Goal: Task Accomplishment & Management: Complete application form

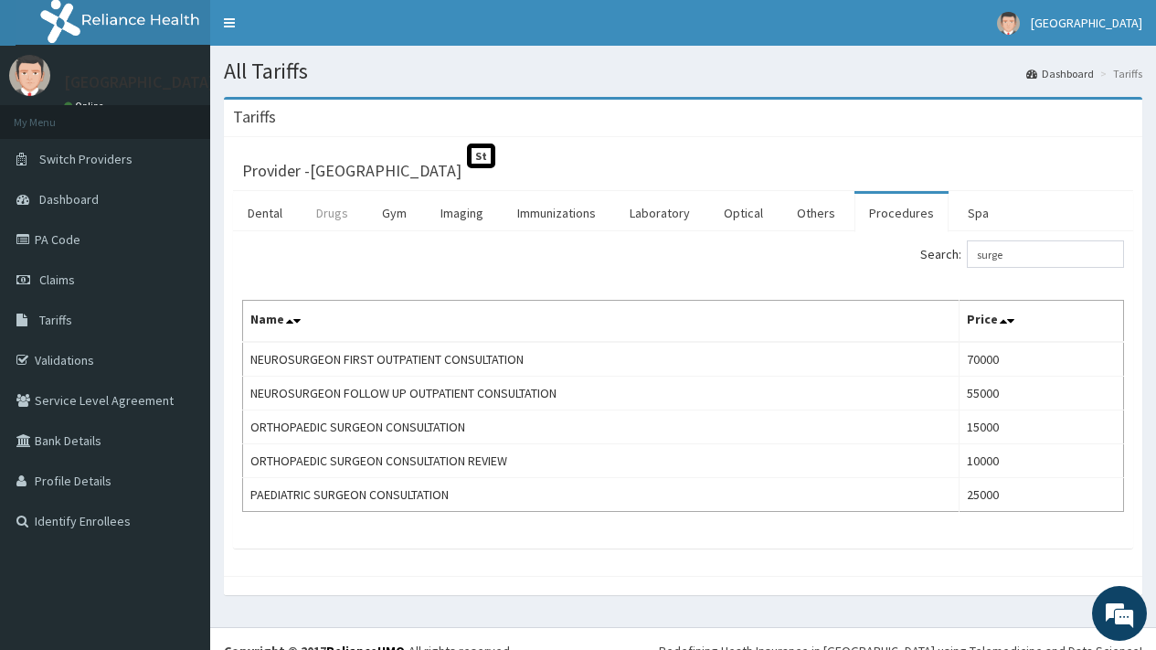
click at [320, 215] on link "Drugs" at bounding box center [332, 213] width 61 height 38
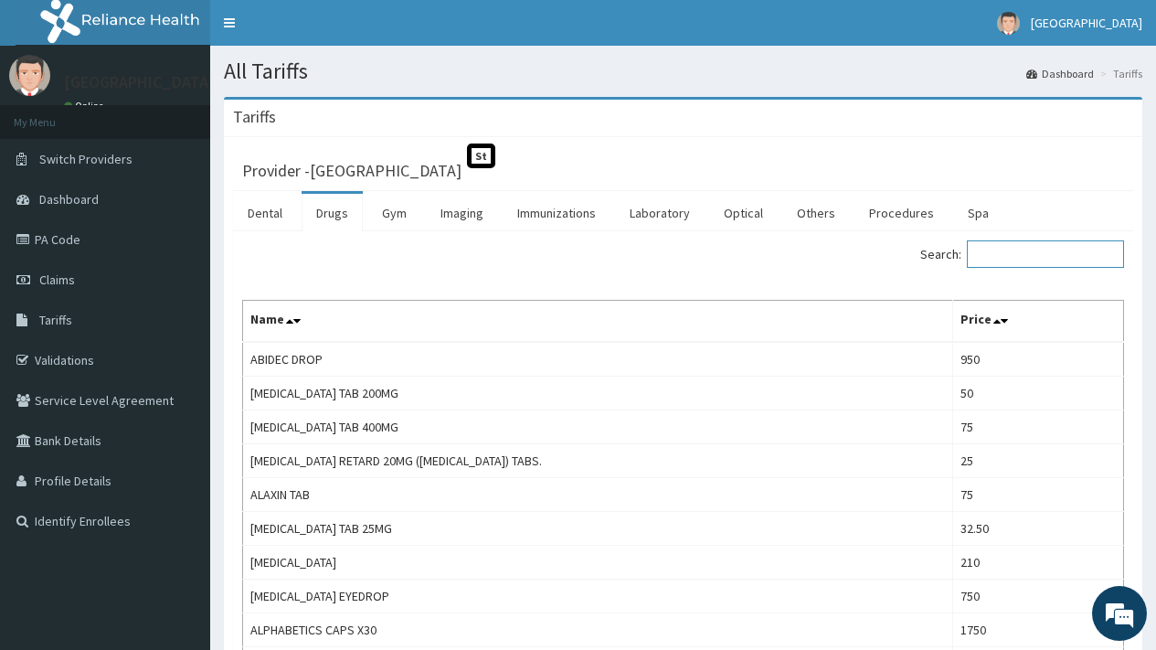
click at [1010, 250] on input "Search:" at bounding box center [1045, 253] width 157 height 27
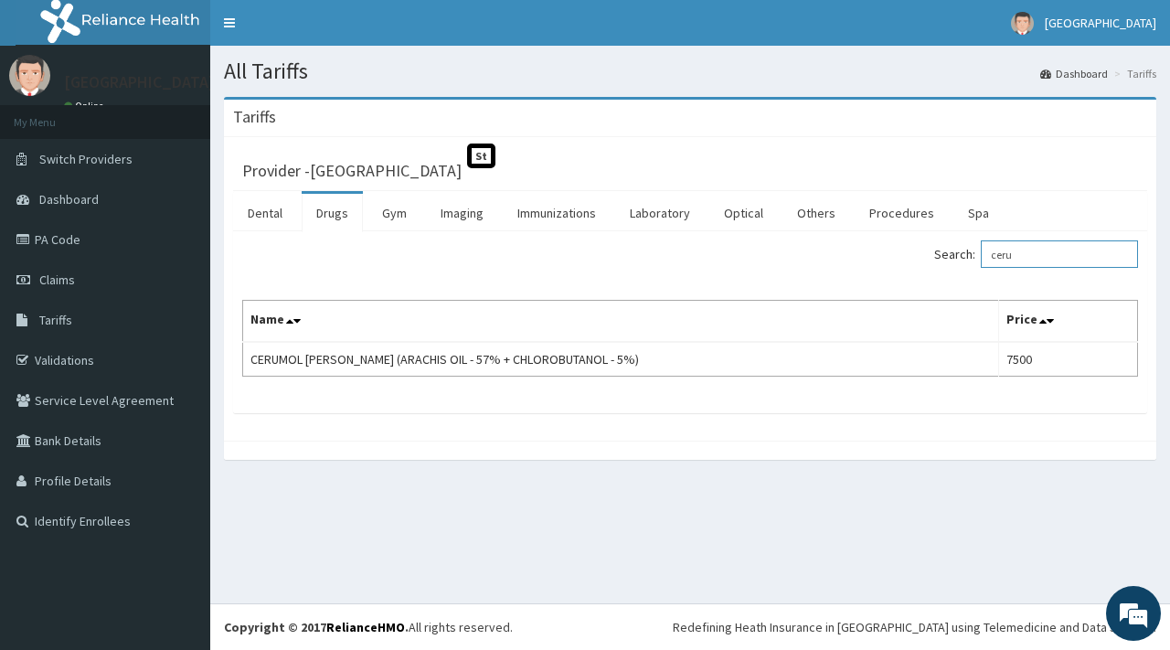
type input "ceru"
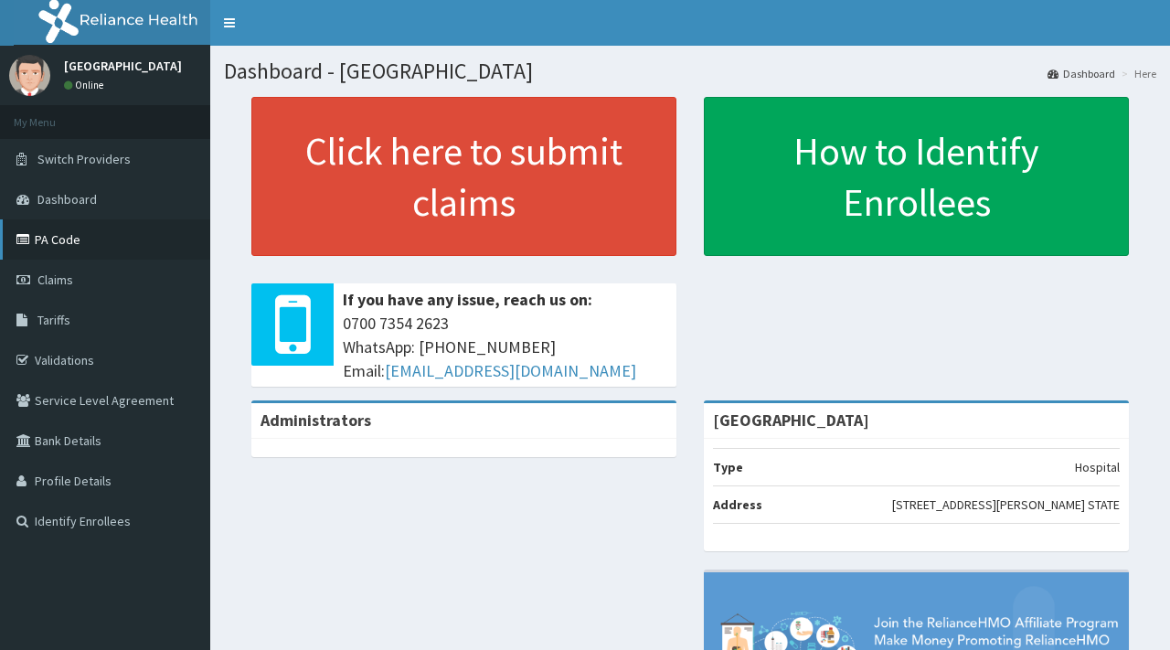
click at [52, 237] on link "PA Code" at bounding box center [105, 239] width 210 height 40
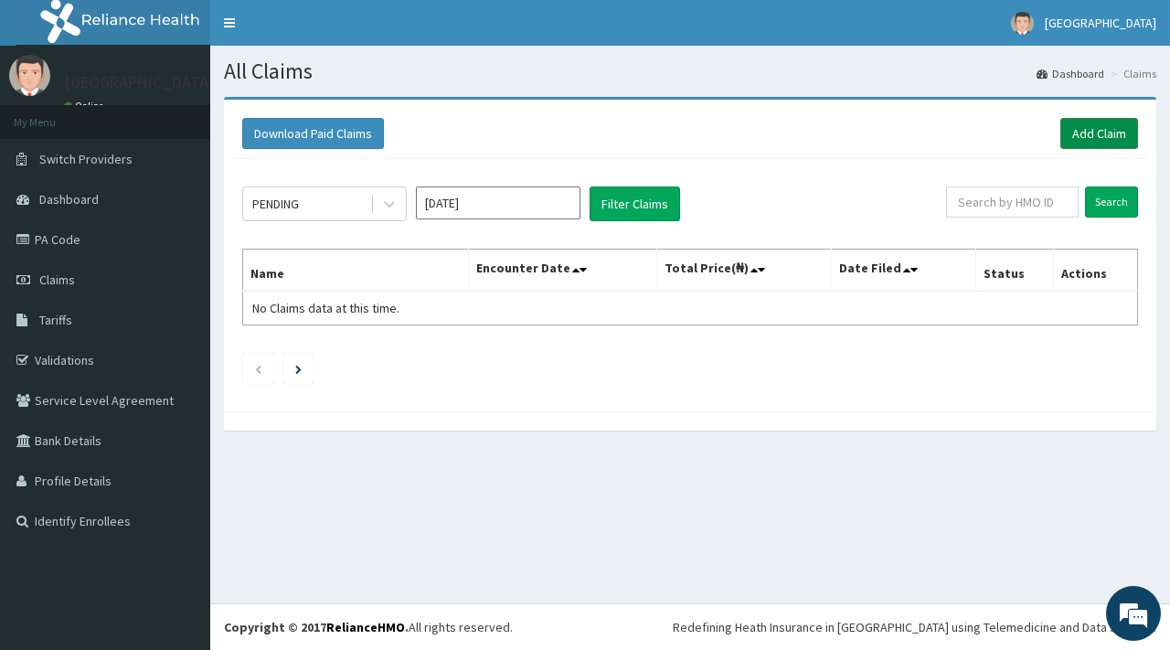
click at [1086, 137] on link "Add Claim" at bounding box center [1099, 133] width 78 height 31
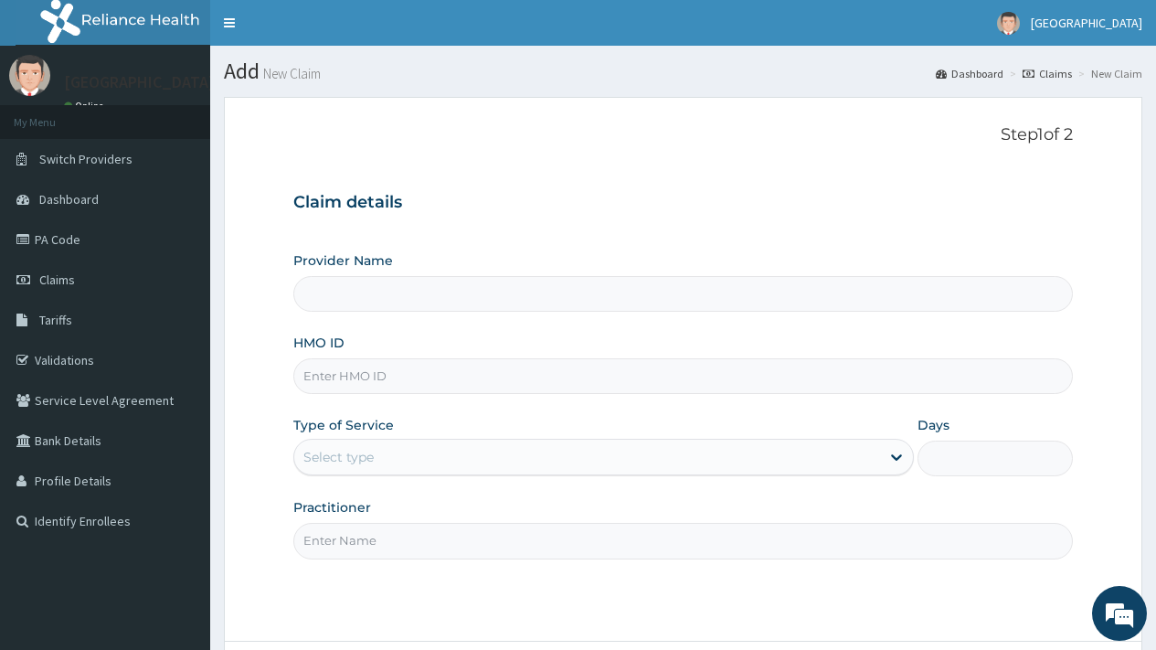
click at [345, 381] on input "HMO ID" at bounding box center [683, 376] width 780 height 36
type input "[GEOGRAPHIC_DATA]"
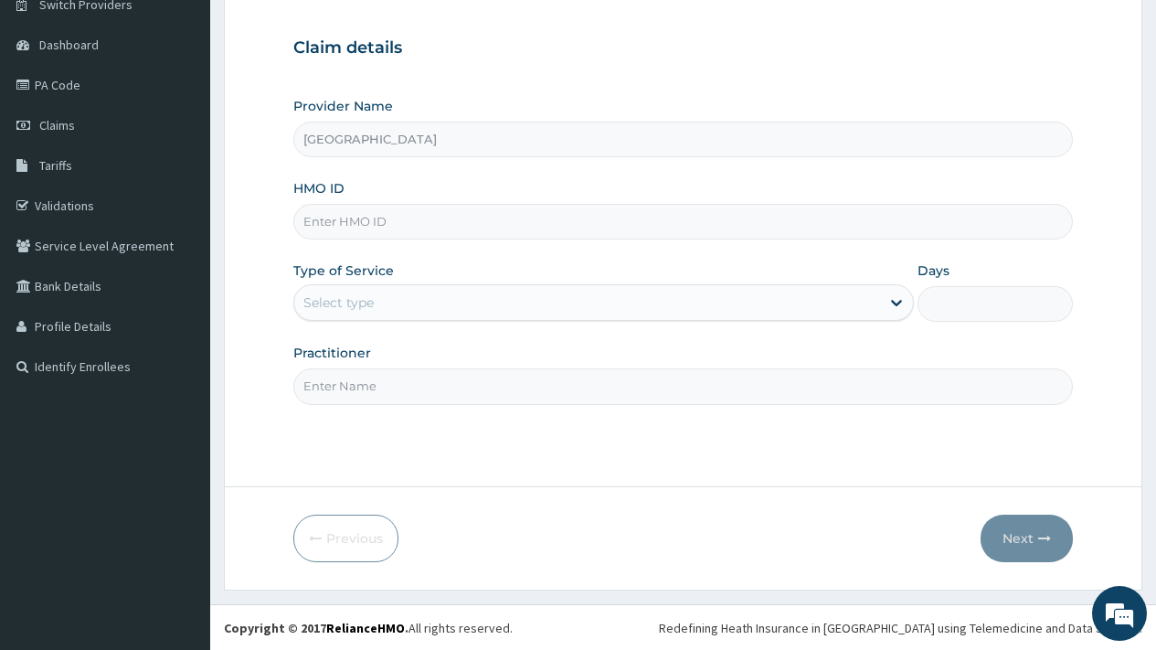
scroll to position [155, 0]
drag, startPoint x: 1165, startPoint y: 269, endPoint x: 1169, endPoint y: 388, distance: 118.9
click at [1155, 388] on html "R EL Toggle navigation Meridian Hospital Meridian Hospital - meridianhospitalph…" at bounding box center [578, 247] width 1156 height 805
type input "ANP/10024/A"
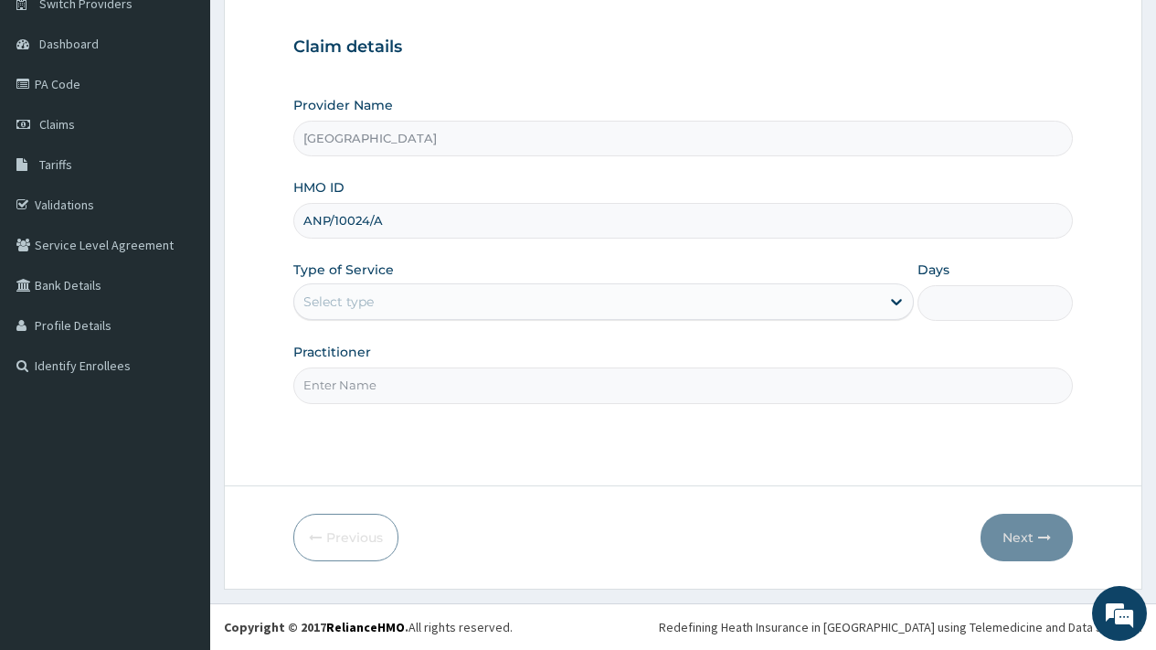
click at [340, 292] on div "Select type" at bounding box center [338, 301] width 70 height 18
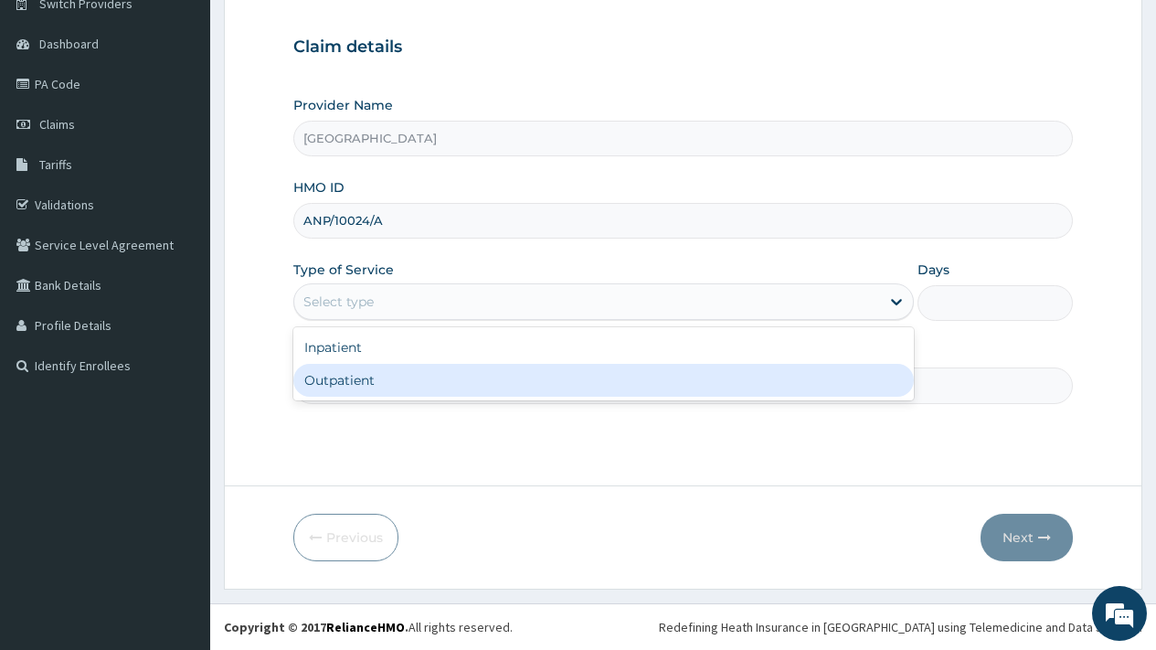
click at [336, 376] on div "Outpatient" at bounding box center [603, 380] width 621 height 33
type input "1"
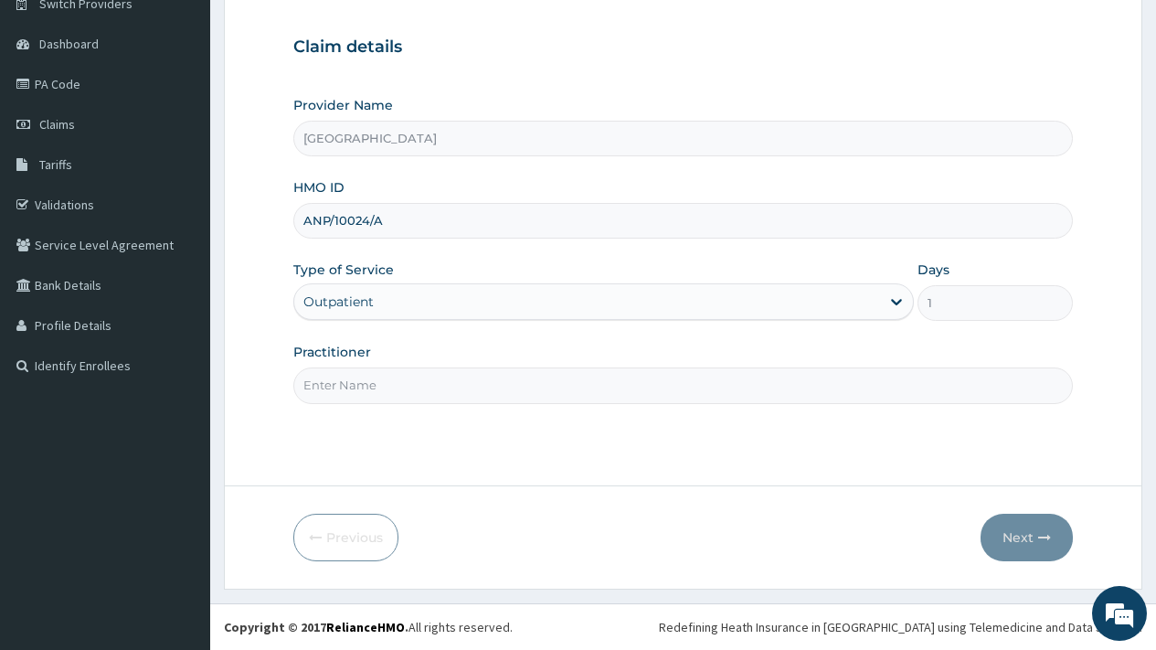
click at [337, 377] on input "Practitioner" at bounding box center [683, 385] width 780 height 36
type input "DR [PERSON_NAME]"
click at [1022, 535] on button "Next" at bounding box center [1027, 538] width 92 height 48
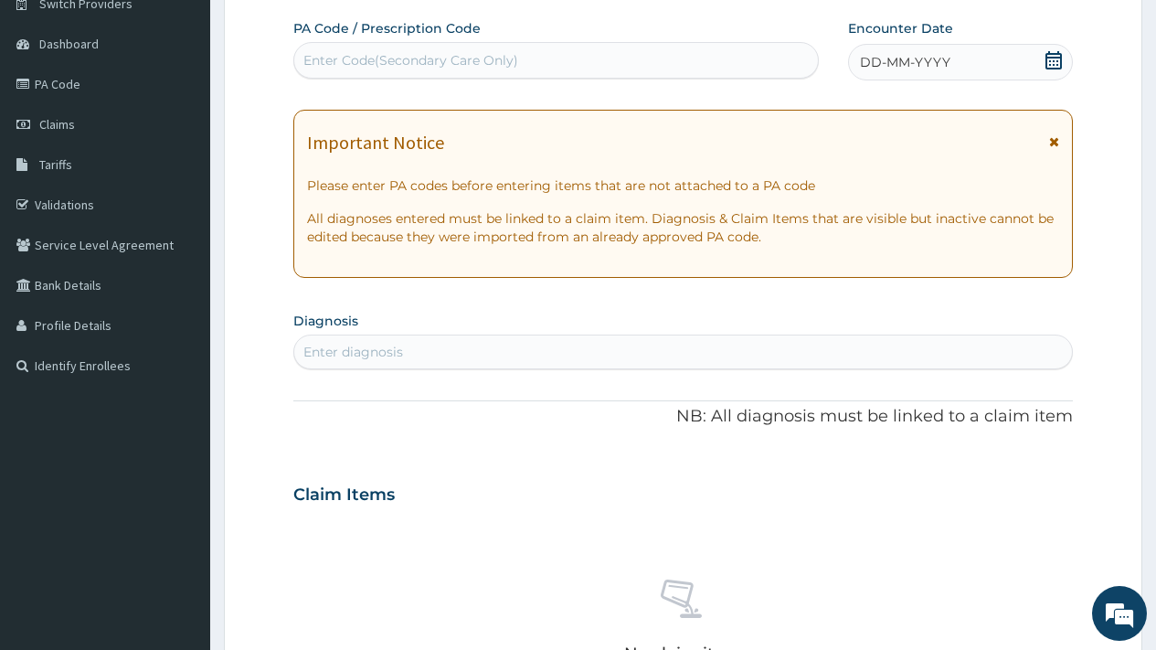
click at [1050, 59] on icon at bounding box center [1054, 60] width 18 height 18
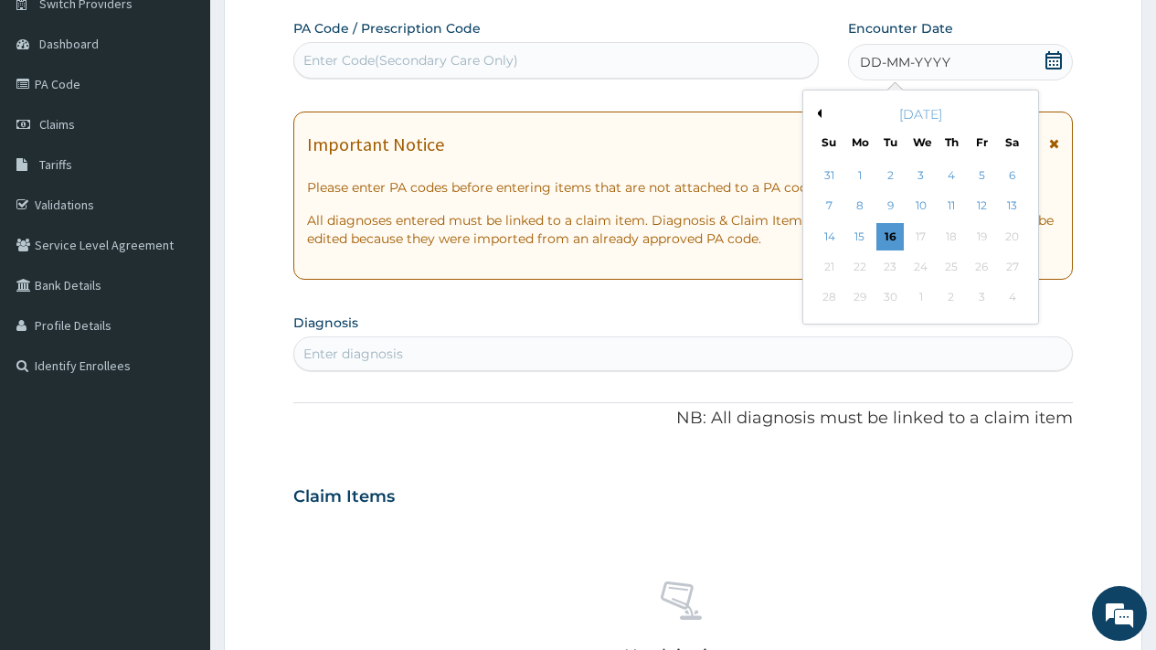
click at [820, 111] on button "Previous Month" at bounding box center [817, 113] width 9 height 9
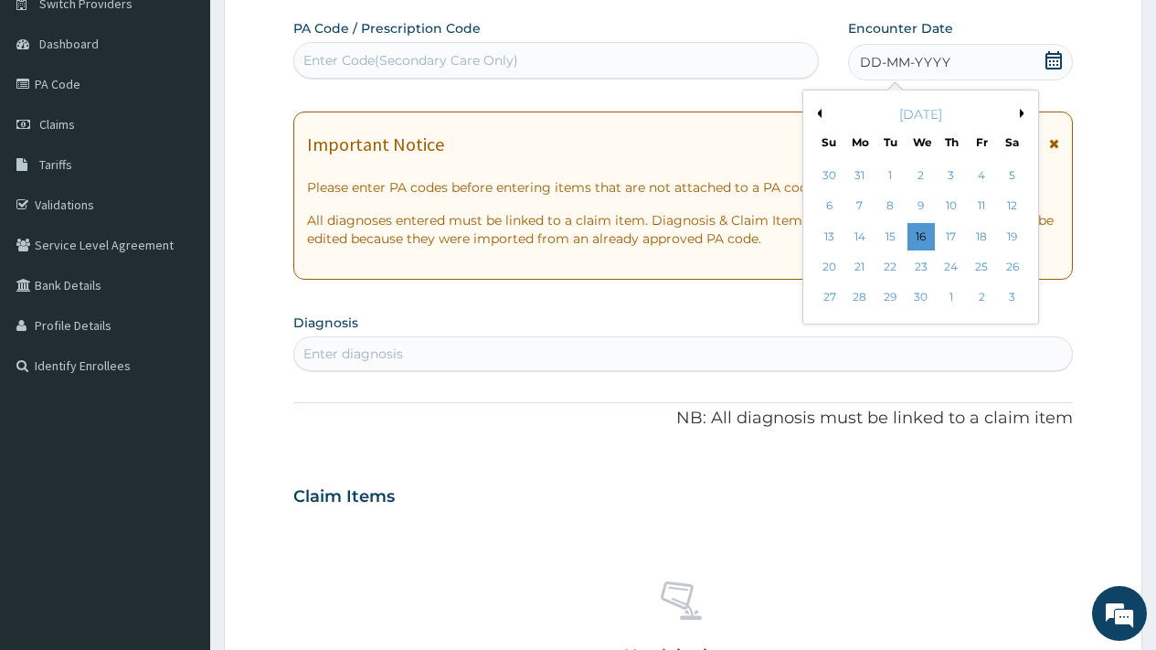
click at [820, 111] on button "Previous Month" at bounding box center [817, 113] width 9 height 9
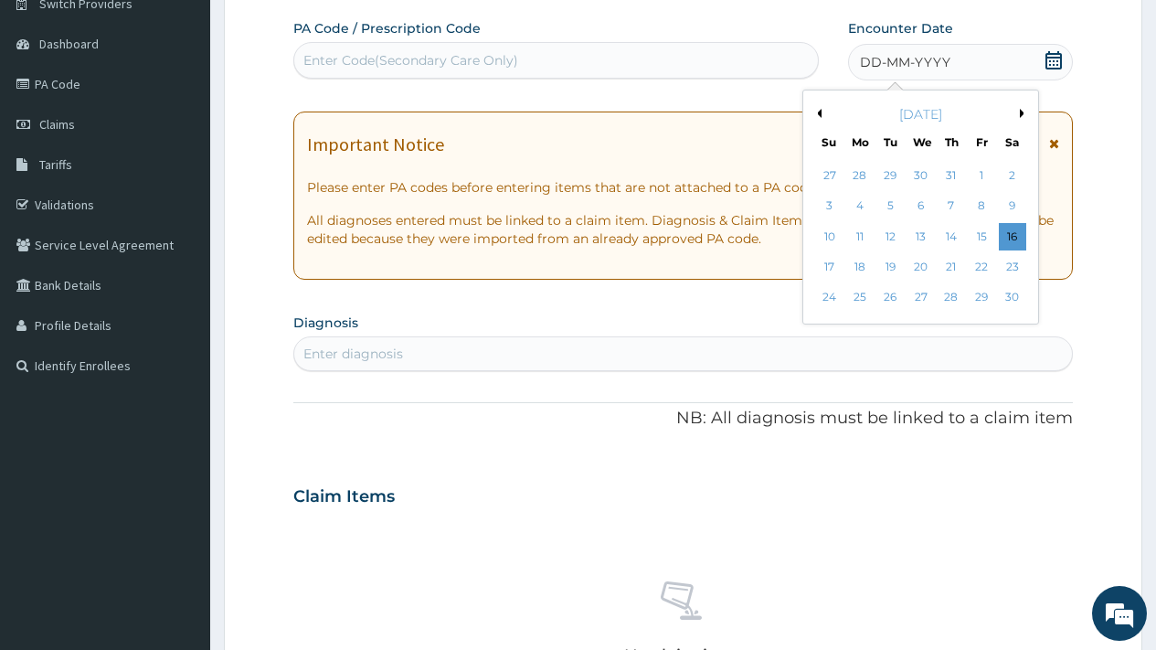
click at [820, 111] on button "Previous Month" at bounding box center [817, 113] width 9 height 9
click at [823, 114] on div "October 2024" at bounding box center [921, 114] width 220 height 18
click at [818, 112] on button "Previous Month" at bounding box center [817, 113] width 9 height 9
click at [1013, 235] on div "21" at bounding box center [1011, 236] width 27 height 27
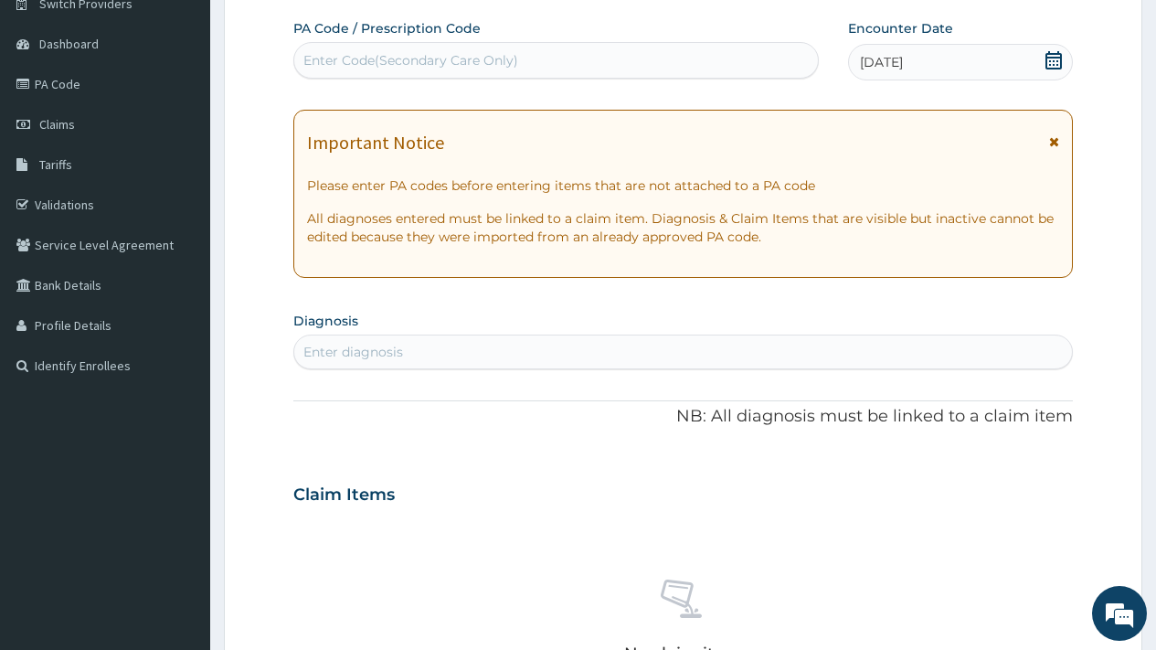
click at [471, 52] on div "Enter Code(Secondary Care Only)" at bounding box center [410, 60] width 215 height 18
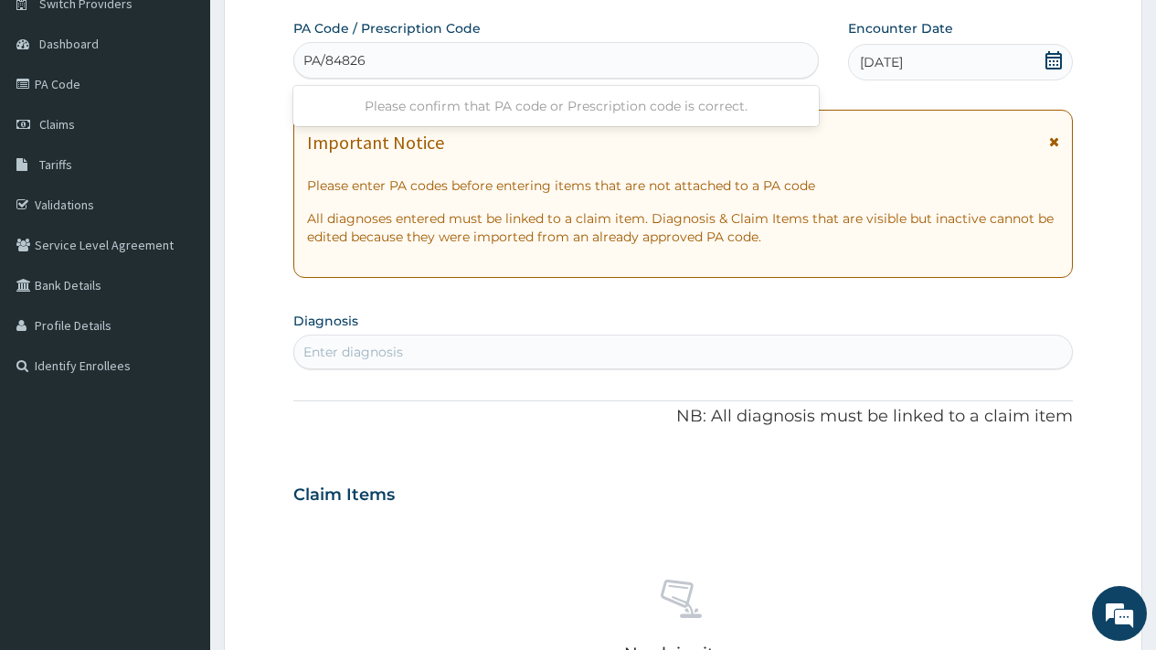
type input "PA/848262"
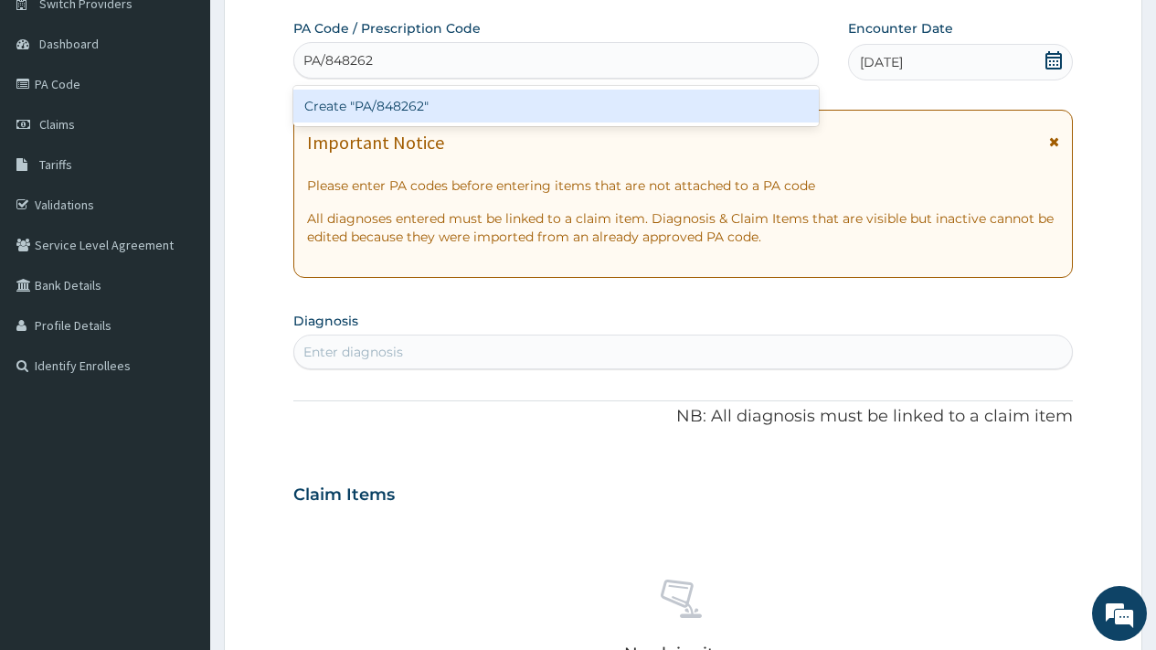
click at [387, 101] on div "Create "PA/848262"" at bounding box center [555, 106] width 525 height 33
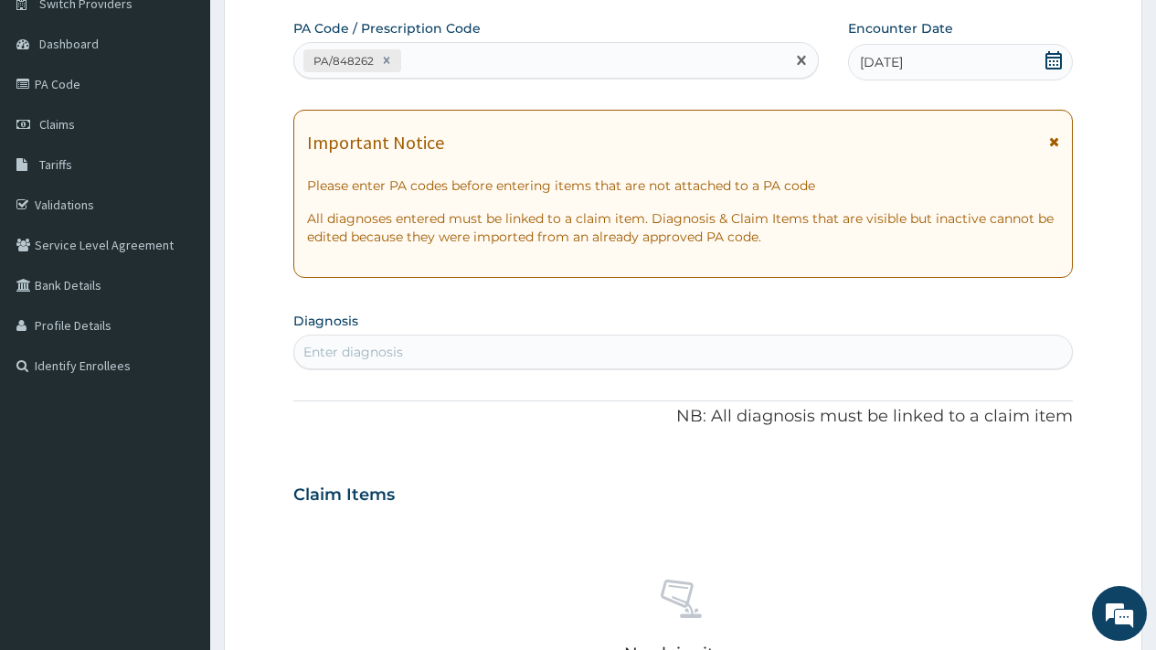
click at [386, 352] on div "Enter diagnosis" at bounding box center [353, 352] width 100 height 18
type input "ESSEN"
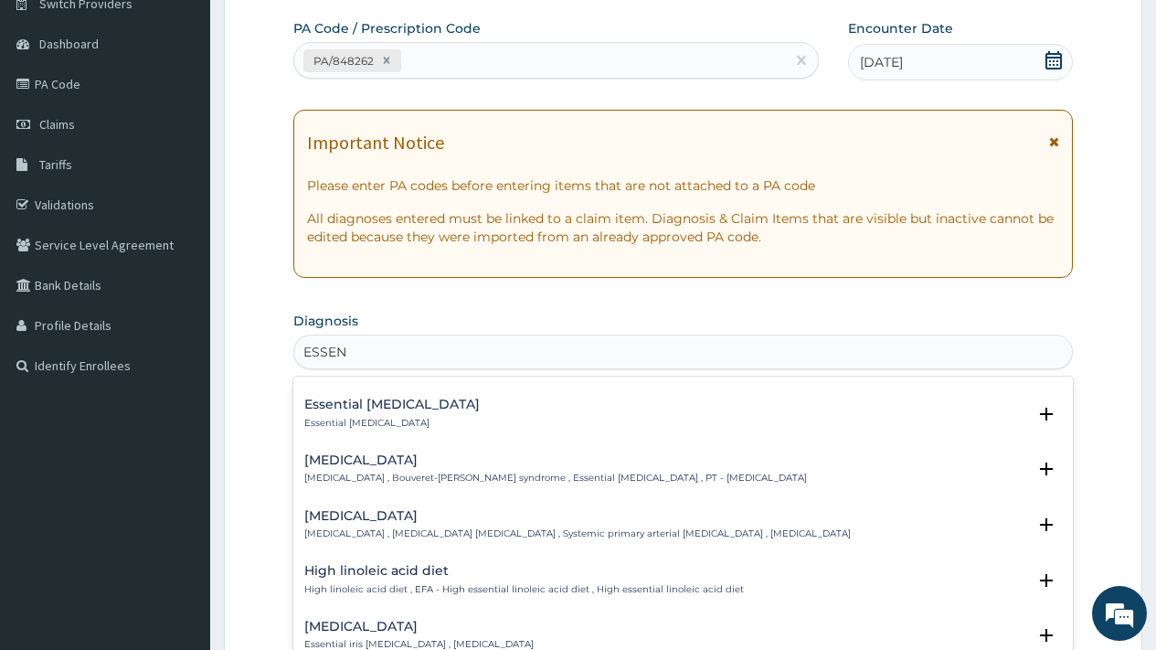
scroll to position [522, 0]
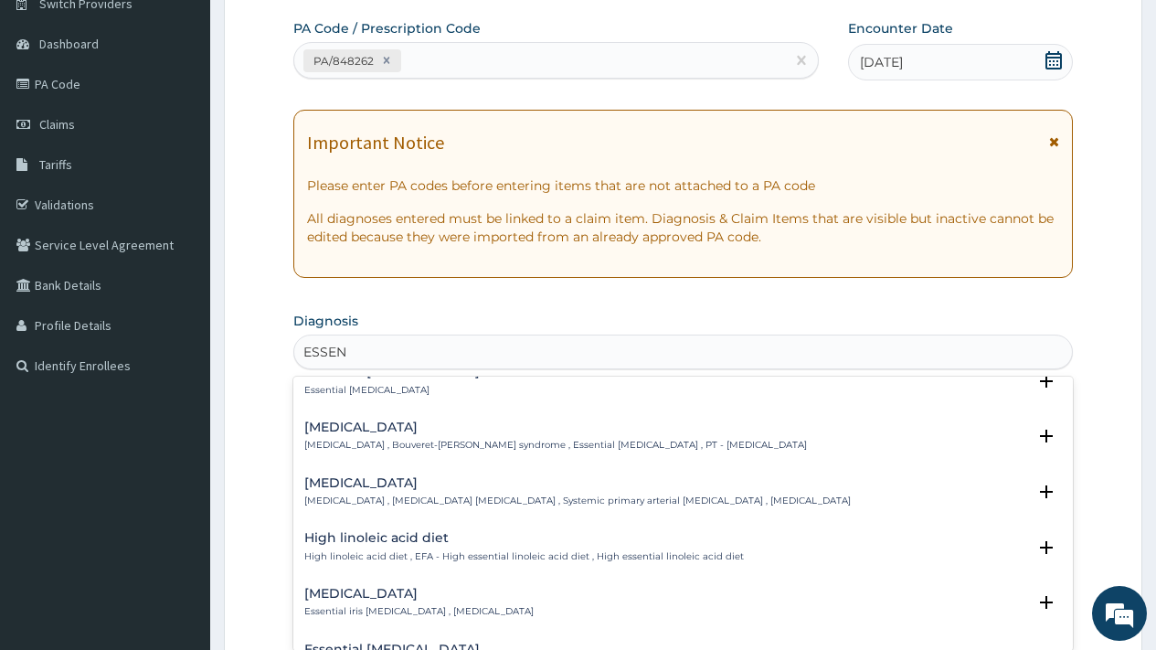
click at [367, 482] on h4 "Essential hypertension" at bounding box center [577, 483] width 547 height 14
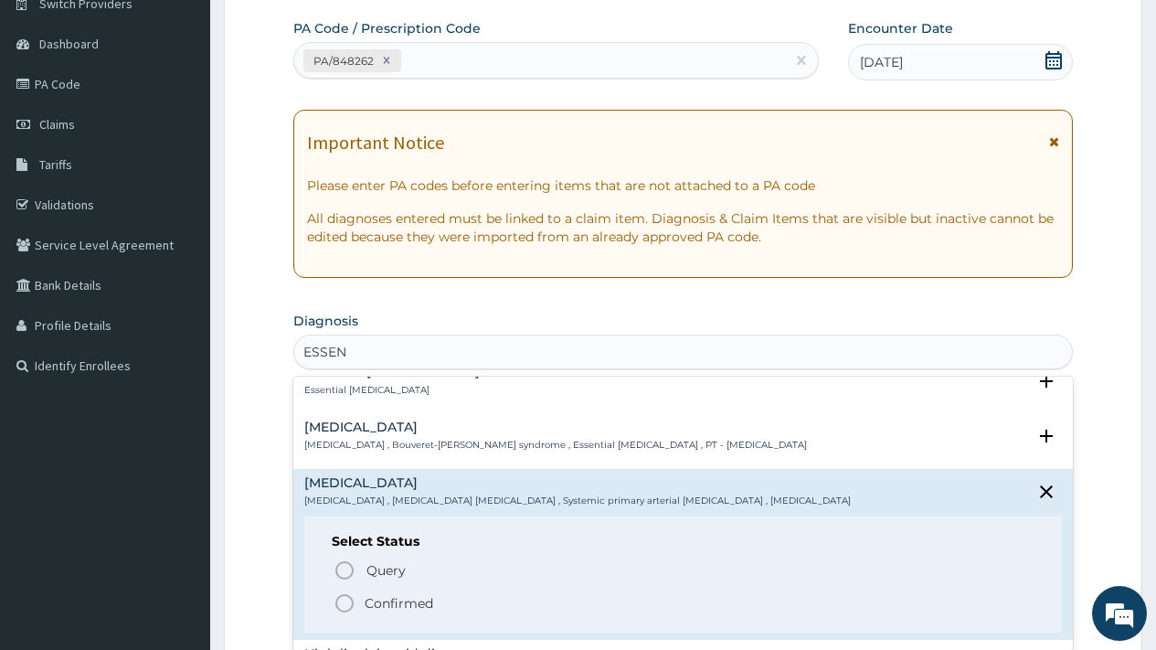
click at [382, 598] on p "Confirmed" at bounding box center [399, 603] width 69 height 18
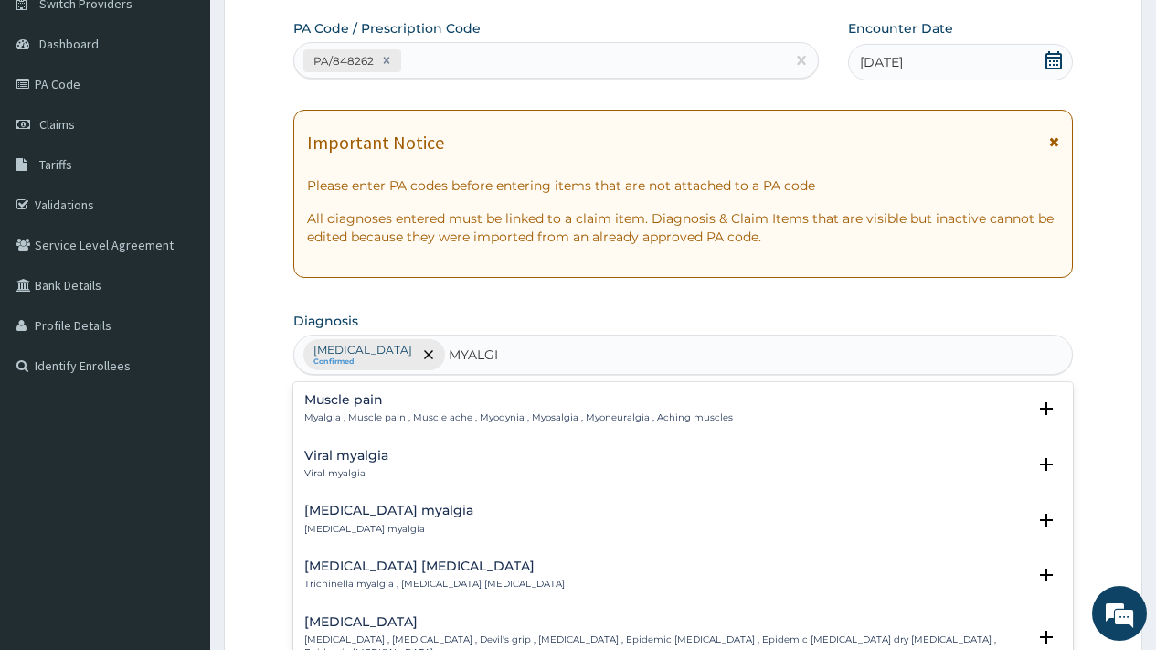
type input "MYALGIA"
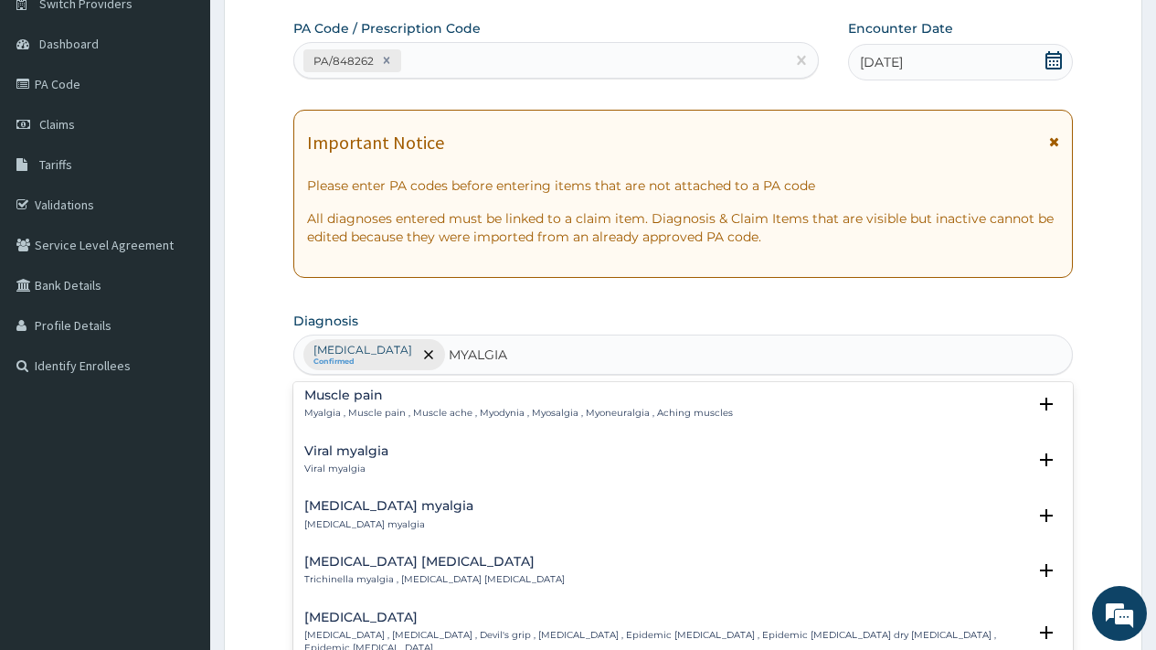
scroll to position [0, 0]
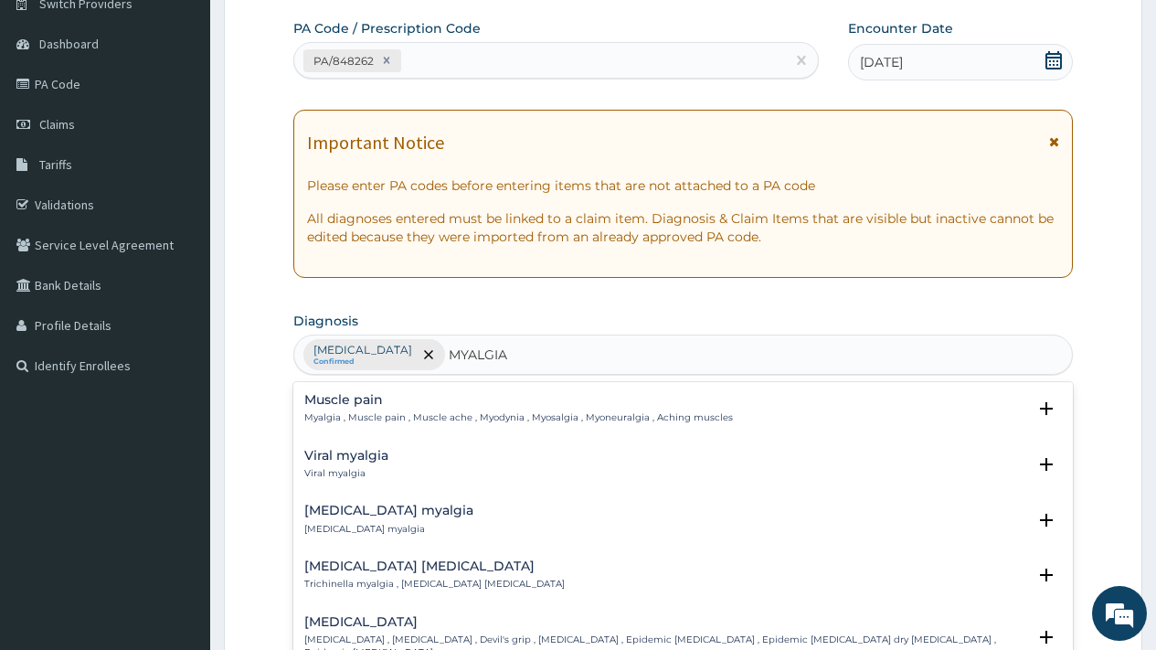
click at [368, 407] on h4 "Muscle pain" at bounding box center [518, 400] width 429 height 14
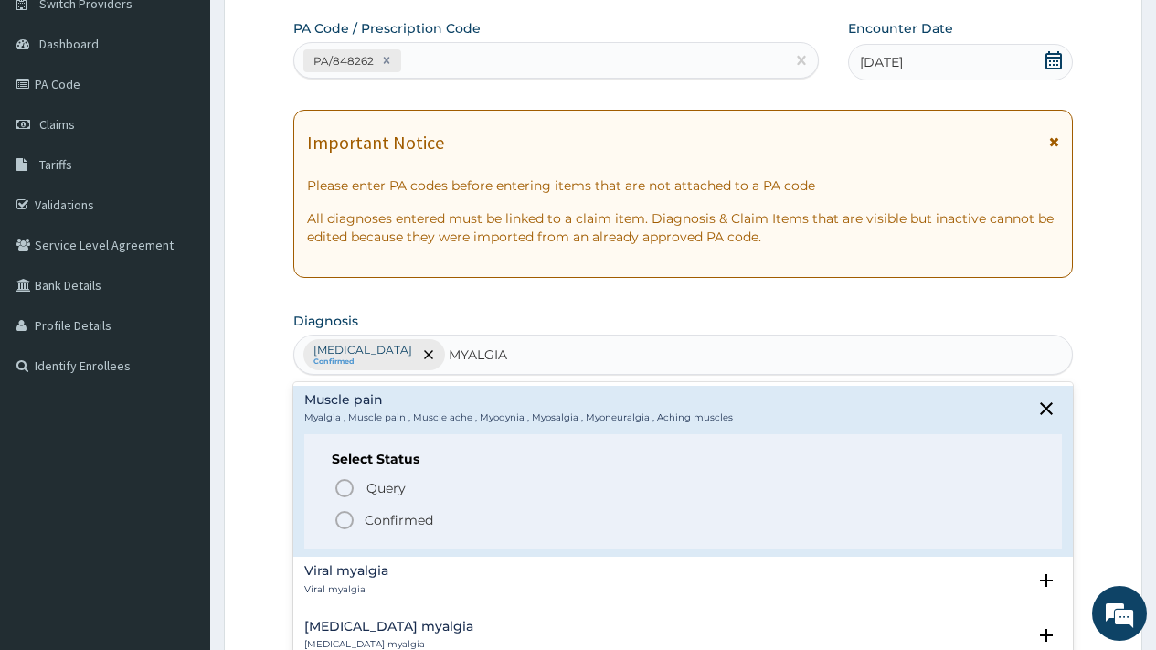
click at [389, 525] on p "Confirmed" at bounding box center [399, 520] width 69 height 18
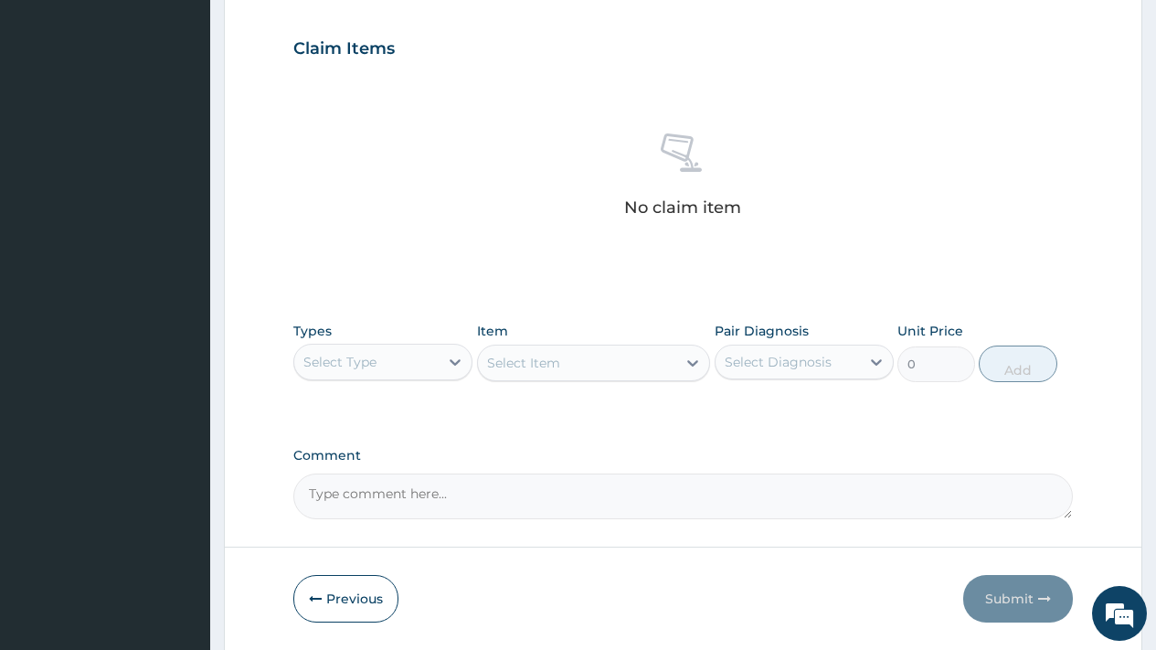
scroll to position [668, 0]
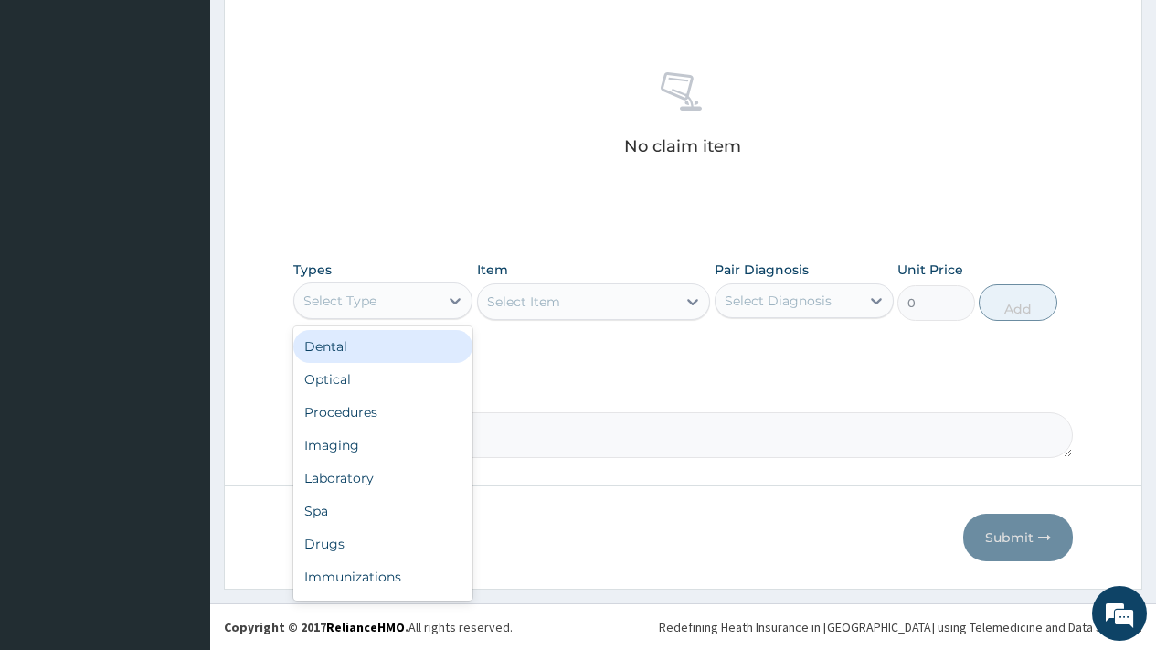
click at [359, 300] on div "Select Type" at bounding box center [339, 301] width 73 height 18
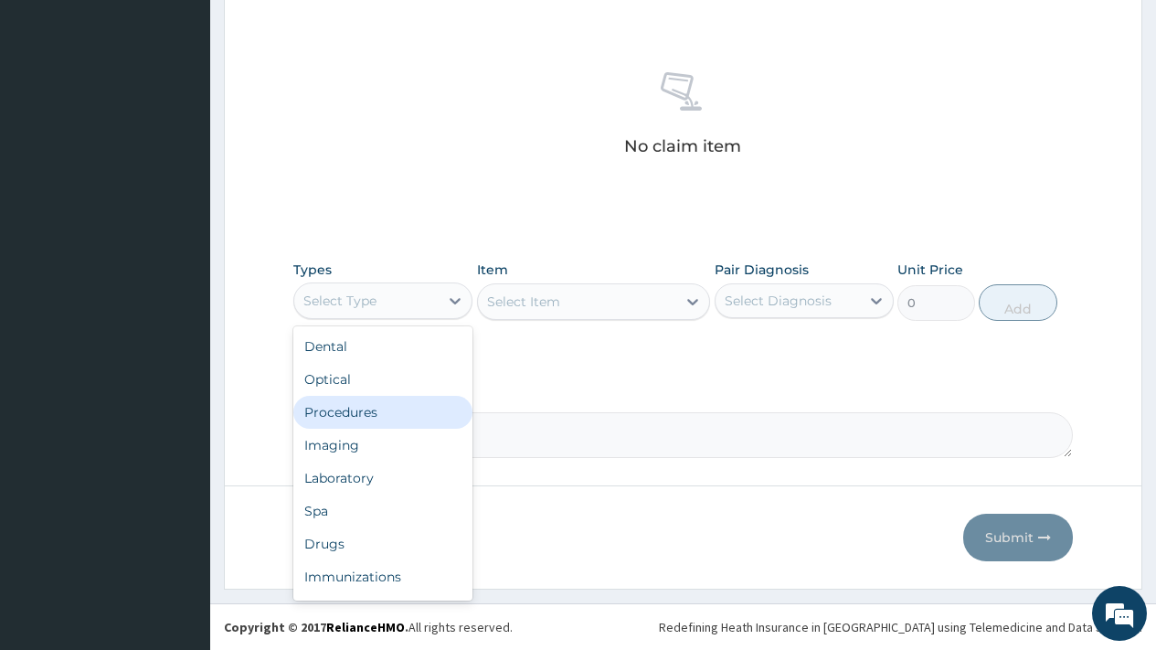
click at [351, 419] on div "Procedures" at bounding box center [382, 412] width 179 height 33
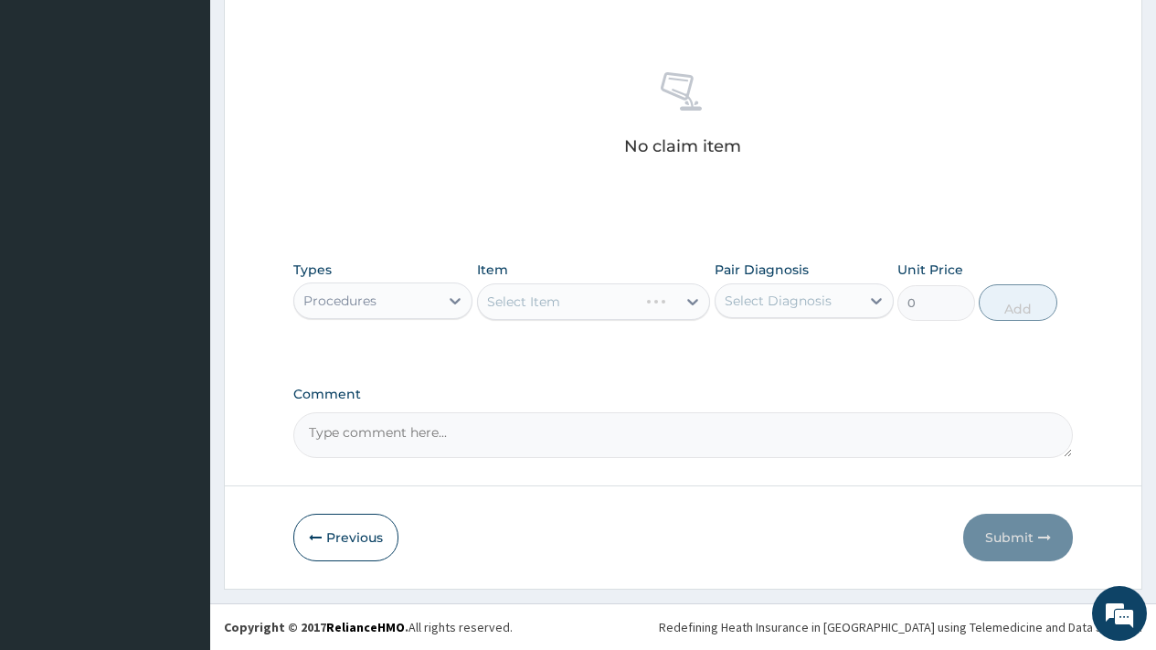
click at [806, 298] on div "Select Diagnosis" at bounding box center [778, 301] width 107 height 18
click at [798, 355] on label "Essential hypertension" at bounding box center [801, 345] width 113 height 18
checkbox input "true"
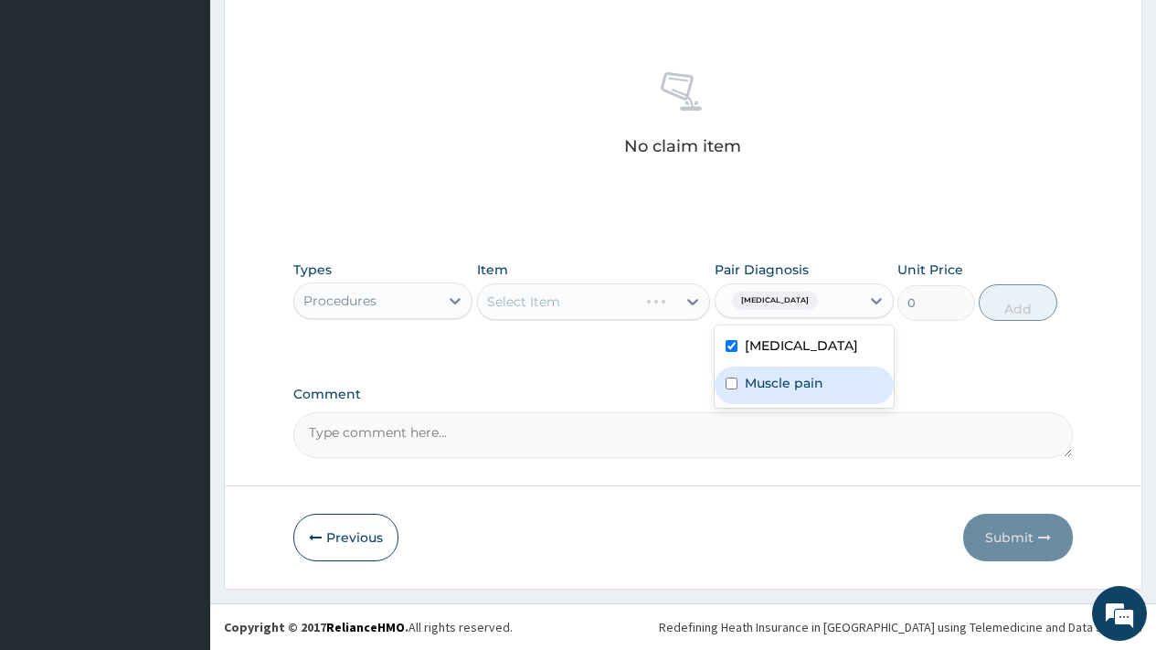
click at [803, 392] on label "Muscle pain" at bounding box center [784, 383] width 79 height 18
checkbox input "true"
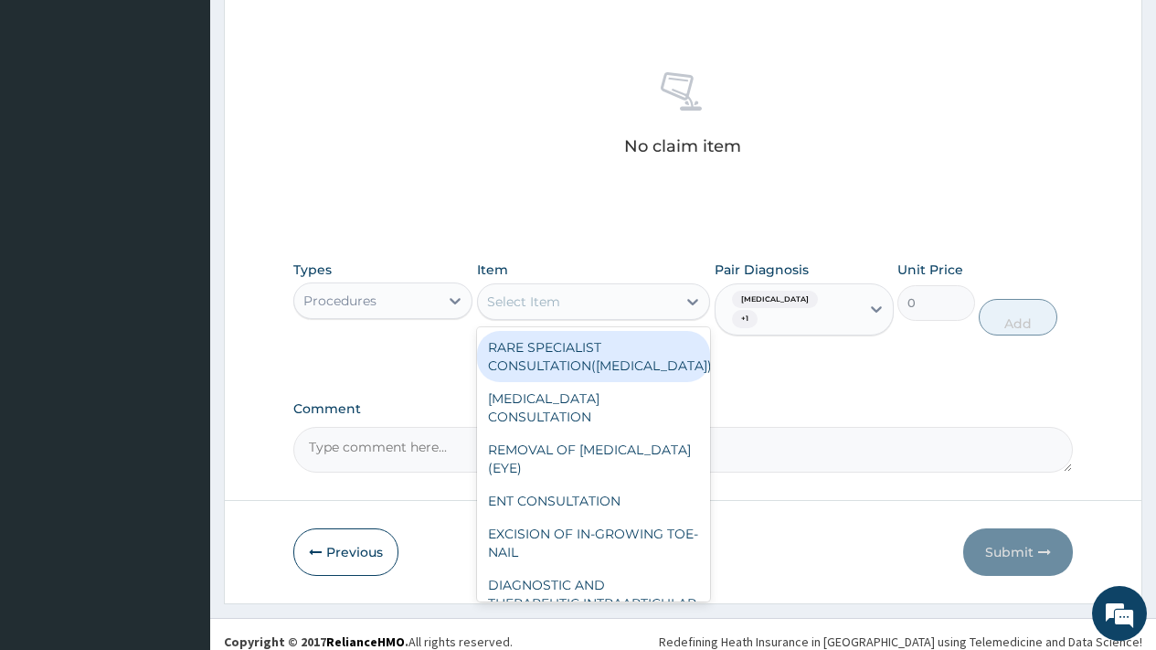
click at [575, 285] on div "Select Item" at bounding box center [594, 301] width 234 height 37
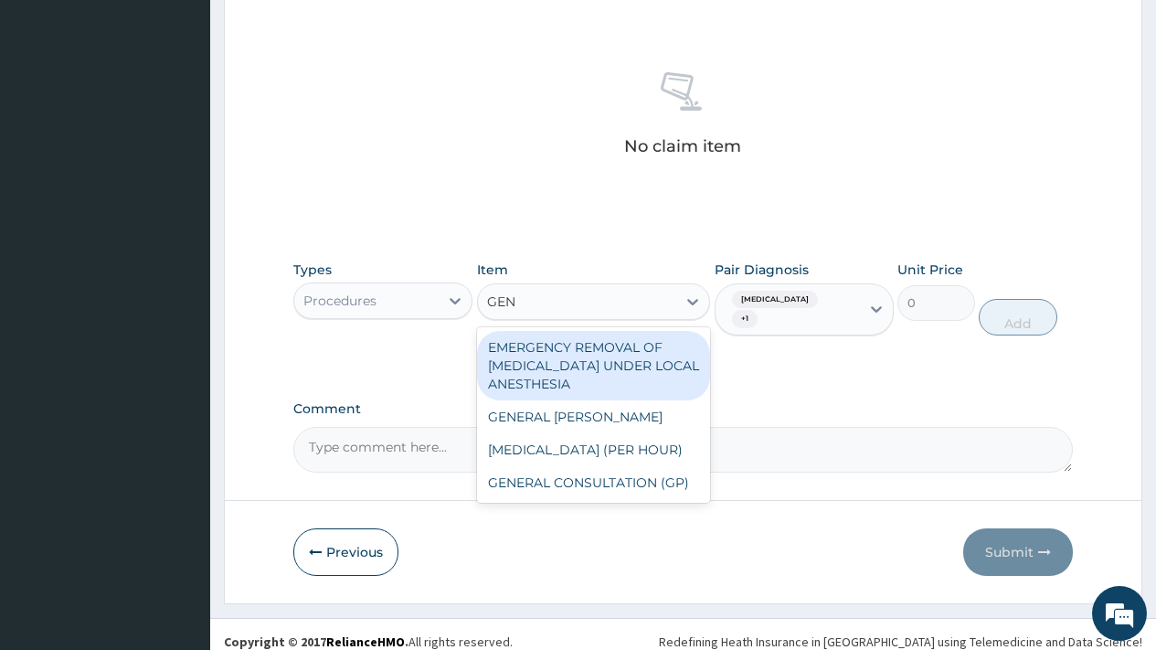
type input "GENE"
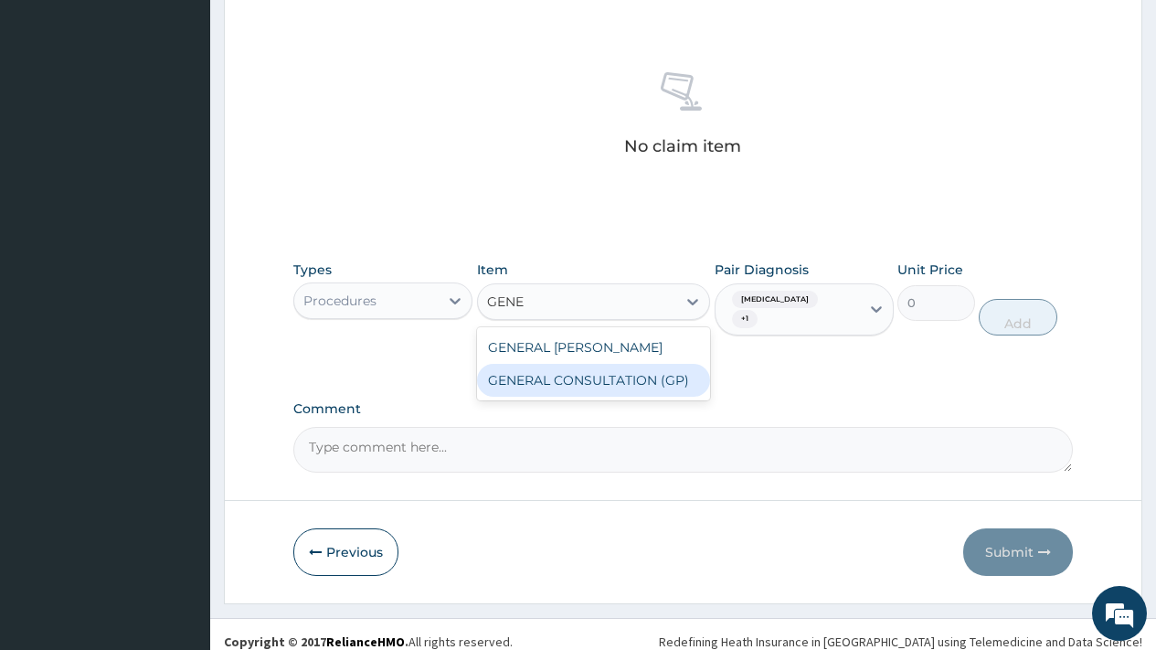
click at [581, 386] on div "GENERAL CONSULTATION (GP)" at bounding box center [594, 380] width 234 height 33
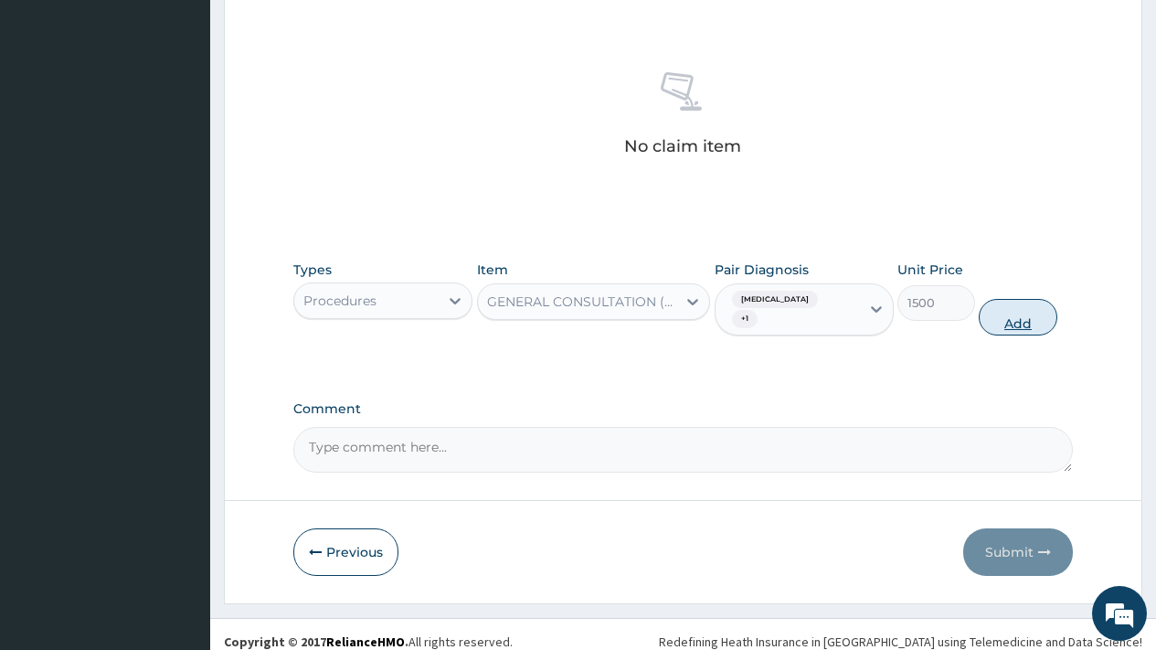
click at [1022, 324] on button "Add" at bounding box center [1018, 317] width 78 height 37
type input "0"
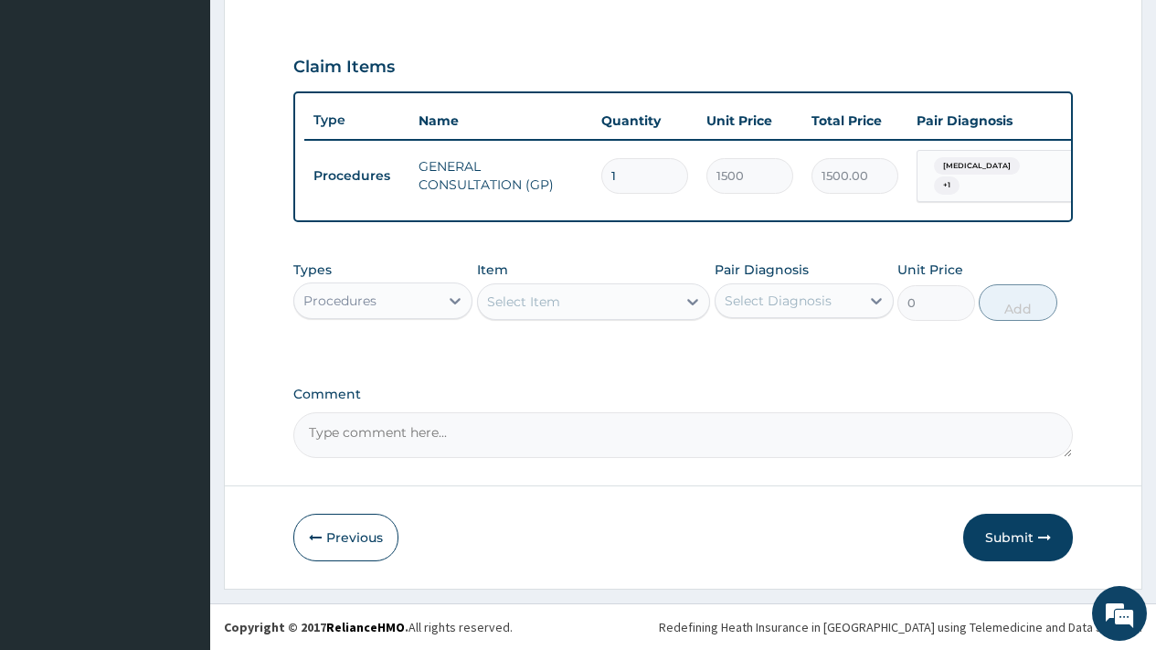
scroll to position [602, 0]
click at [378, 298] on div "Procedures" at bounding box center [366, 300] width 144 height 29
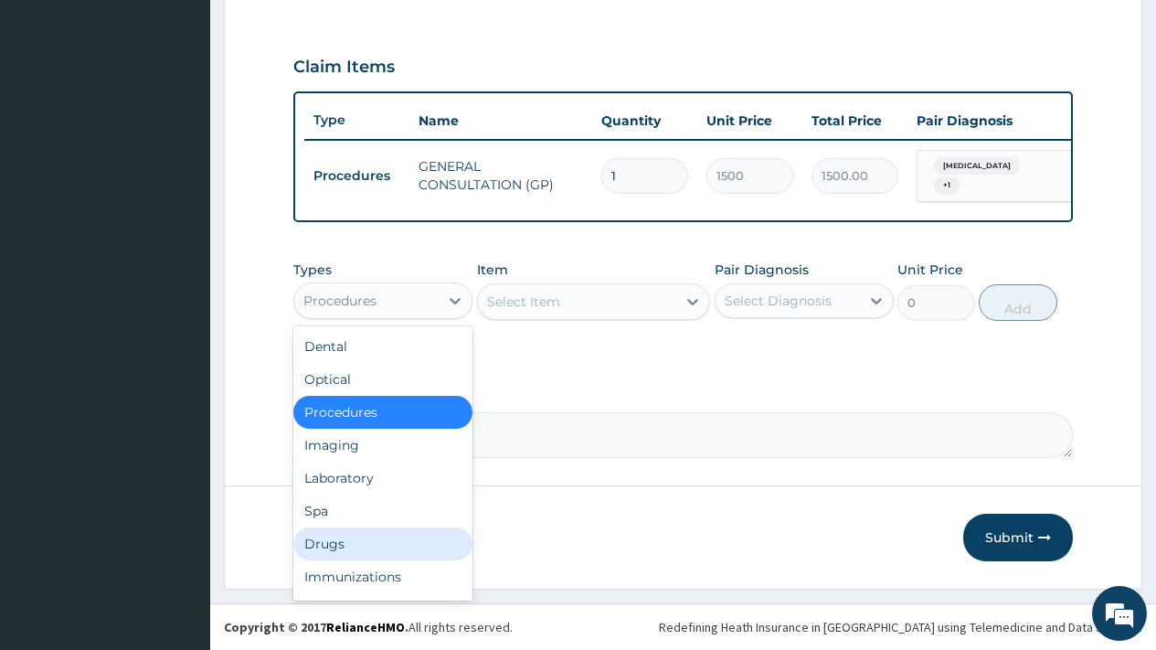
click at [354, 540] on div "Drugs" at bounding box center [382, 543] width 179 height 33
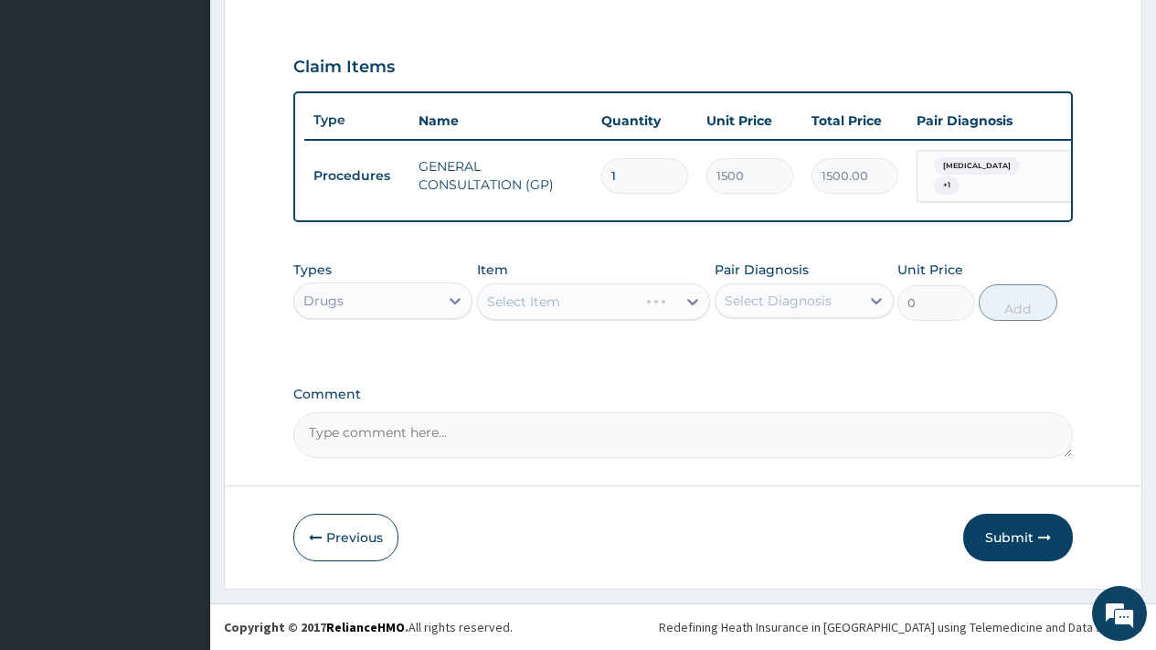
click at [785, 303] on div "Select Diagnosis" at bounding box center [778, 301] width 107 height 18
click at [789, 355] on label "Essential hypertension" at bounding box center [801, 345] width 113 height 18
checkbox input "true"
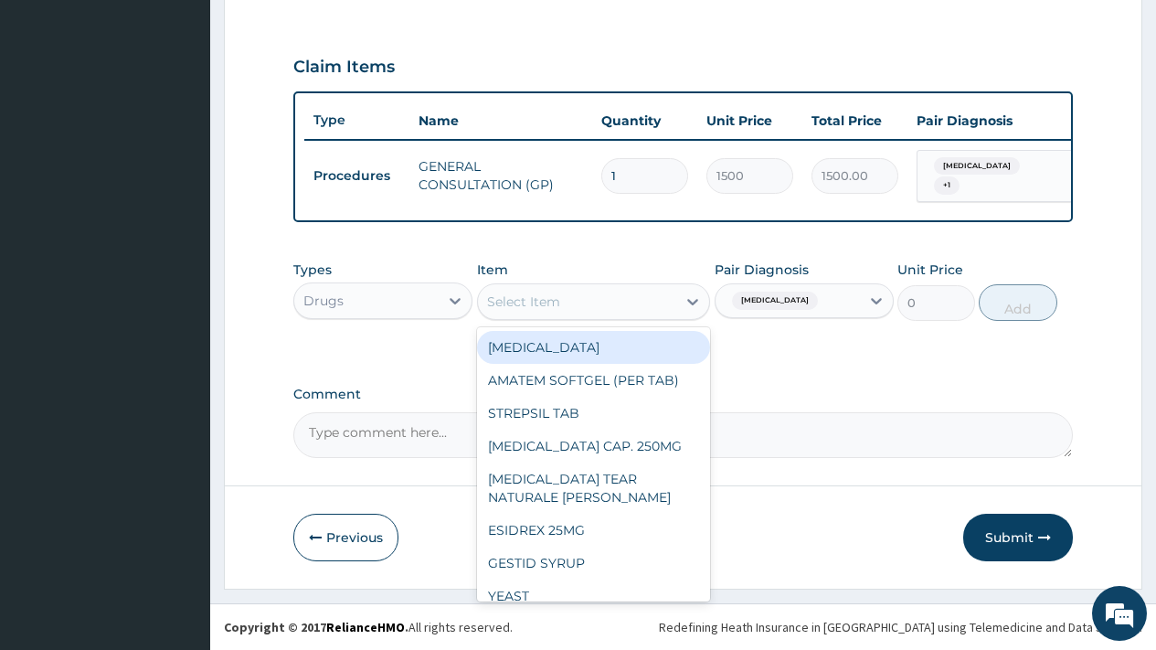
click at [625, 292] on div "Select Item" at bounding box center [577, 301] width 199 height 29
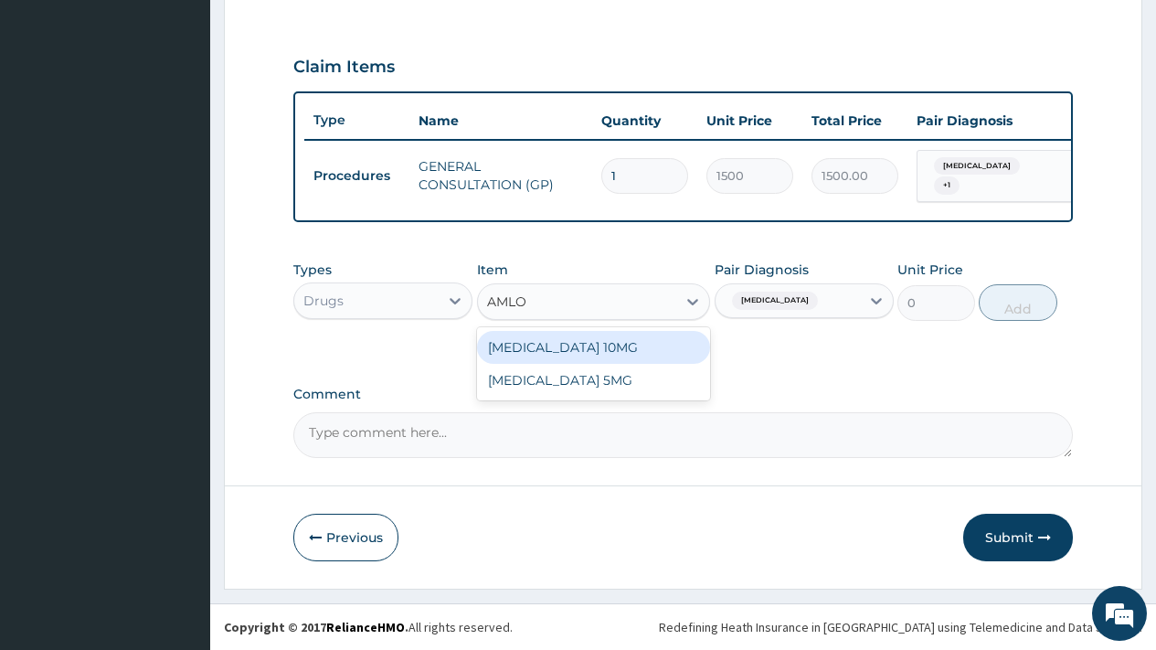
type input "AMLOD"
click at [647, 354] on div "AMLODIPINE 10MG" at bounding box center [594, 347] width 234 height 33
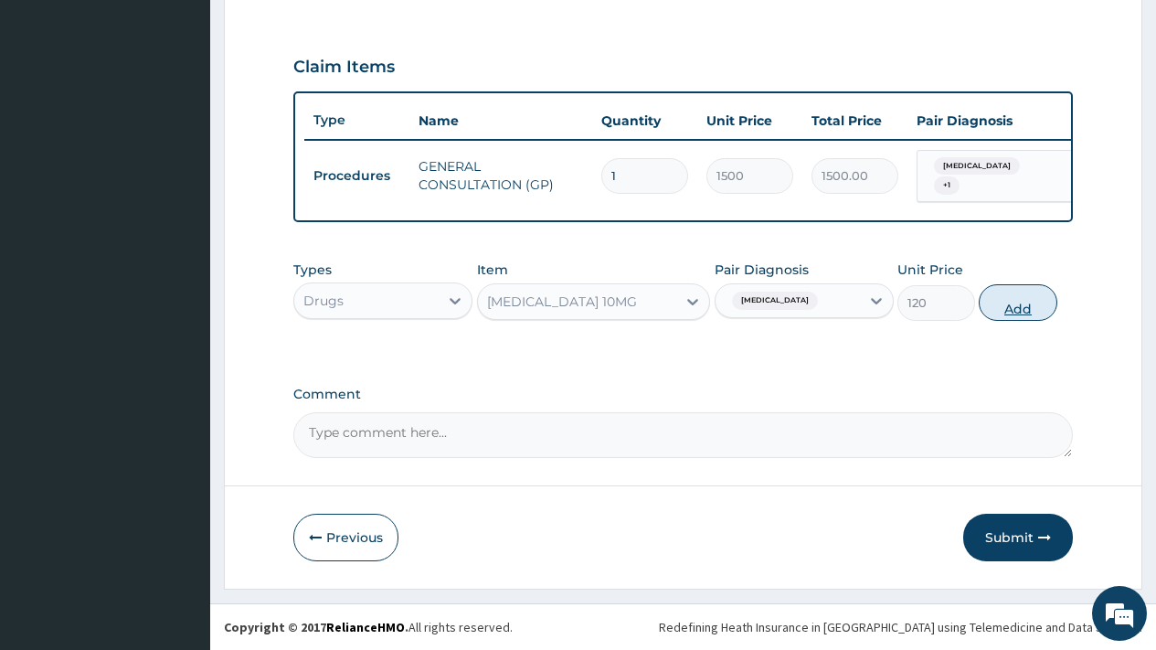
click at [1034, 300] on button "Add" at bounding box center [1018, 302] width 78 height 37
type input "0"
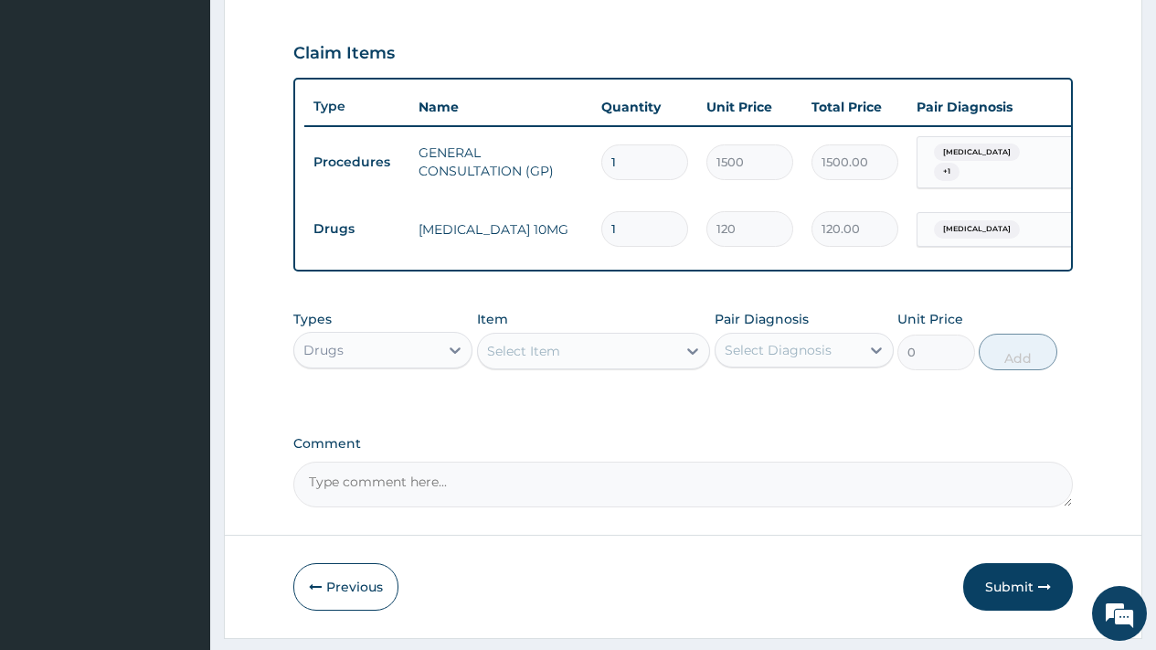
click at [559, 359] on div "Select Item" at bounding box center [523, 351] width 73 height 18
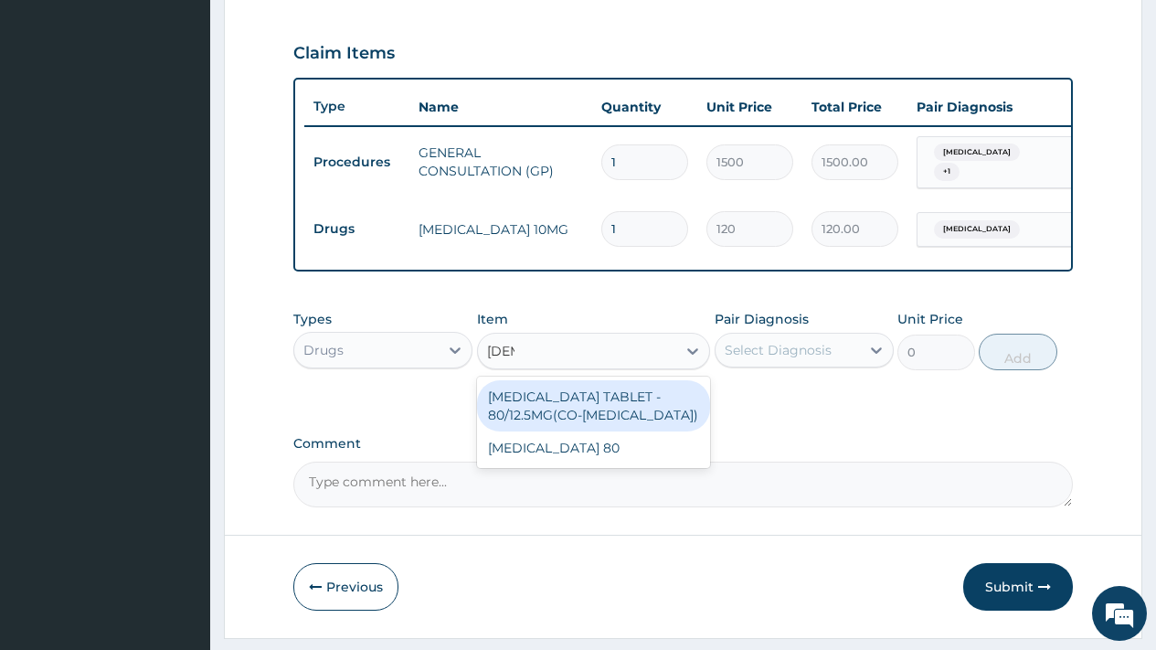
type input "DIOV"
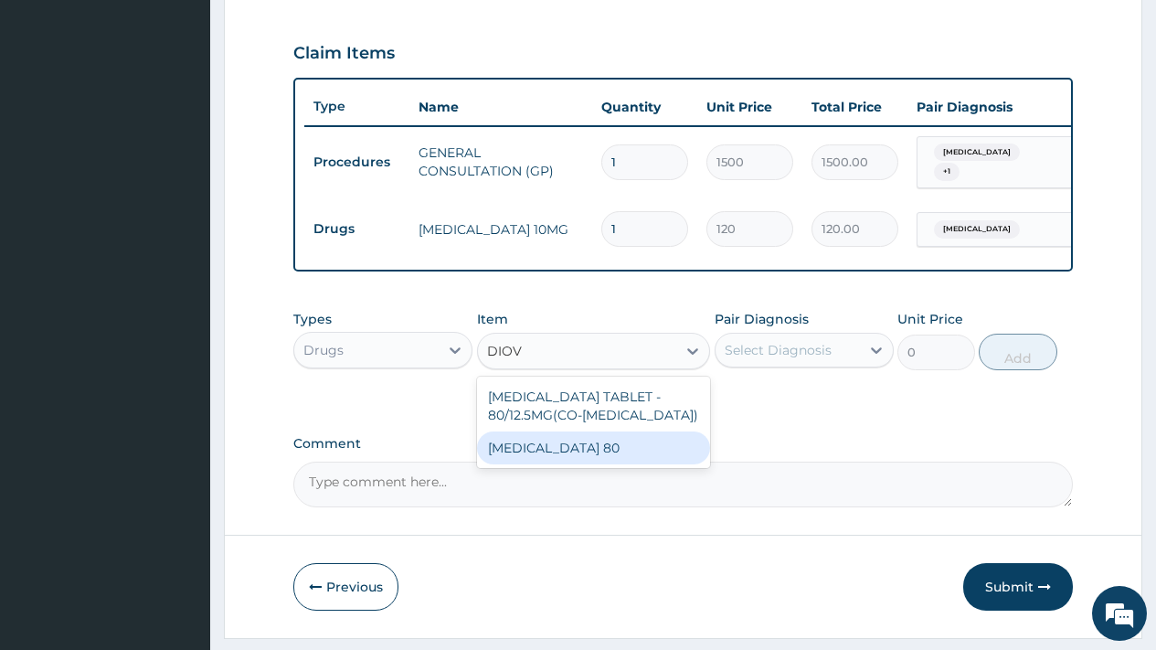
click at [578, 464] on div "DIOVAN 80" at bounding box center [594, 447] width 234 height 33
type input "148.5"
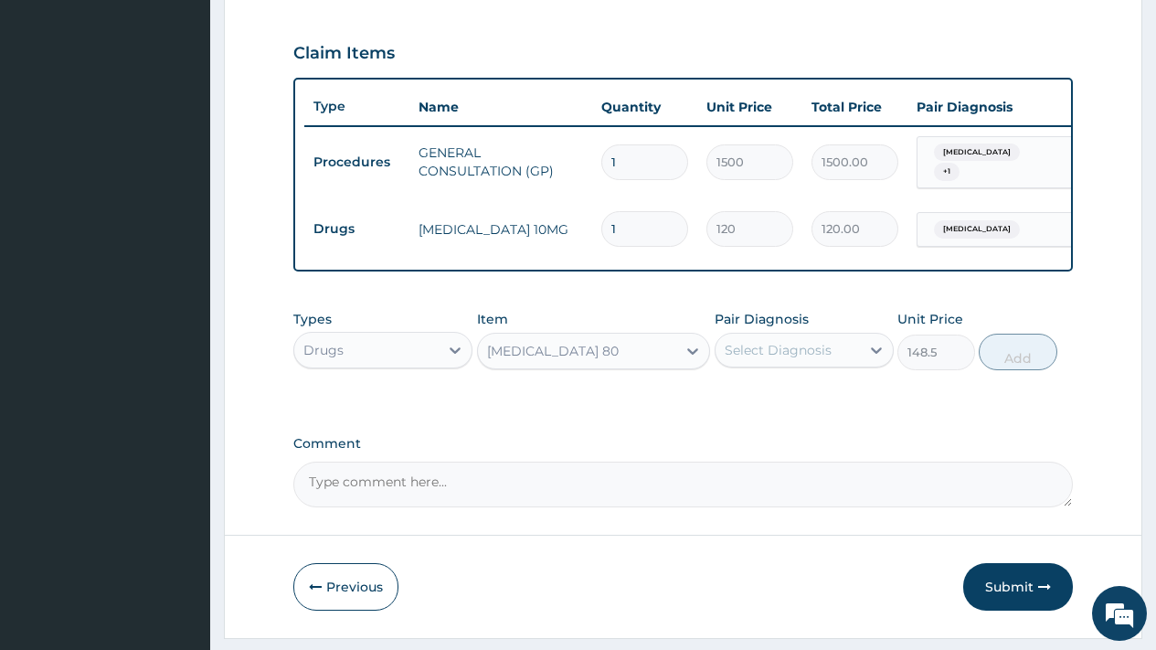
click at [782, 355] on div "Select Diagnosis" at bounding box center [778, 350] width 107 height 18
click at [561, 361] on div "DIOVAN 80" at bounding box center [577, 350] width 199 height 29
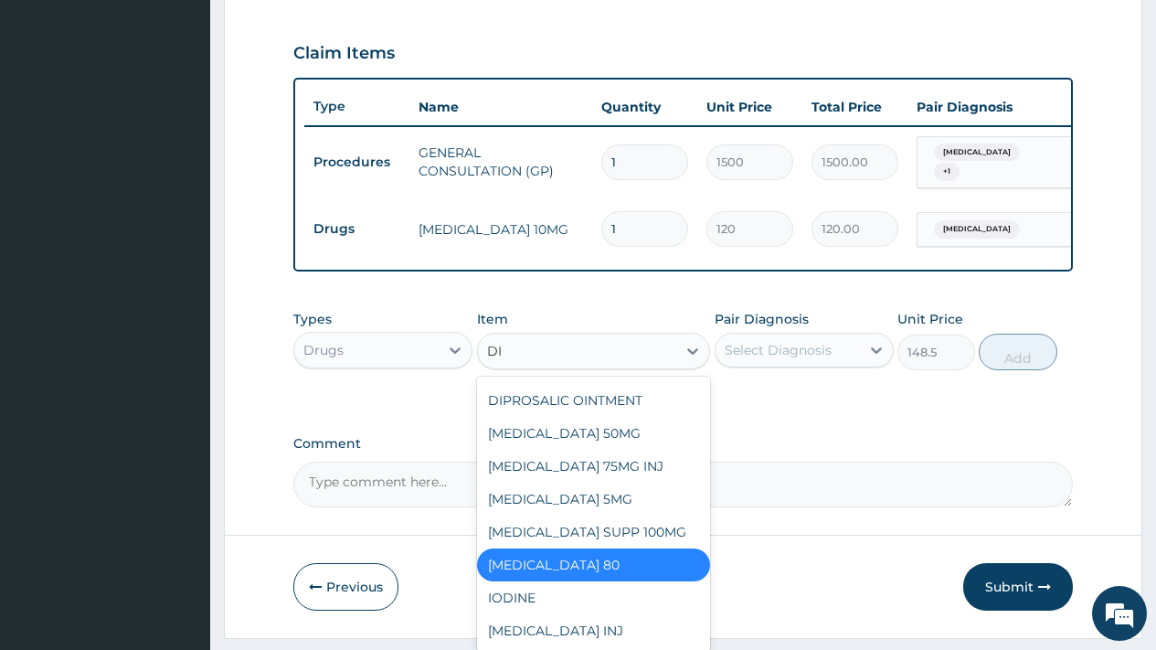
scroll to position [1049, 0]
type input "DIO"
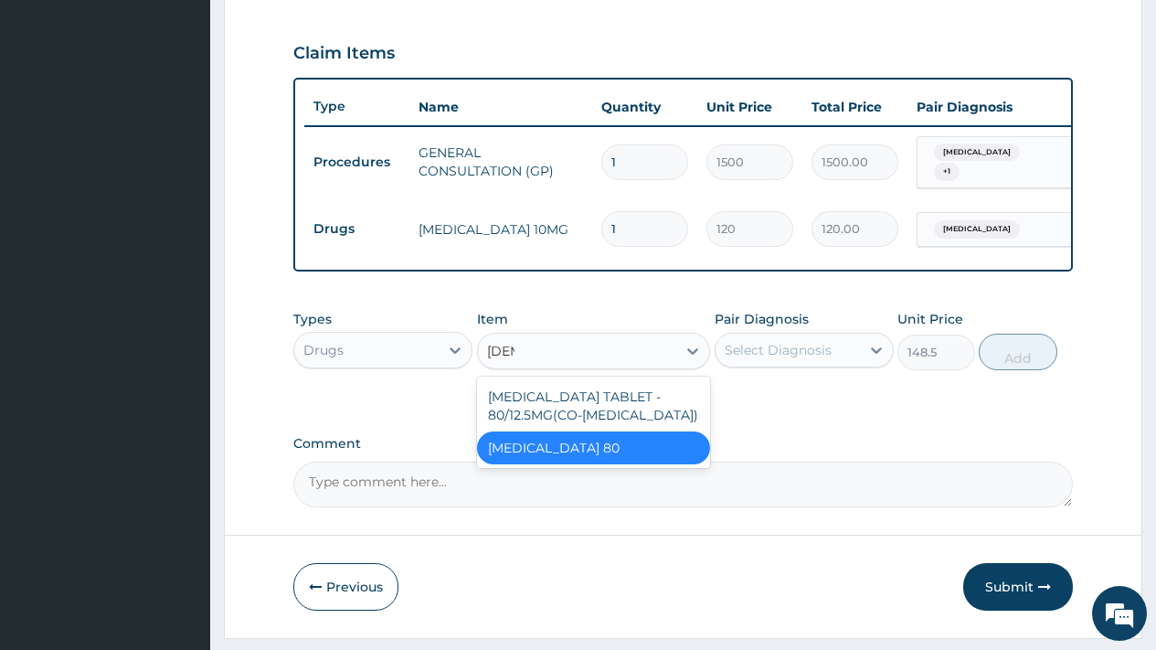
scroll to position [0, 0]
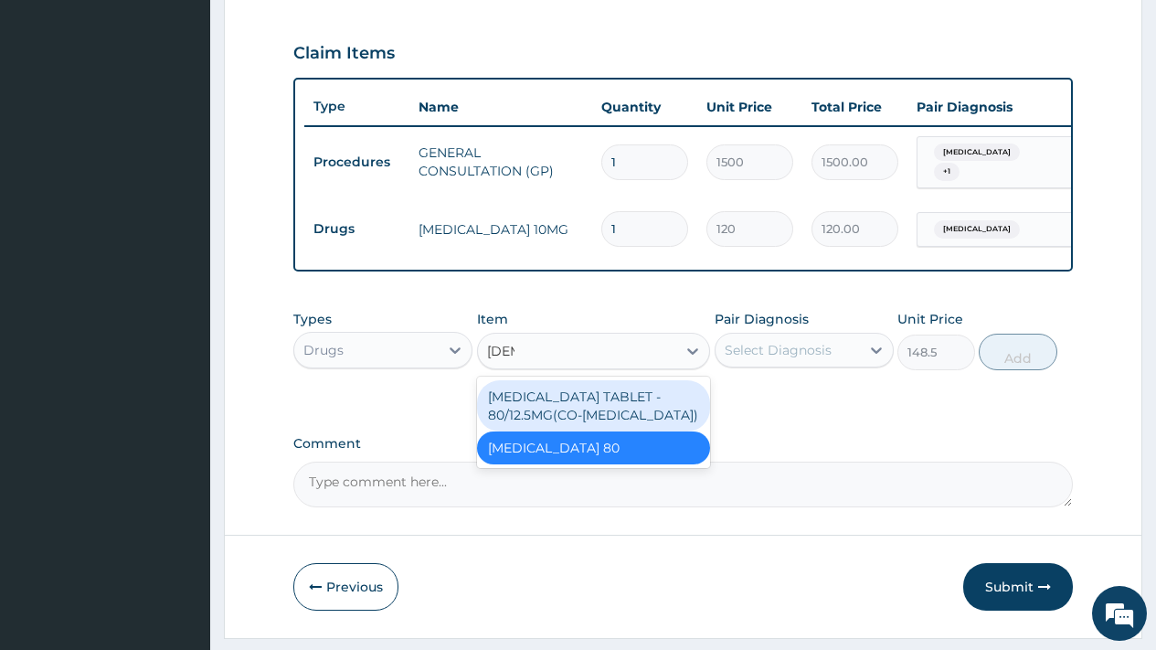
click at [606, 426] on div "VALSARTAN + HYDROCHLOROTHIAZIDE TABLET - 80/12.5MG(CO-DIOVAN)" at bounding box center [594, 405] width 234 height 51
type input "1400"
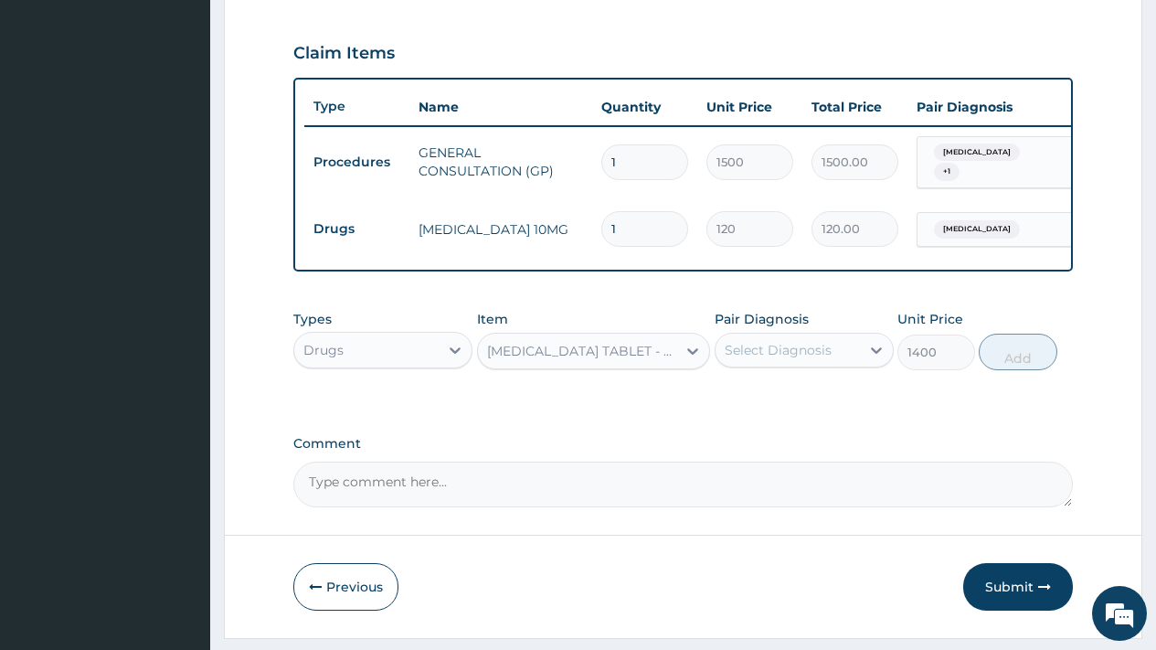
click at [767, 359] on div "Select Diagnosis" at bounding box center [778, 350] width 107 height 18
click at [772, 404] on label "Essential hypertension" at bounding box center [801, 395] width 113 height 18
checkbox input "true"
click at [1012, 367] on button "Add" at bounding box center [1018, 352] width 78 height 37
type input "0"
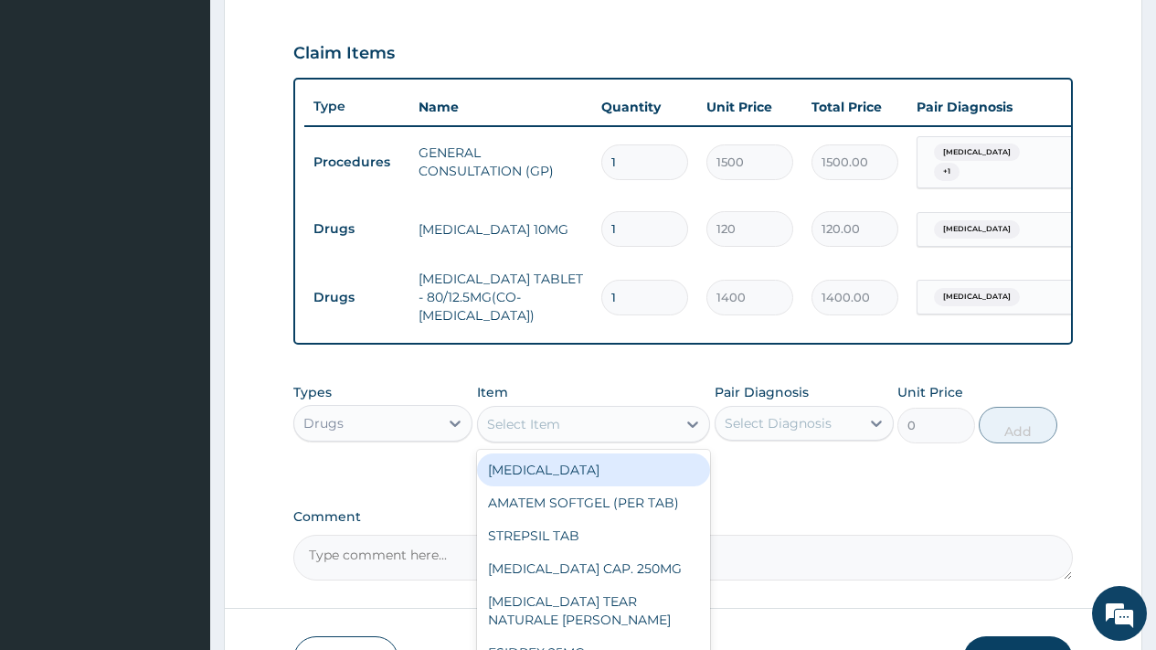
click at [560, 439] on div "Select Item" at bounding box center [594, 424] width 234 height 37
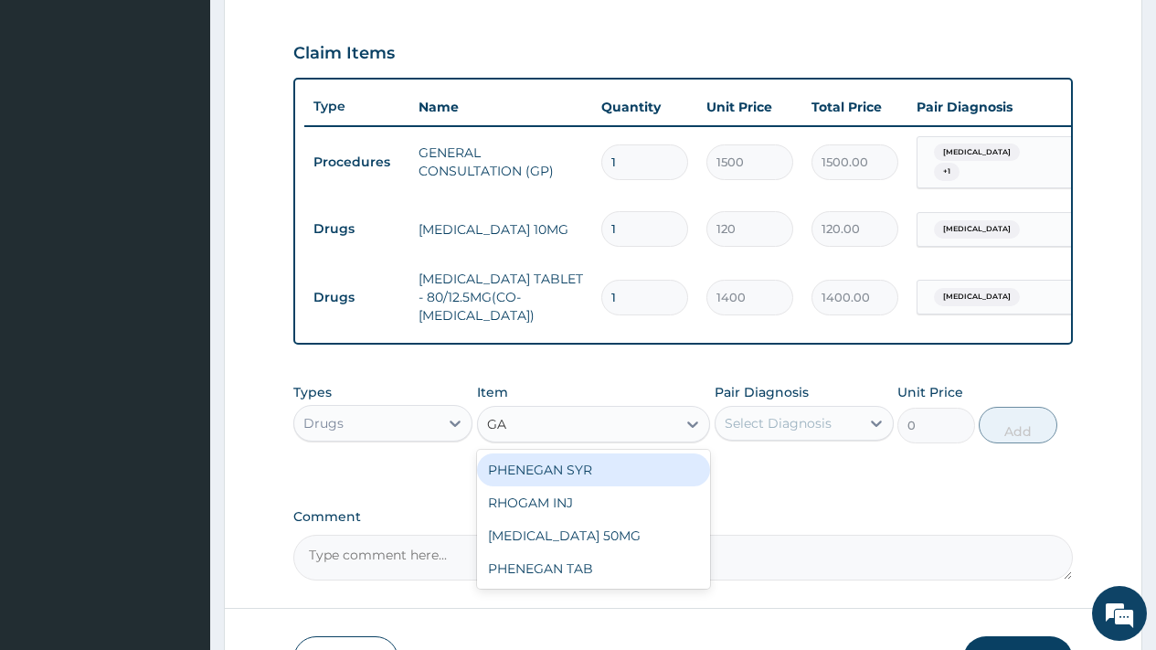
type input "G"
type input "BIOP"
click at [539, 486] on div "BIOPENTIN TAB" at bounding box center [594, 469] width 234 height 33
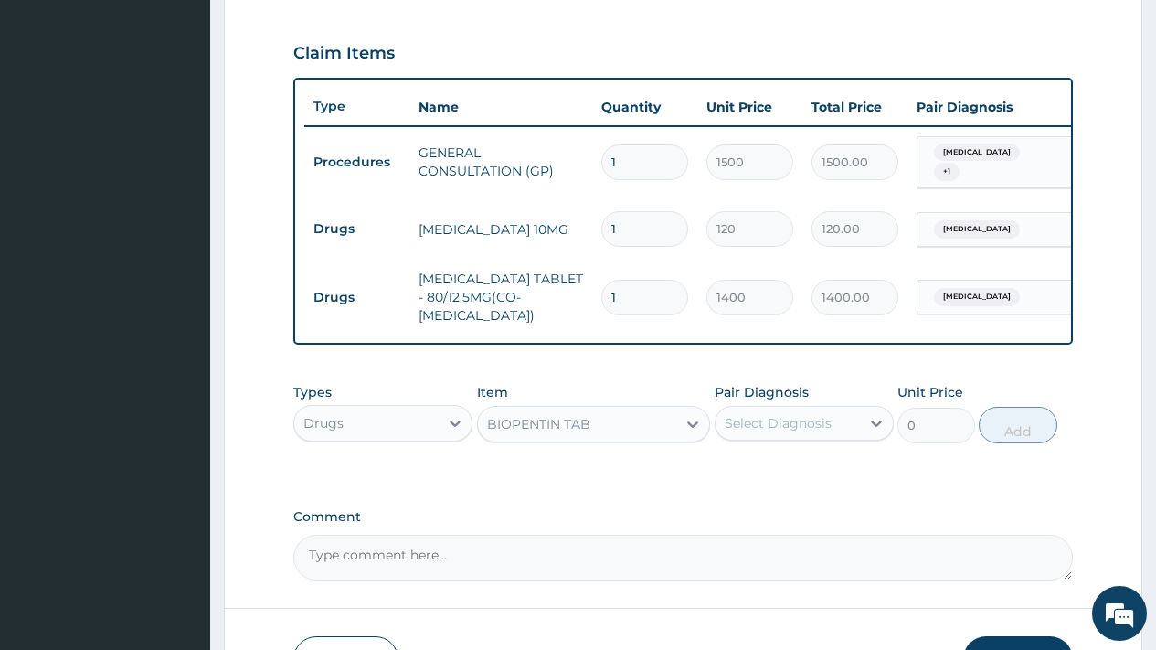
type input "85"
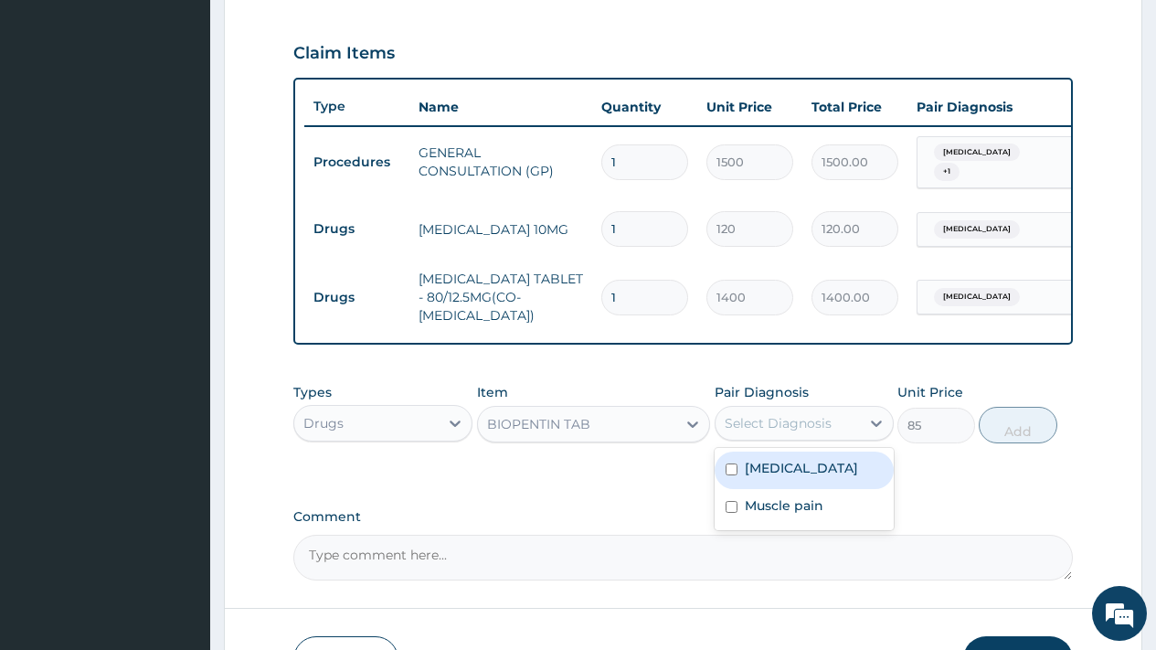
click at [774, 432] on div "Select Diagnosis" at bounding box center [778, 423] width 107 height 18
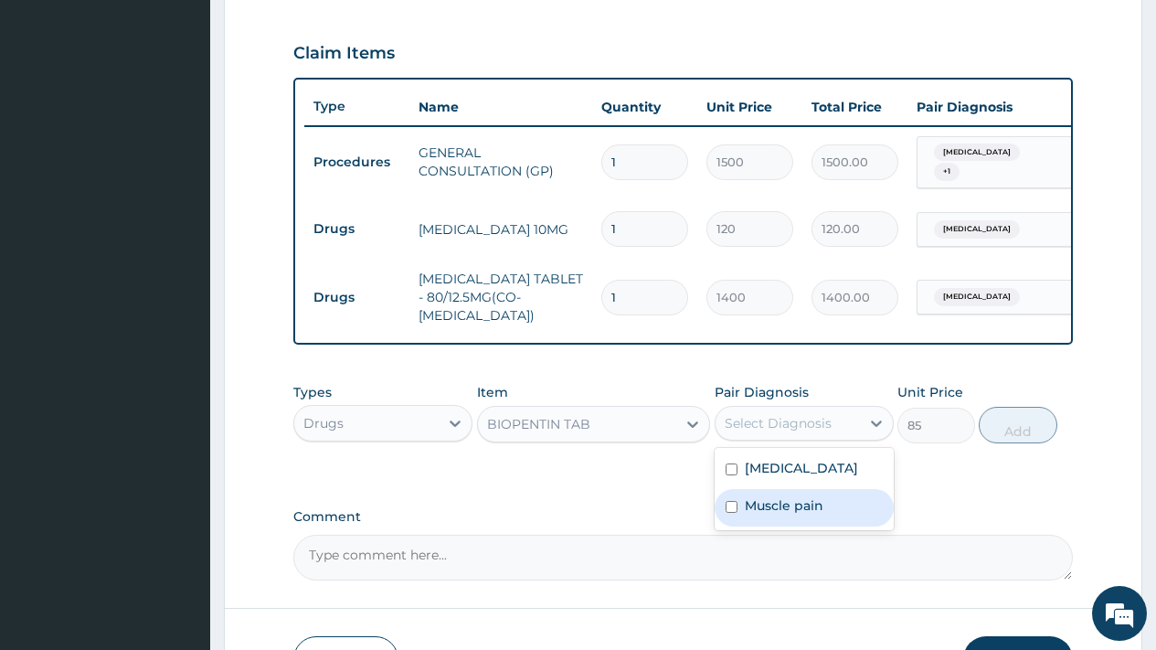
click at [780, 515] on label "Muscle pain" at bounding box center [784, 505] width 79 height 18
checkbox input "true"
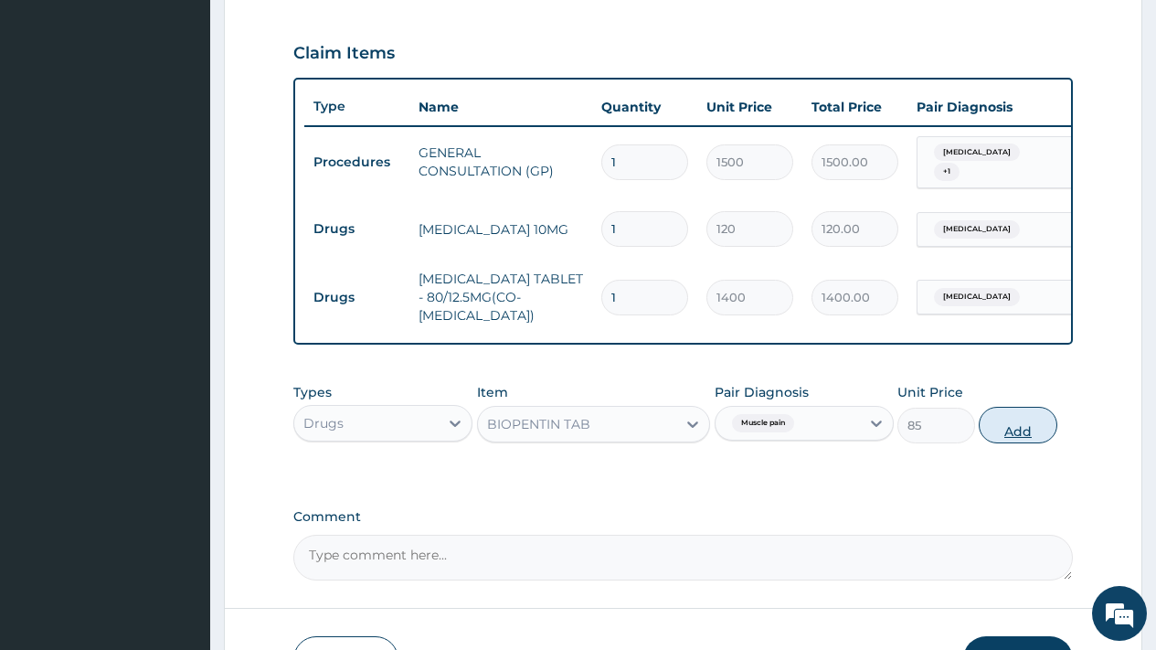
click at [1016, 443] on button "Add" at bounding box center [1018, 425] width 78 height 37
type input "0"
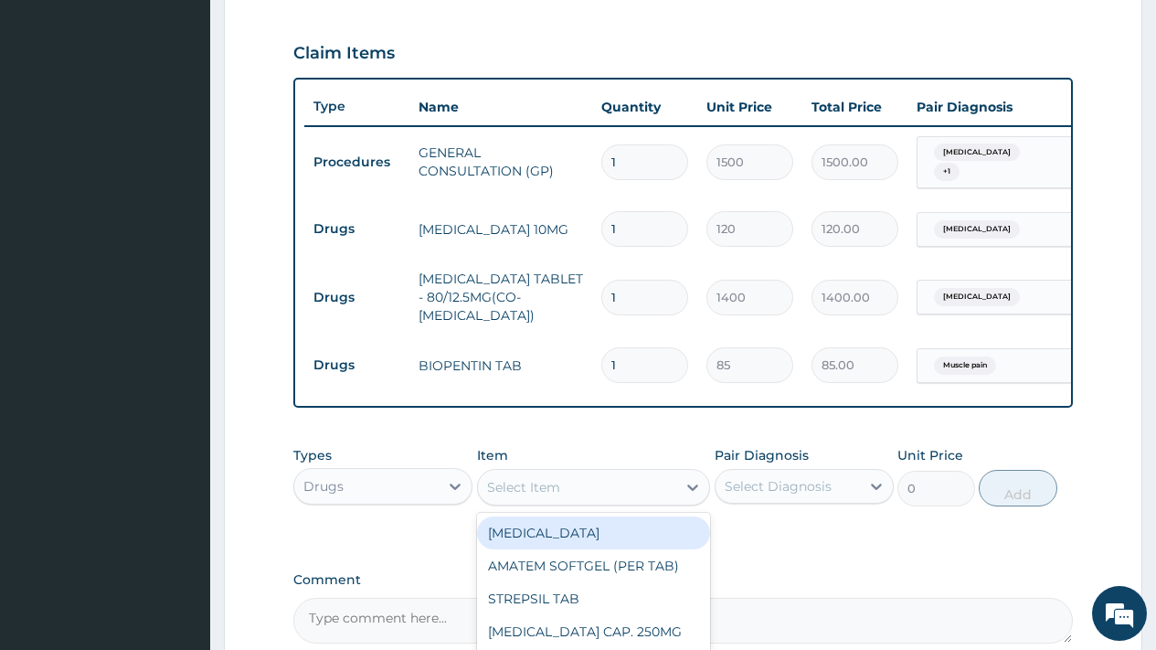
click at [537, 496] on div "Select Item" at bounding box center [523, 487] width 73 height 18
type input "CELE"
click at [591, 549] on div "CELEBREX 200MG" at bounding box center [594, 532] width 234 height 33
type input "150"
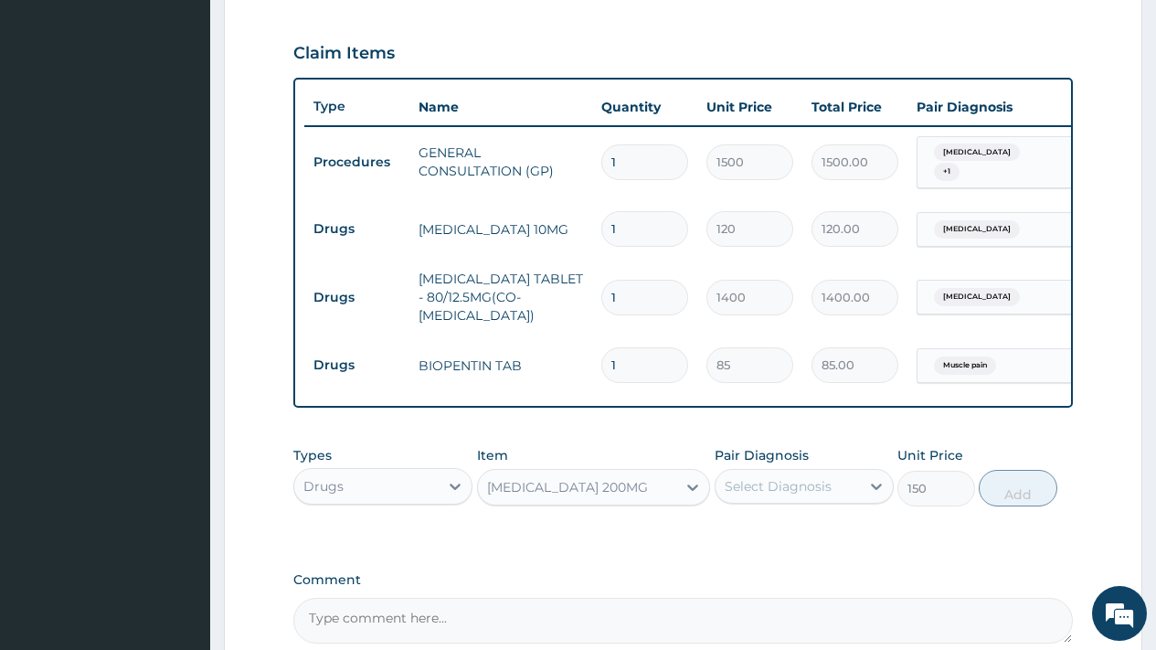
click at [807, 495] on div "Select Diagnosis" at bounding box center [778, 486] width 107 height 18
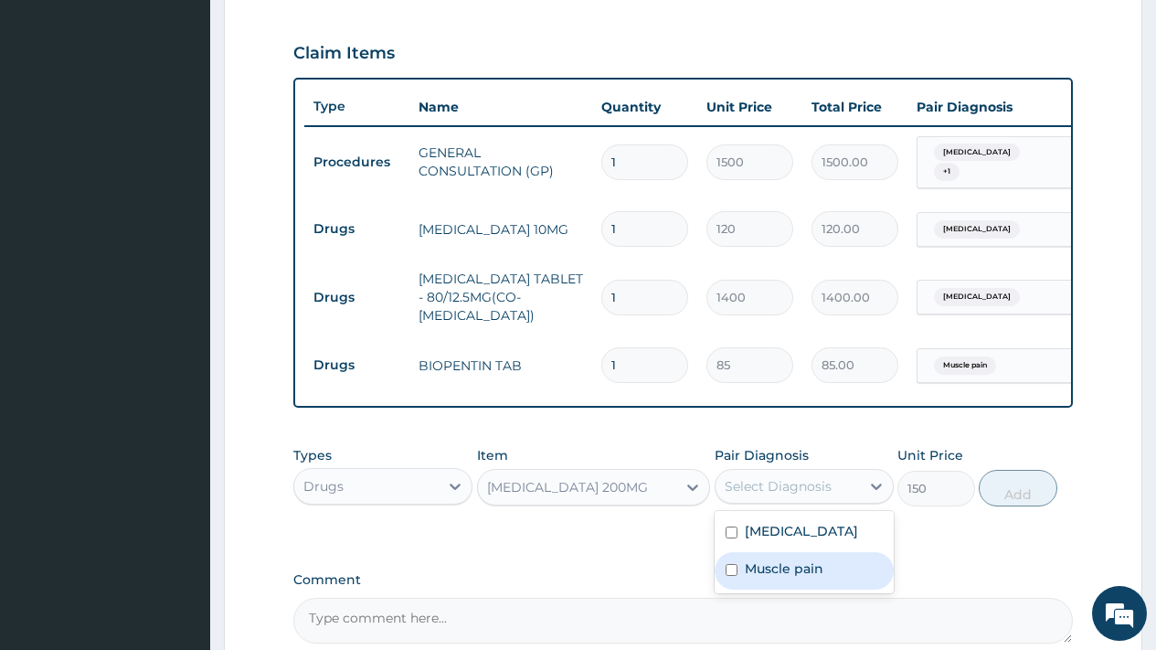
click at [795, 578] on label "Muscle pain" at bounding box center [784, 568] width 79 height 18
checkbox input "true"
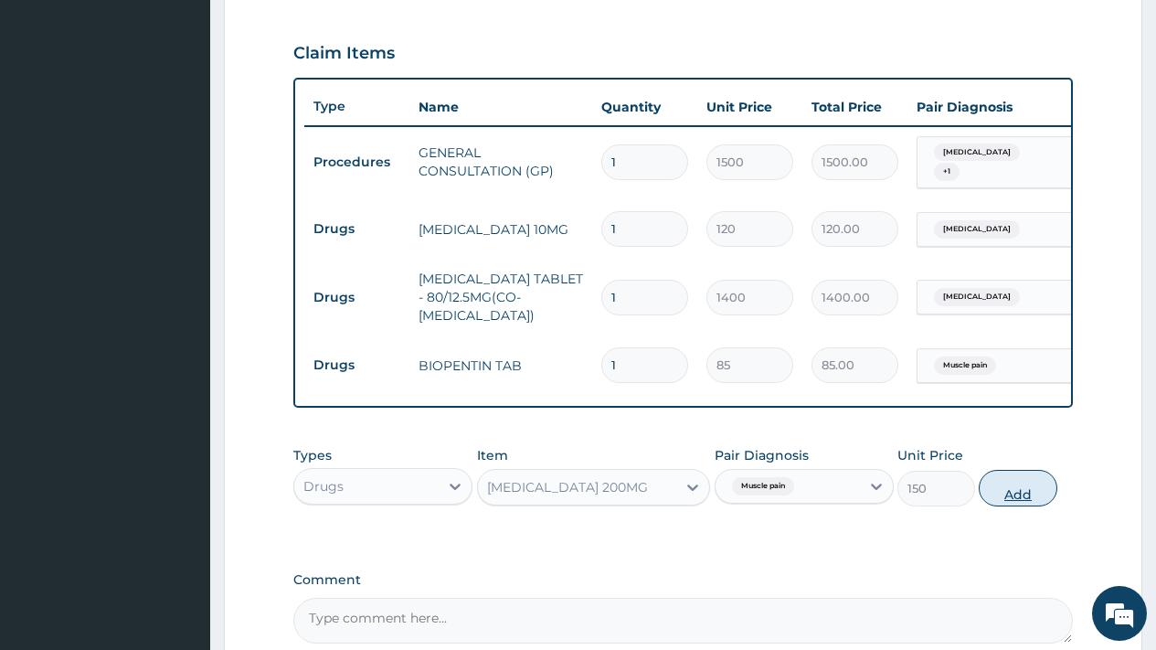
click at [1013, 506] on button "Add" at bounding box center [1018, 488] width 78 height 37
type input "0"
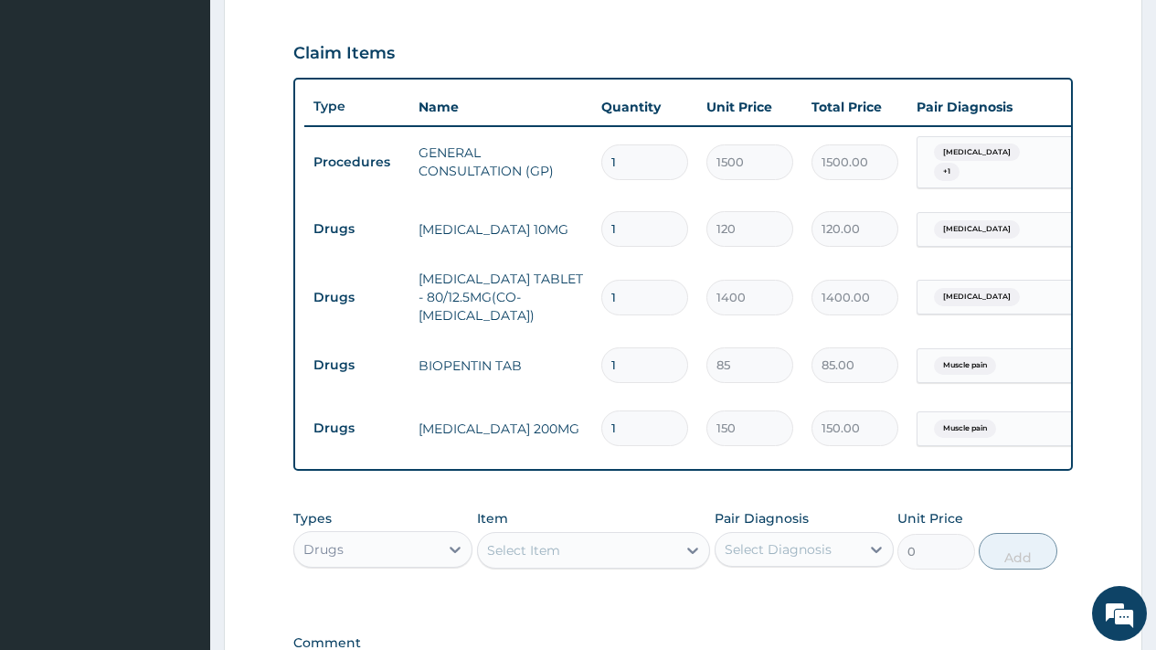
type input "14"
type input "2100.00"
type input "14"
click at [639, 381] on input "1" at bounding box center [644, 365] width 87 height 36
type input "0.00"
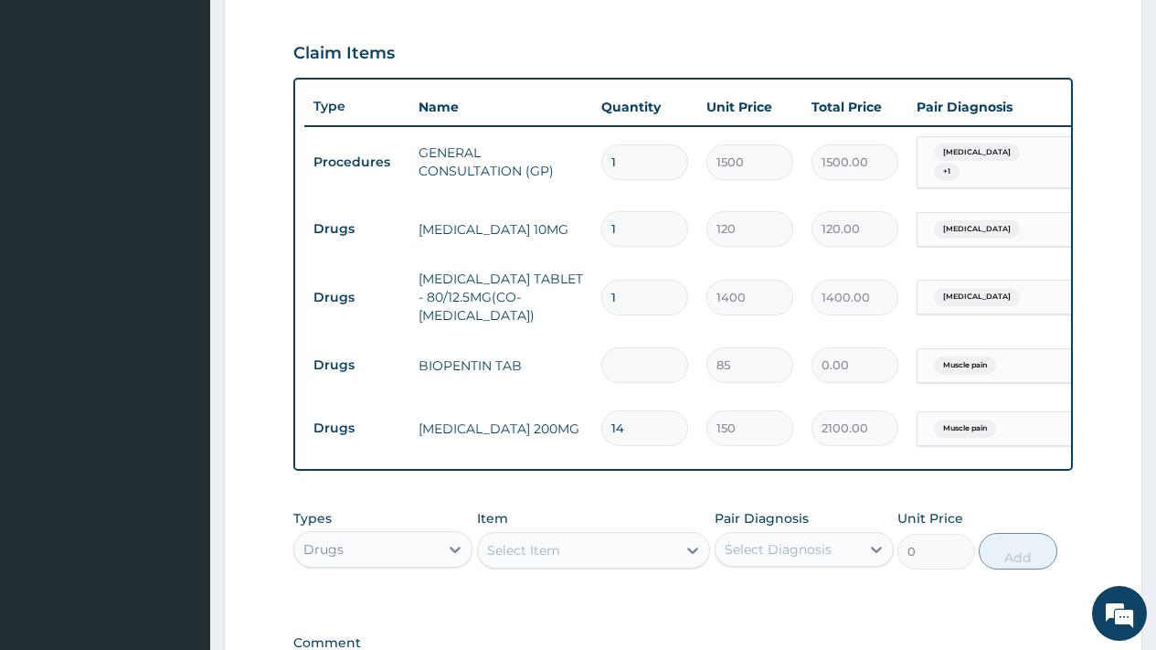
type input "2"
type input "170.00"
type input "28"
type input "2380.00"
type input "28"
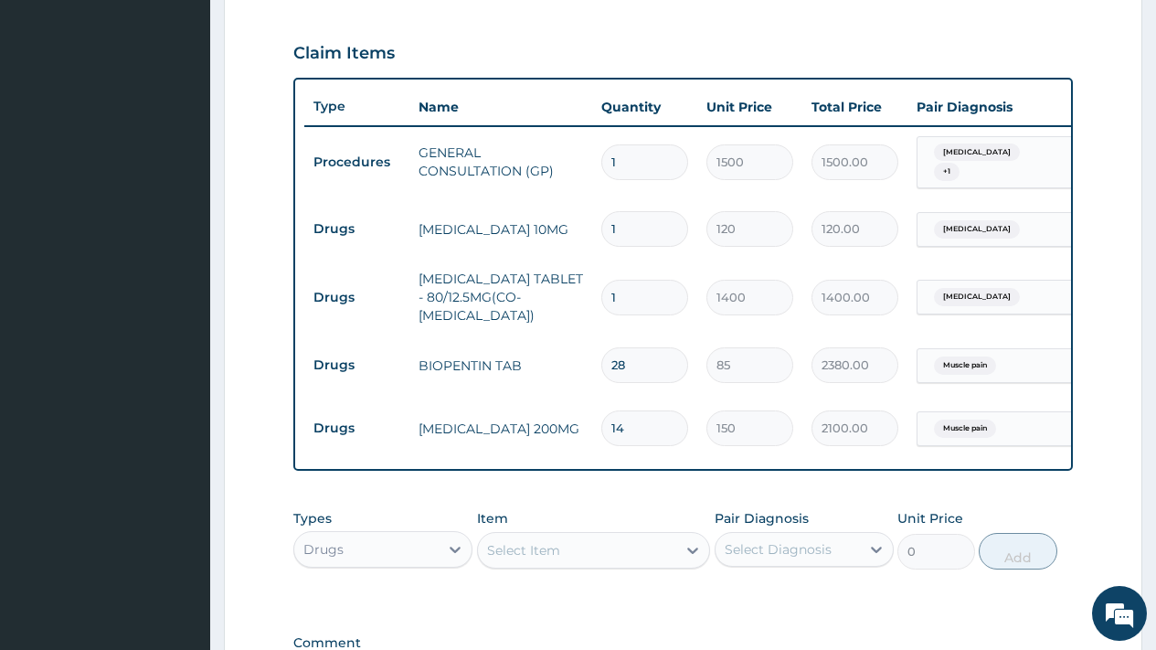
drag, startPoint x: 628, startPoint y: 303, endPoint x: 584, endPoint y: 292, distance: 45.2
click at [584, 292] on tr "Drugs VALSARTAN + HYDROCHLOROTHIAZIDE TABLET - 80/12.5MG(CO-DIOVAN) 1 1400 1400…" at bounding box center [752, 296] width 896 height 73
type input "3"
type input "4200.00"
type input "30"
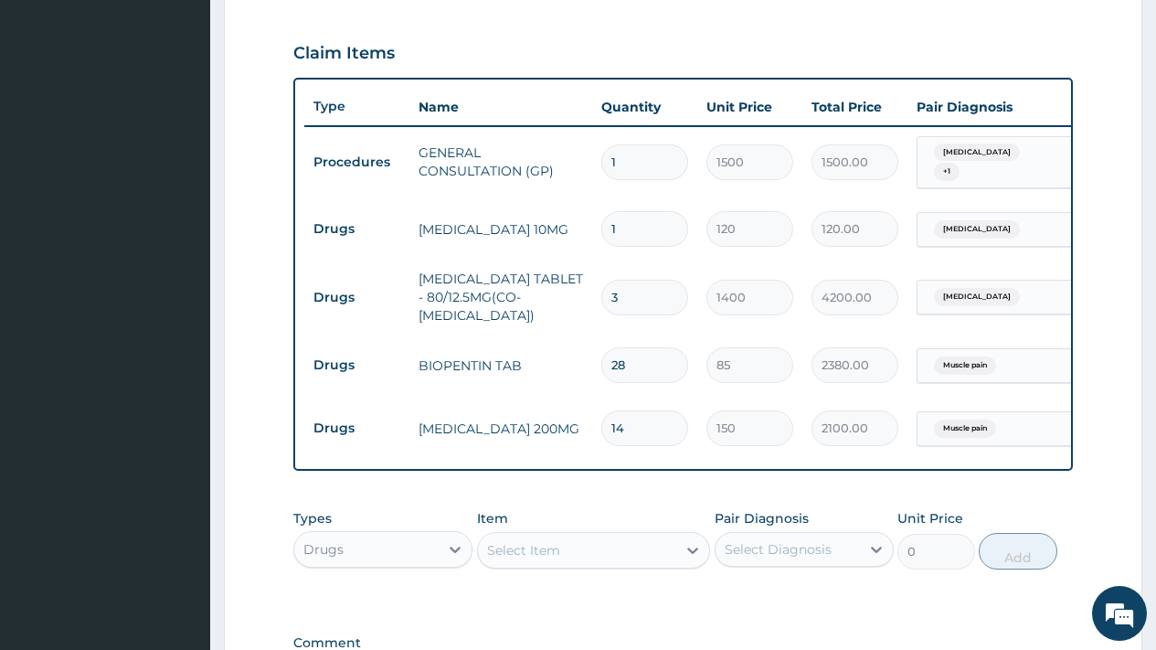
type input "42000.00"
type input "30"
drag, startPoint x: 633, startPoint y: 232, endPoint x: 622, endPoint y: 240, distance: 14.5
click at [630, 237] on input "1" at bounding box center [644, 229] width 87 height 36
type input "0.00"
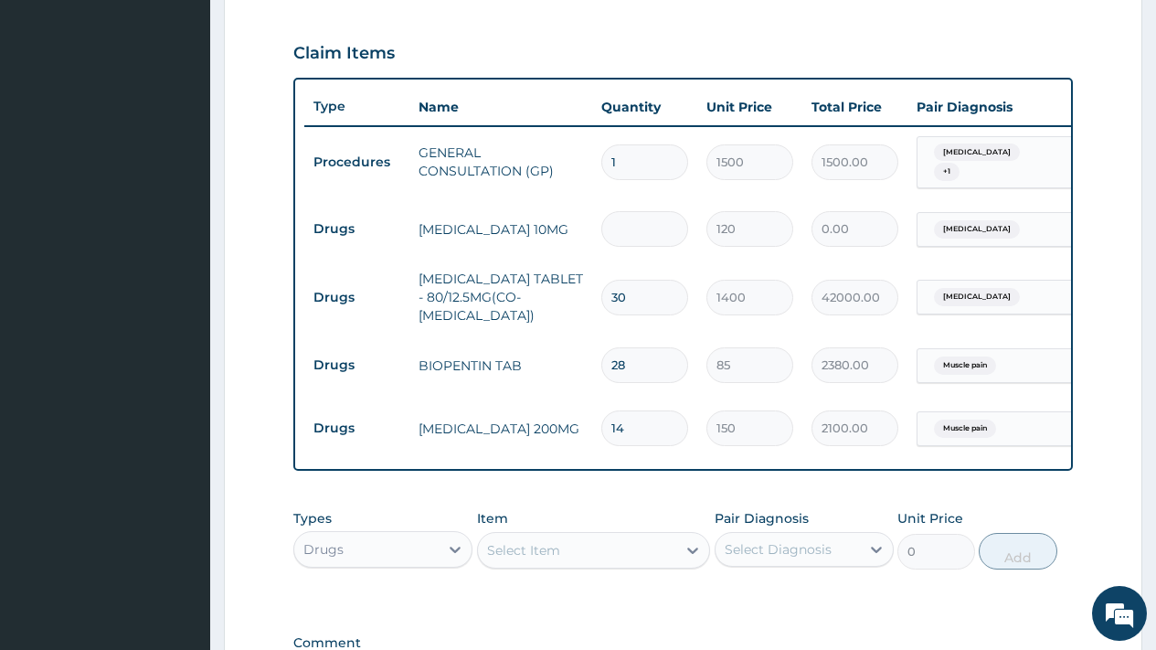
type input "3"
type input "360.00"
type input "30"
type input "3600.00"
type input "31"
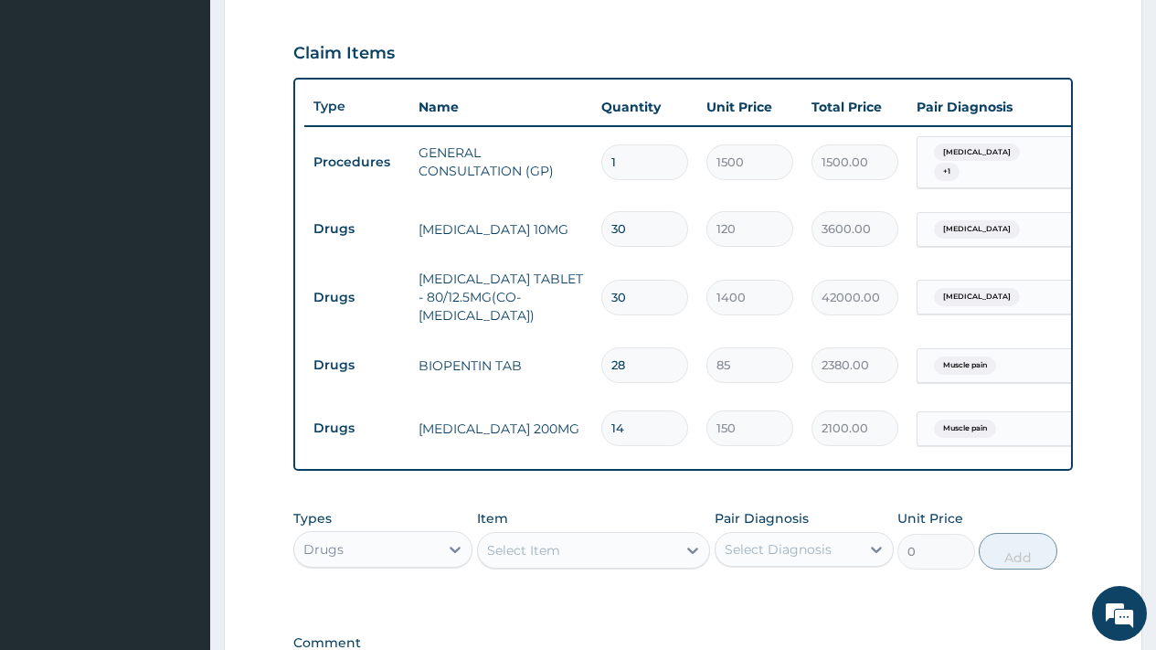
type input "3720.00"
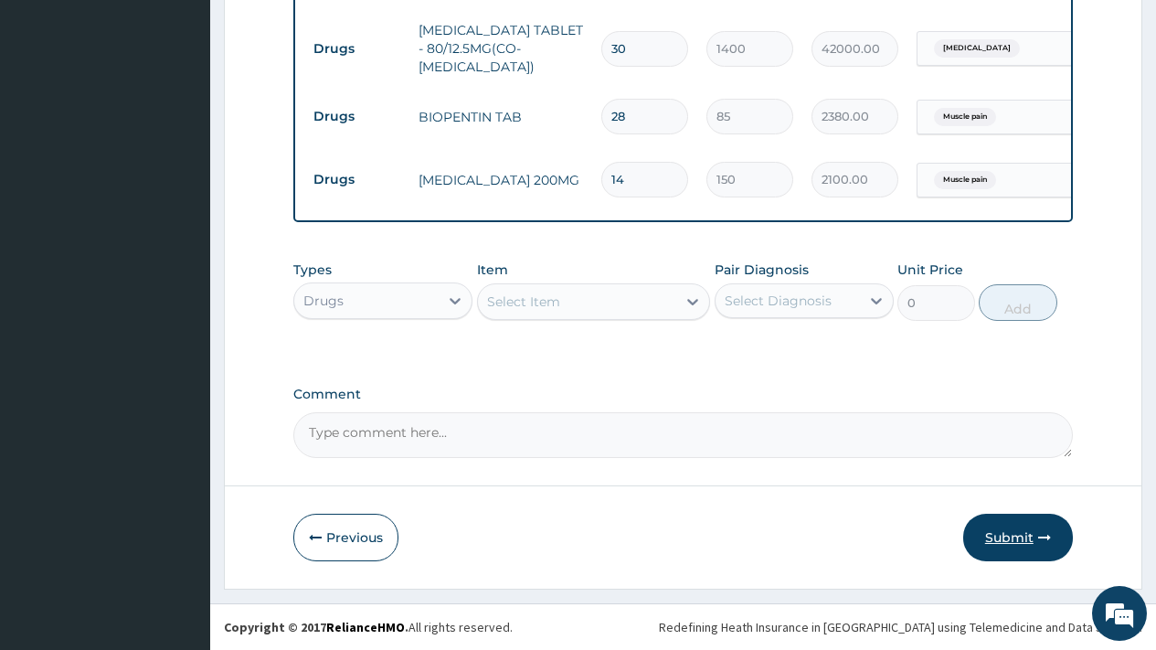
type input "31"
click at [1000, 545] on button "Submit" at bounding box center [1018, 538] width 110 height 48
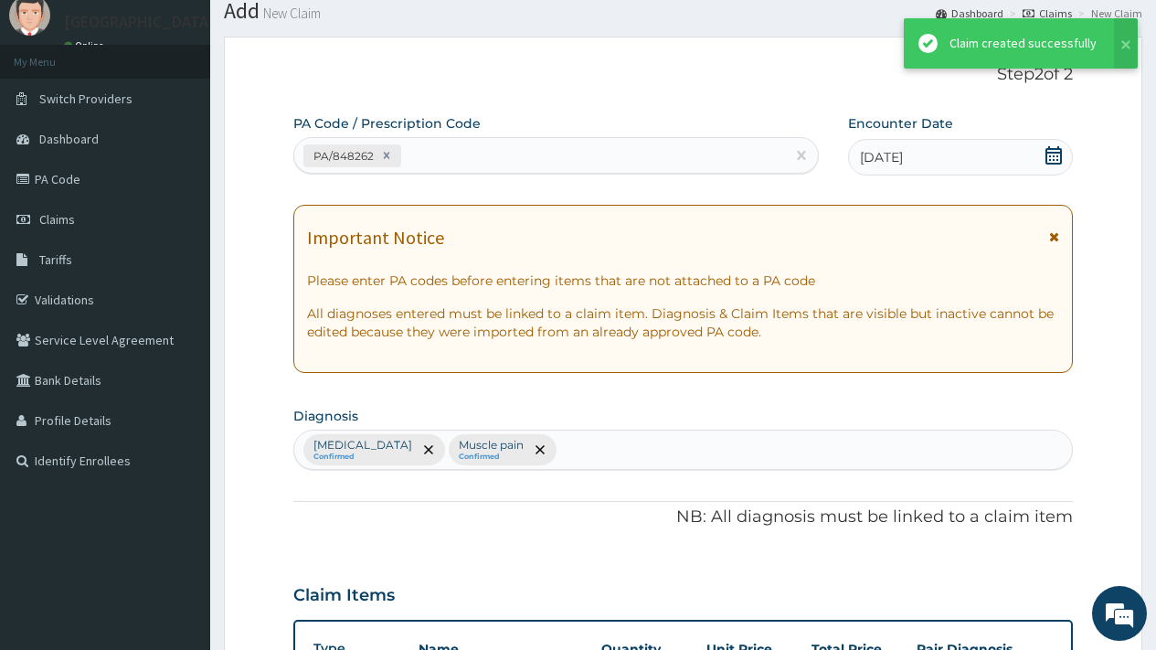
scroll to position [883, 0]
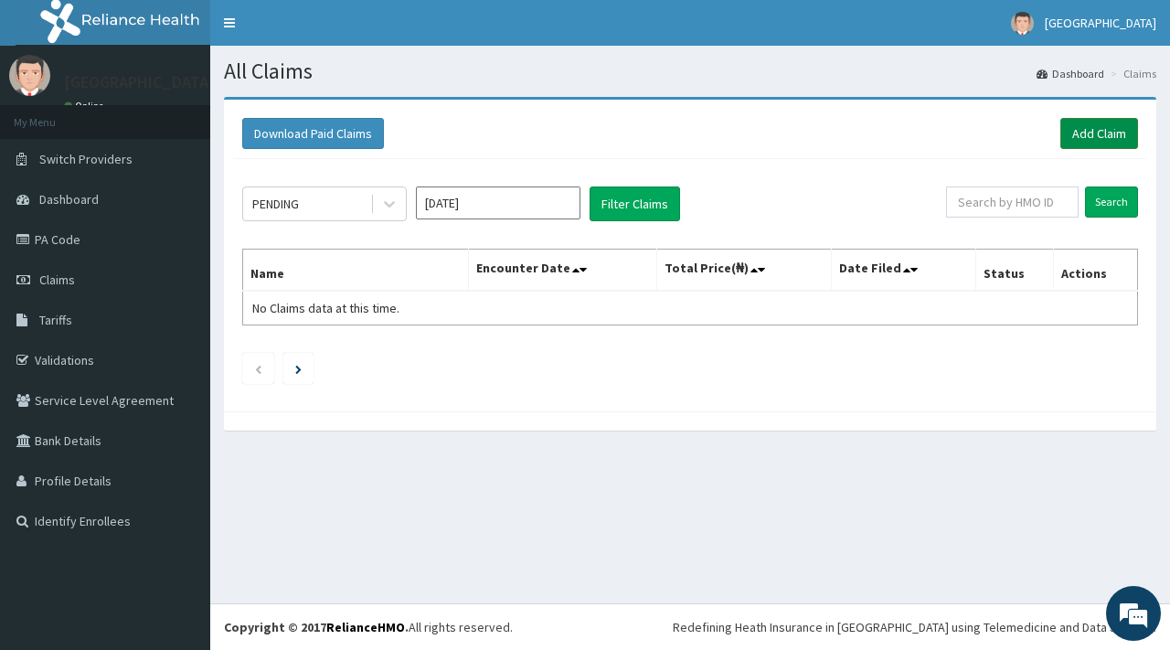
click at [1093, 133] on link "Add Claim" at bounding box center [1099, 133] width 78 height 31
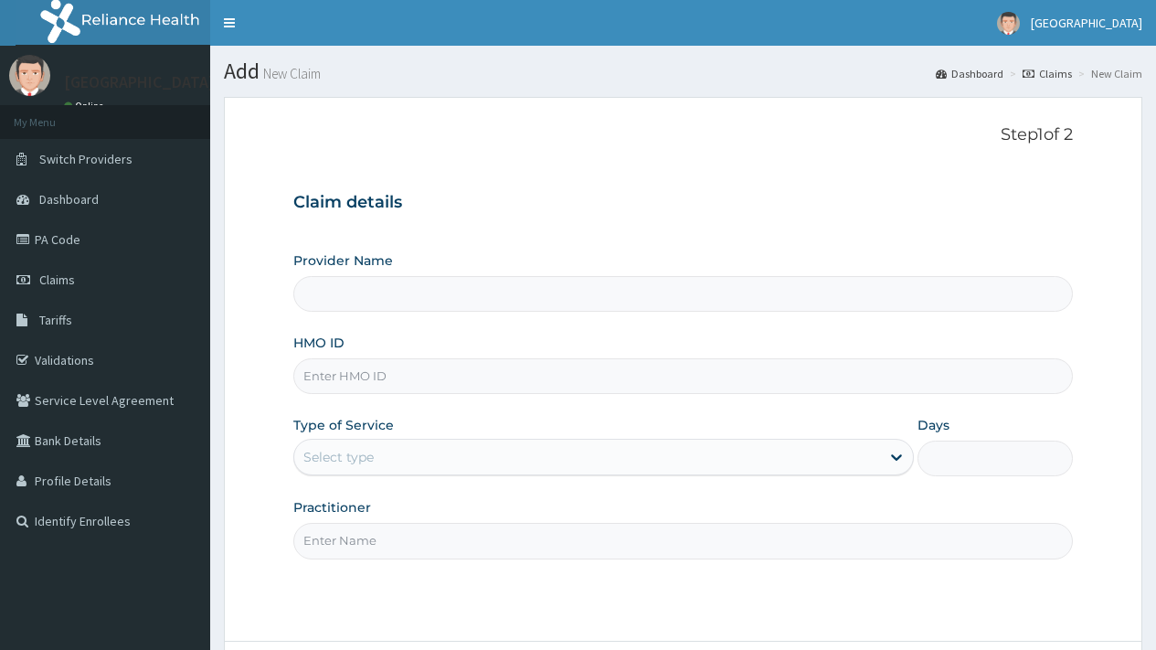
click at [337, 377] on input "HMO ID" at bounding box center [683, 376] width 780 height 36
type input "[GEOGRAPHIC_DATA]"
type input "PRL/10250/A"
click at [377, 454] on div "Select type" at bounding box center [587, 456] width 586 height 29
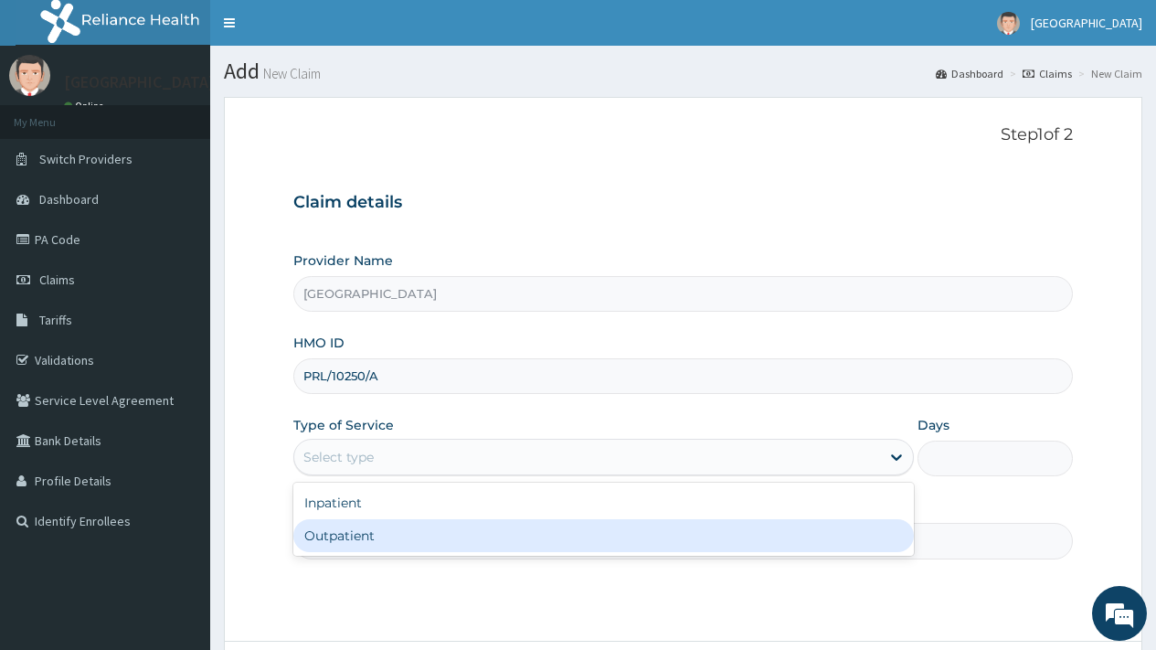
click at [366, 539] on div "Outpatient" at bounding box center [603, 535] width 621 height 33
type input "1"
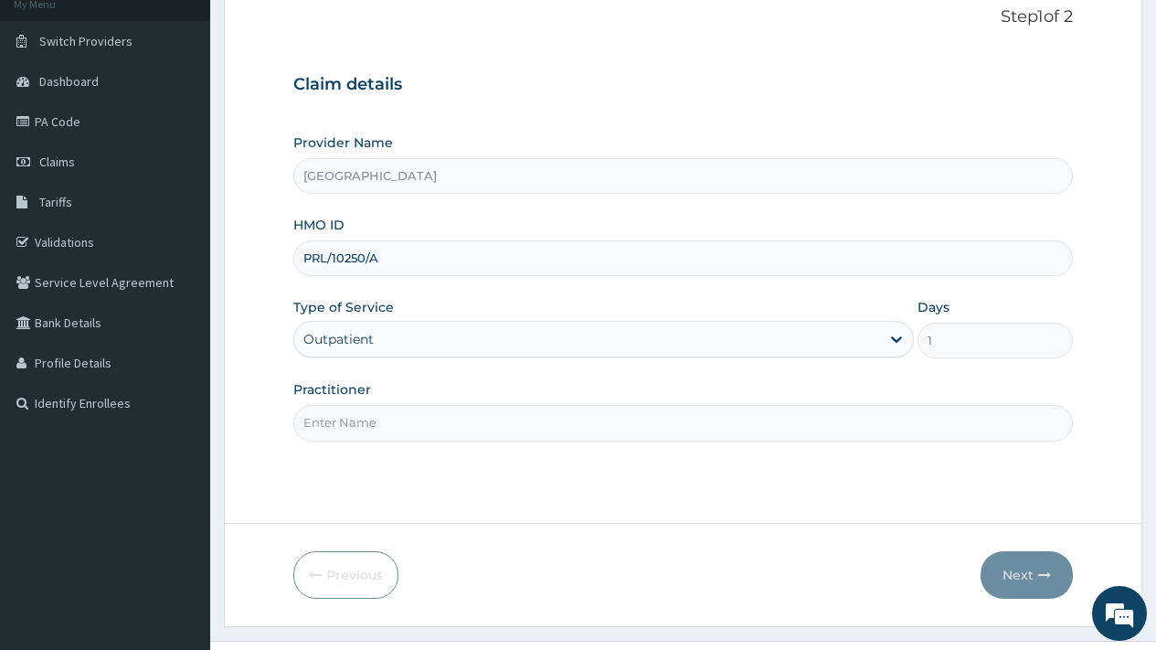
scroll to position [155, 0]
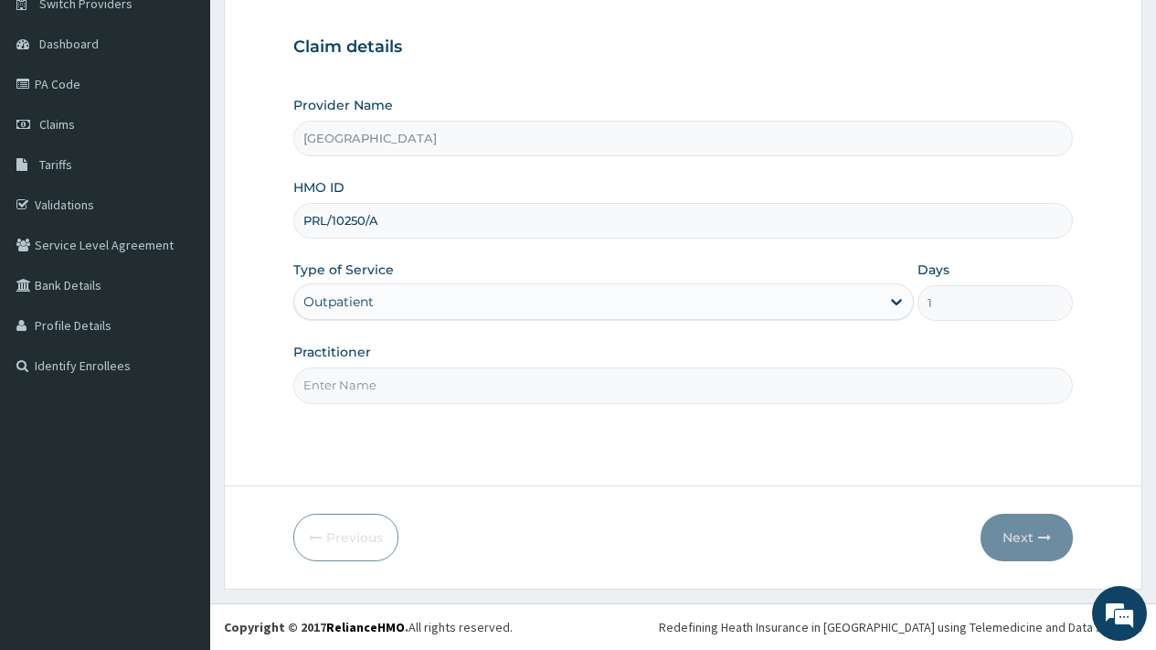
click at [367, 383] on input "Practitioner" at bounding box center [683, 385] width 780 height 36
type input "DR OVIE"
click at [1019, 536] on button "Next" at bounding box center [1027, 538] width 92 height 48
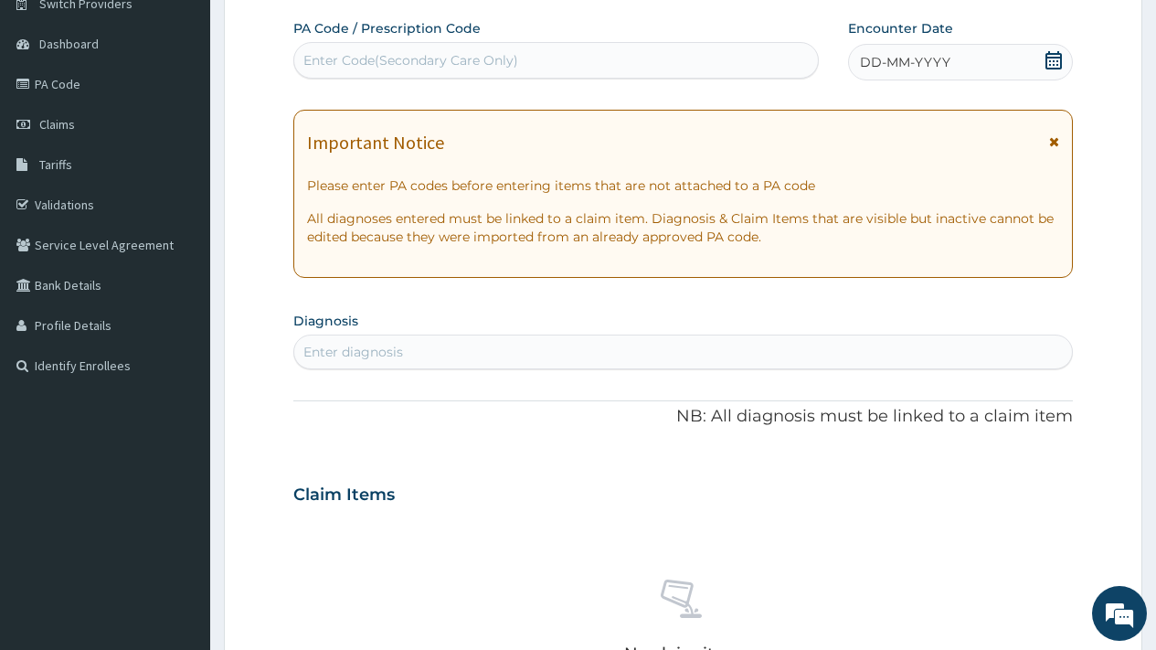
drag, startPoint x: 1052, startPoint y: 55, endPoint x: 1030, endPoint y: 69, distance: 26.4
click at [1054, 55] on icon at bounding box center [1054, 60] width 18 height 18
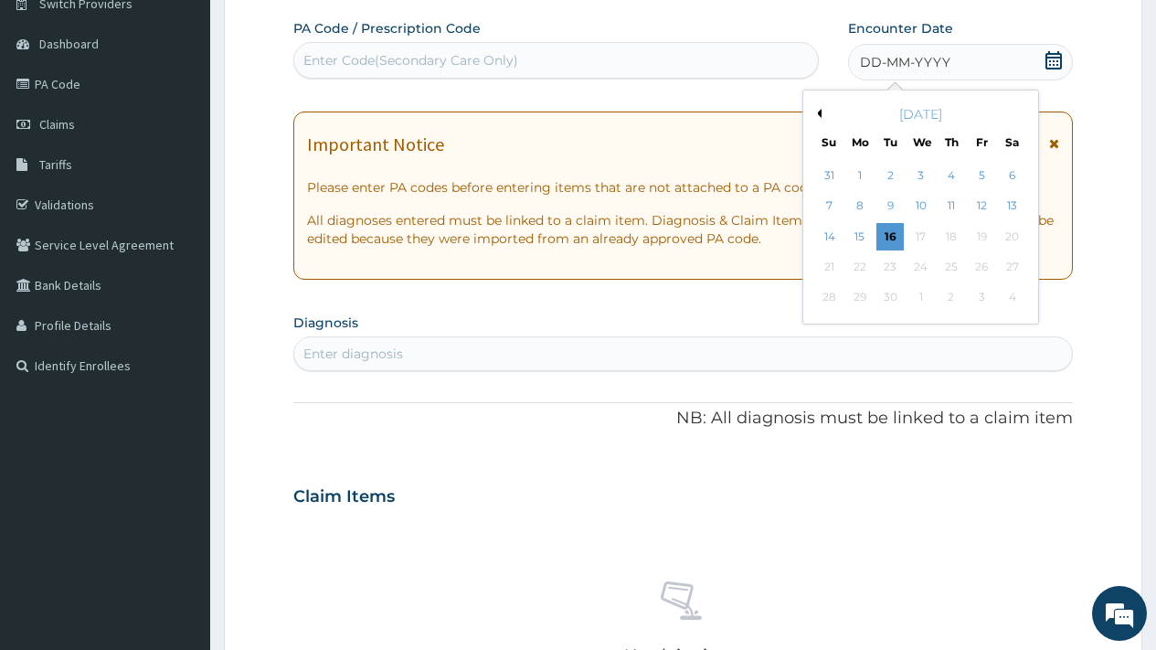
click at [821, 113] on button "Previous Month" at bounding box center [817, 113] width 9 height 9
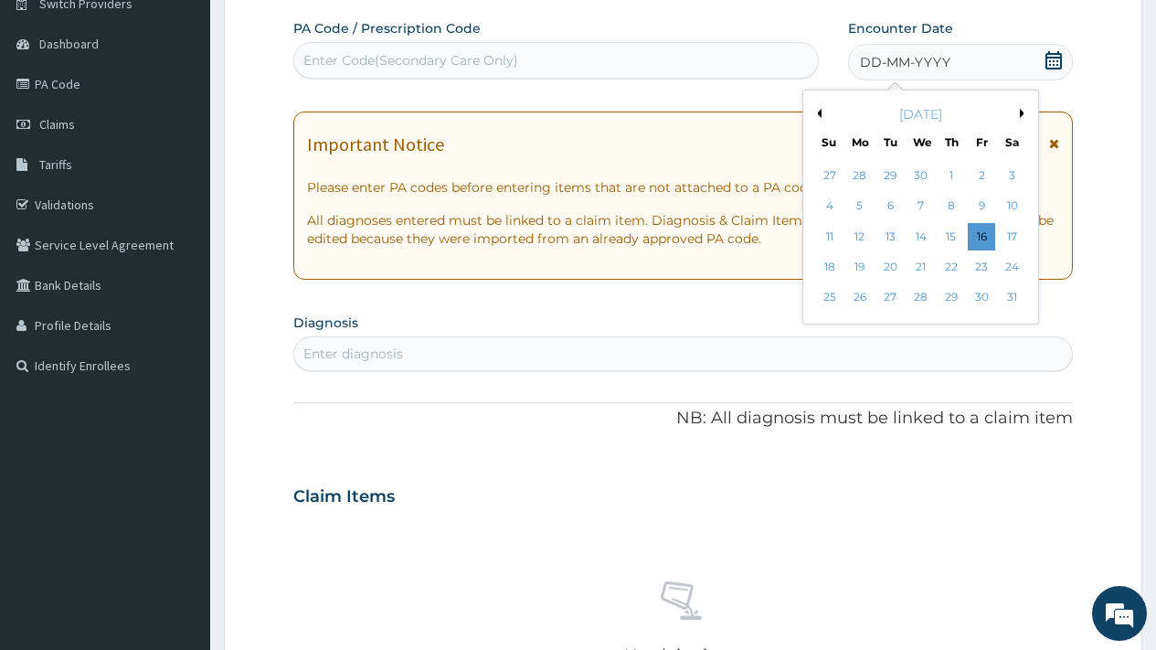
click at [821, 113] on button "Previous Month" at bounding box center [817, 113] width 9 height 9
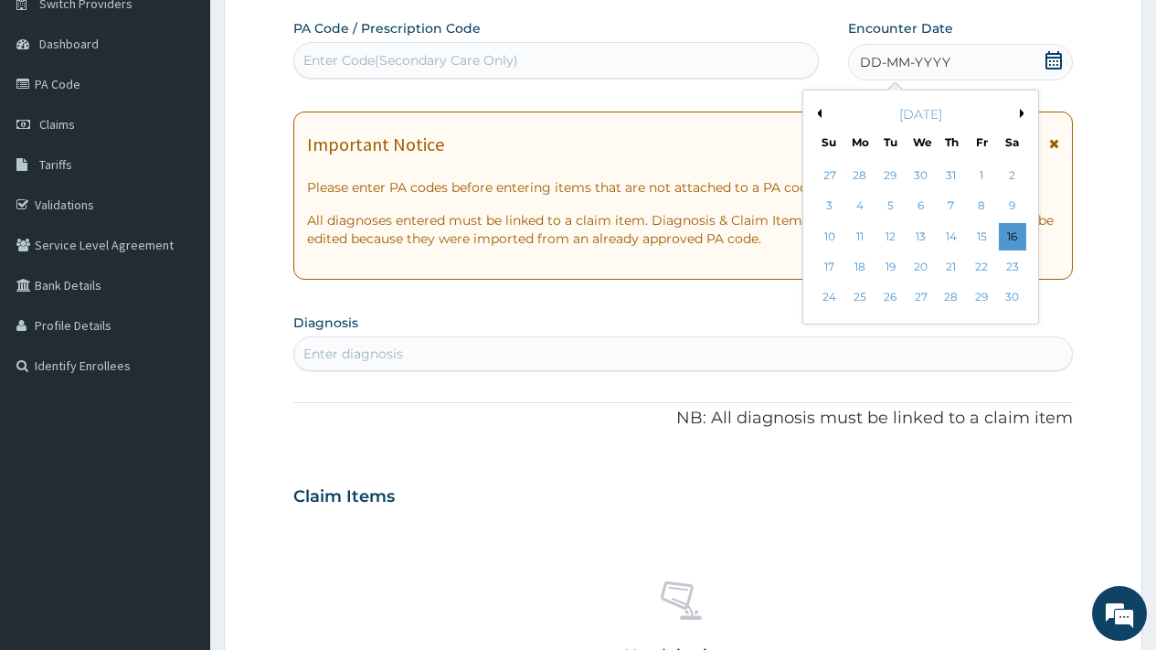
click at [821, 113] on button "Previous Month" at bounding box center [817, 113] width 9 height 9
click at [1002, 245] on div "21" at bounding box center [1011, 236] width 27 height 27
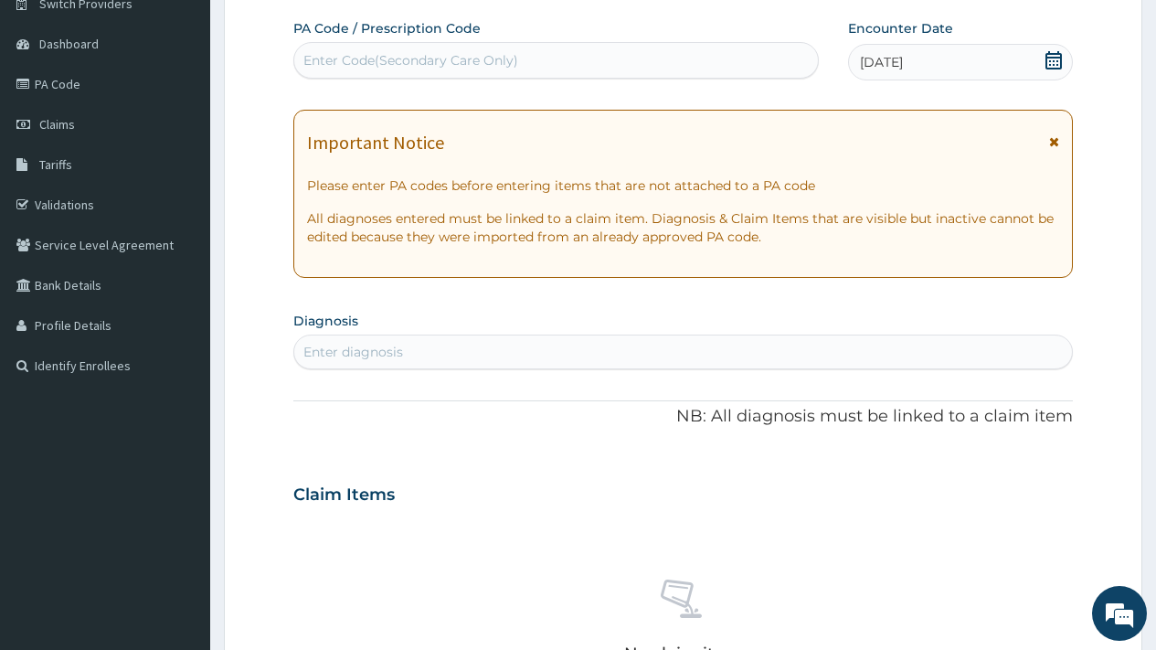
click at [508, 351] on div "Enter diagnosis" at bounding box center [683, 351] width 778 height 29
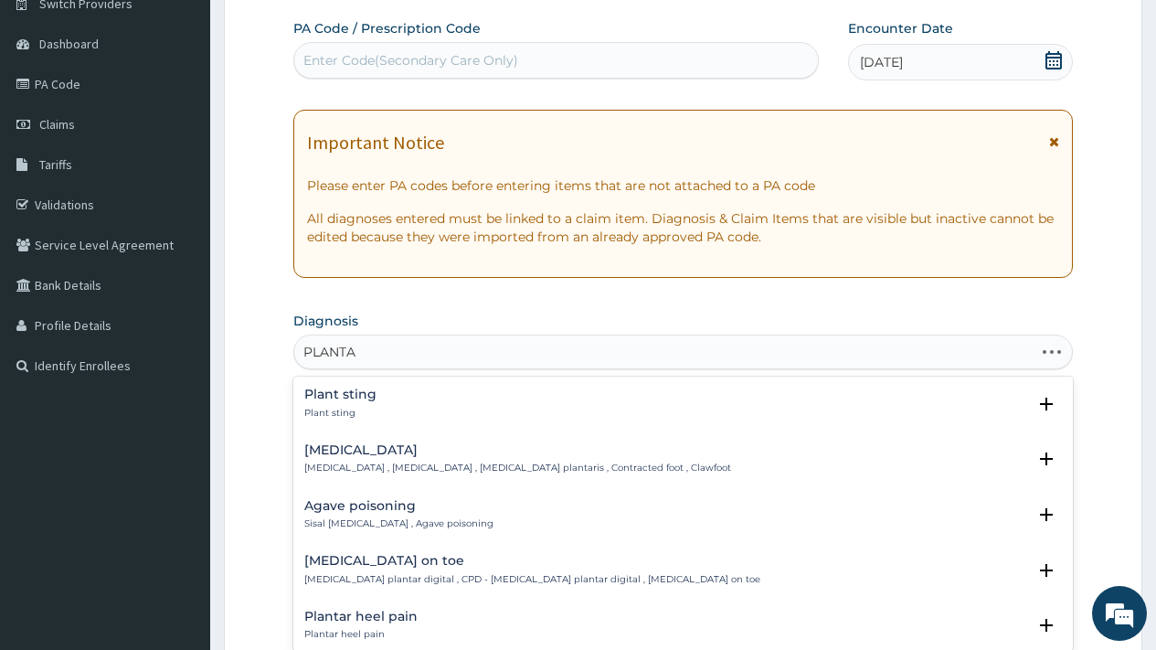
type input "PLANTAR"
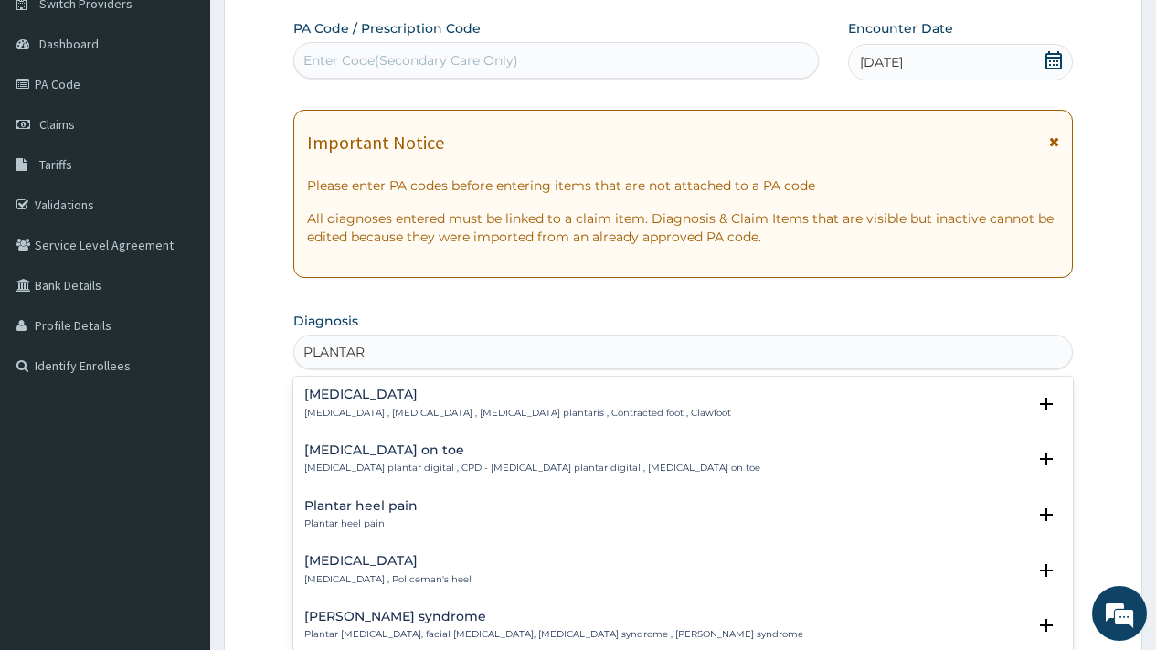
click at [388, 567] on h4 "Plantar fasciitis" at bounding box center [387, 561] width 167 height 14
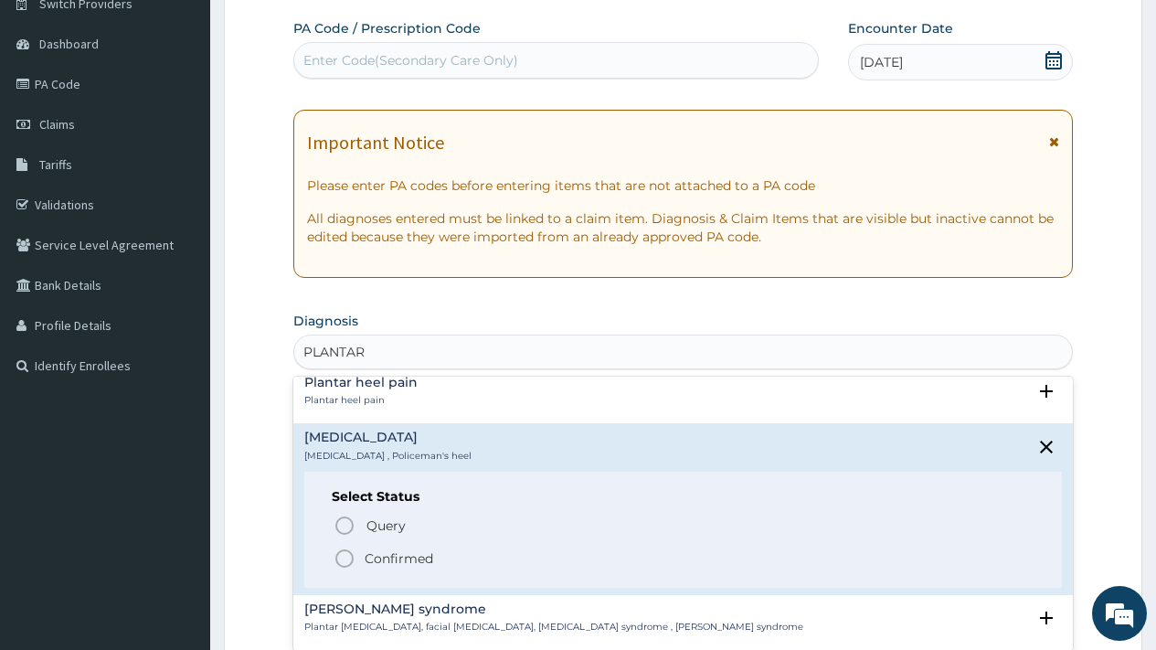
scroll to position [146, 0]
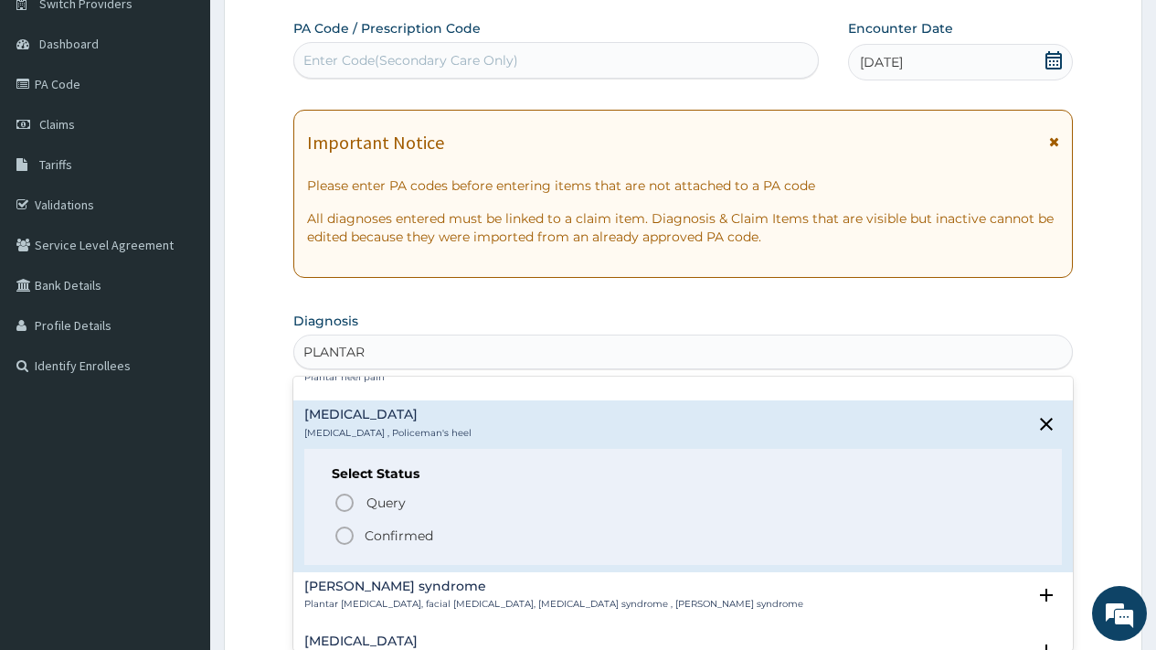
click at [397, 533] on p "Confirmed" at bounding box center [399, 535] width 69 height 18
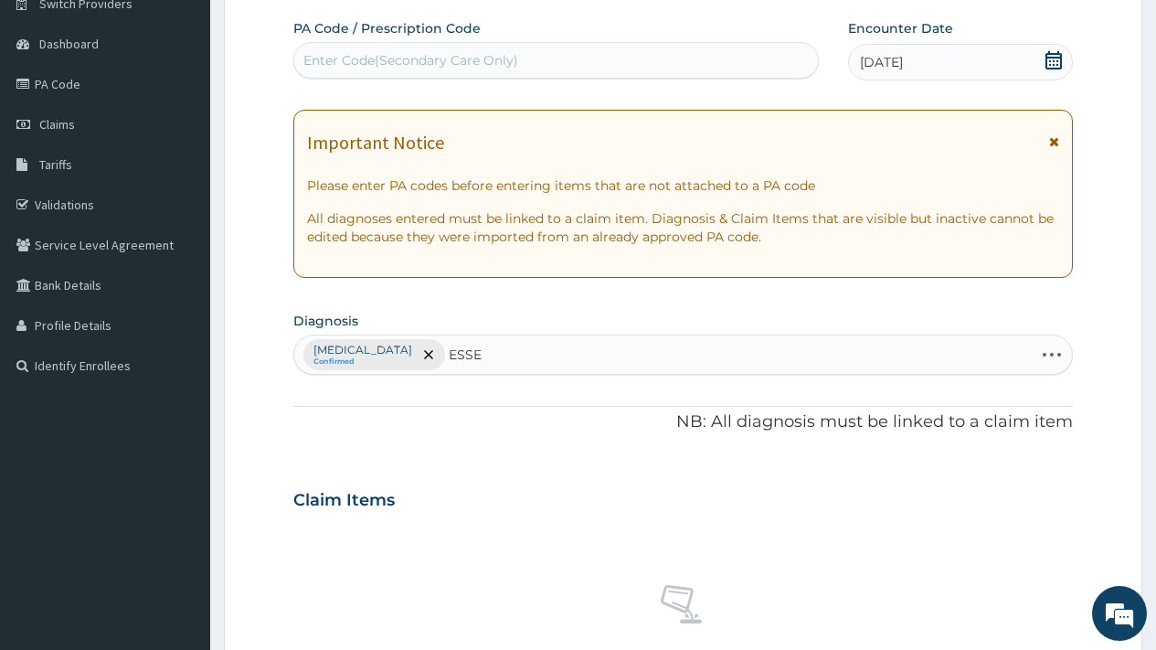
type input "ESSEN"
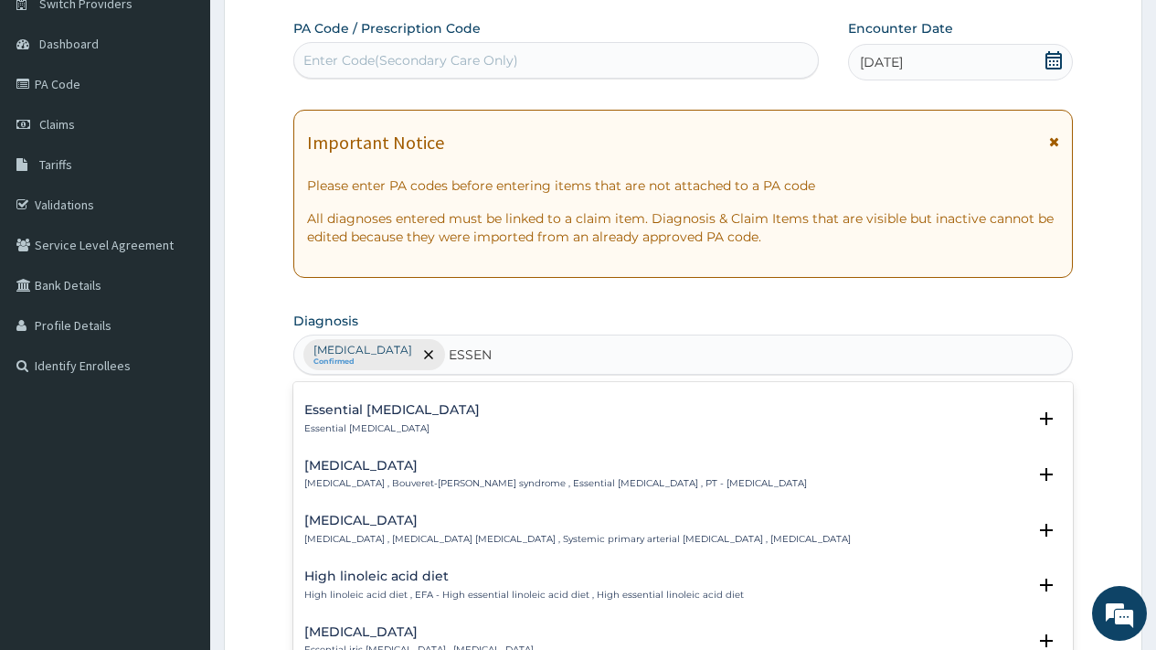
scroll to position [511, 0]
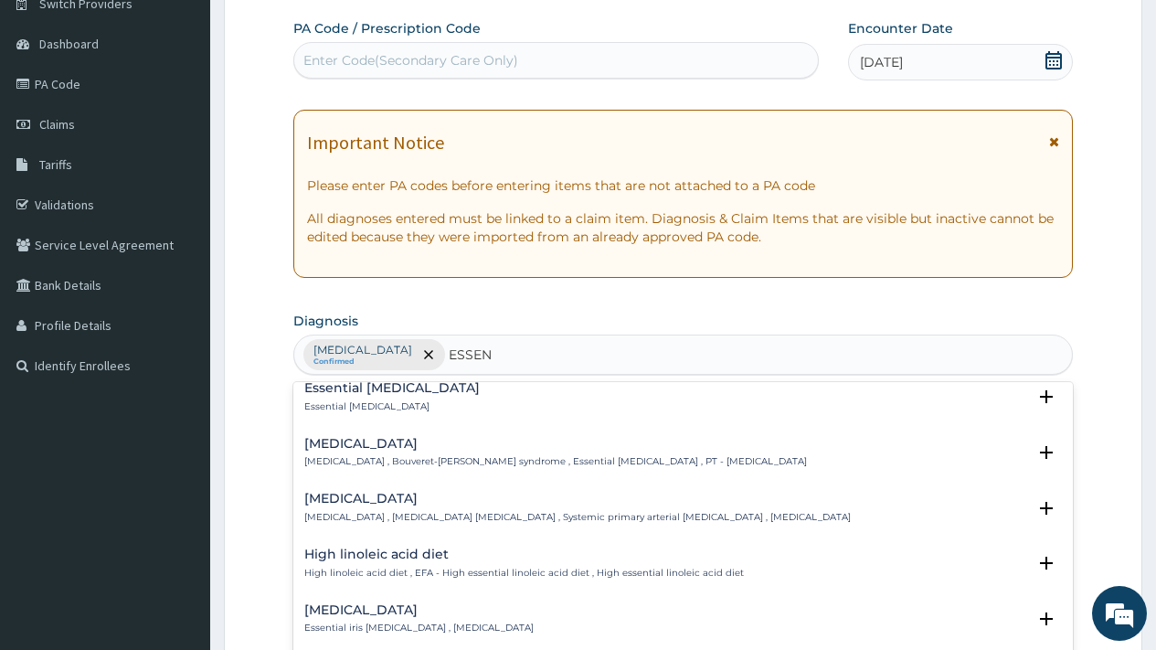
click at [391, 500] on h4 "Essential hypertension" at bounding box center [577, 499] width 547 height 14
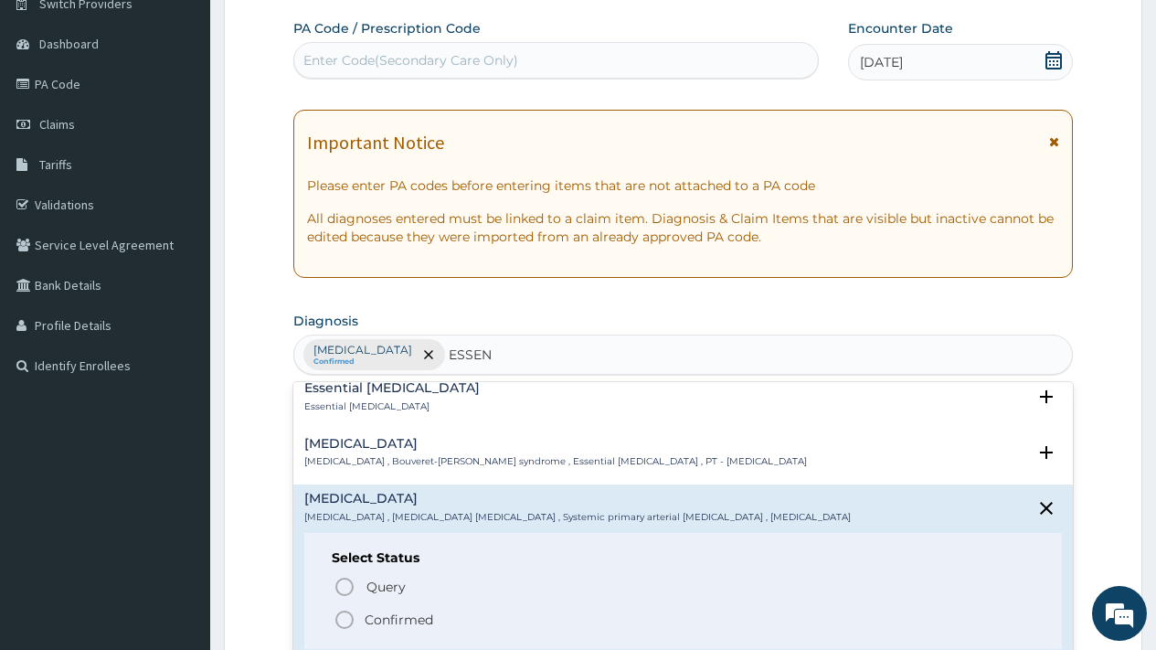
click at [395, 621] on p "Confirmed" at bounding box center [399, 620] width 69 height 18
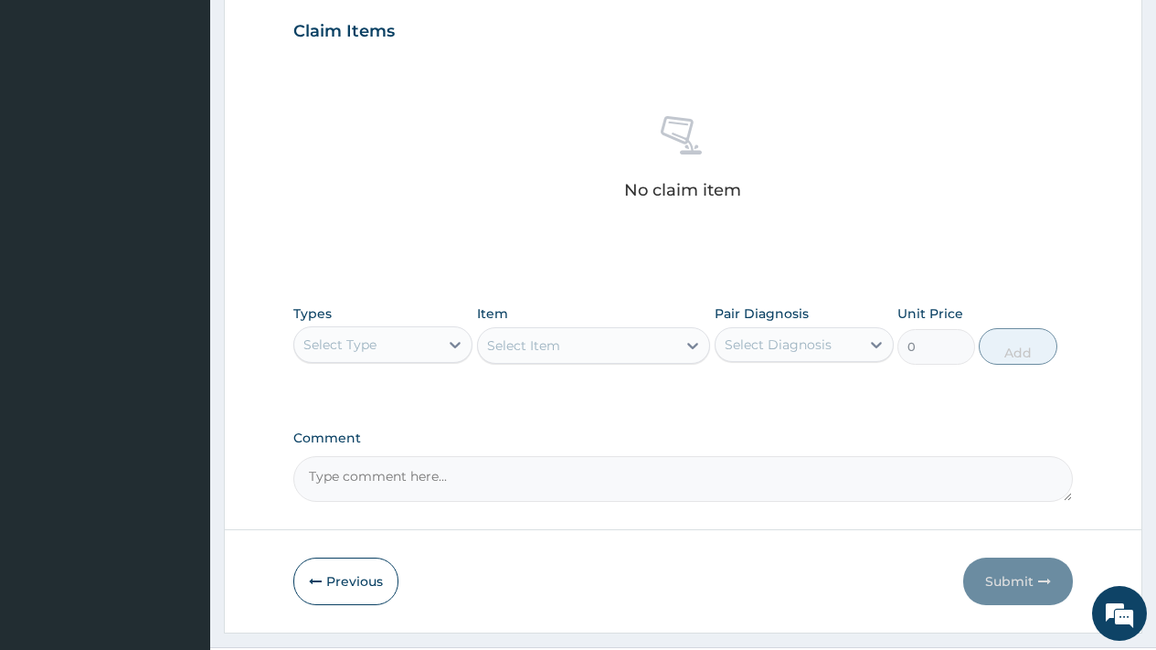
scroll to position [668, 0]
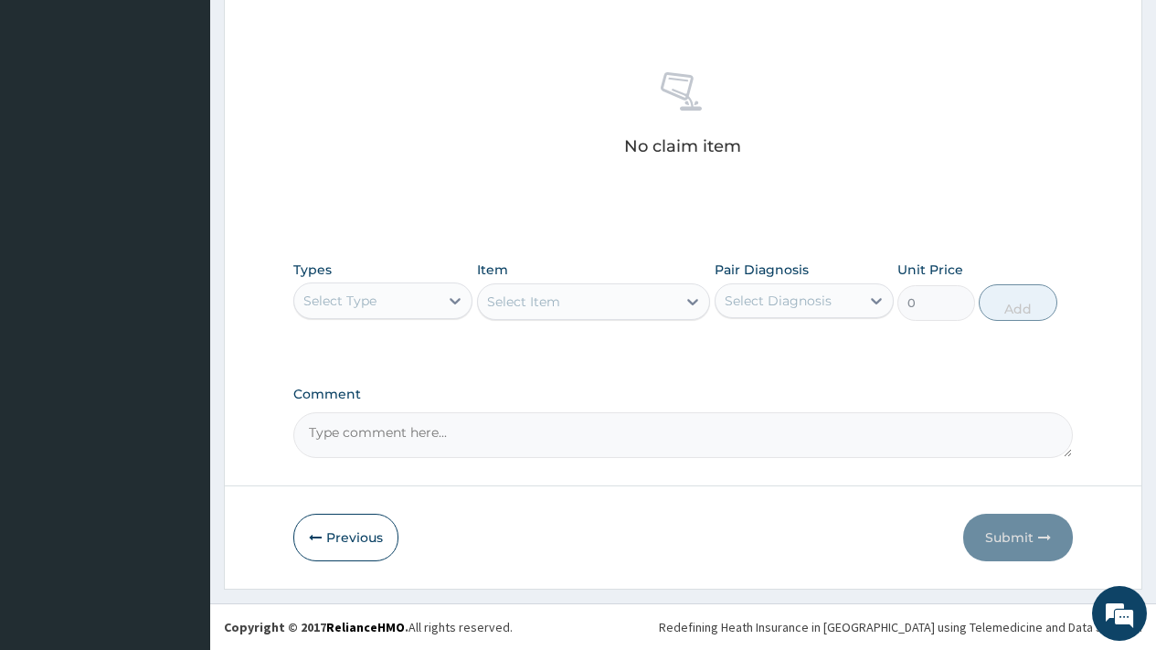
click at [382, 412] on textarea "Comment" at bounding box center [683, 435] width 780 height 46
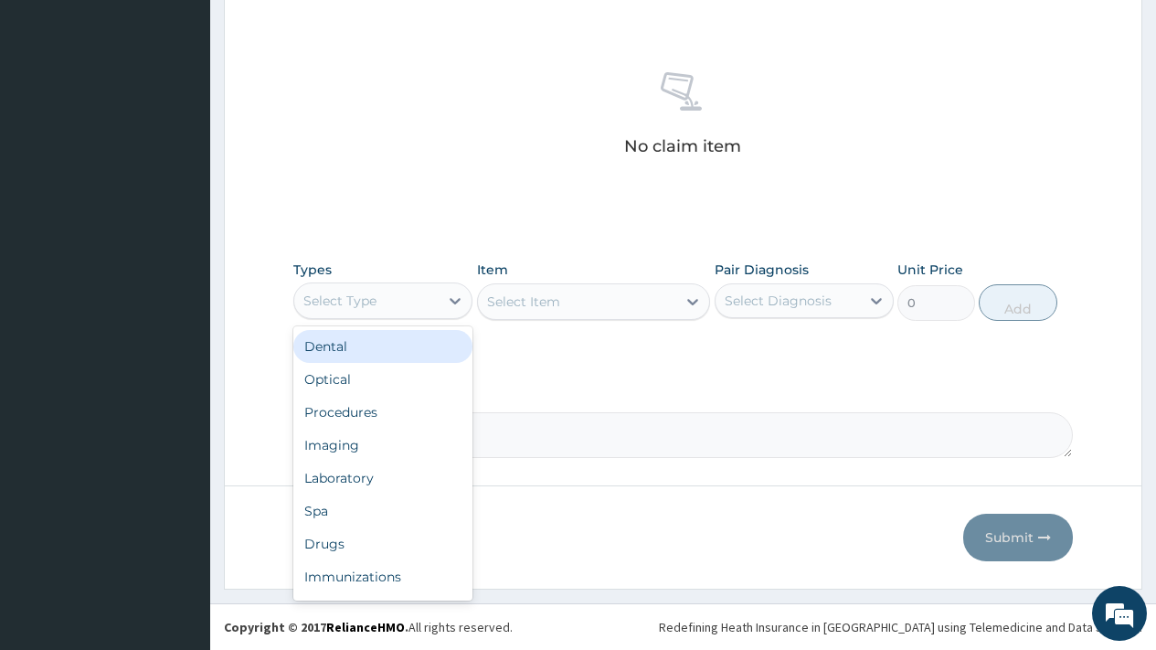
click at [398, 303] on div "Select Type" at bounding box center [366, 300] width 144 height 29
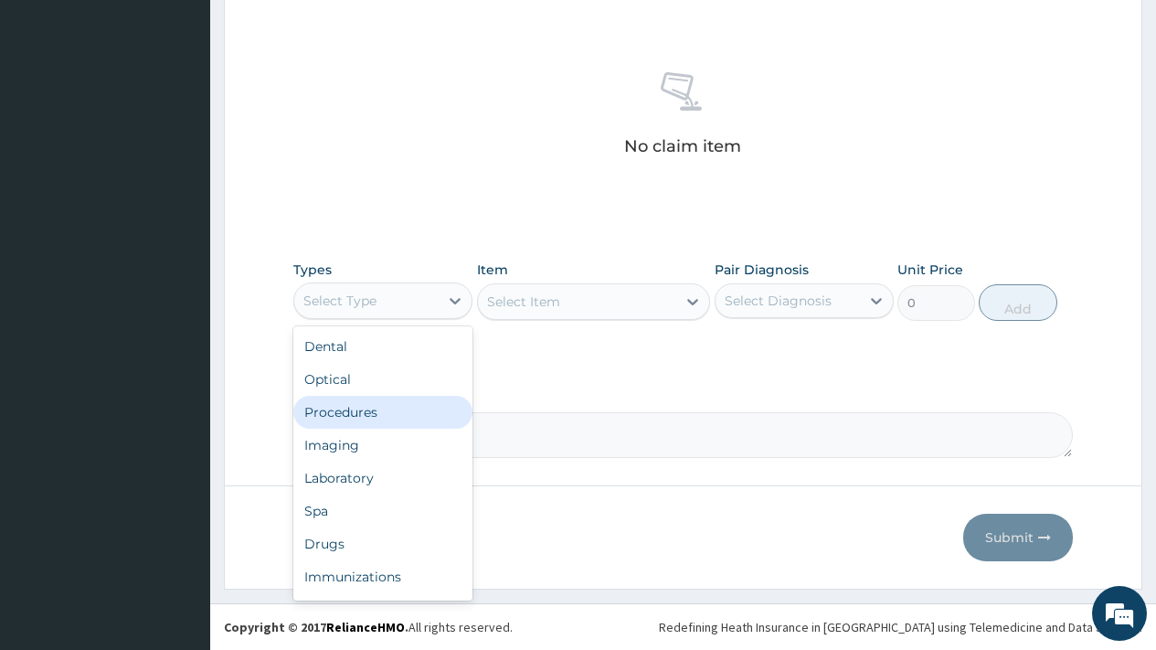
click at [370, 420] on div "Procedures" at bounding box center [382, 412] width 179 height 33
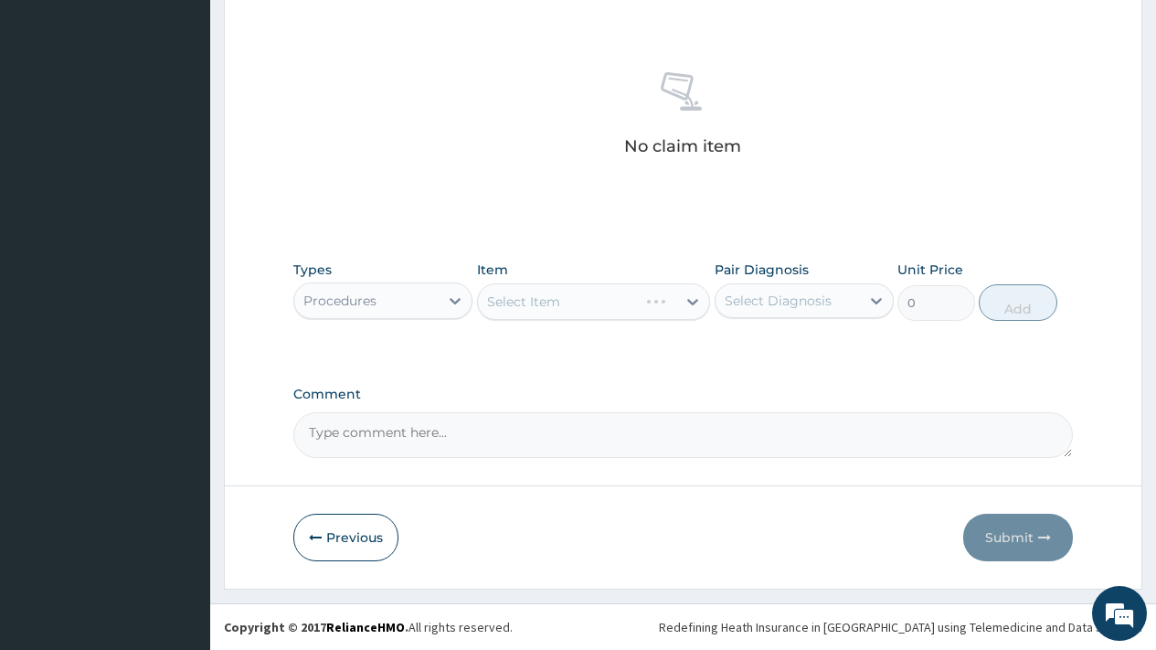
click at [760, 302] on div "Select Diagnosis" at bounding box center [778, 301] width 107 height 18
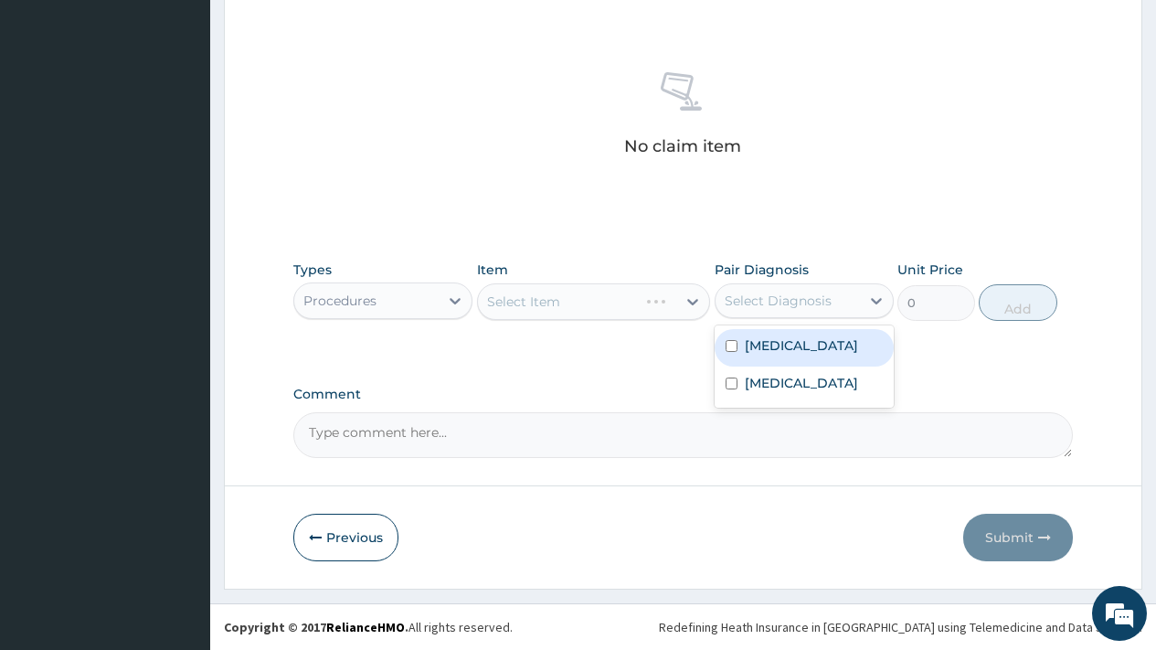
click at [781, 352] on label "Plantar fasciitis" at bounding box center [801, 345] width 113 height 18
checkbox input "true"
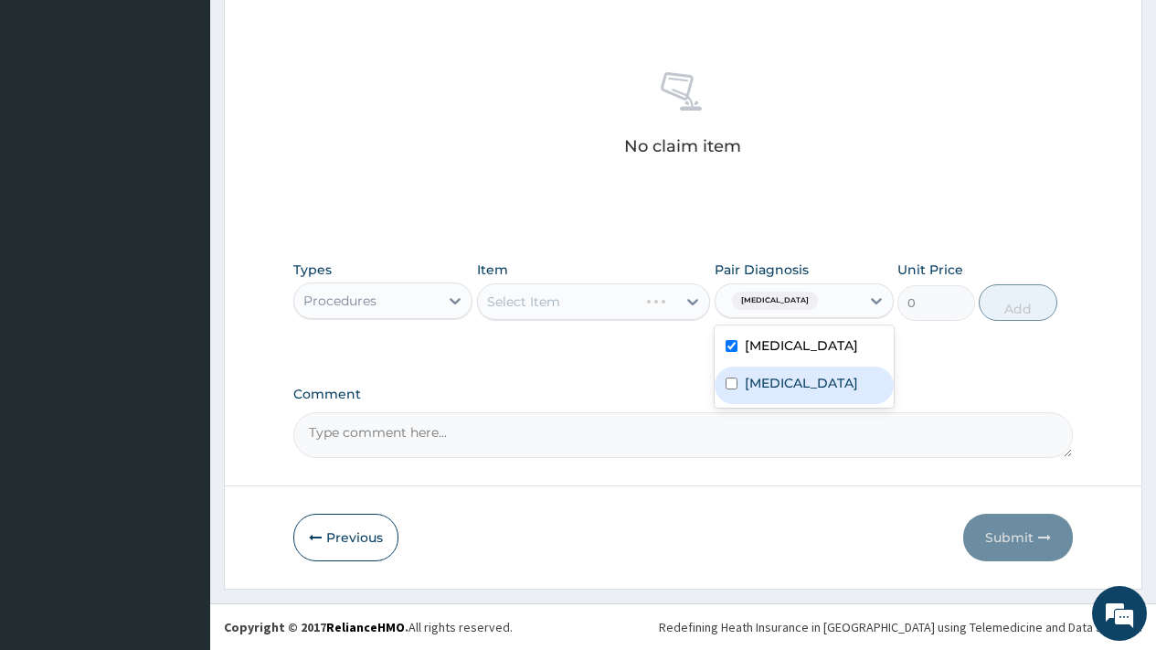
click at [781, 392] on label "Essential hypertension" at bounding box center [801, 383] width 113 height 18
checkbox input "true"
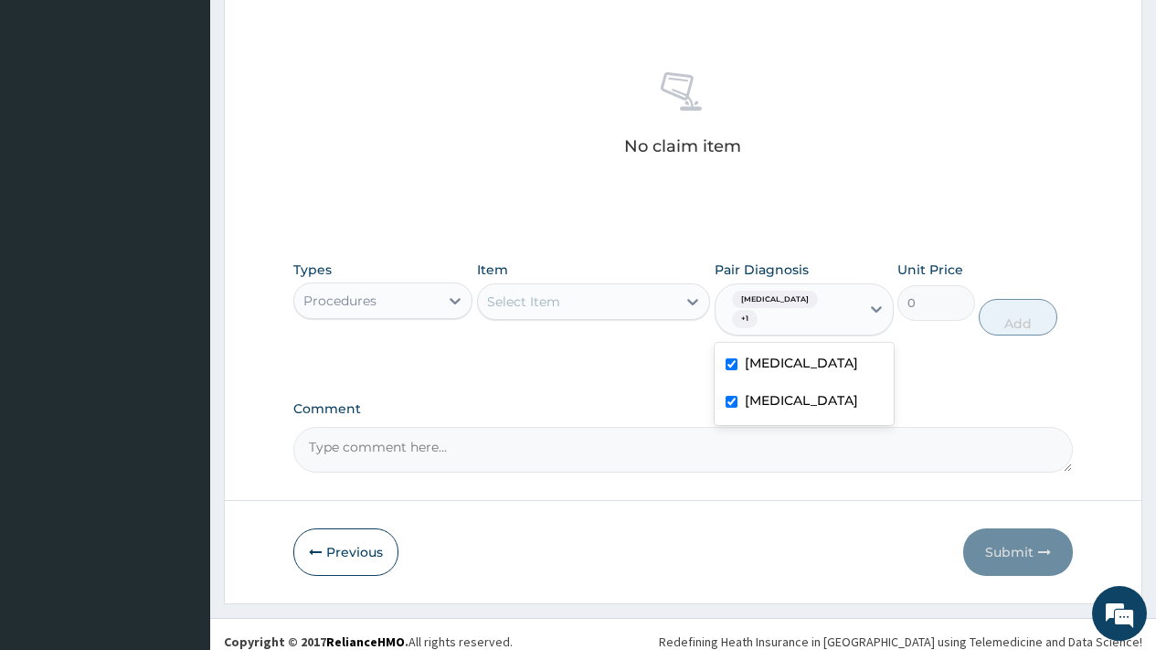
click at [566, 292] on div "Select Item" at bounding box center [577, 301] width 199 height 29
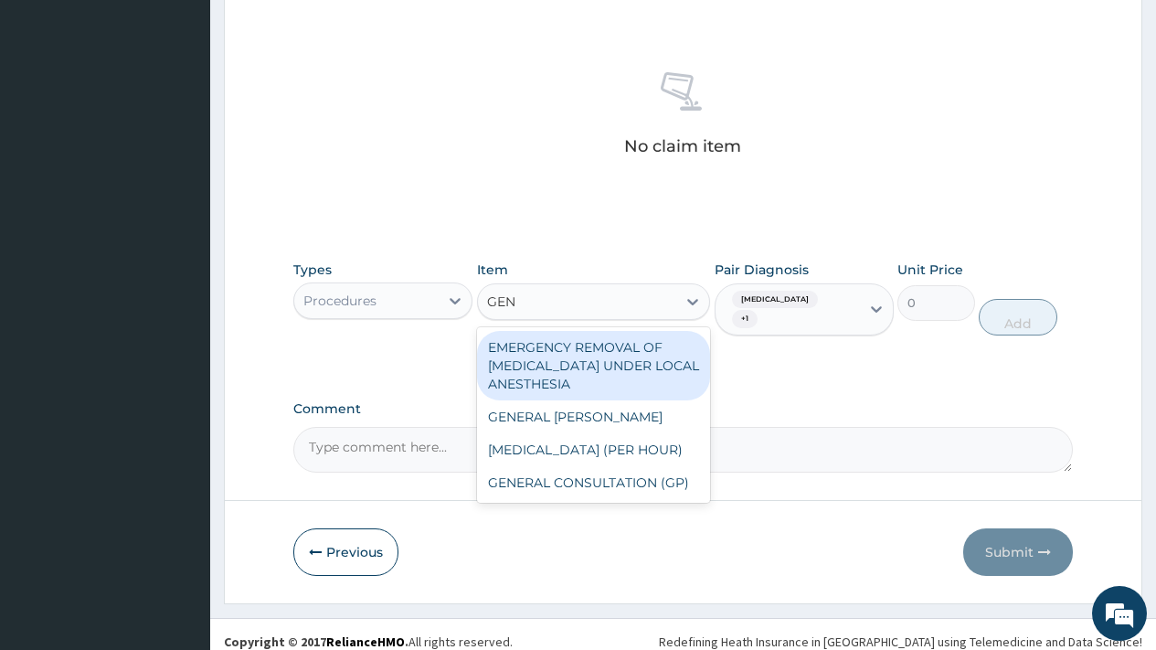
type input "GENE"
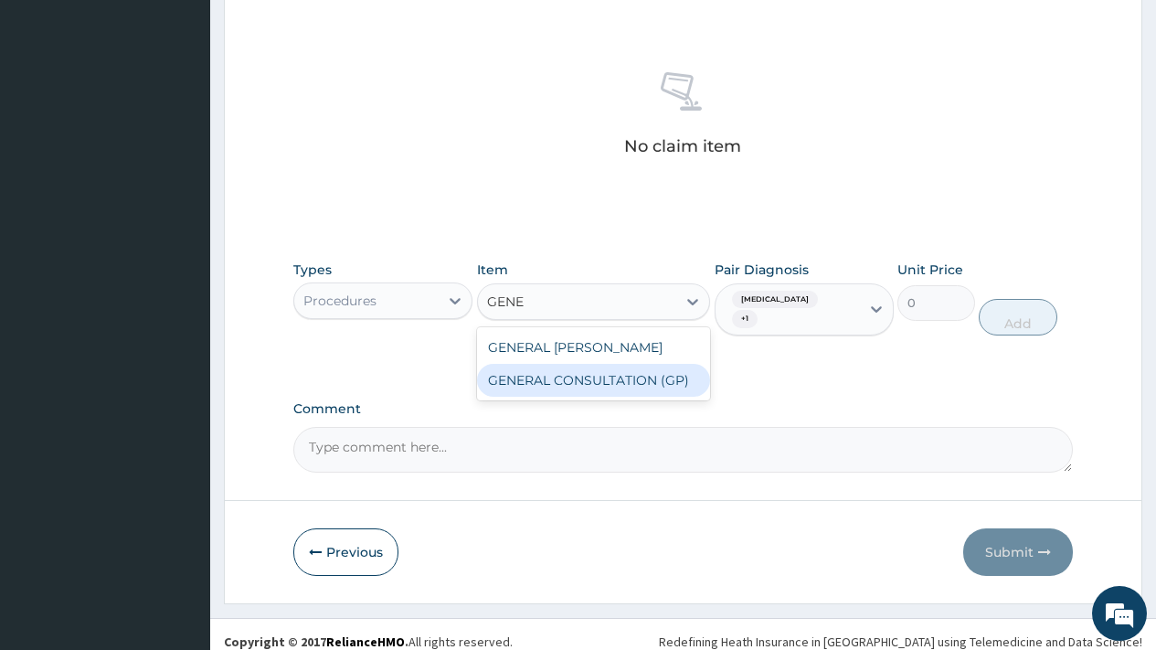
click at [569, 378] on div "GENERAL CONSULTATION (GP)" at bounding box center [594, 380] width 234 height 33
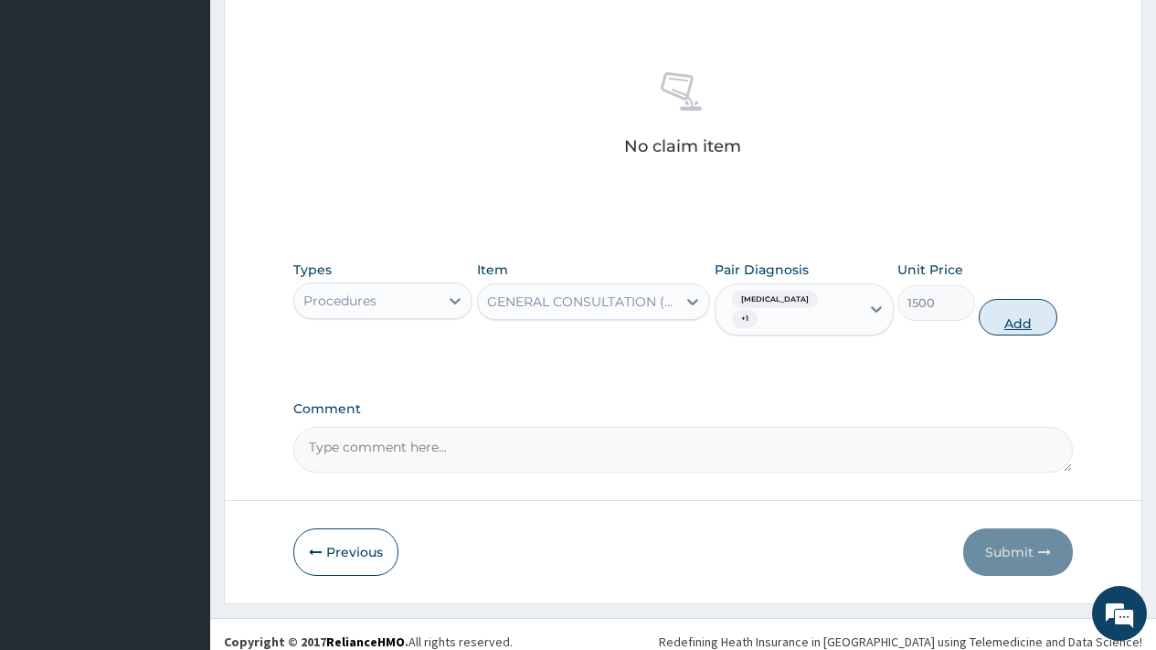
click at [1025, 317] on button "Add" at bounding box center [1018, 317] width 78 height 37
type input "0"
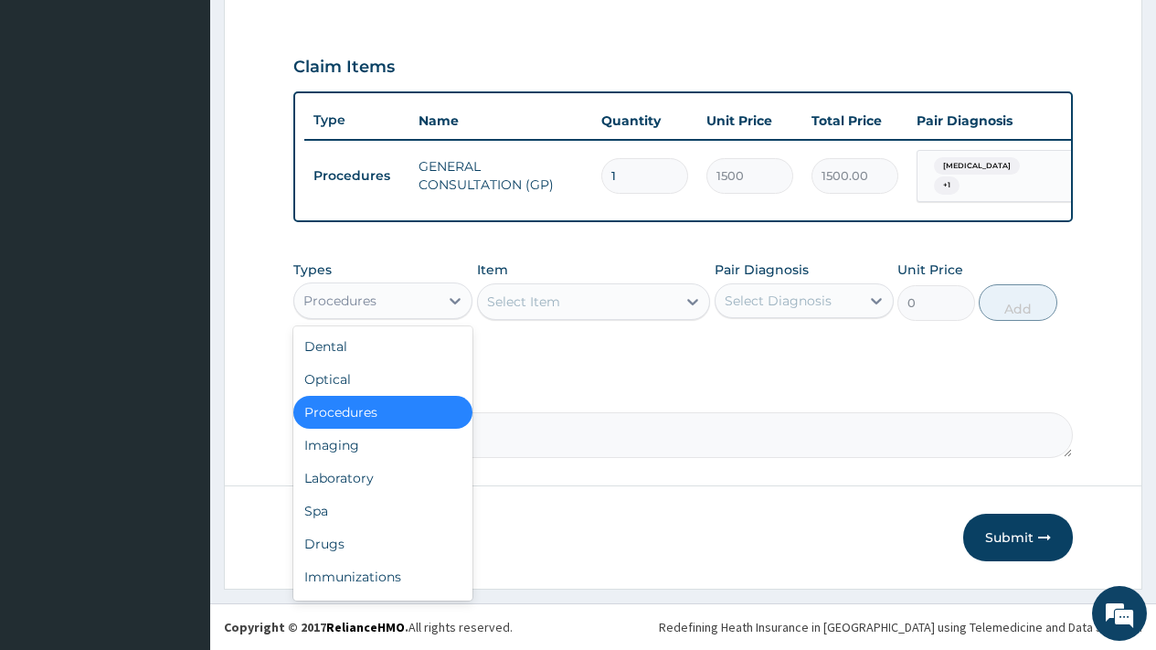
click at [360, 297] on div "Procedures" at bounding box center [339, 301] width 73 height 18
click at [357, 546] on div "Drugs" at bounding box center [382, 543] width 179 height 33
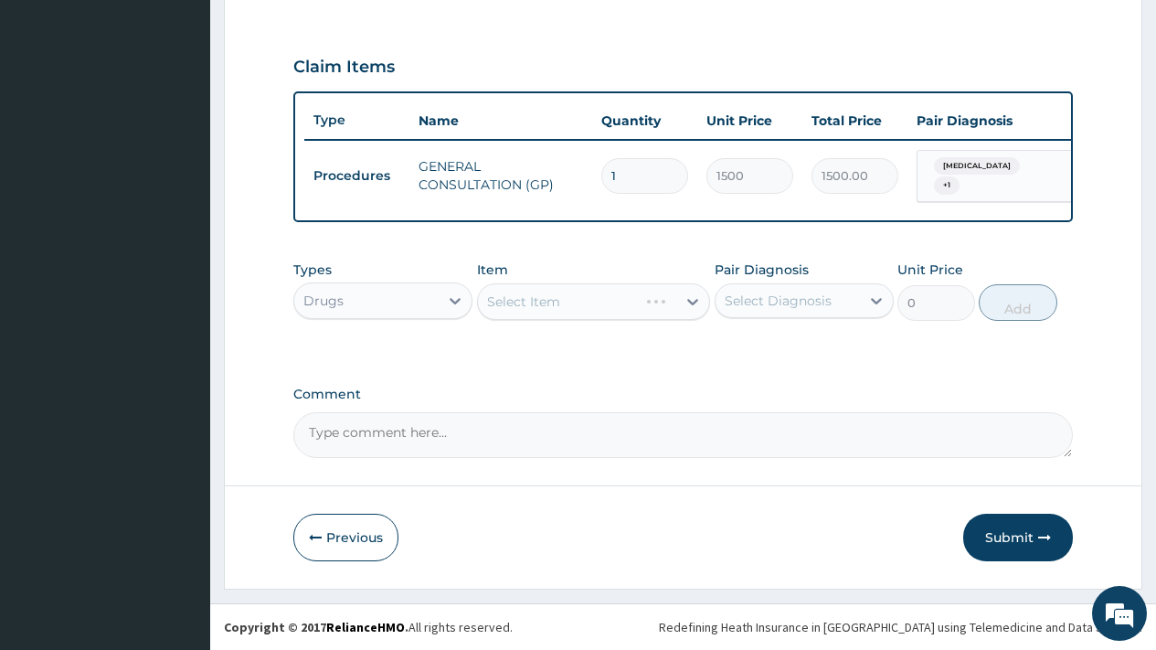
click at [759, 305] on div "Select Diagnosis" at bounding box center [778, 301] width 107 height 18
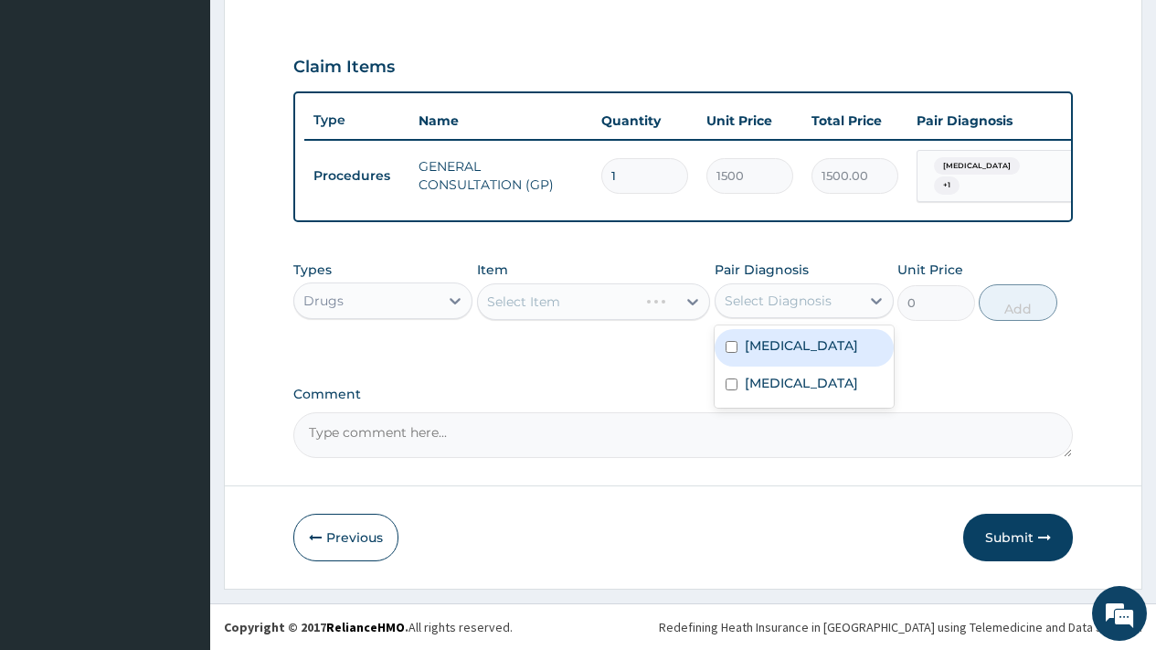
click at [771, 356] on div "Plantar fasciitis" at bounding box center [804, 347] width 179 height 37
checkbox input "true"
click at [547, 295] on div "Select Item" at bounding box center [523, 301] width 73 height 18
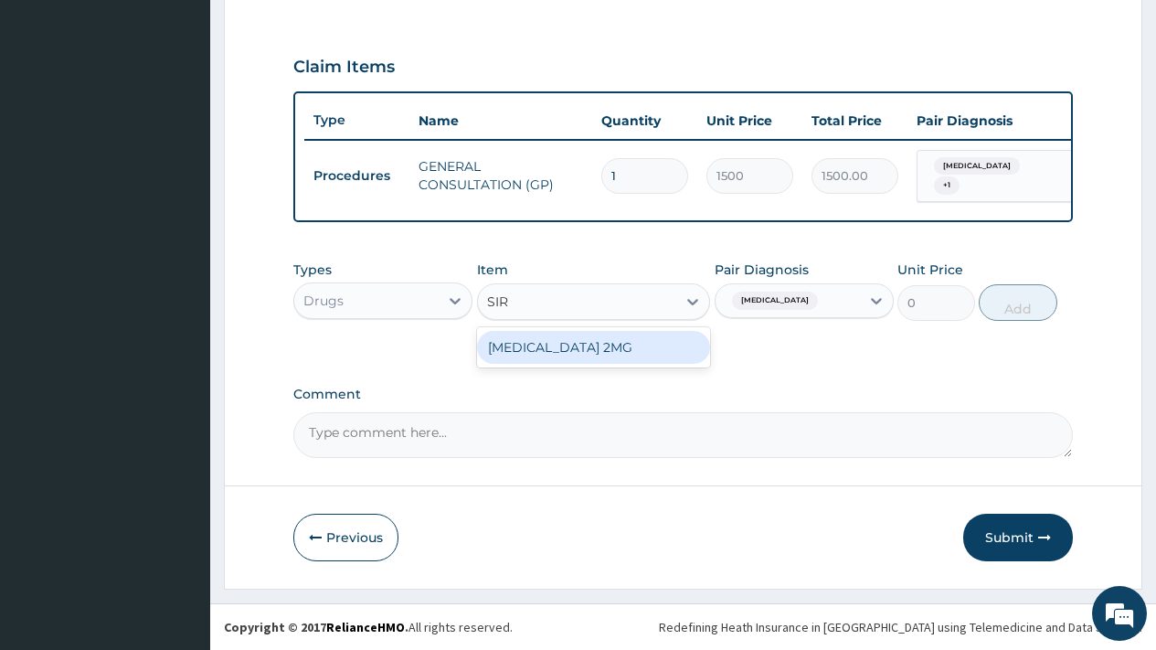
type input "SIRD"
click at [587, 350] on div "[MEDICAL_DATA] 2MG" at bounding box center [594, 347] width 234 height 33
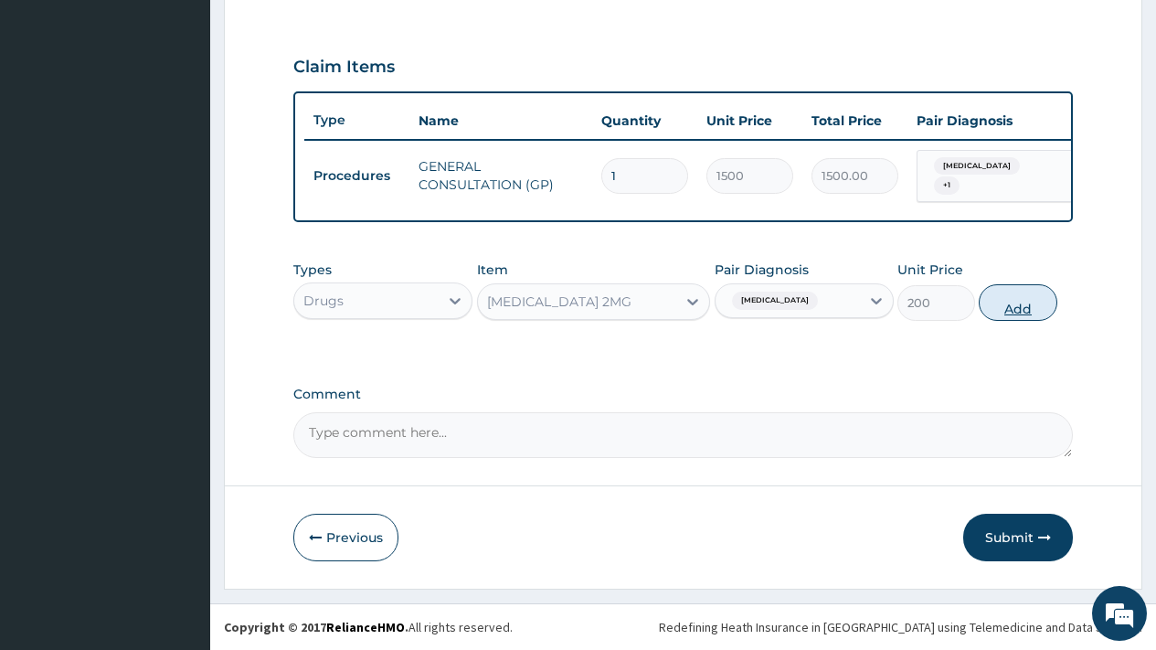
click at [1025, 307] on button "Add" at bounding box center [1018, 302] width 78 height 37
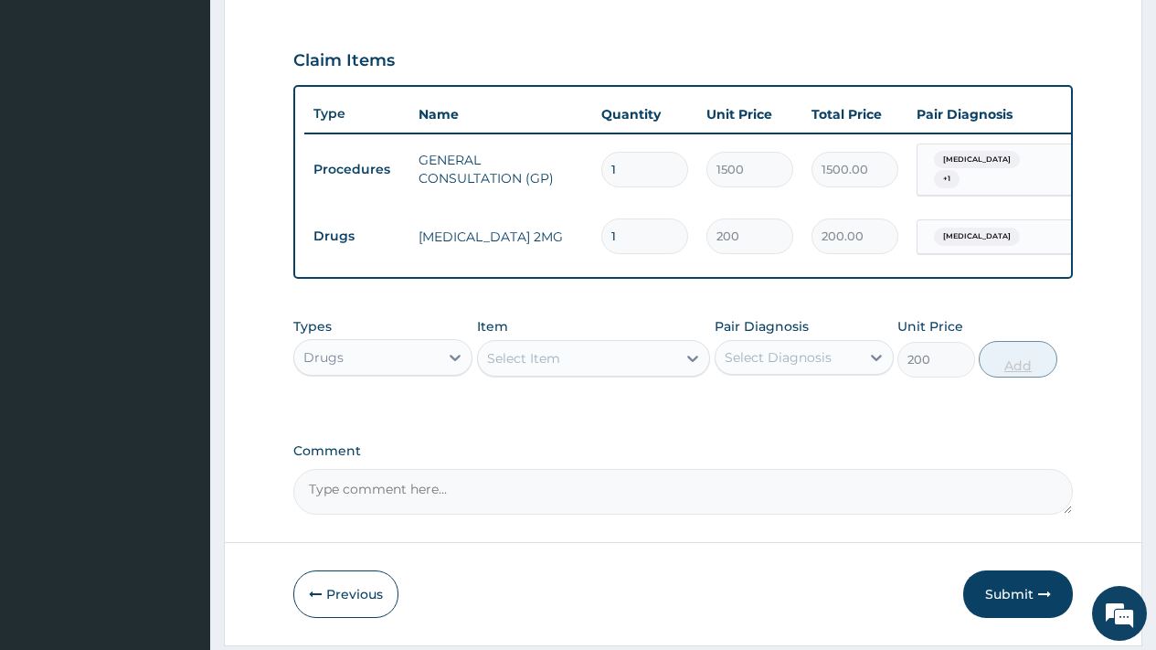
type input "0"
click at [547, 367] on div "Select Item" at bounding box center [523, 358] width 73 height 18
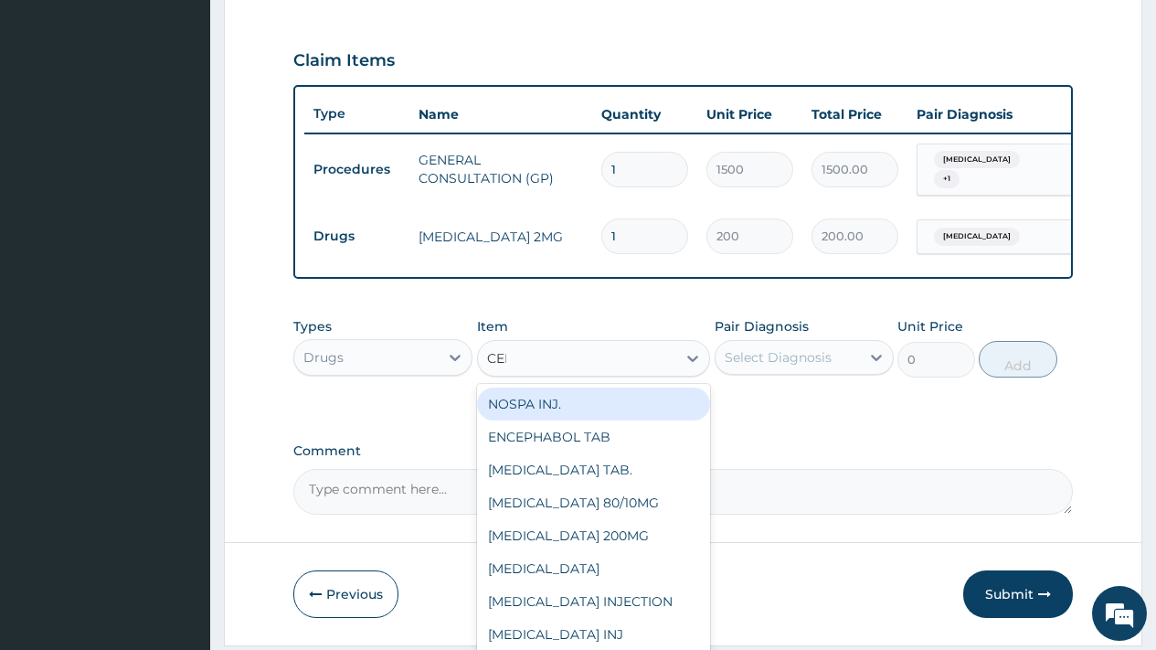
type input "CELE"
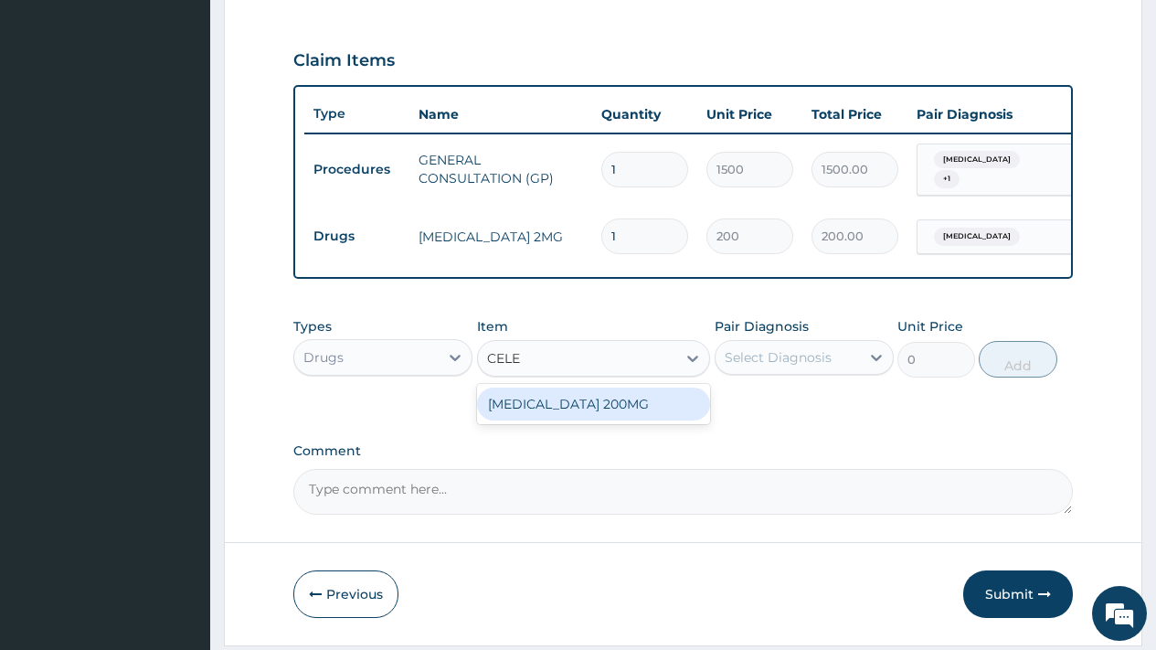
click at [553, 404] on div "[MEDICAL_DATA] 200MG" at bounding box center [594, 404] width 234 height 33
type input "150"
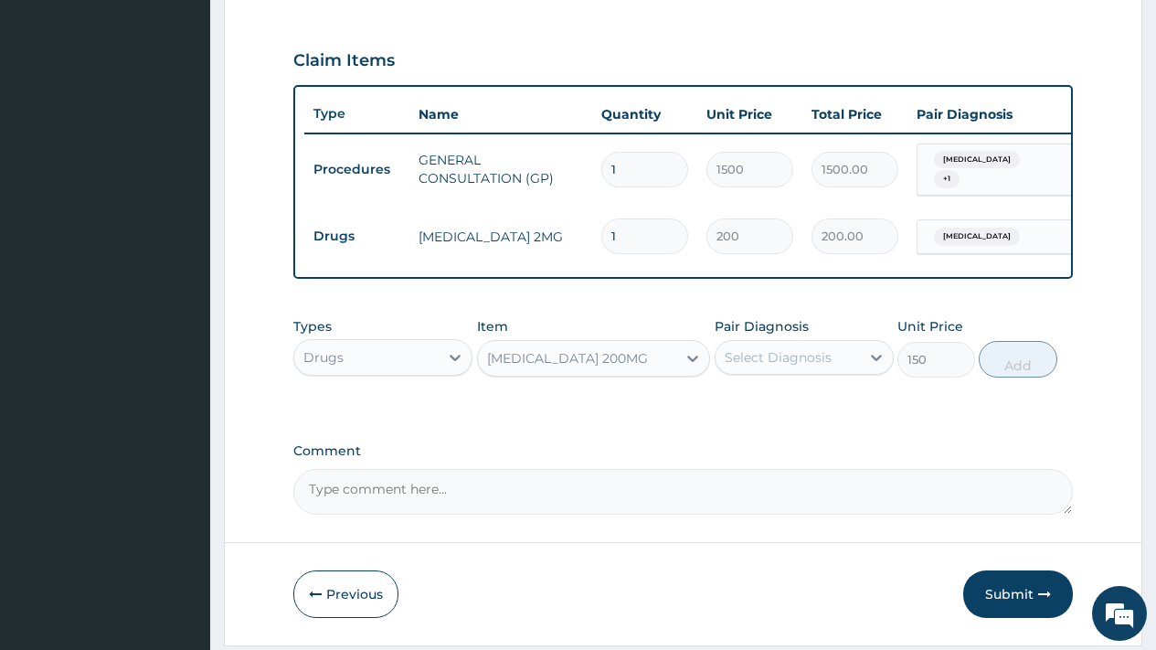
click at [786, 365] on div "Select Diagnosis" at bounding box center [778, 357] width 107 height 18
click at [784, 409] on label "Plantar fasciitis" at bounding box center [801, 402] width 113 height 18
checkbox input "true"
click at [1013, 377] on button "Add" at bounding box center [1018, 359] width 78 height 37
type input "0"
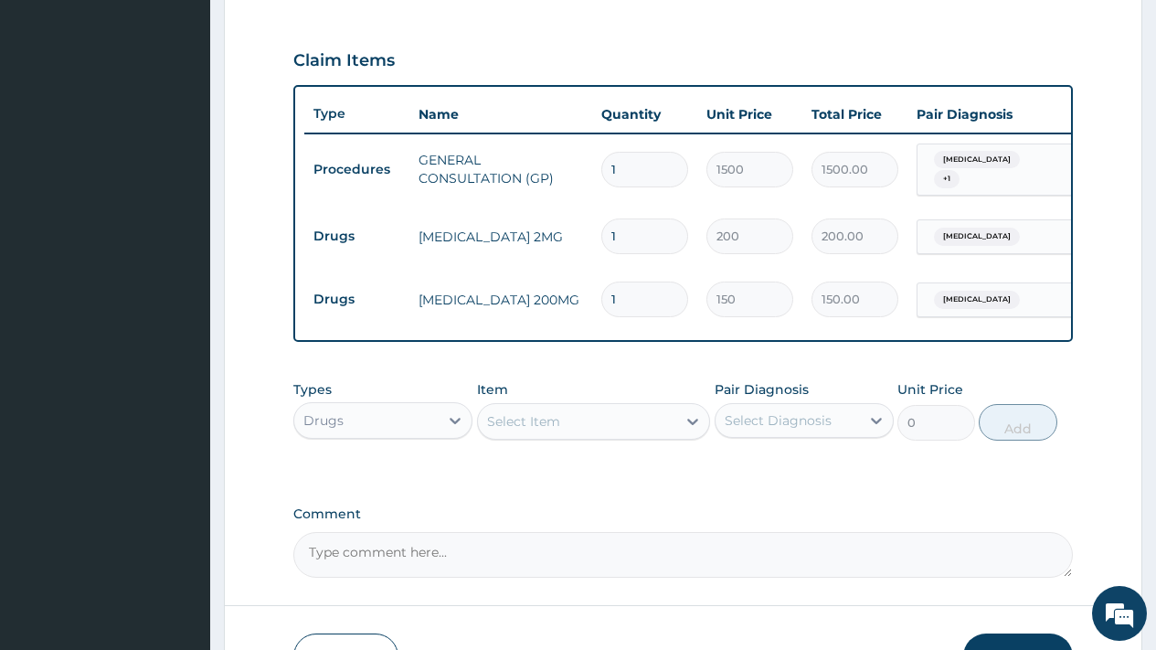
click at [535, 422] on div "Select Item" at bounding box center [523, 421] width 73 height 18
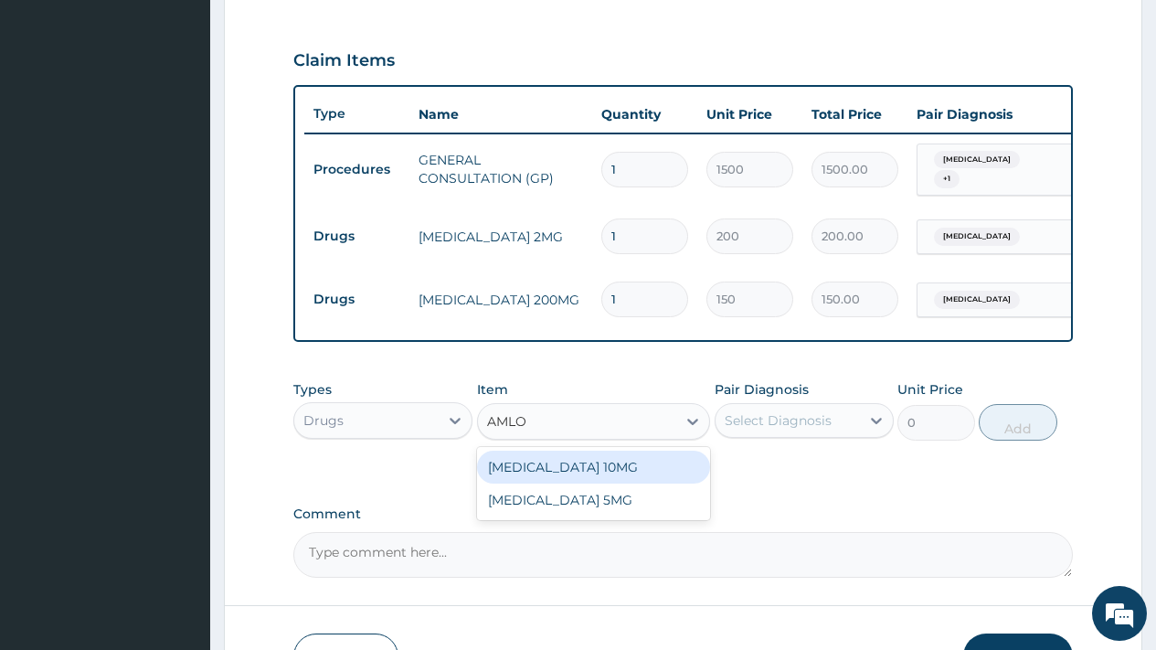
type input "AMLOD"
click at [596, 473] on div "[MEDICAL_DATA] 10MG" at bounding box center [594, 467] width 234 height 33
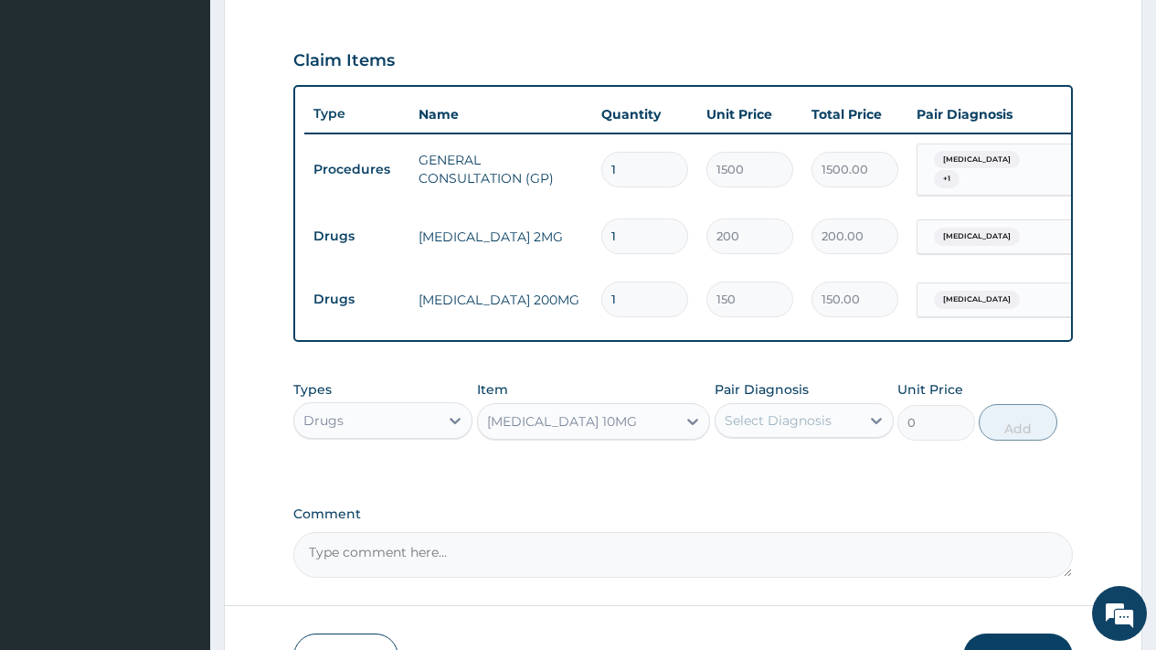
type input "120"
click at [829, 435] on div "Select Diagnosis" at bounding box center [788, 420] width 144 height 29
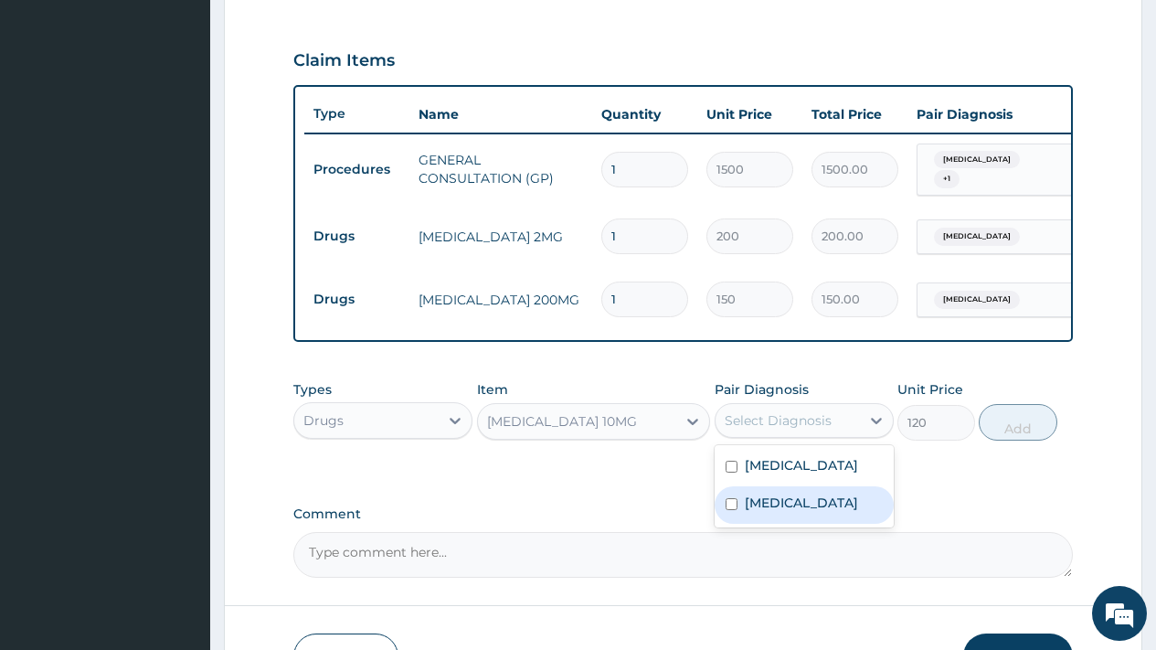
click at [796, 512] on label "Essential hypertension" at bounding box center [801, 503] width 113 height 18
checkbox input "true"
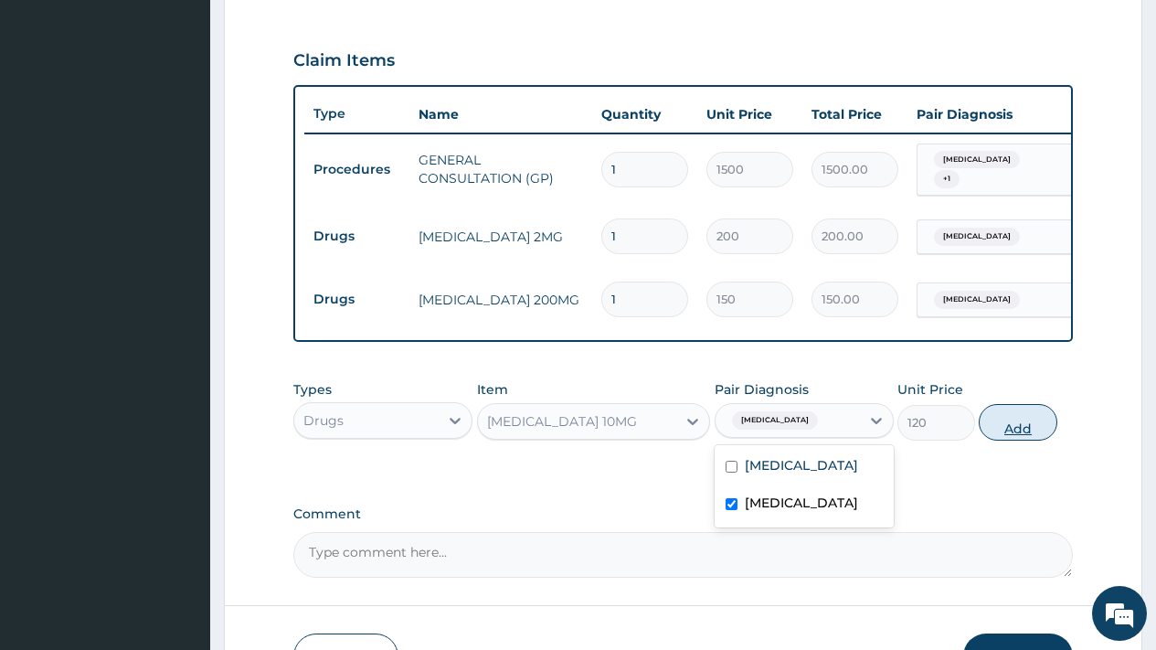
click at [1009, 434] on button "Add" at bounding box center [1018, 422] width 78 height 37
type input "0"
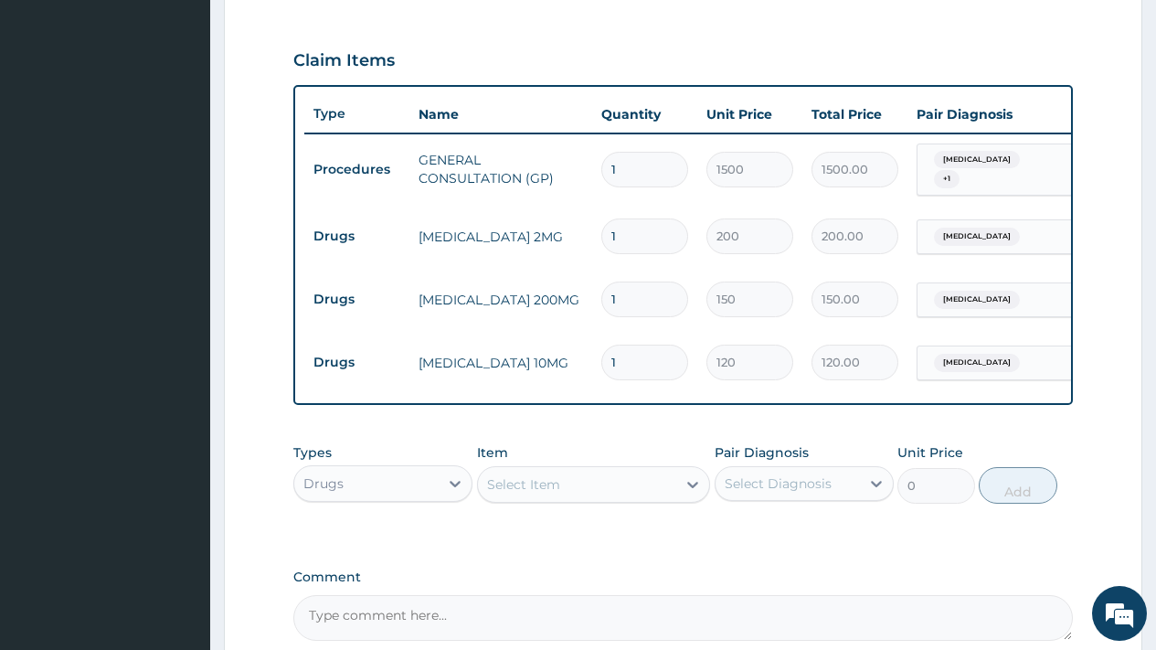
drag, startPoint x: 622, startPoint y: 356, endPoint x: 582, endPoint y: 357, distance: 39.3
click at [582, 357] on tr "Drugs AMLODIPINE 10MG 1 120 120.00 Essential hypertension Delete" at bounding box center [752, 362] width 896 height 63
type input "3"
type input "360.00"
type input "30"
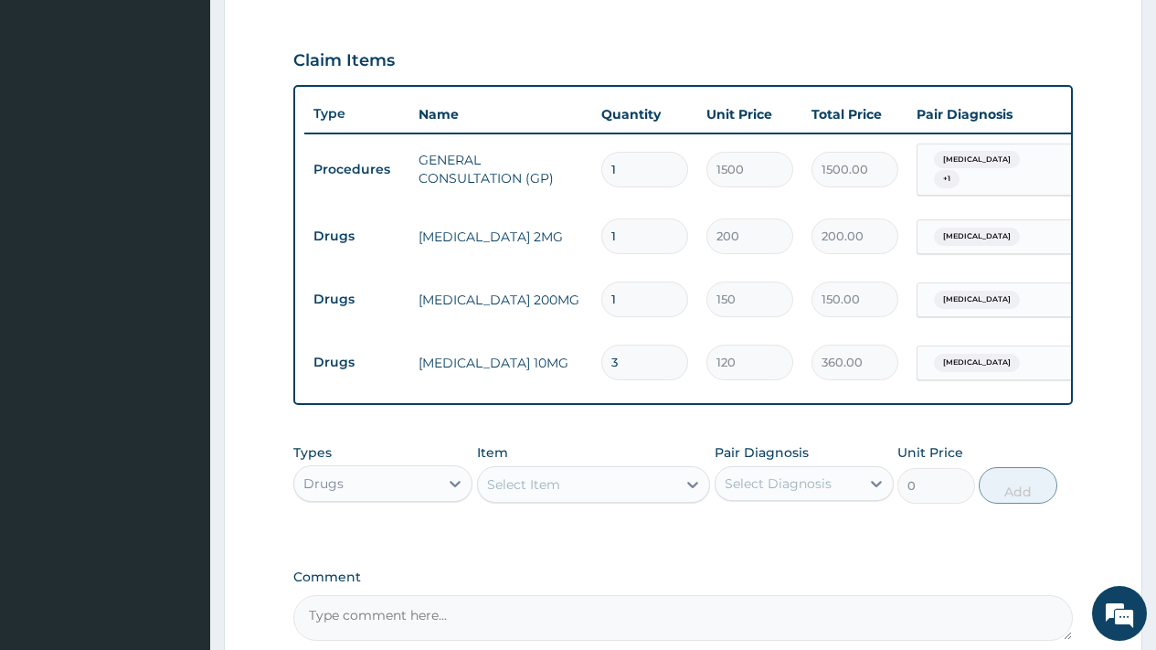
type input "3600.00"
type input "30"
drag, startPoint x: 622, startPoint y: 295, endPoint x: 590, endPoint y: 283, distance: 35.0
click at [590, 283] on tr "Drugs CELEBREX 200MG 1 150 150.00 Plantar fasciitis Delete" at bounding box center [752, 299] width 896 height 63
type input "5"
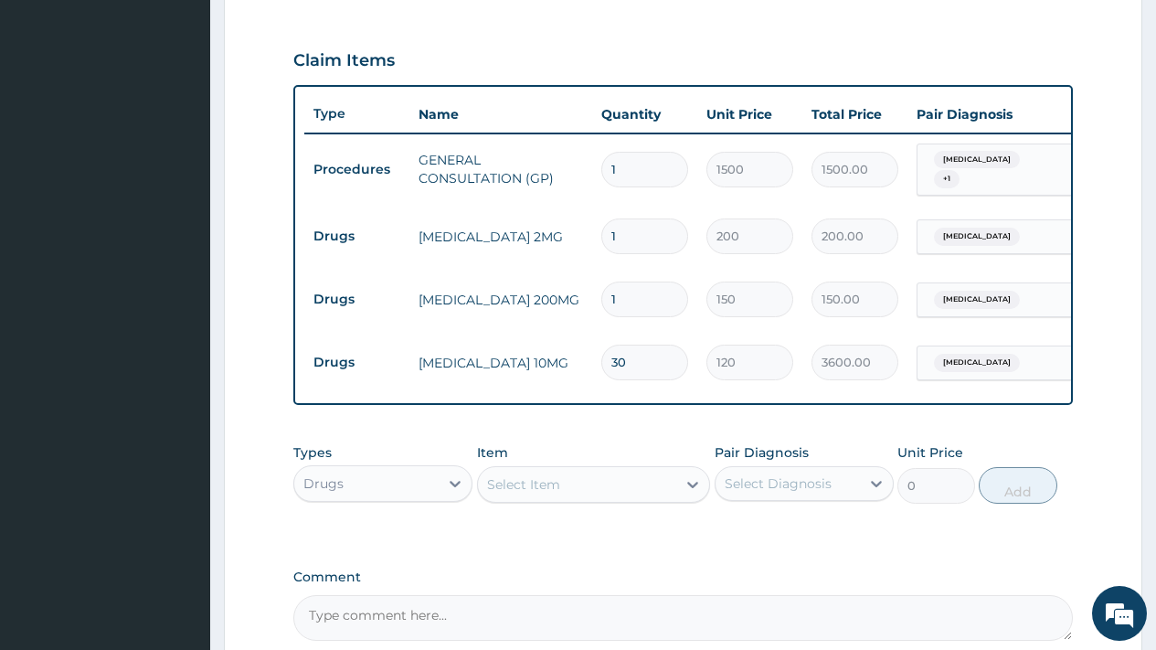
type input "750.00"
type input "5"
drag, startPoint x: 620, startPoint y: 226, endPoint x: 584, endPoint y: 225, distance: 35.7
click at [584, 225] on tr "Drugs SIRDALUD 2MG 1 200 200.00 Plantar fasciitis Delete" at bounding box center [752, 236] width 896 height 63
type input "7"
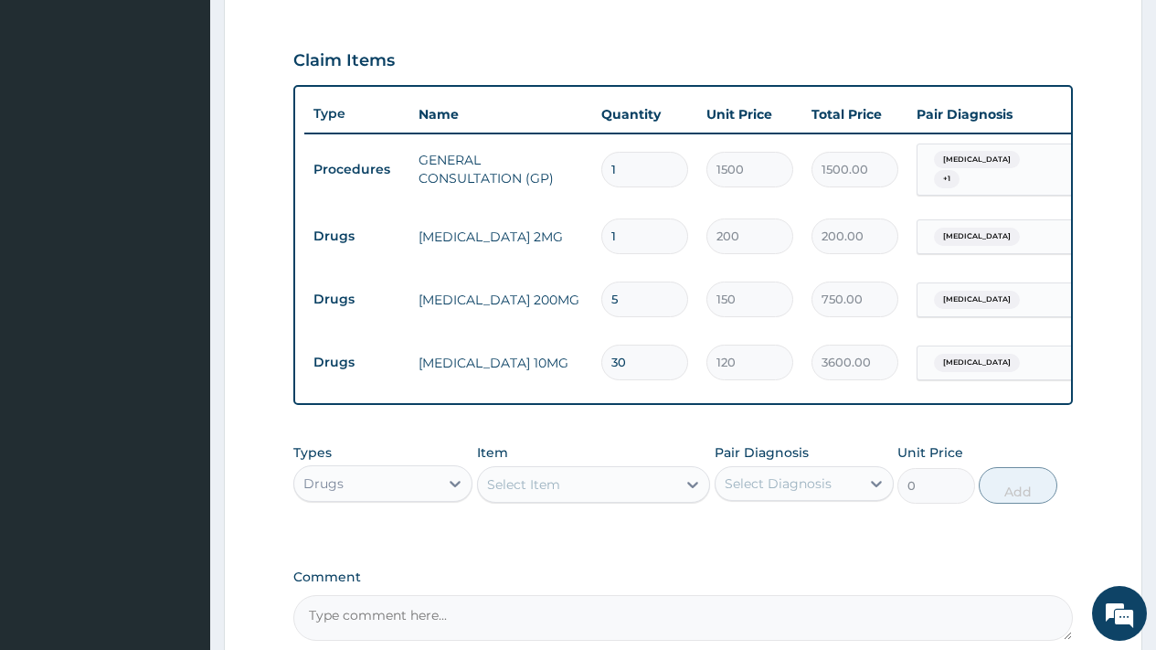
type input "1400.00"
type input "7"
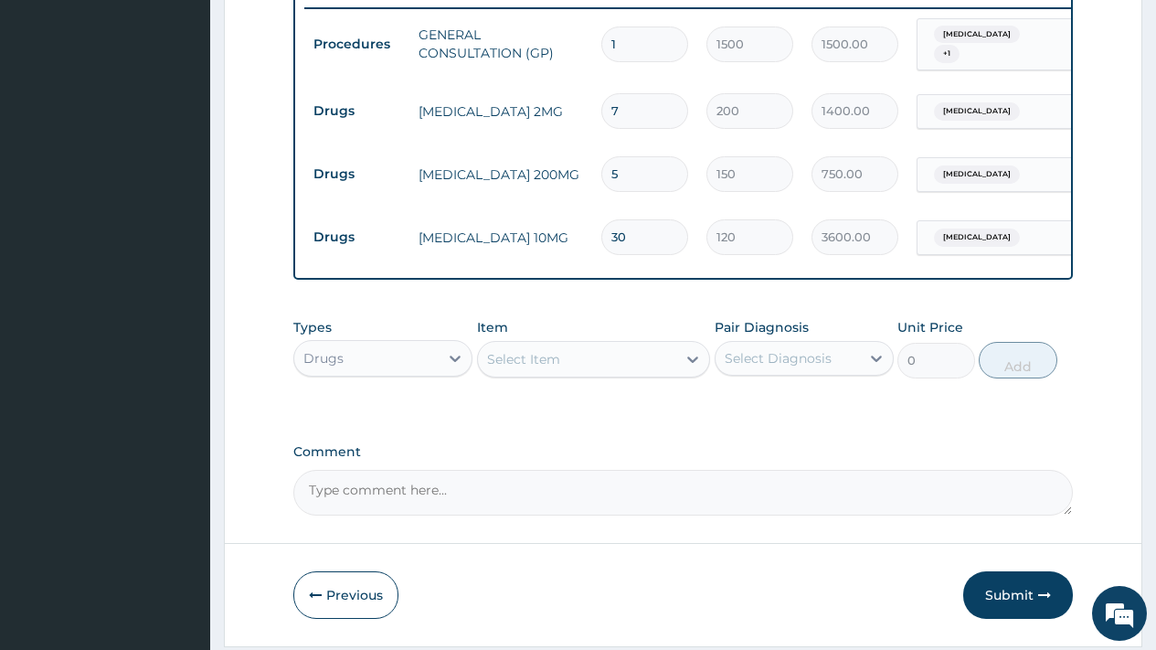
scroll to position [784, 0]
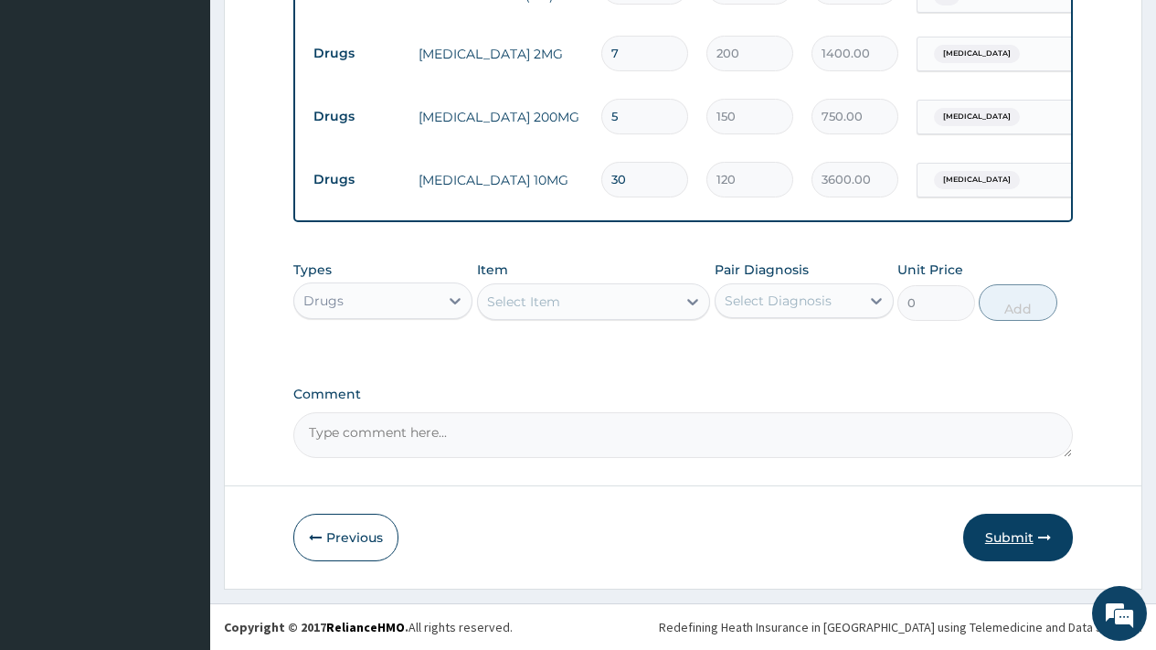
click at [1005, 535] on button "Submit" at bounding box center [1018, 538] width 110 height 48
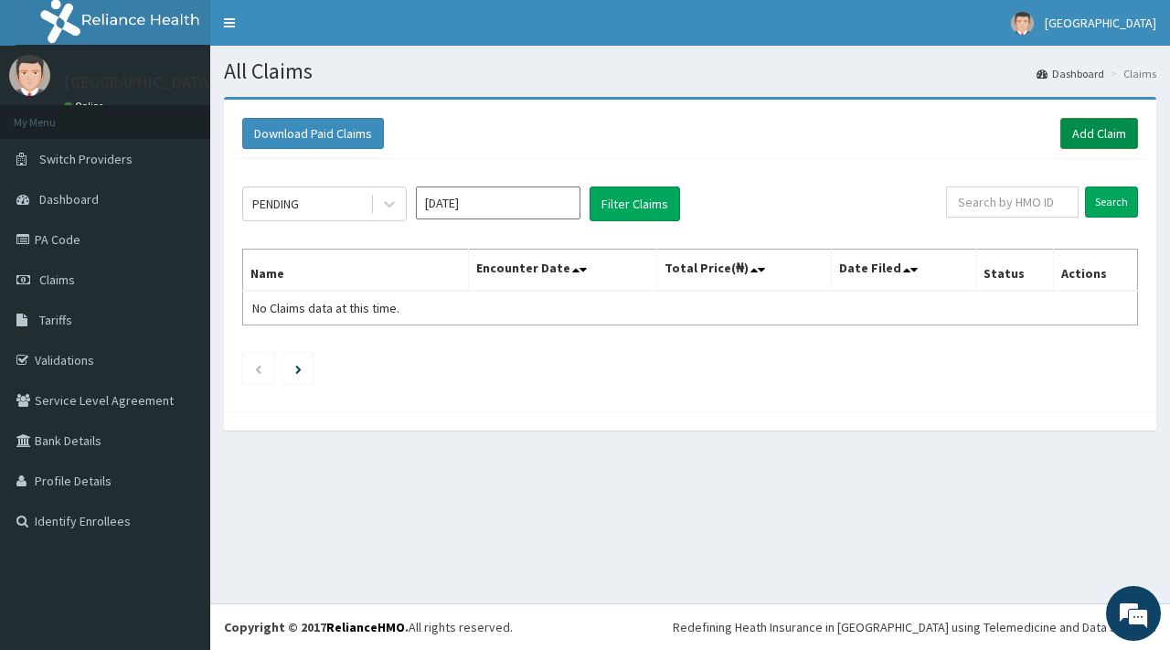
click at [1096, 121] on link "Add Claim" at bounding box center [1099, 133] width 78 height 31
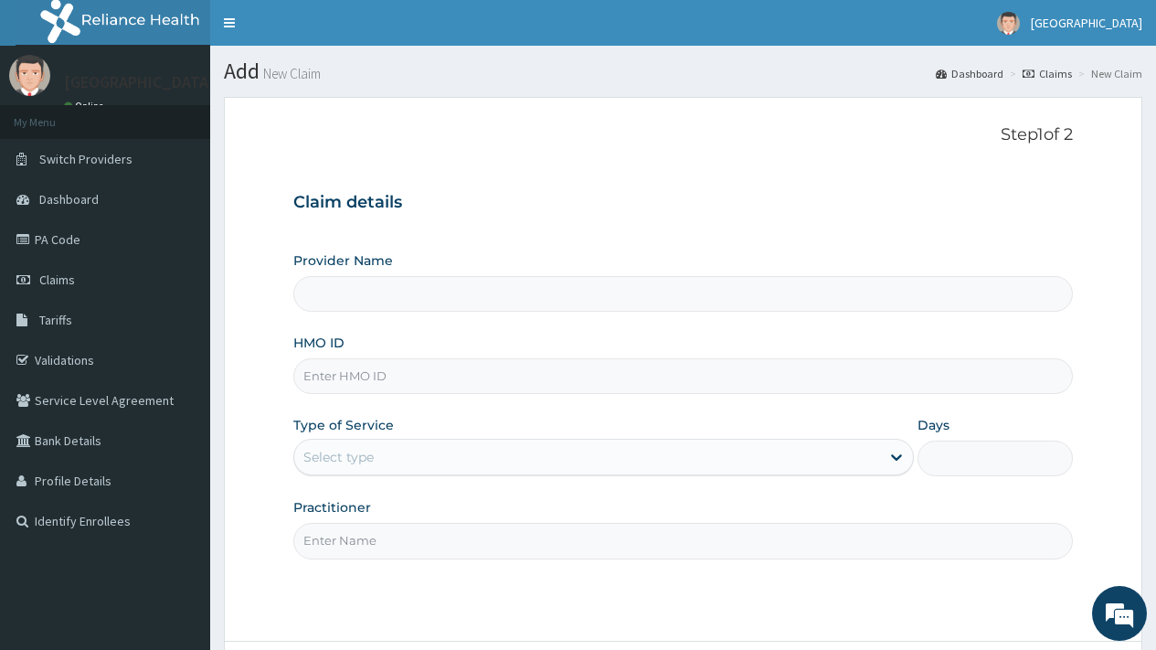
click at [360, 385] on input "HMO ID" at bounding box center [683, 376] width 780 height 36
type input "[GEOGRAPHIC_DATA]"
click at [361, 370] on input "CAM/" at bounding box center [683, 376] width 780 height 36
type input "CAM/10165/A"
click at [373, 458] on div "Select type" at bounding box center [338, 457] width 70 height 18
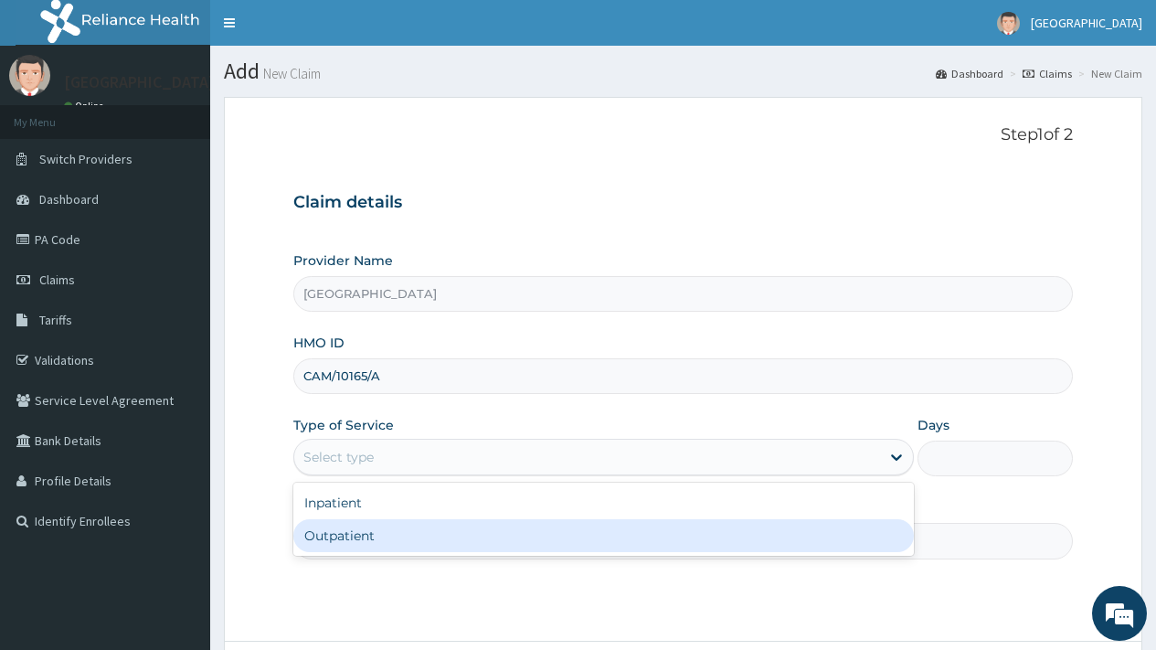
click at [344, 543] on div "Outpatient" at bounding box center [603, 535] width 621 height 33
type input "1"
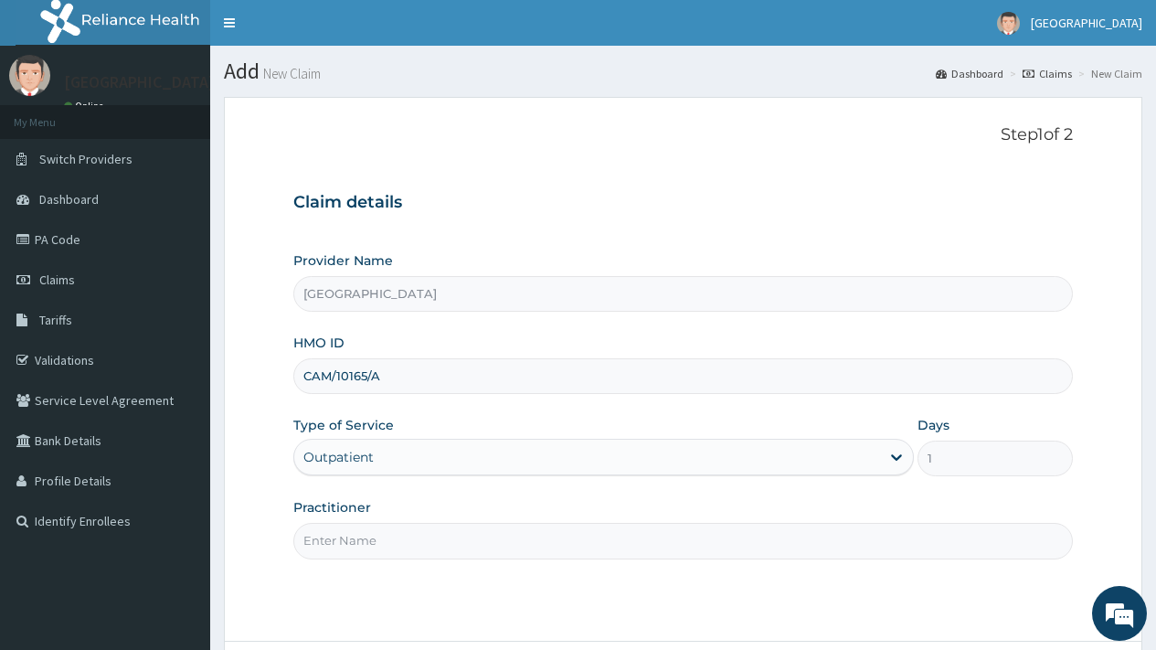
click at [355, 544] on input "Practitioner" at bounding box center [683, 541] width 780 height 36
type input "DR [PERSON_NAME]"
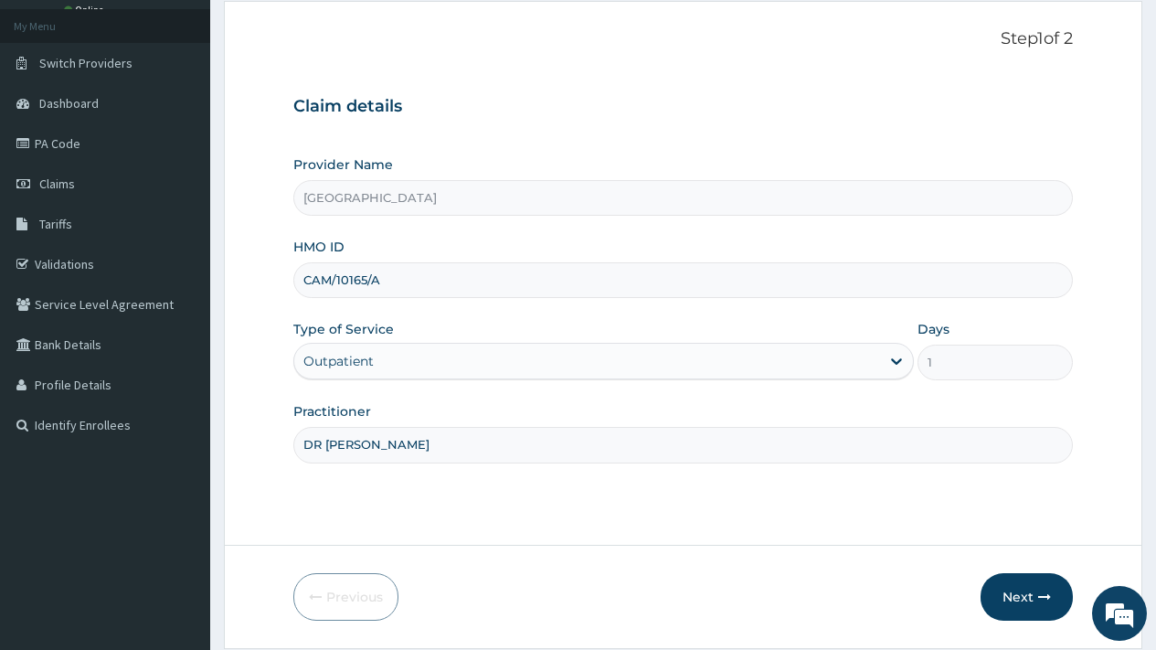
scroll to position [155, 0]
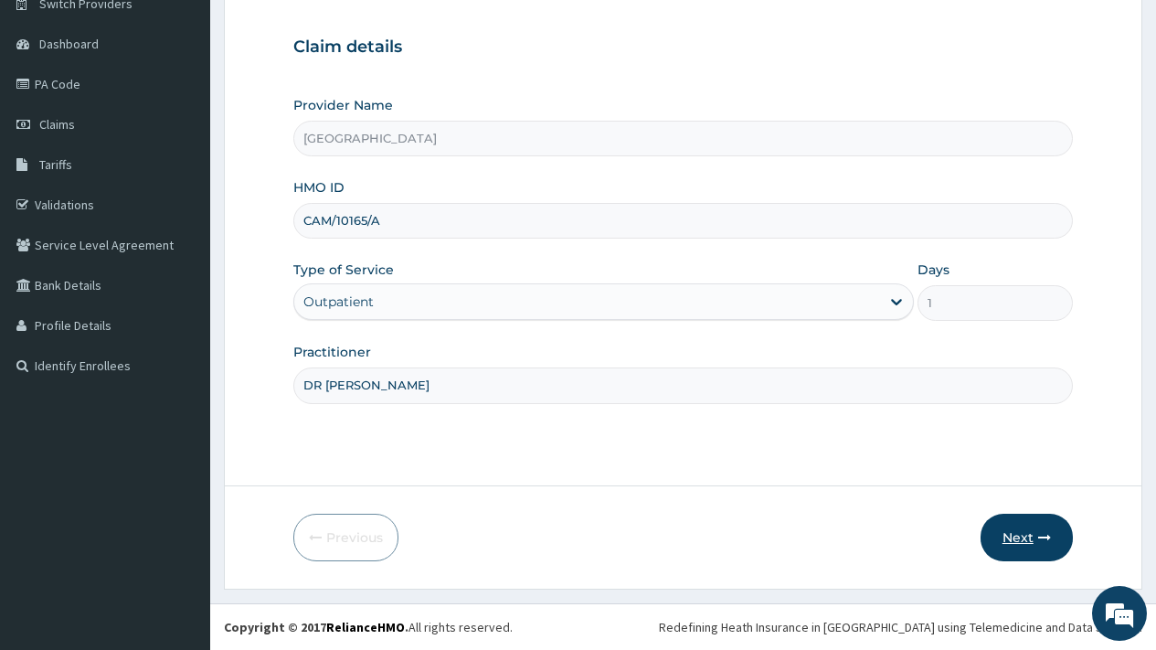
click at [1020, 532] on button "Next" at bounding box center [1027, 538] width 92 height 48
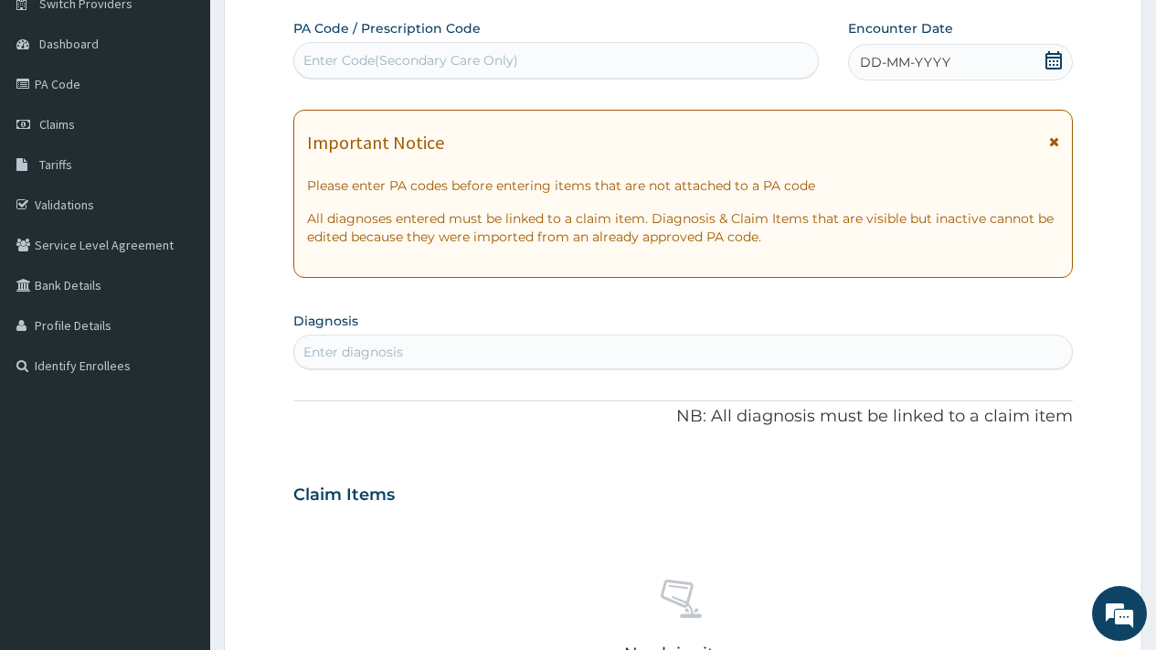
click at [467, 63] on div "Enter Code(Secondary Care Only)" at bounding box center [410, 60] width 215 height 18
click at [1054, 60] on icon at bounding box center [1054, 60] width 18 height 18
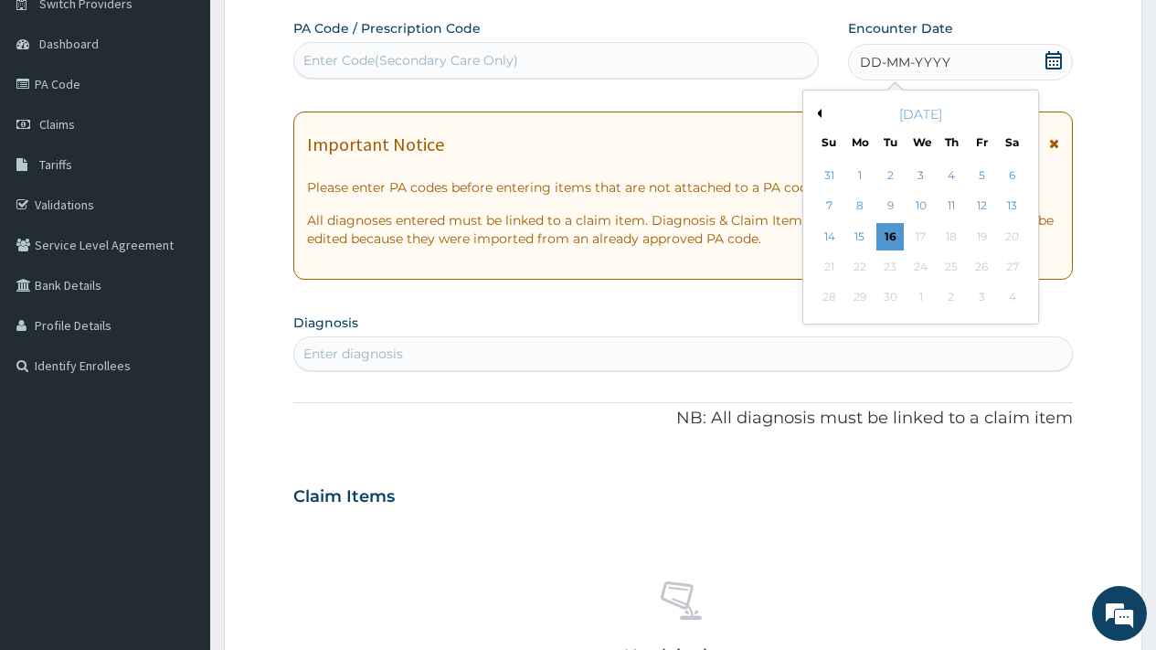
click at [818, 114] on button "Previous Month" at bounding box center [817, 113] width 9 height 9
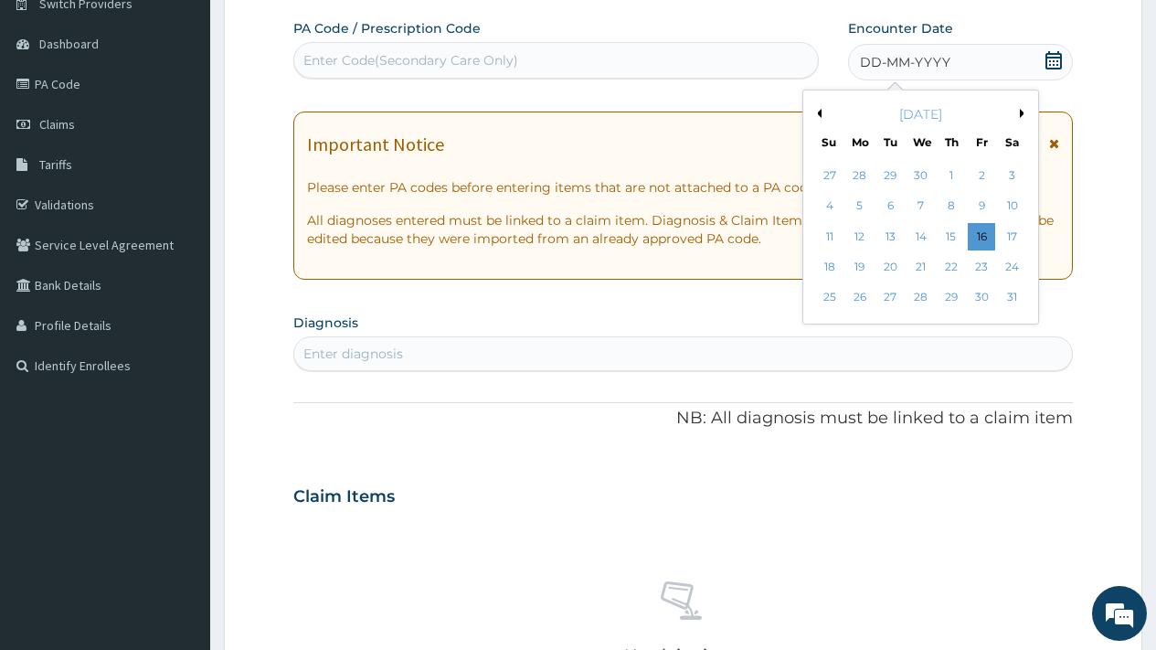
click at [818, 114] on button "Previous Month" at bounding box center [817, 113] width 9 height 9
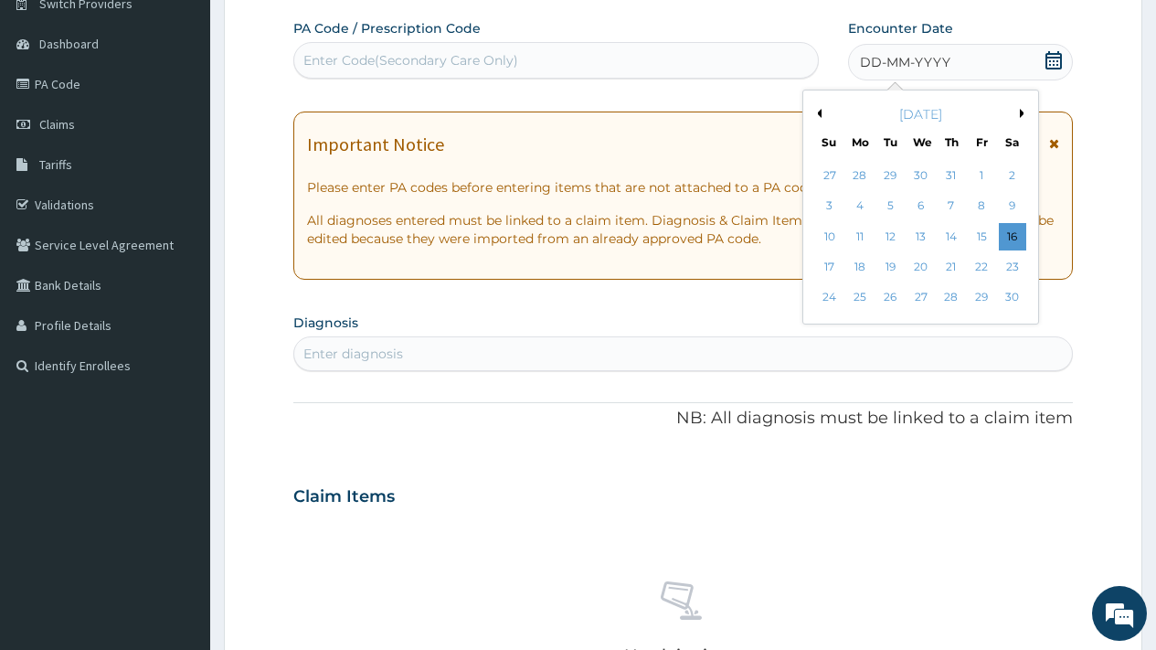
click at [818, 114] on button "Previous Month" at bounding box center [817, 113] width 9 height 9
click at [1016, 240] on div "21" at bounding box center [1011, 236] width 27 height 27
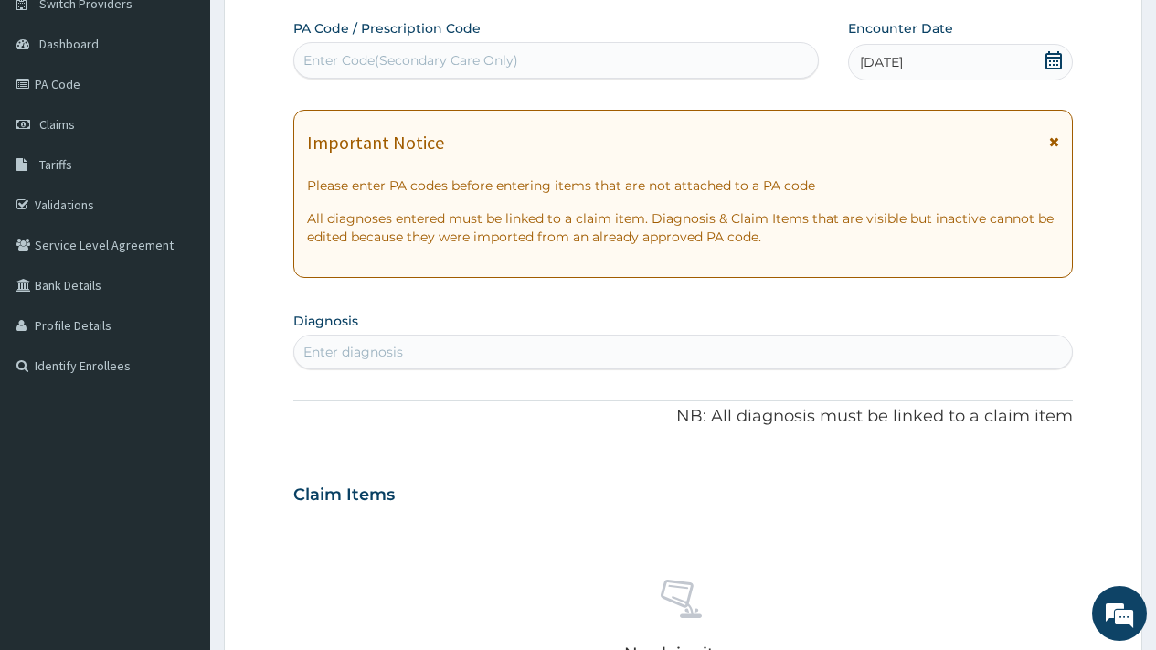
click at [412, 64] on div "Enter Code(Secondary Care Only)" at bounding box center [410, 60] width 215 height 18
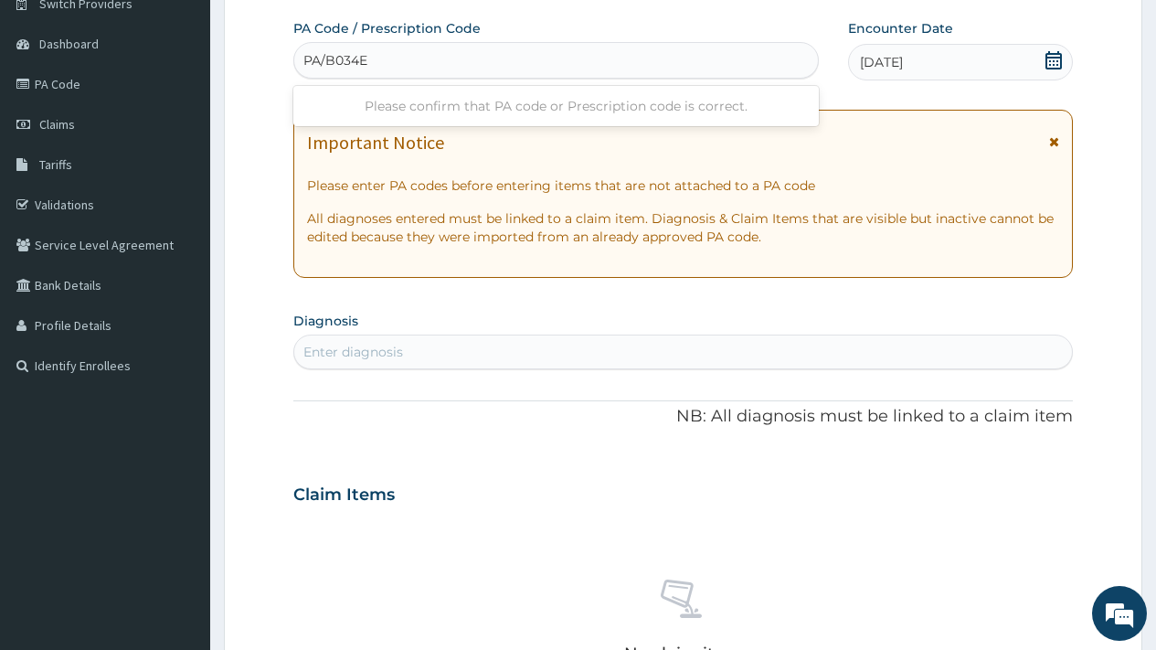
type input "PA/B034EC"
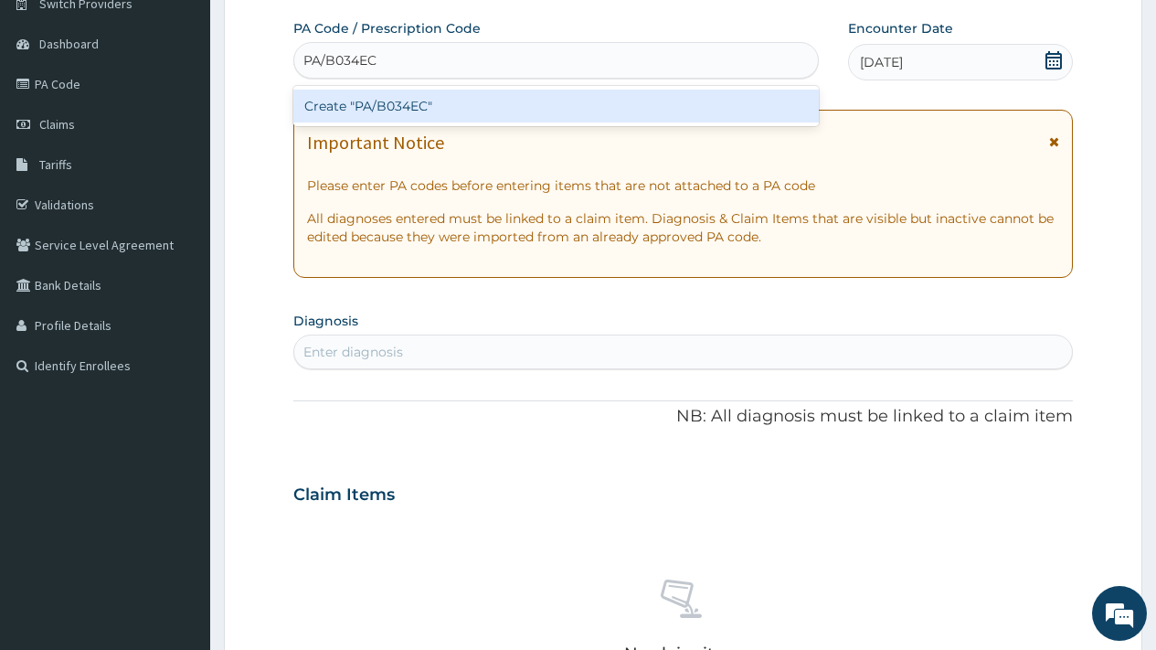
click at [423, 106] on div "Create "PA/B034EC"" at bounding box center [555, 106] width 525 height 33
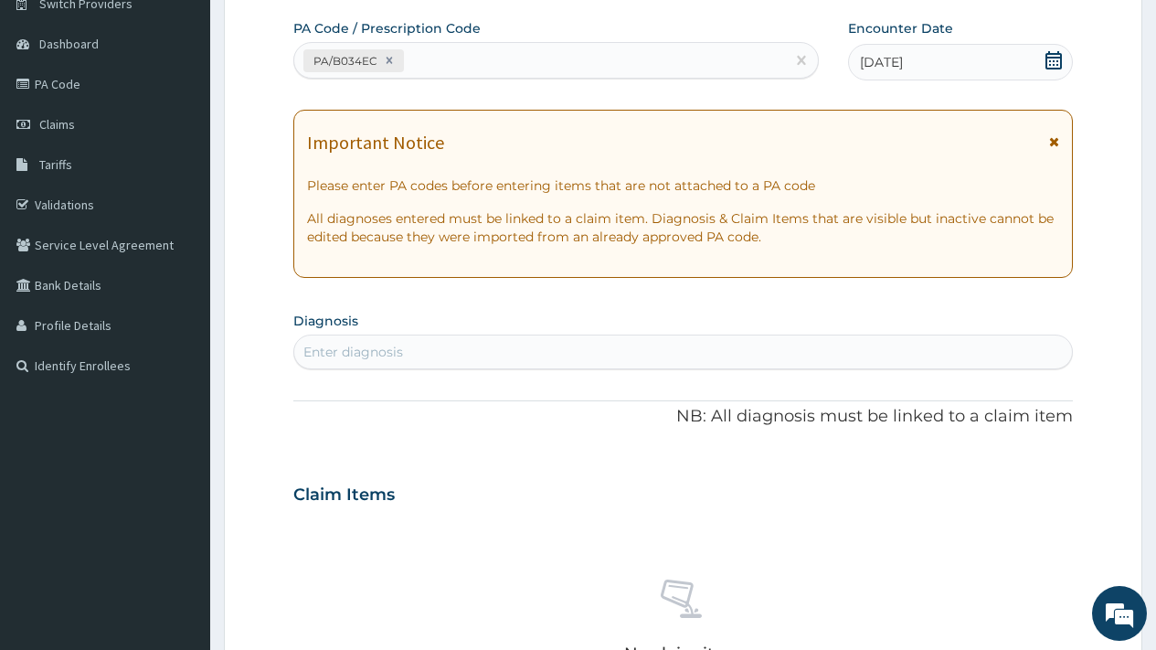
click at [542, 358] on div "Enter diagnosis" at bounding box center [683, 351] width 778 height 29
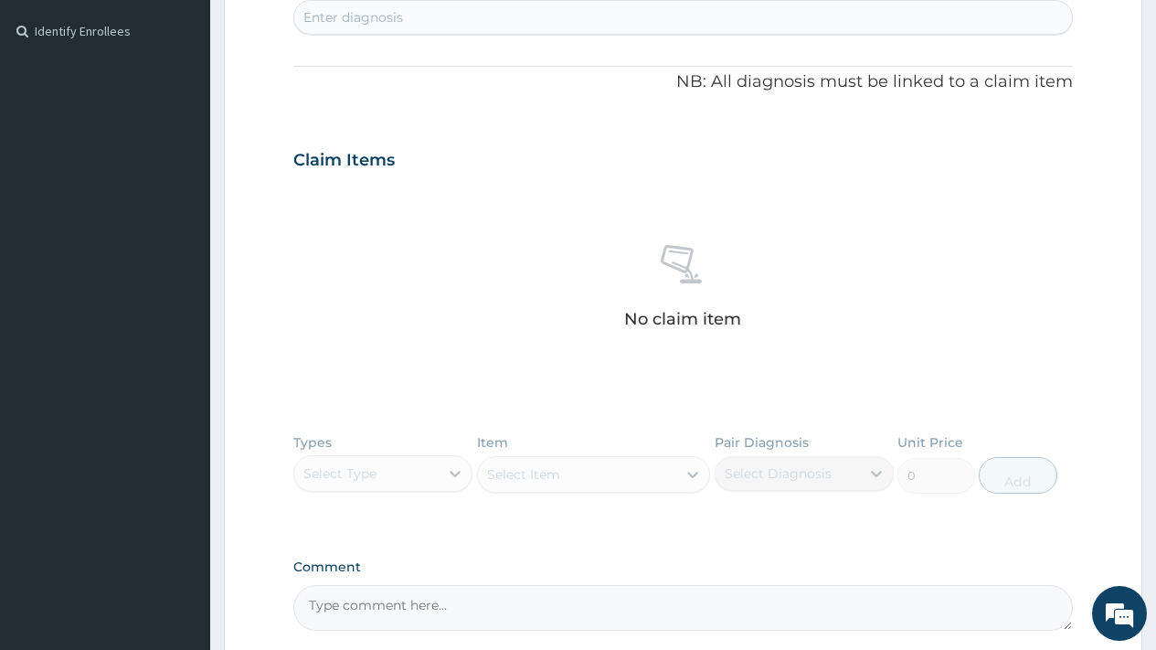
scroll to position [492, 0]
click at [421, 612] on textarea "Comment" at bounding box center [683, 606] width 780 height 46
paste textarea "HUGH MULTIPLE ABDOMINAL MASSES?CAUSE"
type textarea "HUGH MULTIPLE ABDOMINAL MASSES?CAUSE"
click at [389, 15] on div "Enter diagnosis" at bounding box center [353, 15] width 100 height 18
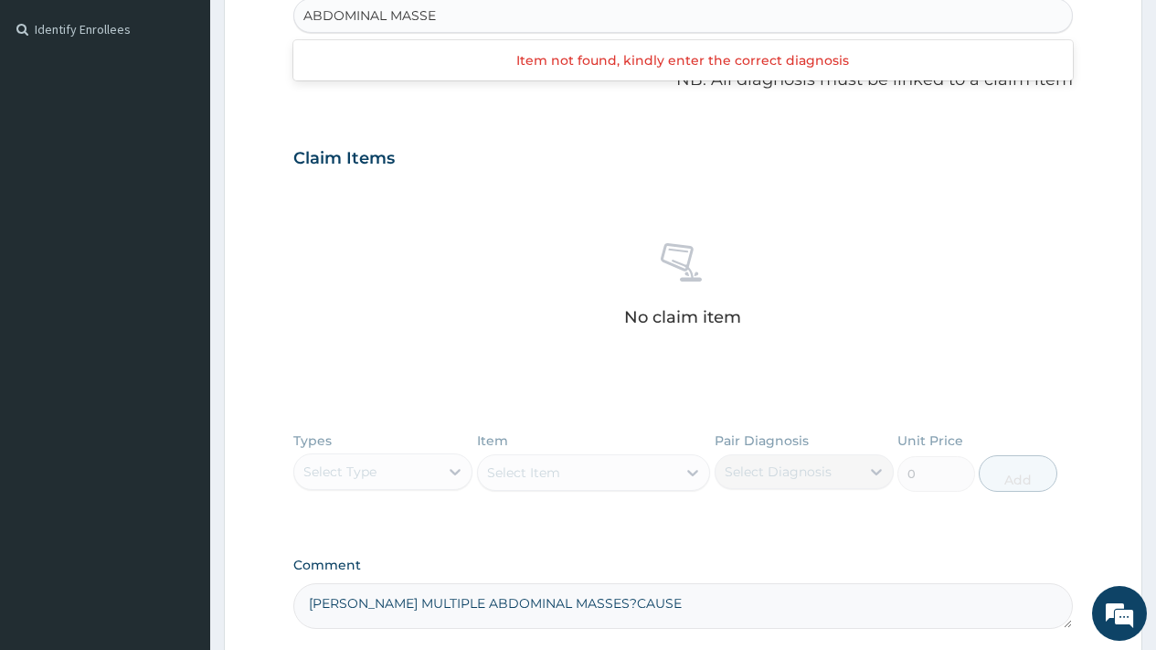
type input "ABDOMINAL MASS"
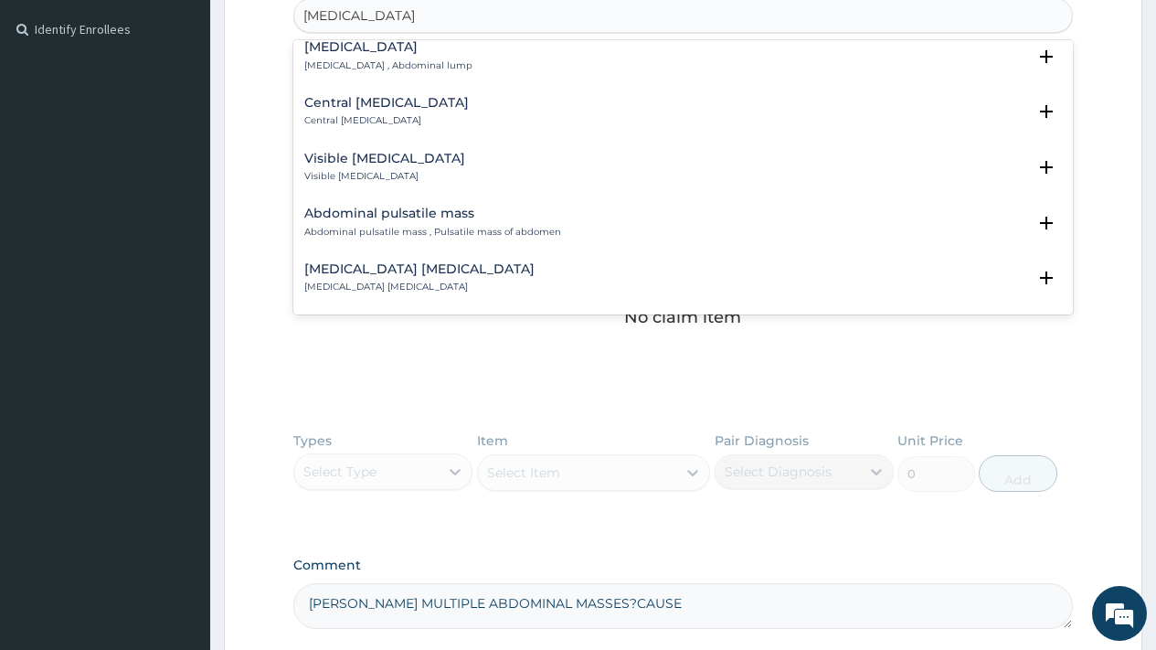
scroll to position [0, 0]
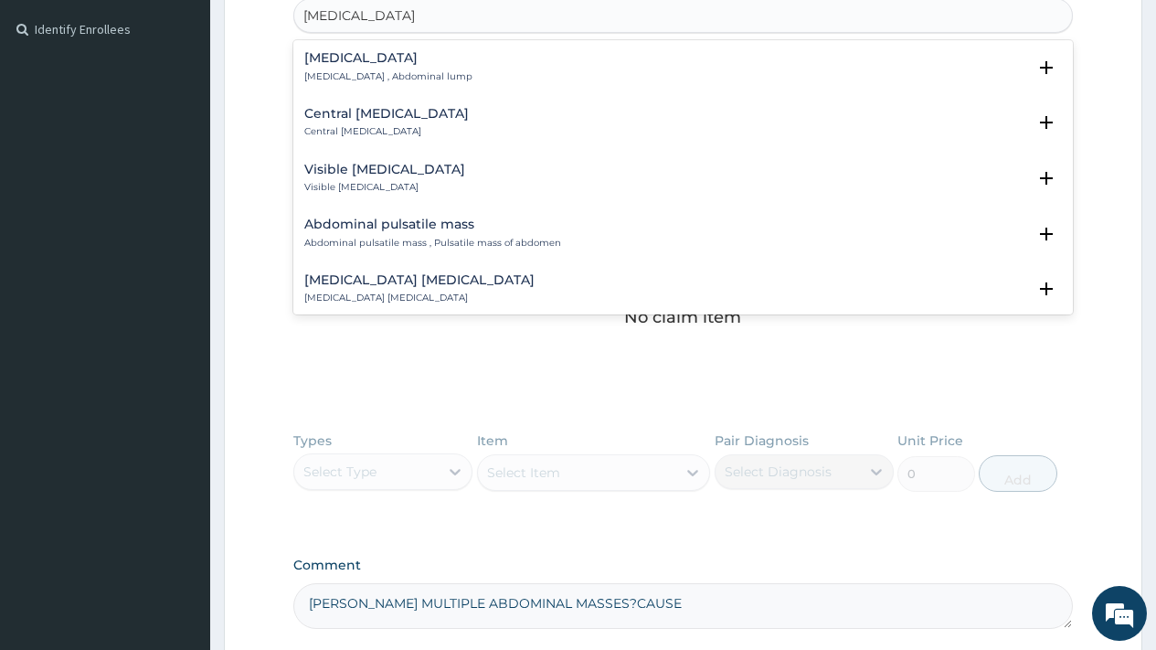
click at [392, 168] on h4 "Visible abdominal mass" at bounding box center [384, 170] width 161 height 14
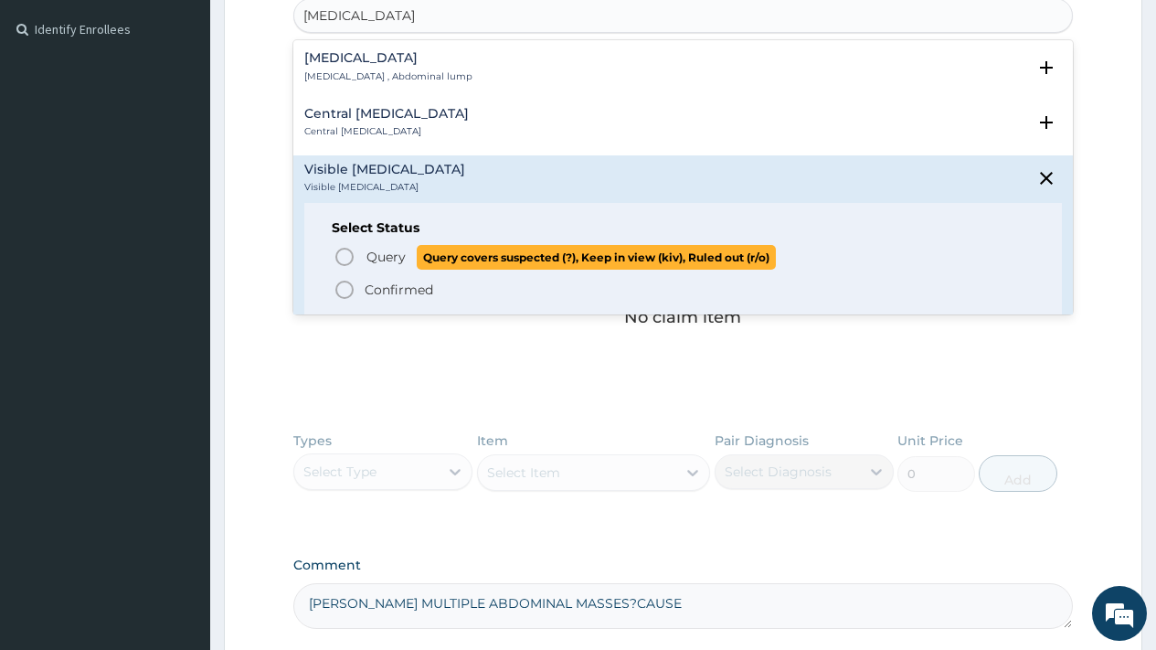
click at [386, 249] on span "Query" at bounding box center [386, 257] width 39 height 18
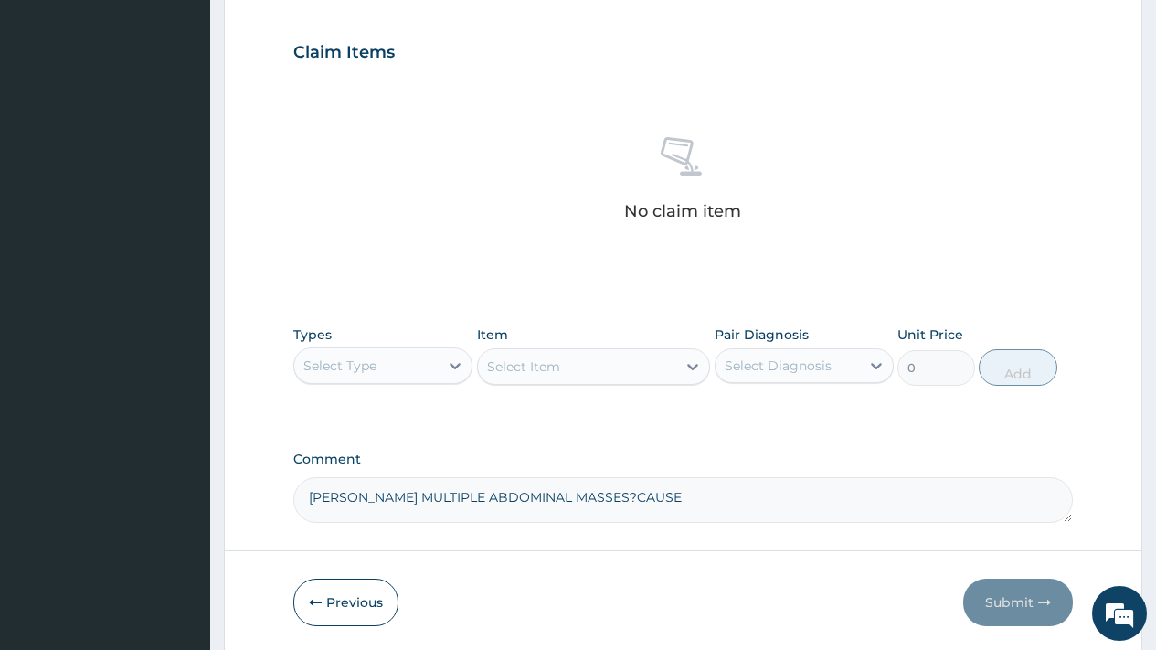
scroll to position [668, 0]
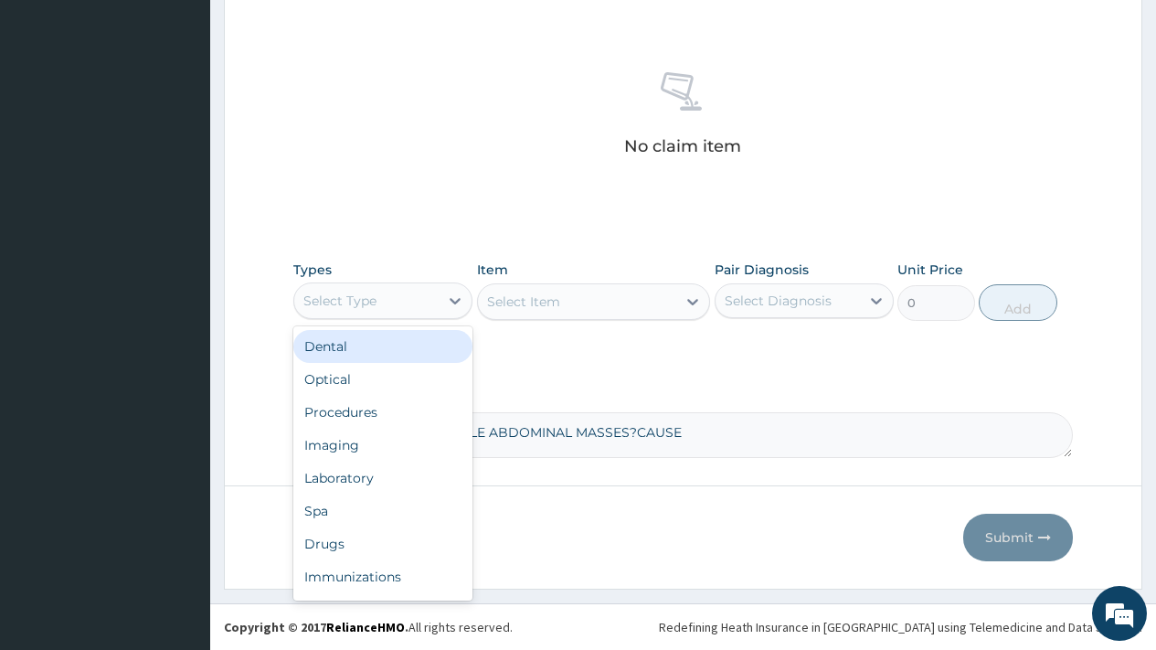
click at [393, 310] on div "Select Type" at bounding box center [366, 300] width 144 height 29
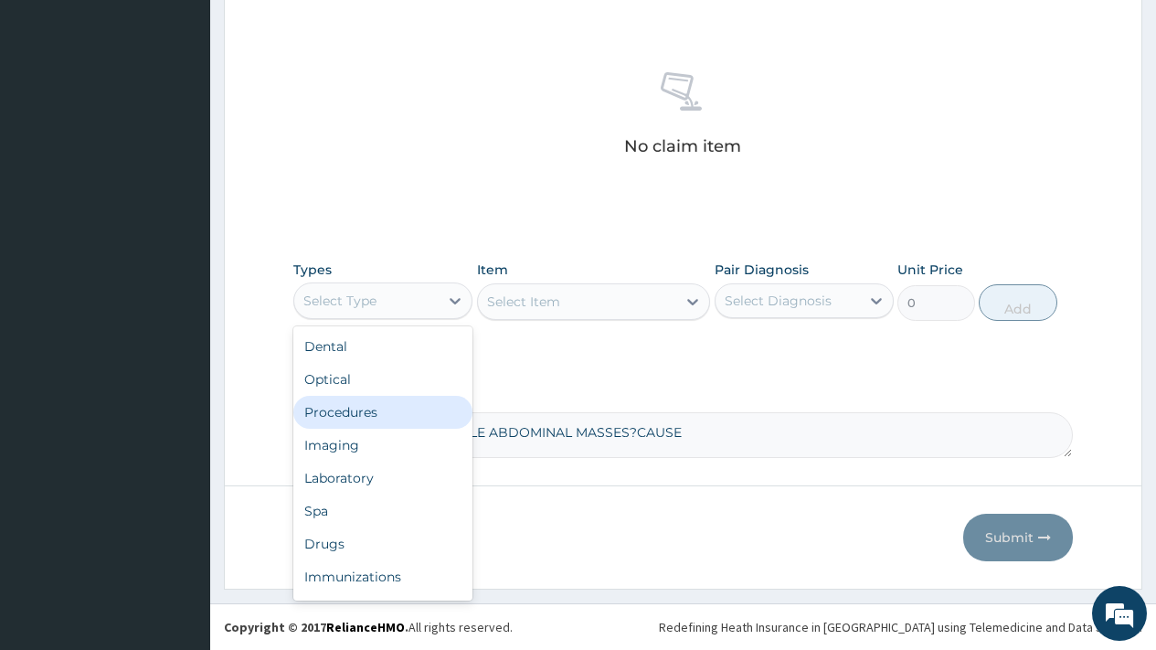
click at [367, 409] on div "Procedures" at bounding box center [382, 412] width 179 height 33
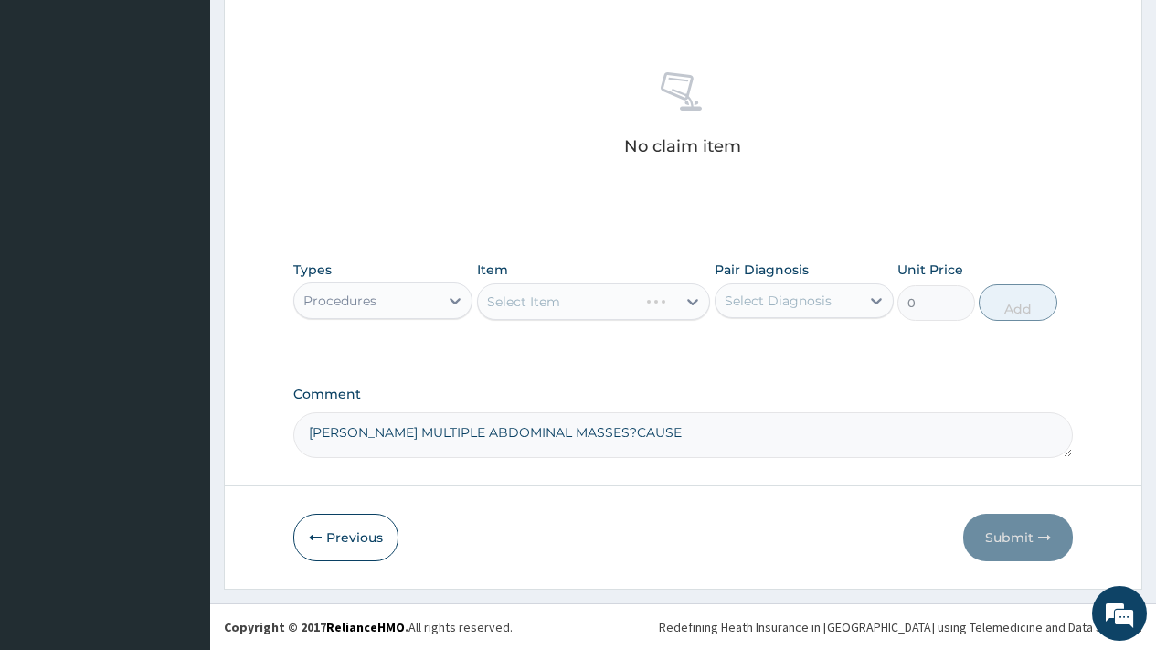
click at [797, 298] on div "Select Diagnosis" at bounding box center [778, 301] width 107 height 18
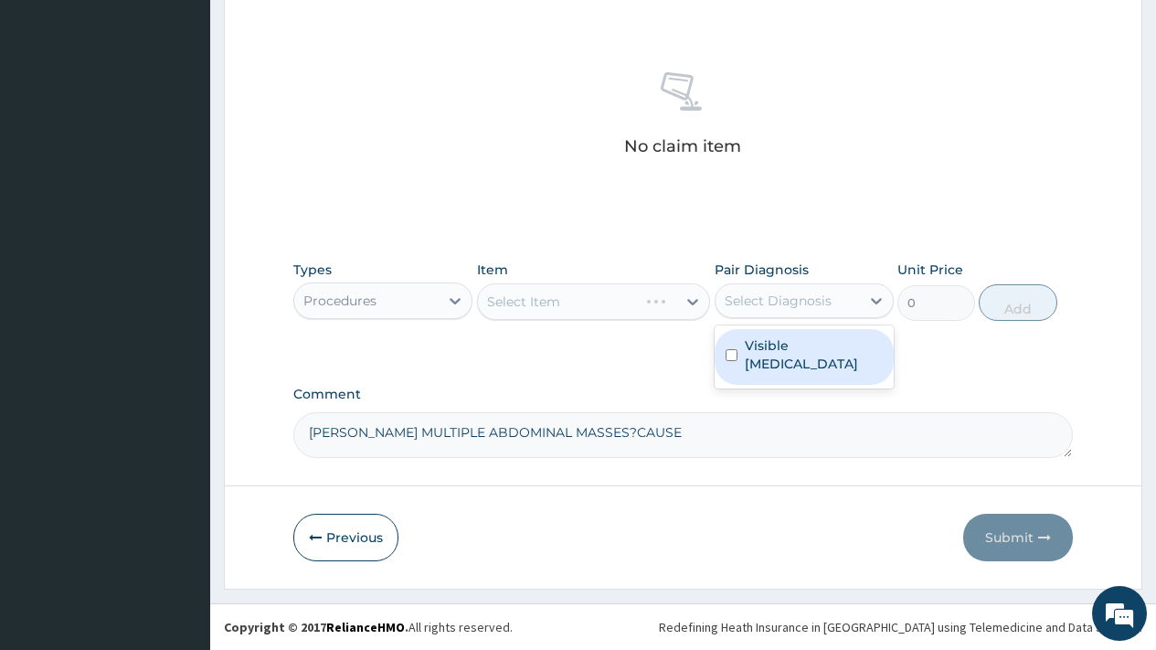
click at [797, 354] on label "Visible abdominal mass" at bounding box center [814, 354] width 138 height 37
checkbox input "true"
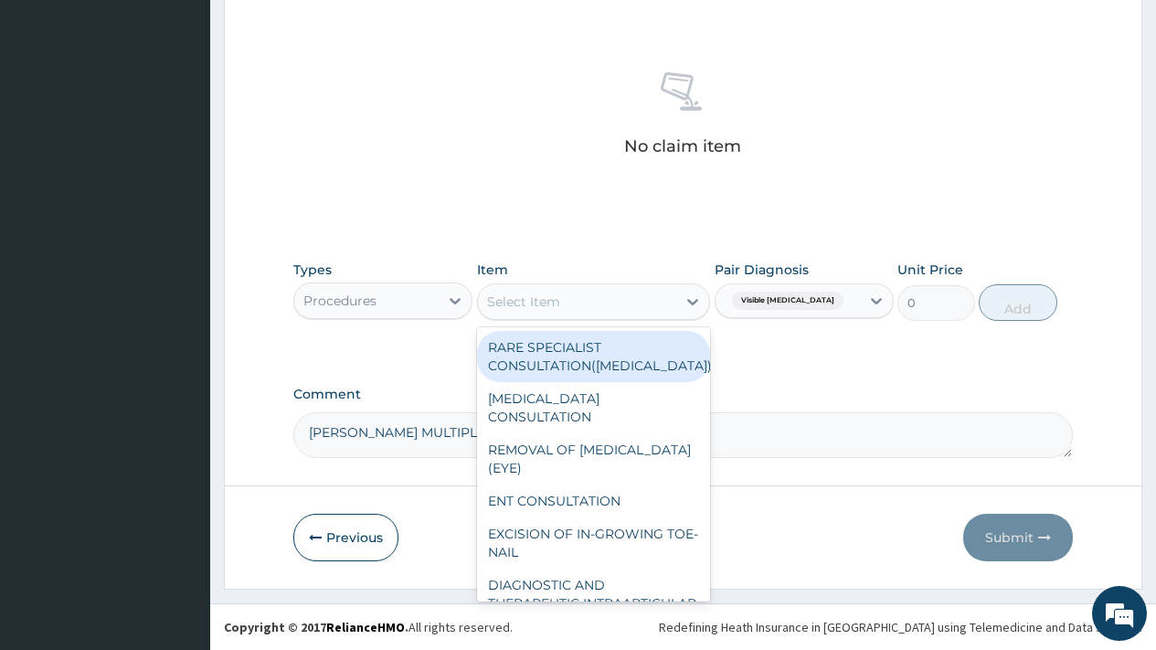
click at [552, 305] on div "Select Item" at bounding box center [523, 301] width 73 height 18
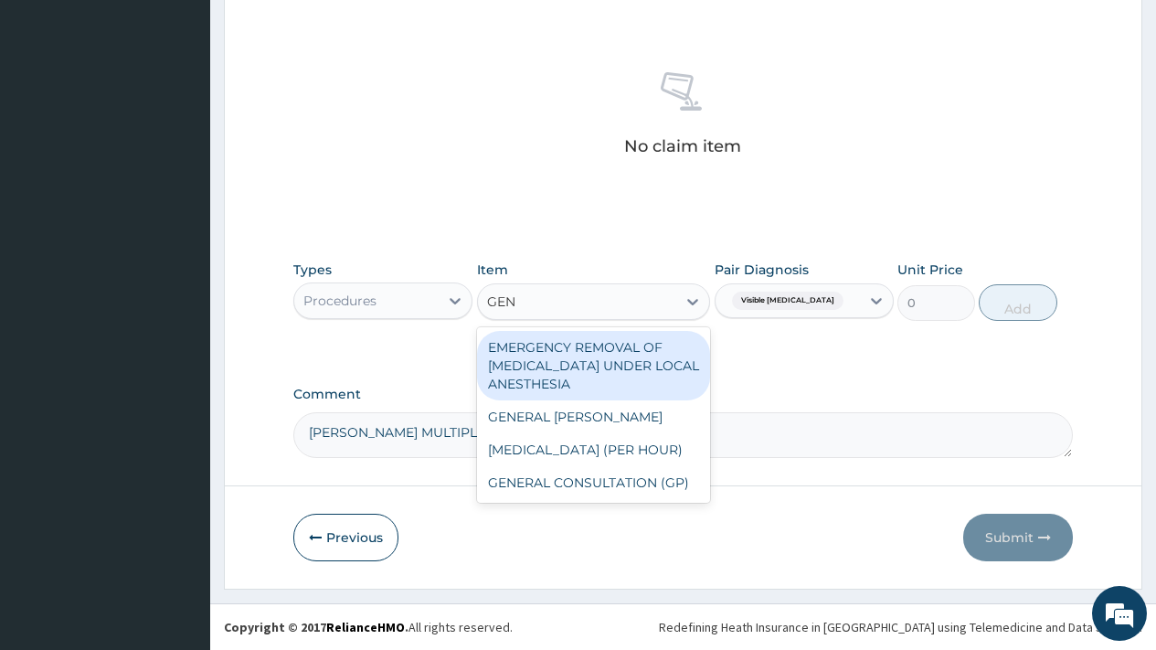
type input "GENE"
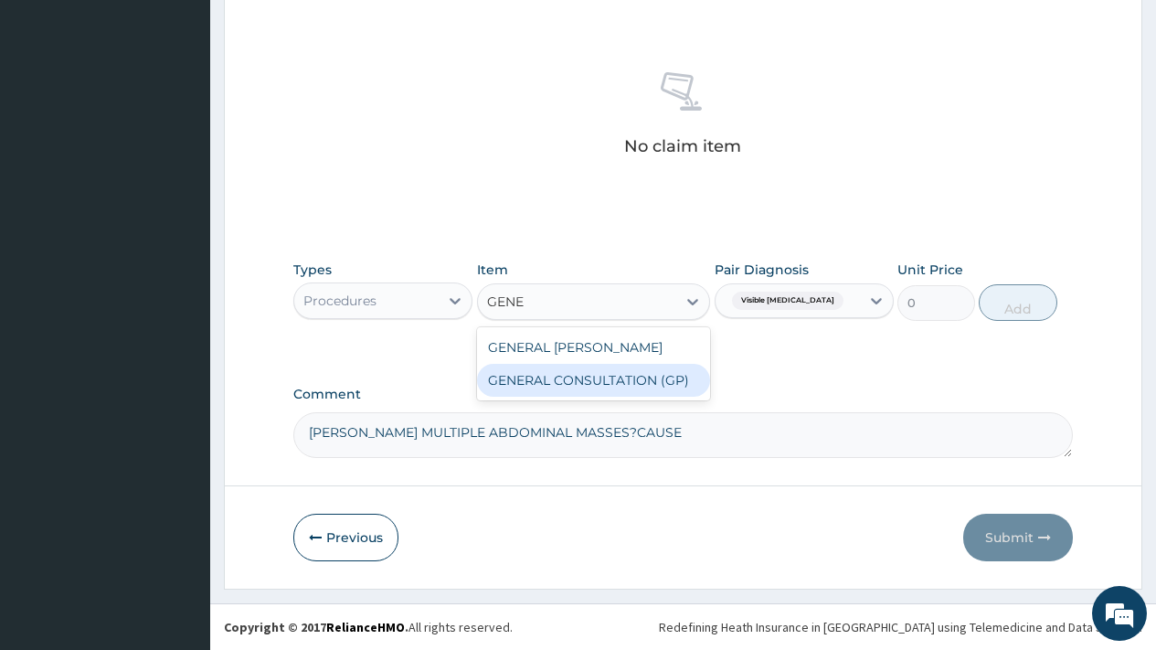
click at [576, 377] on div "GENERAL CONSULTATION (GP)" at bounding box center [594, 380] width 234 height 33
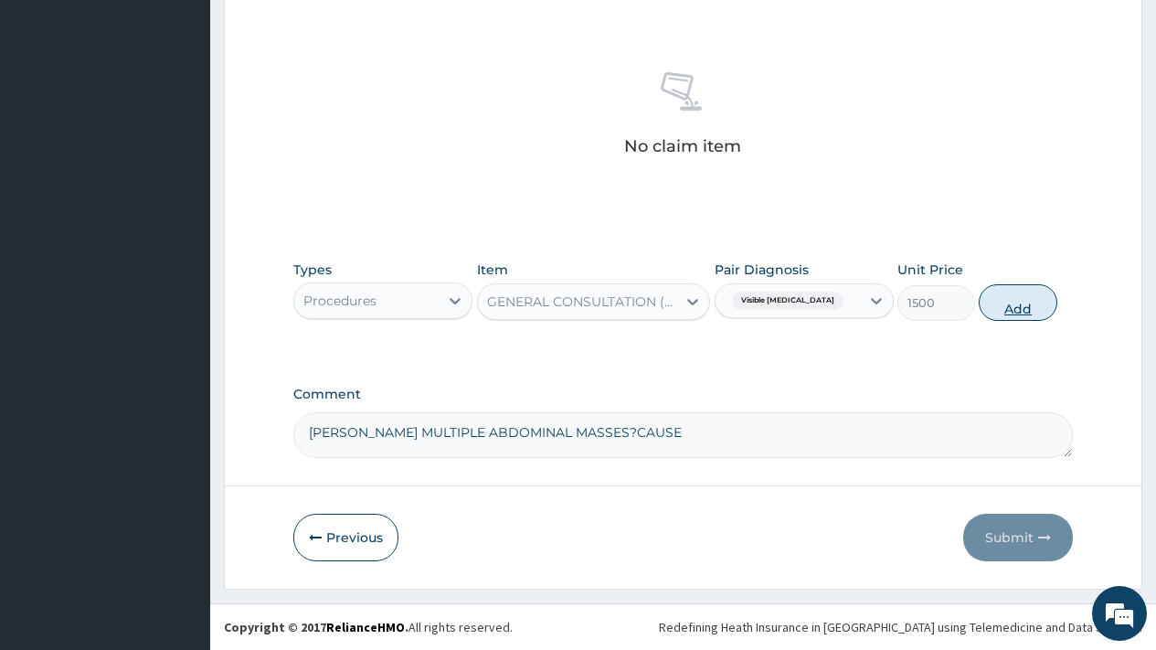
click at [1024, 305] on button "Add" at bounding box center [1018, 302] width 78 height 37
type input "0"
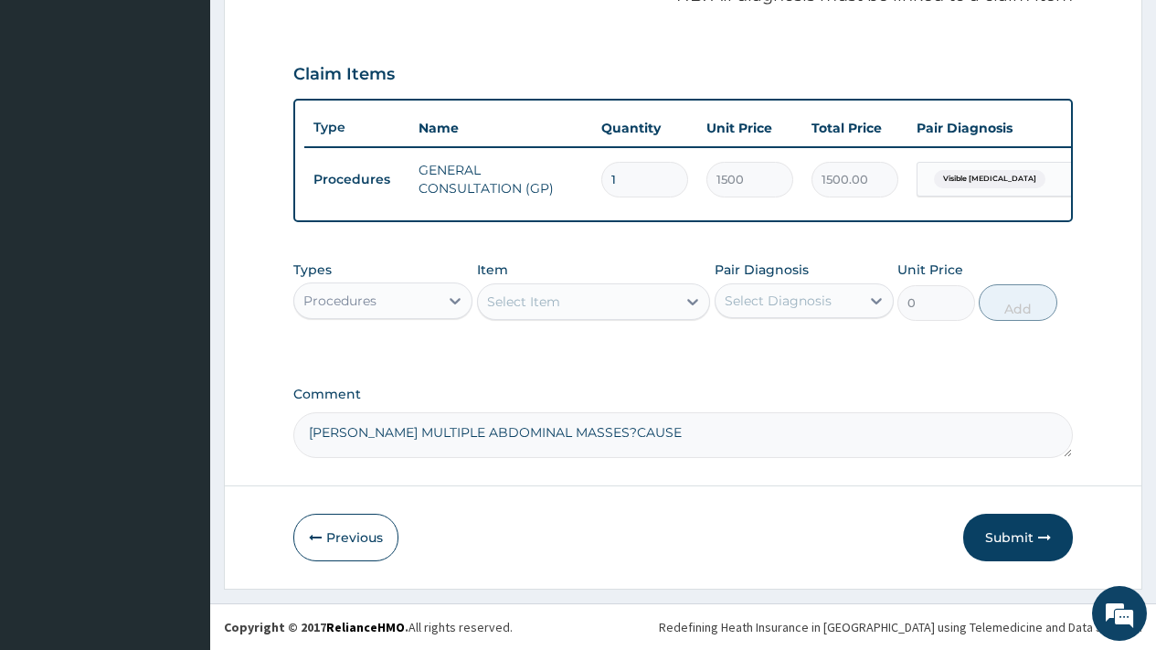
scroll to position [595, 0]
click at [390, 303] on div "Procedures" at bounding box center [366, 300] width 144 height 29
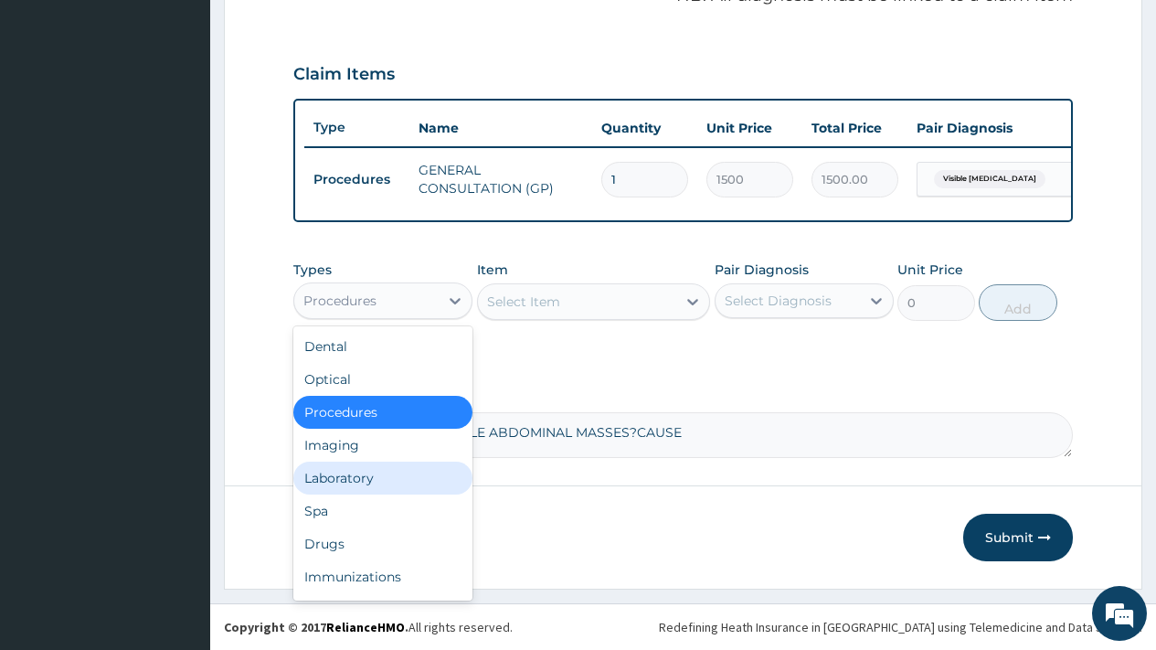
click at [345, 478] on div "Laboratory" at bounding box center [382, 478] width 179 height 33
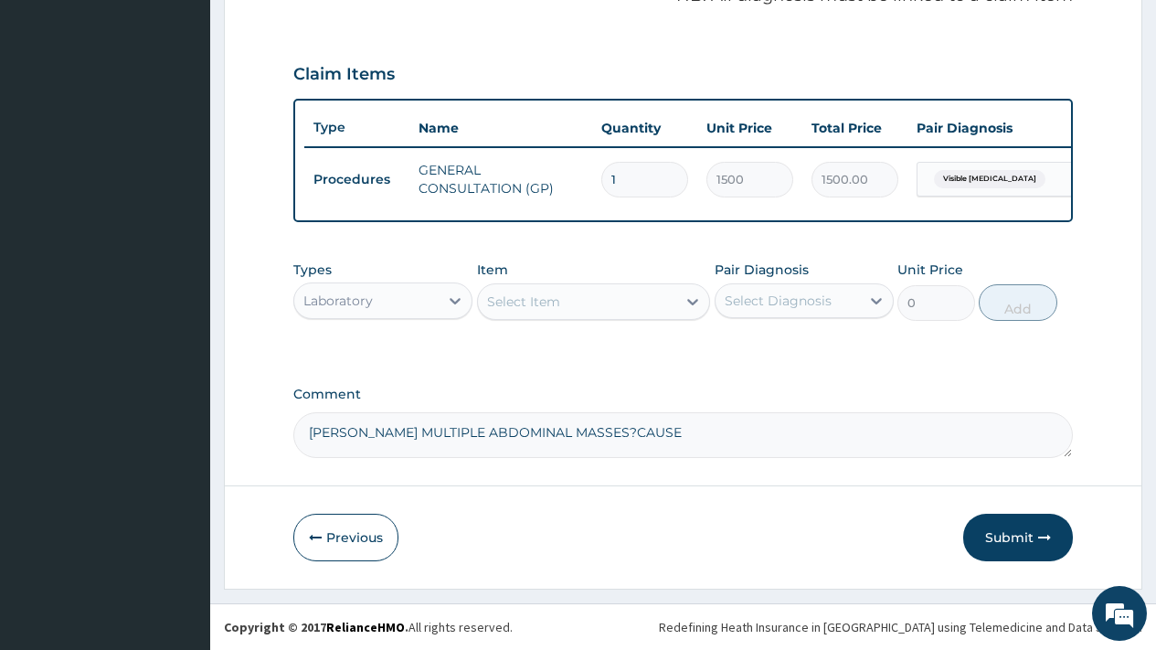
scroll to position [16, 0]
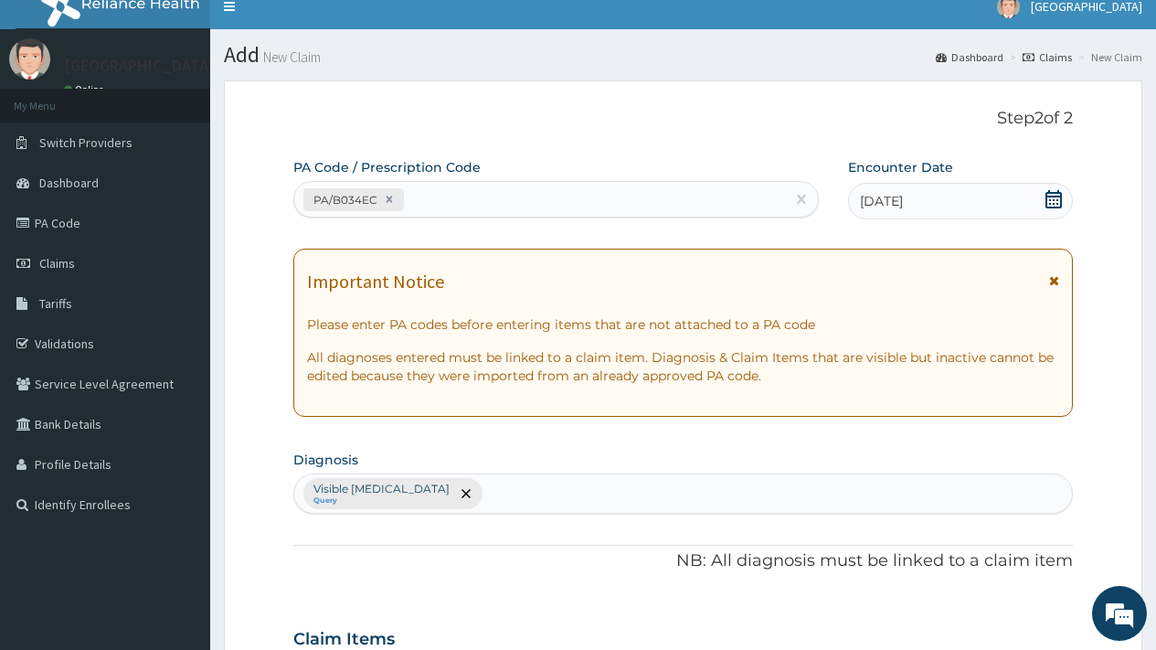
click at [672, 481] on div "Visible abdominal mass Query" at bounding box center [683, 493] width 778 height 38
type input "UPPER RESP"
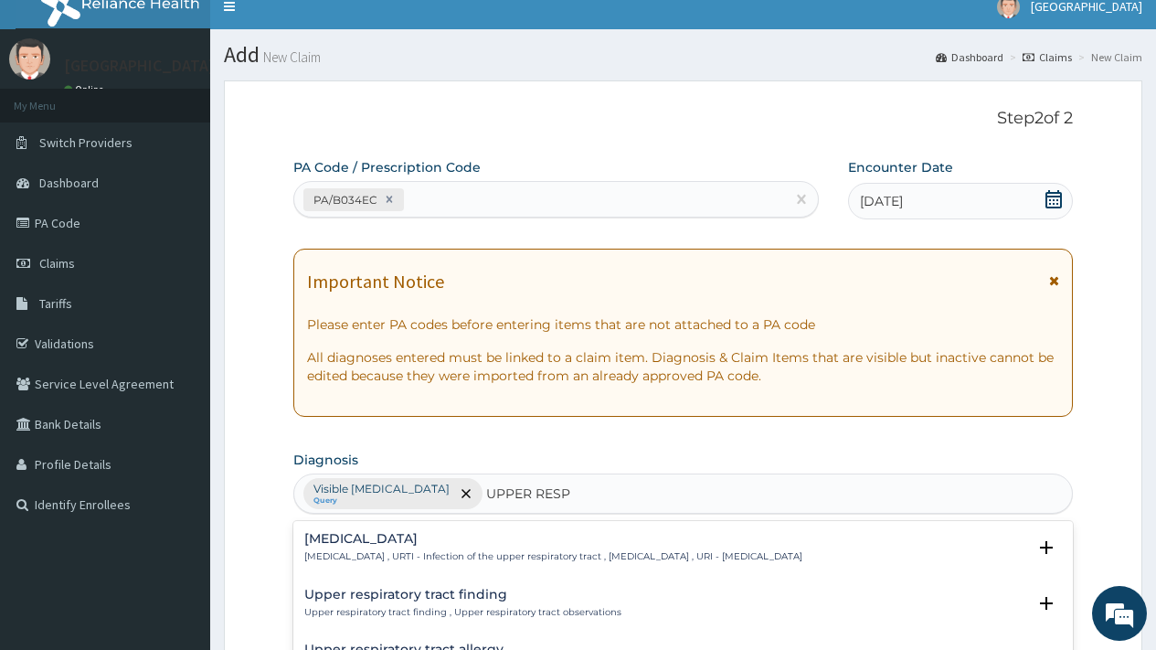
click at [469, 553] on p "Upper respiratory infection , URTI - Infection of the upper respiratory tract ,…" at bounding box center [553, 556] width 498 height 13
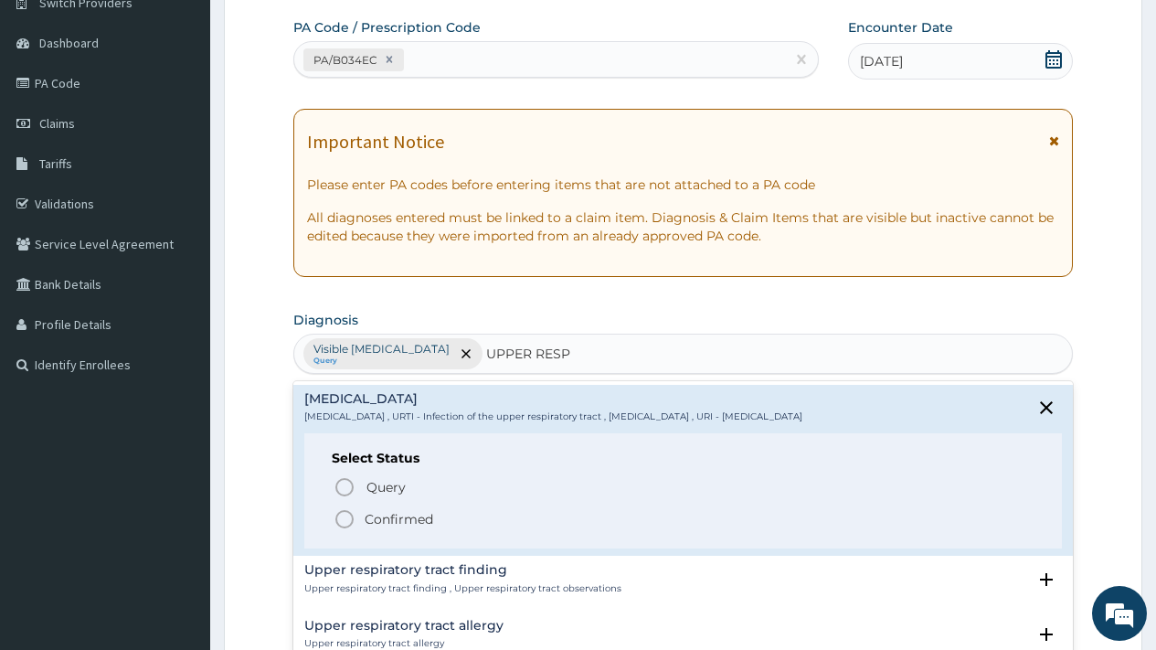
scroll to position [171, 0]
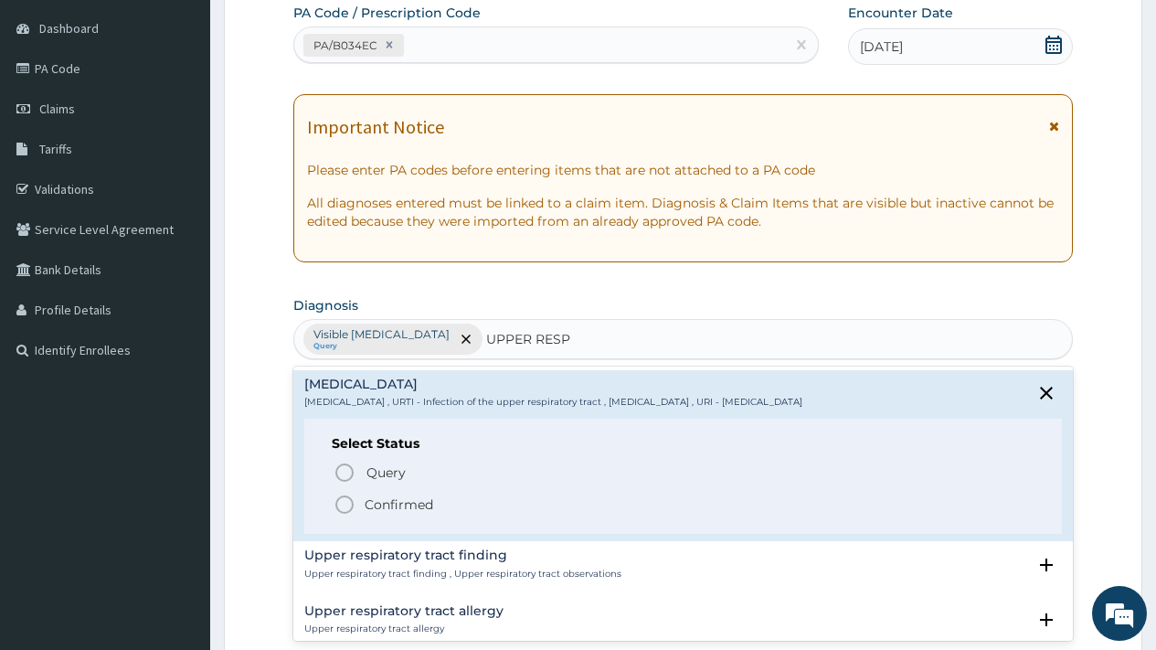
click at [399, 502] on p "Confirmed" at bounding box center [399, 504] width 69 height 18
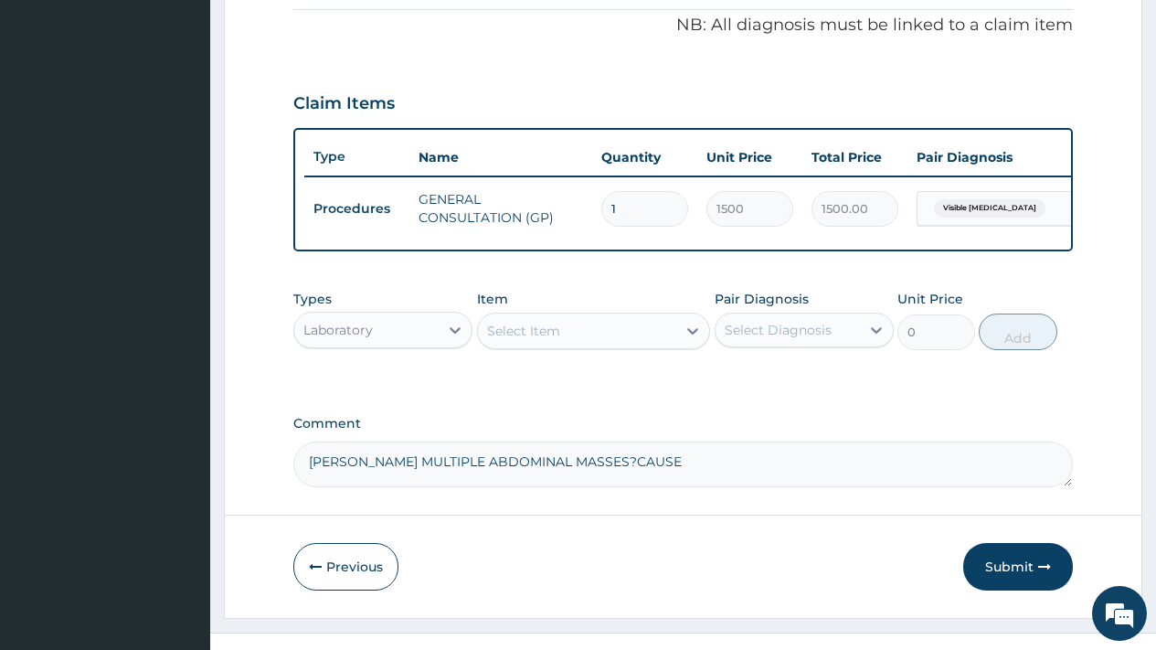
scroll to position [595, 0]
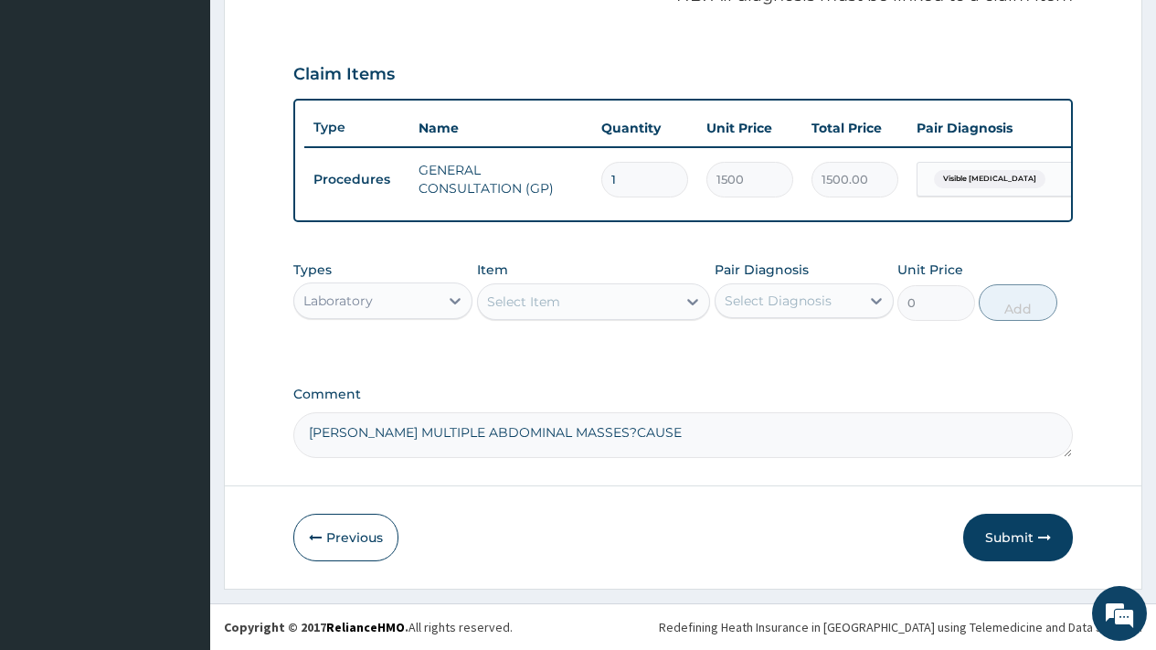
click at [539, 293] on div "Select Item" at bounding box center [523, 301] width 73 height 18
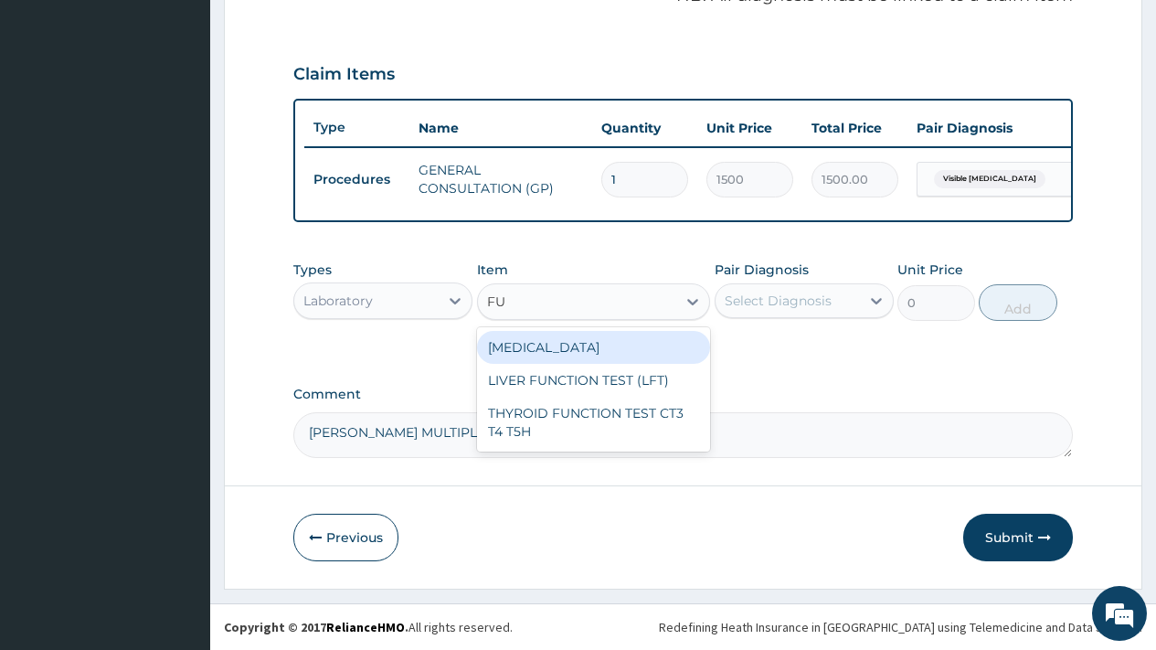
type input "FUL"
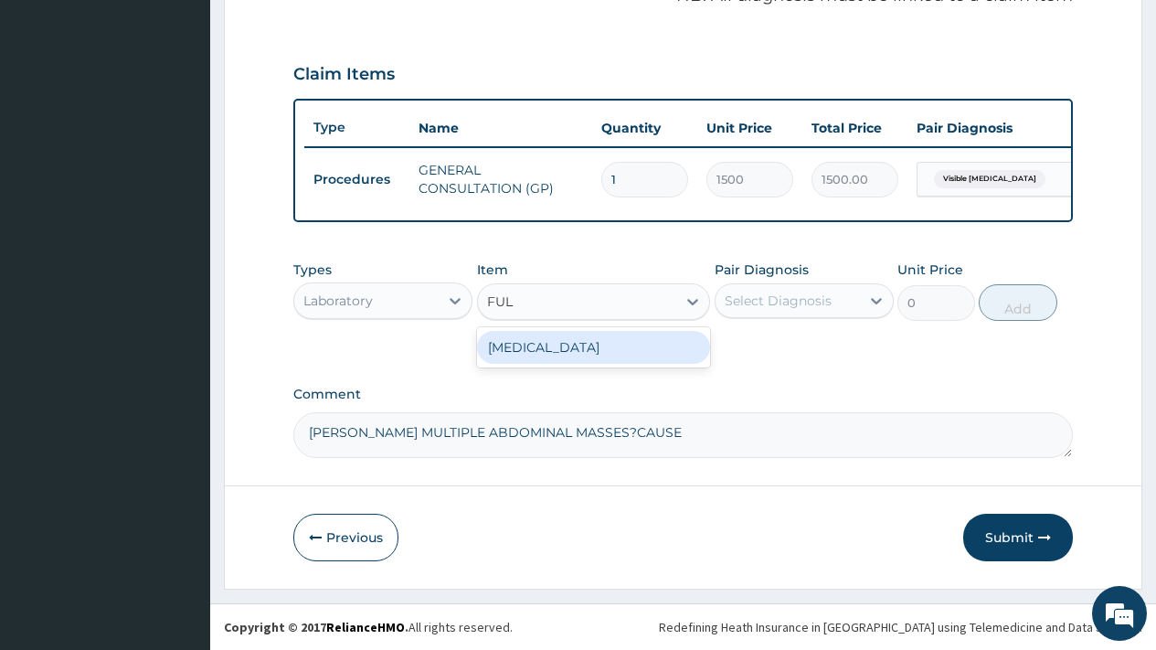
click at [580, 348] on div "[MEDICAL_DATA]" at bounding box center [594, 347] width 234 height 33
type input "1500"
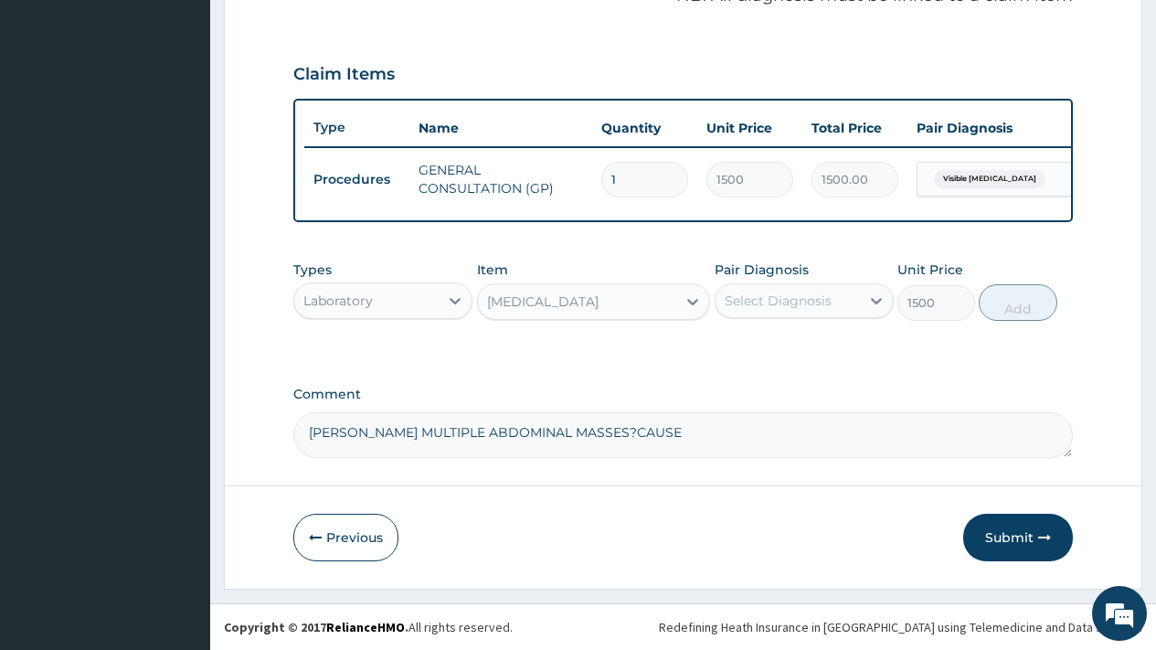
click at [769, 303] on div "Select Diagnosis" at bounding box center [778, 301] width 107 height 18
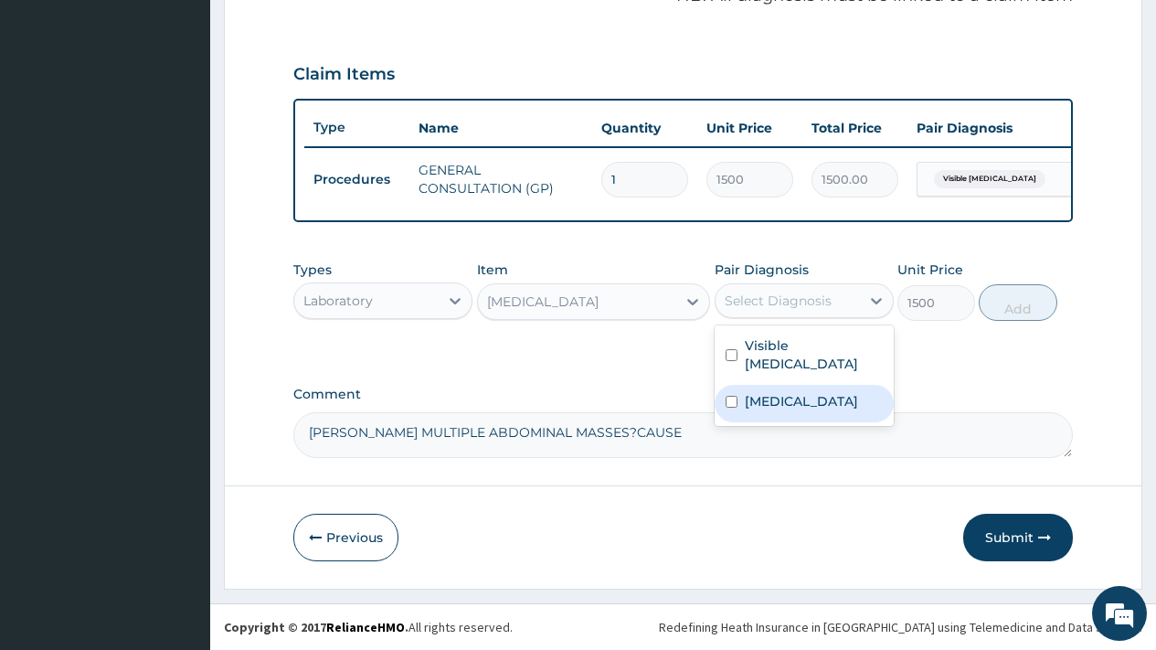
click at [771, 410] on label "Upper respiratory infection" at bounding box center [801, 401] width 113 height 18
checkbox input "true"
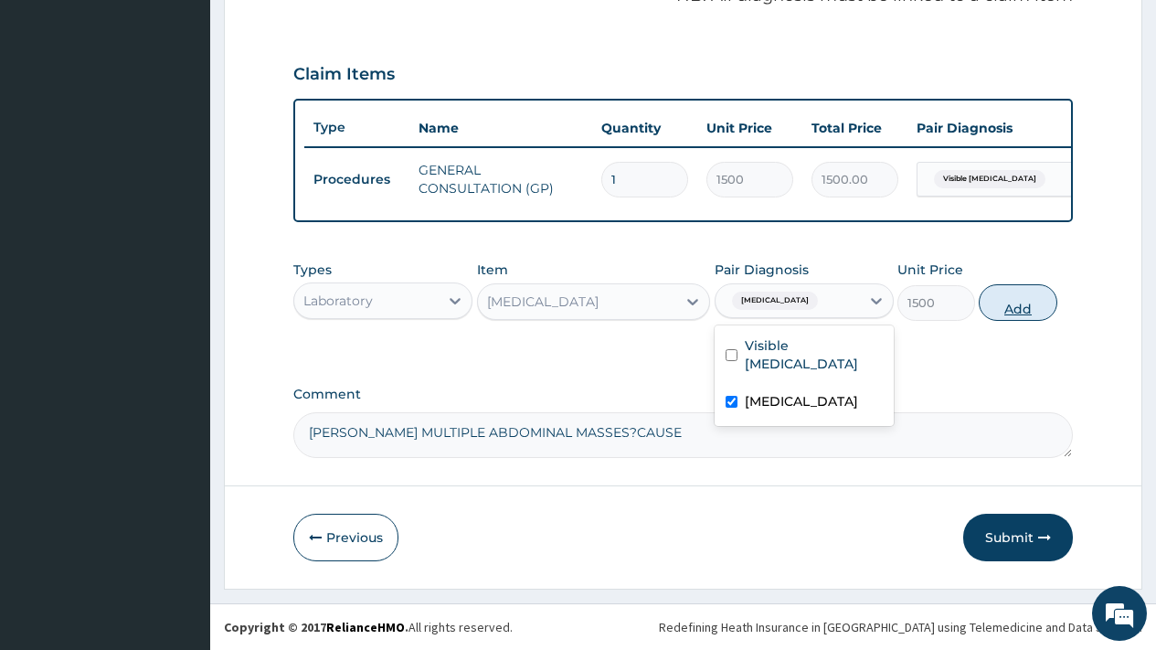
click at [1021, 311] on button "Add" at bounding box center [1018, 302] width 78 height 37
type input "0"
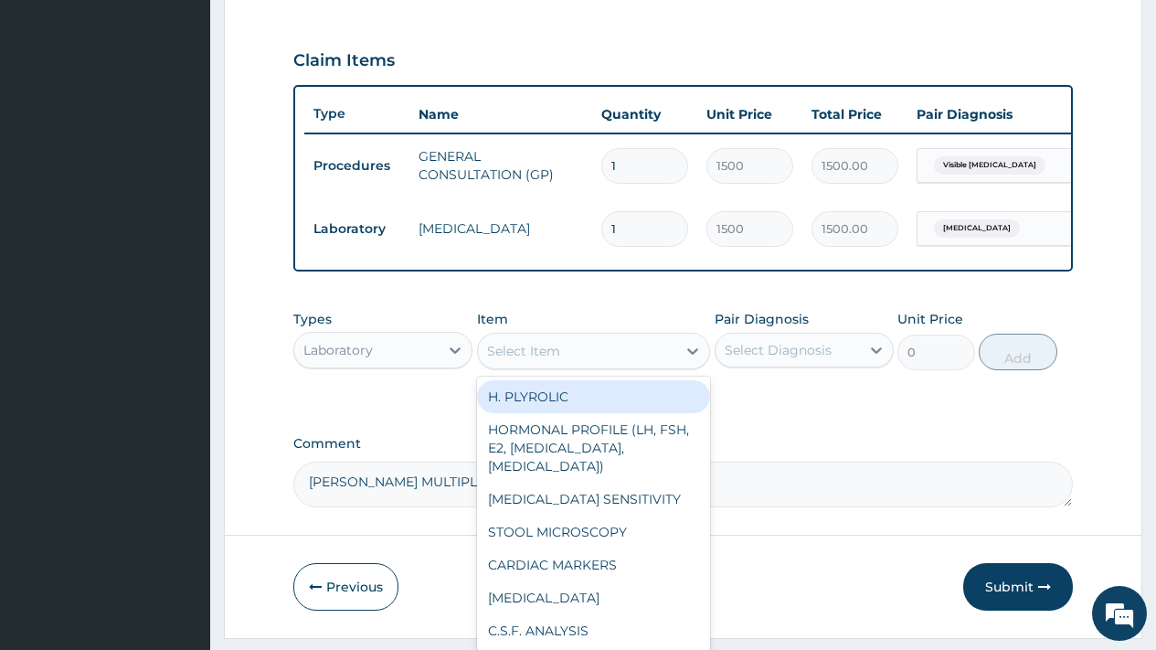
click at [520, 360] on div "Select Item" at bounding box center [523, 351] width 73 height 18
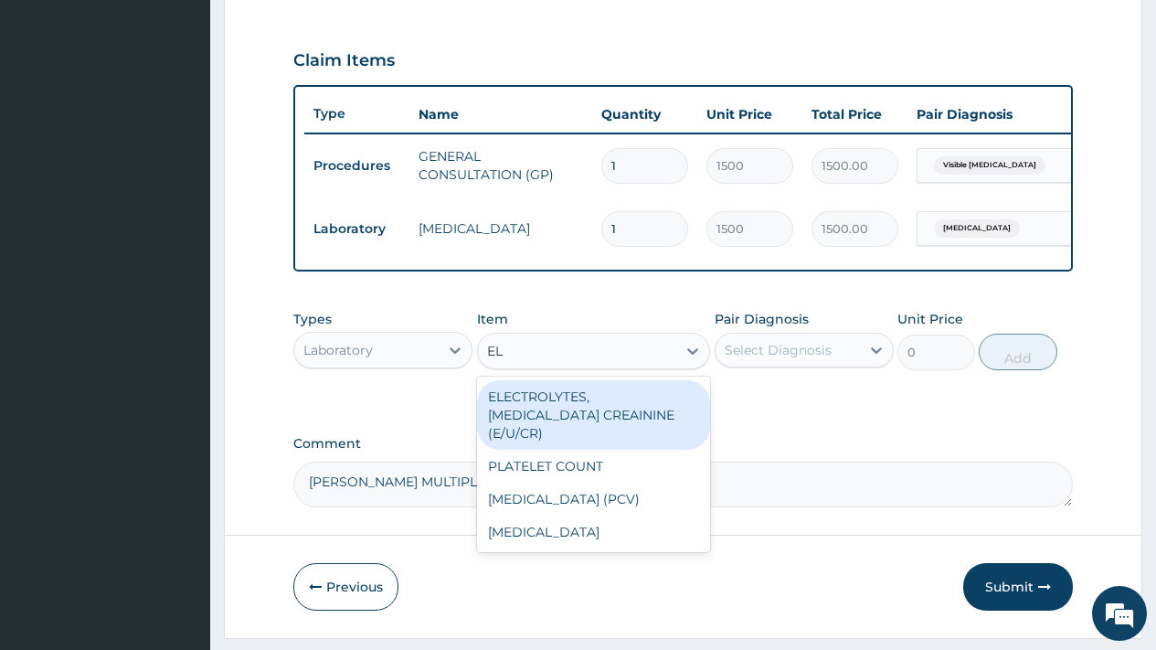
type input "ELE"
click at [569, 420] on div "ELECTROLYTES, [MEDICAL_DATA] CREAININE (E/U/CR)" at bounding box center [594, 414] width 234 height 69
type input "5000"
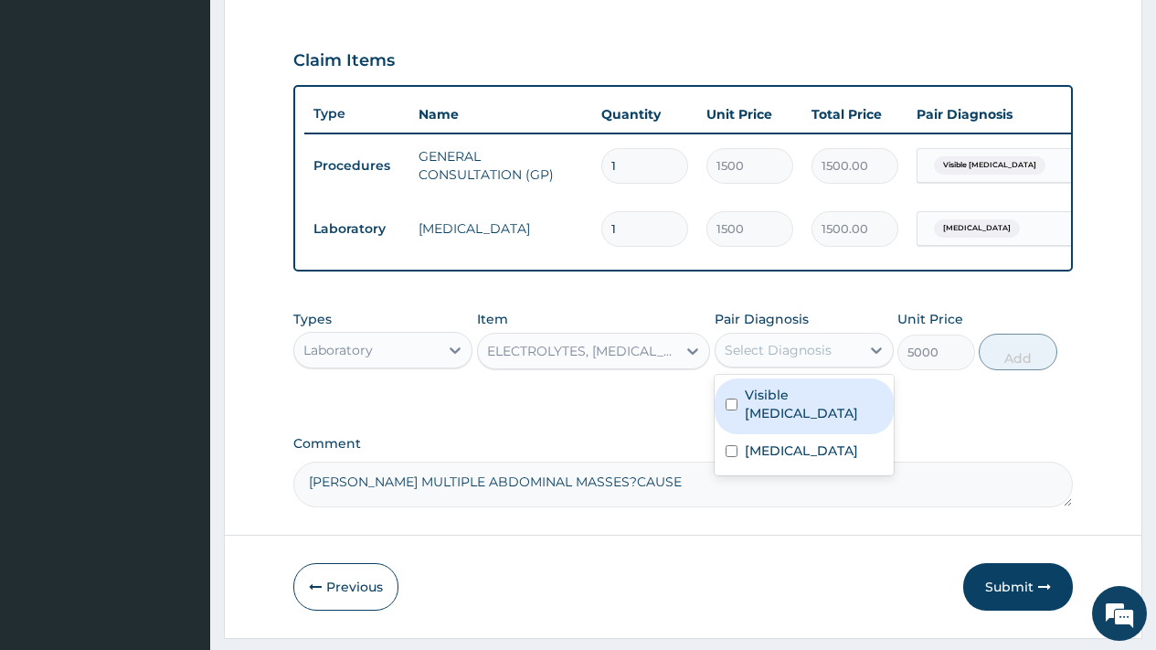
click at [816, 365] on div "Select Diagnosis" at bounding box center [788, 349] width 144 height 29
click at [816, 403] on label "Visible abdominal mass" at bounding box center [814, 404] width 138 height 37
checkbox input "true"
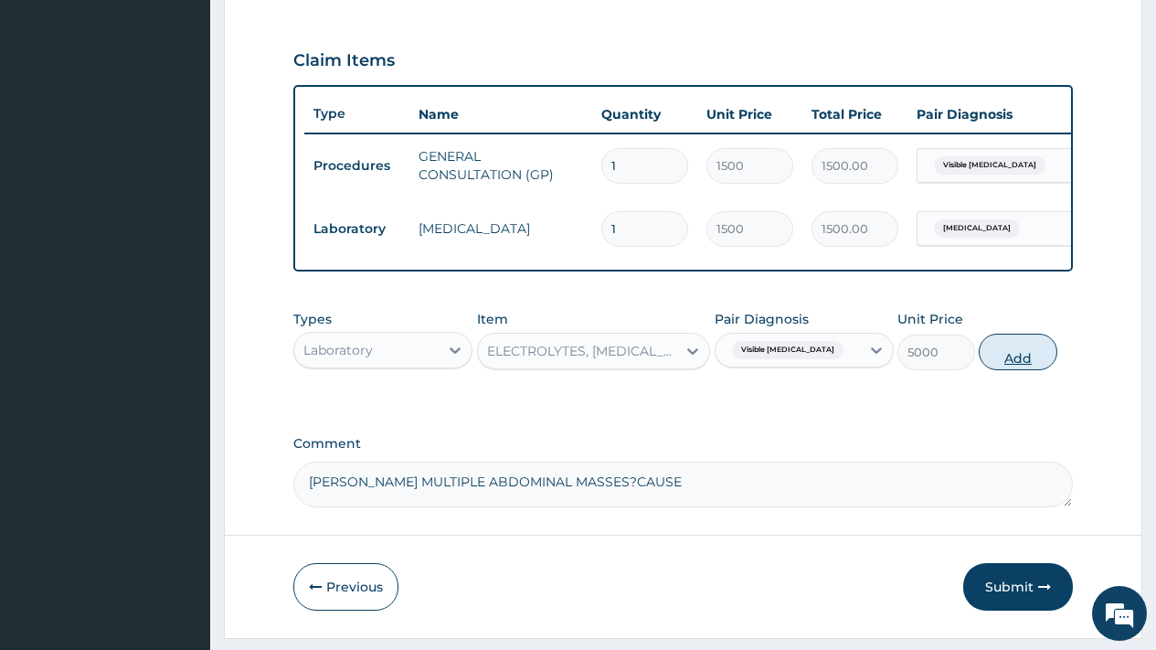
click at [1024, 370] on button "Add" at bounding box center [1018, 352] width 78 height 37
type input "0"
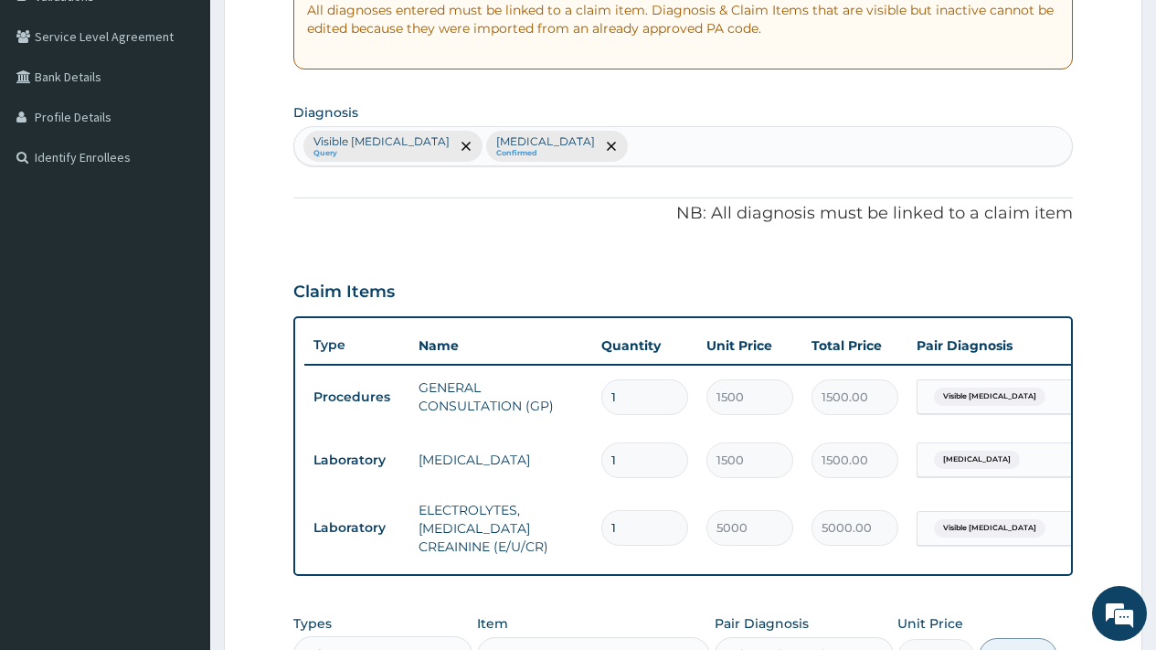
scroll to position [346, 0]
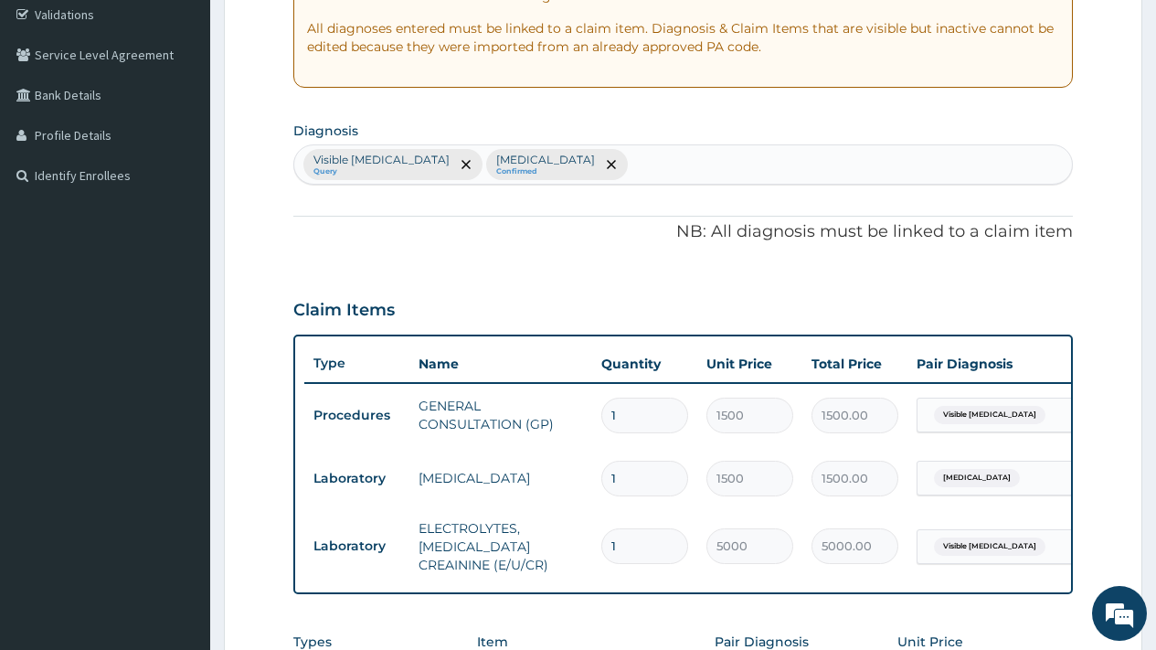
click at [739, 160] on div "Visible abdominal mass Query Upper respiratory infection Confirmed" at bounding box center [683, 164] width 778 height 38
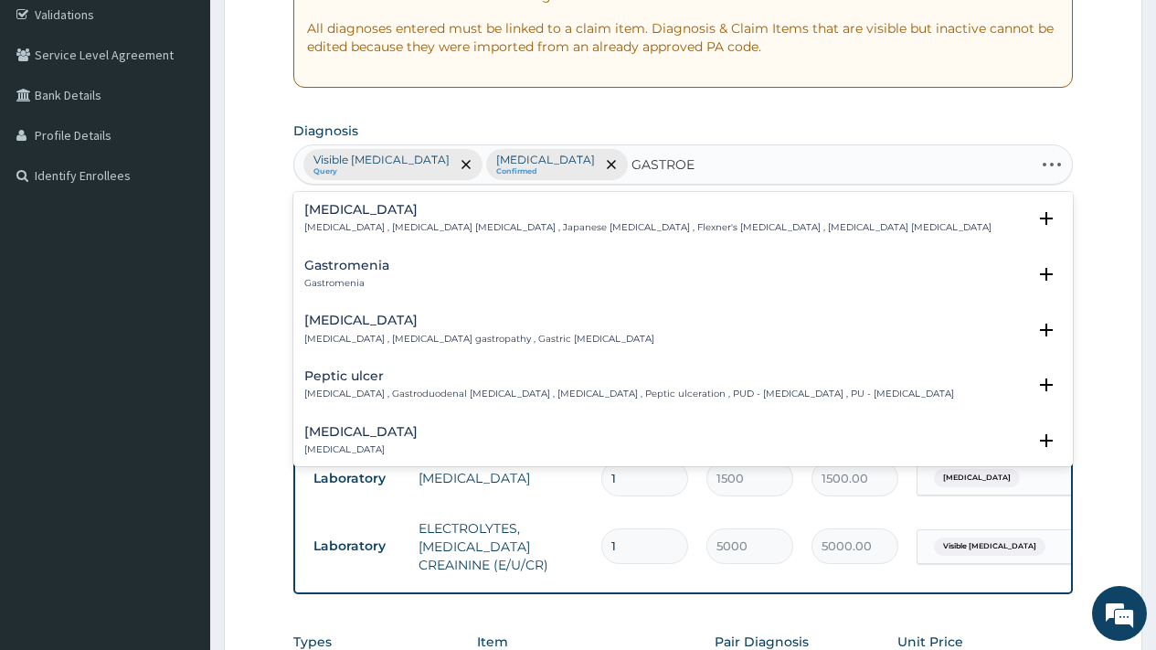
type input "GASTROEN"
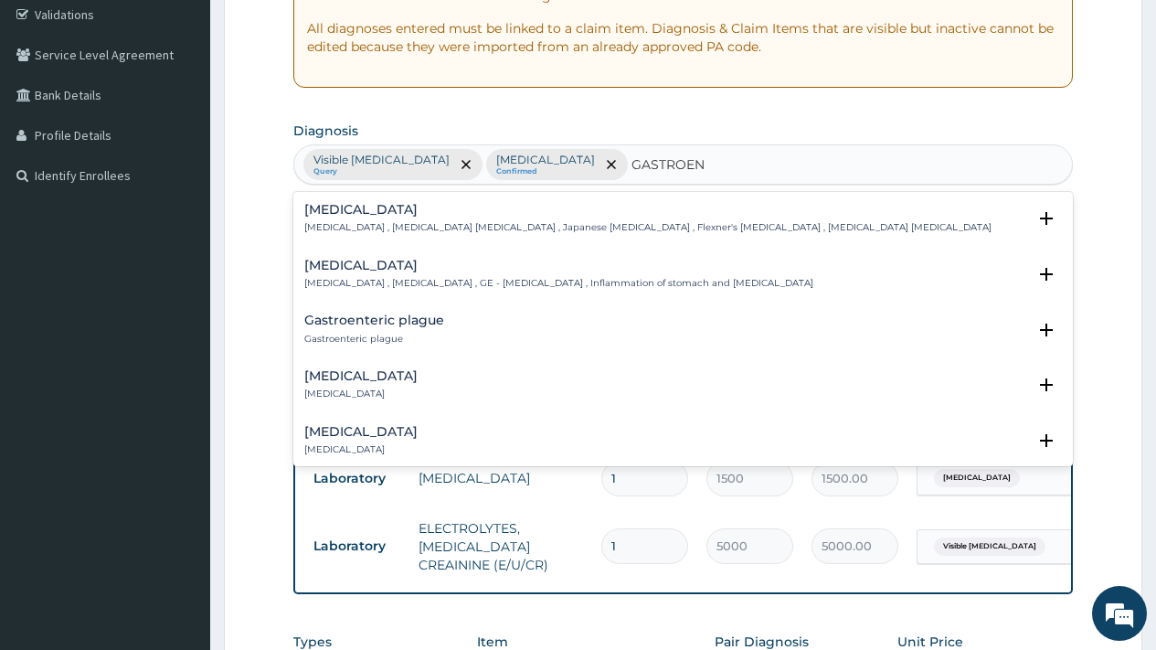
click at [394, 377] on h4 "Acute gastroenteritis" at bounding box center [360, 376] width 113 height 14
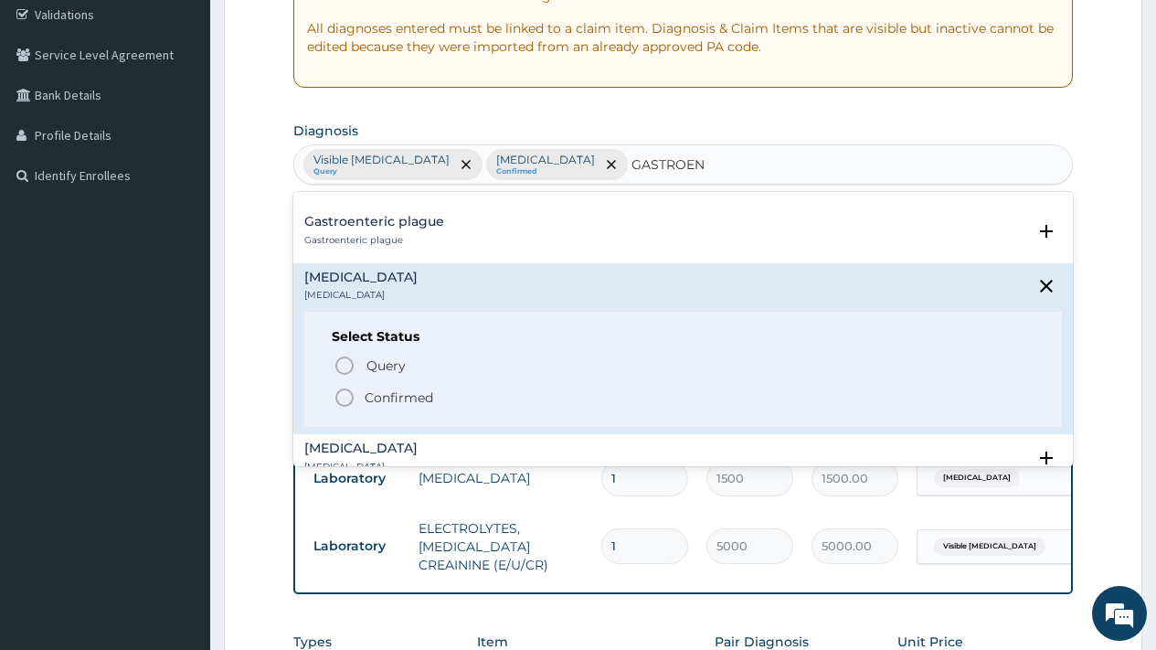
scroll to position [110, 0]
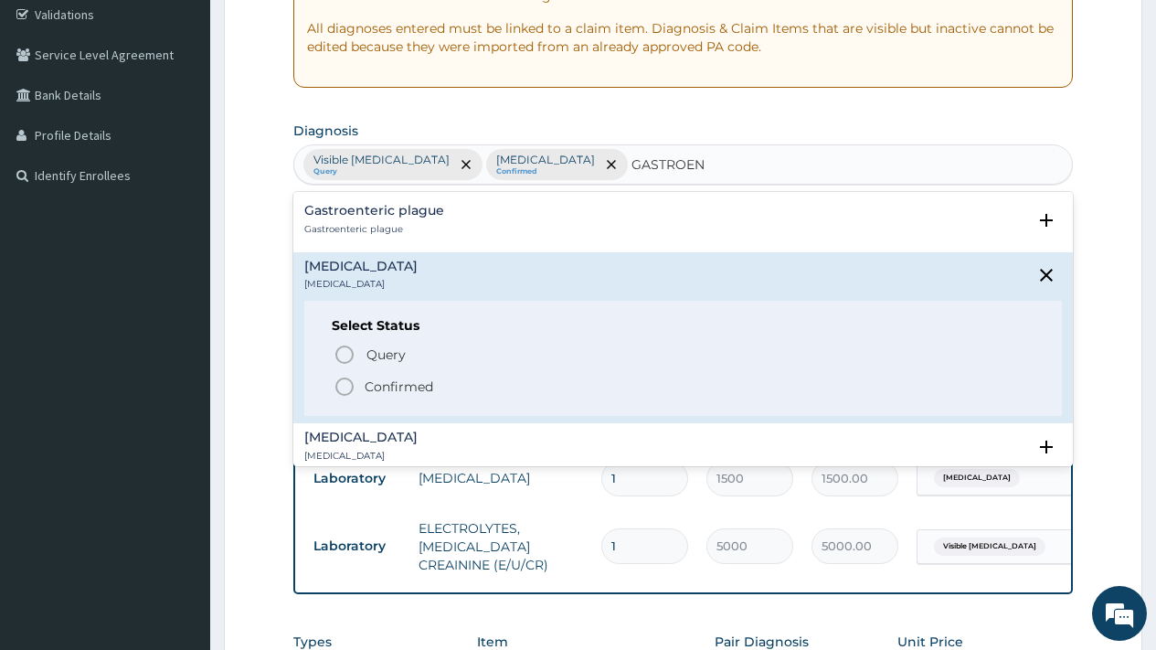
click at [404, 385] on p "Confirmed" at bounding box center [399, 386] width 69 height 18
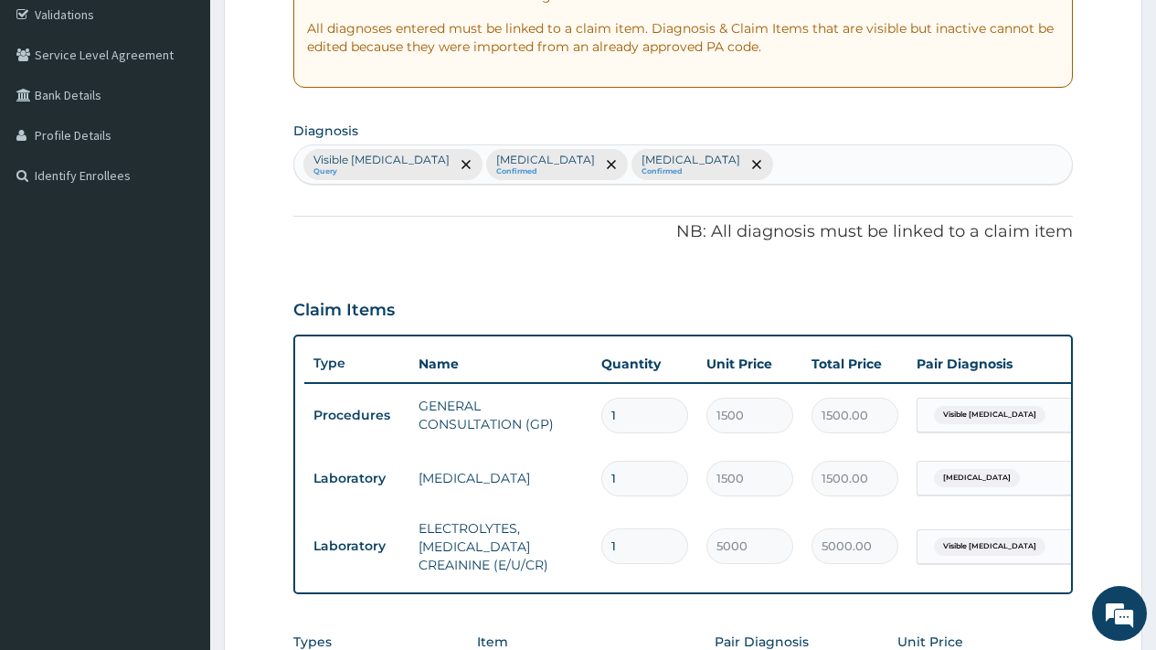
click at [1062, 535] on div "Visible abdominal mass" at bounding box center [992, 546] width 148 height 31
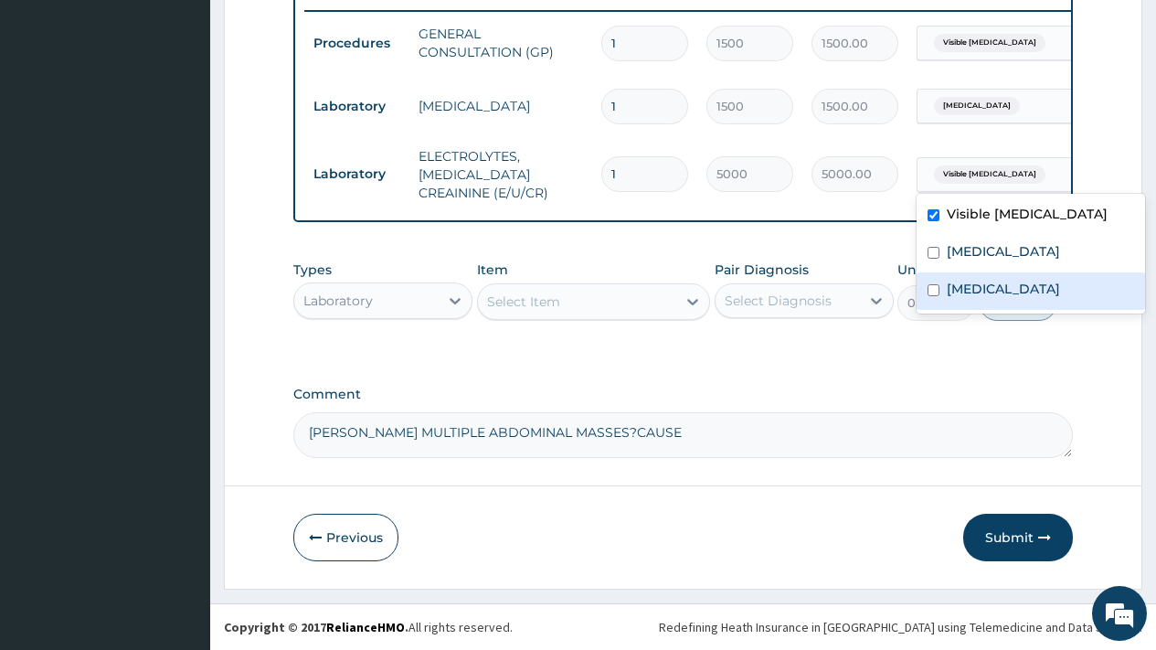
click at [1024, 284] on label "Acute gastroenteritis" at bounding box center [1003, 289] width 113 height 18
checkbox input "true"
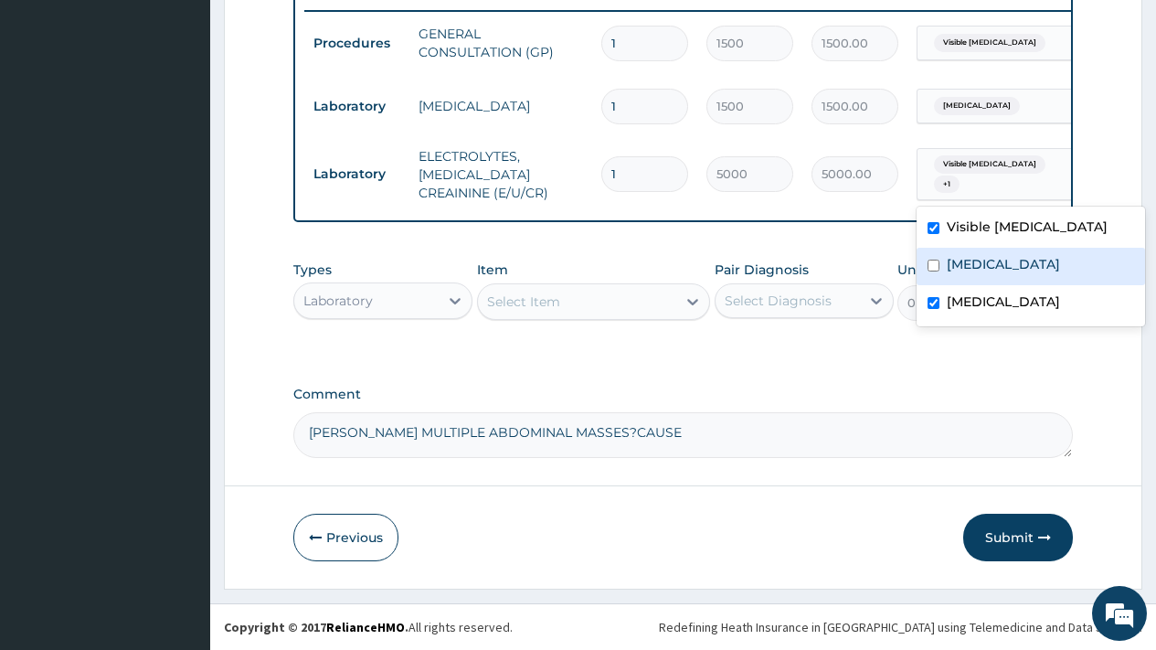
click at [622, 300] on div "Select Item" at bounding box center [577, 301] width 199 height 29
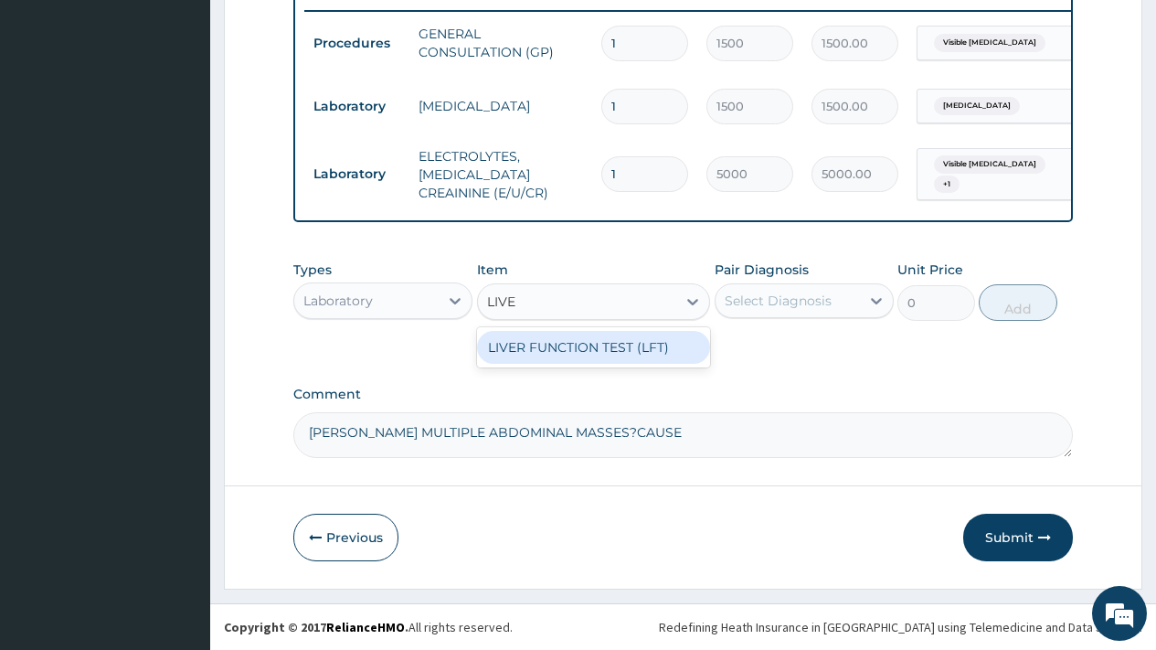
type input "LIVER"
click at [623, 350] on div "LIVER FUNCTION TEST (LFT)" at bounding box center [594, 347] width 234 height 33
type input "18000"
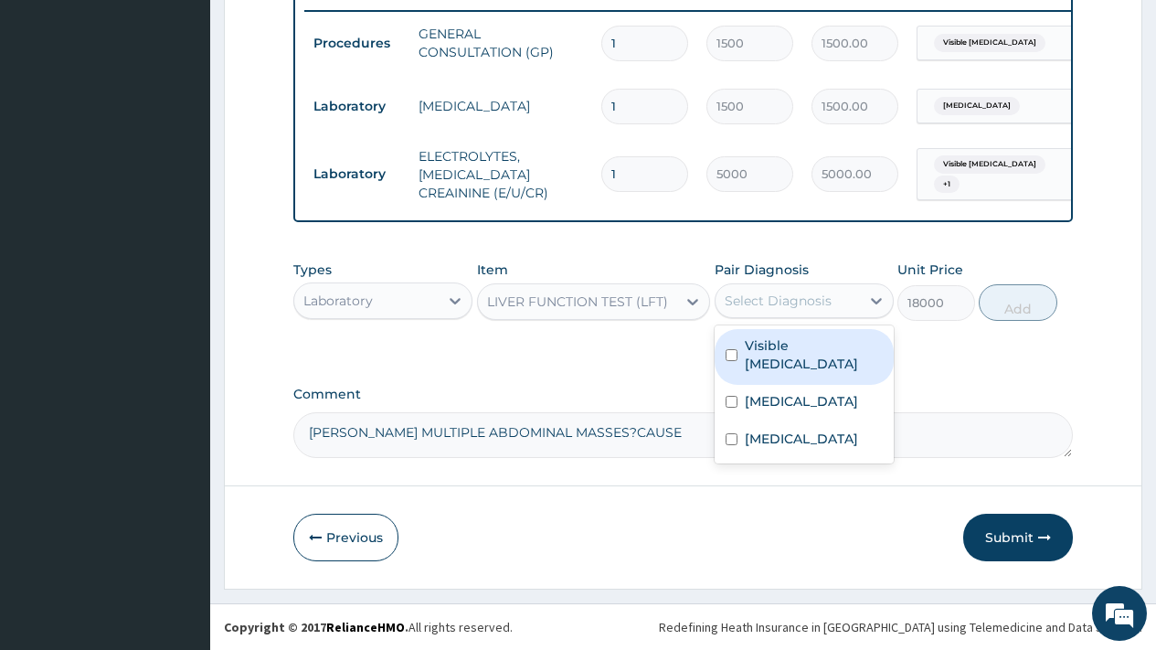
click at [794, 310] on div "Select Diagnosis" at bounding box center [778, 301] width 107 height 18
click at [786, 356] on label "Visible abdominal mass" at bounding box center [814, 354] width 138 height 37
checkbox input "true"
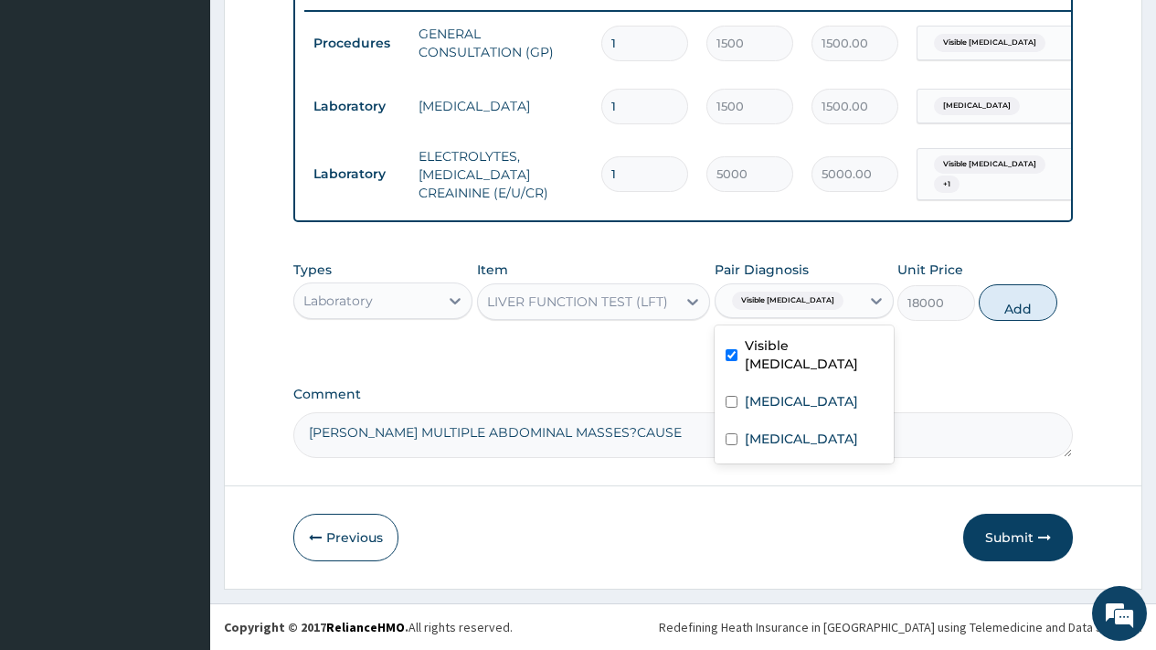
scroll to position [0, 0]
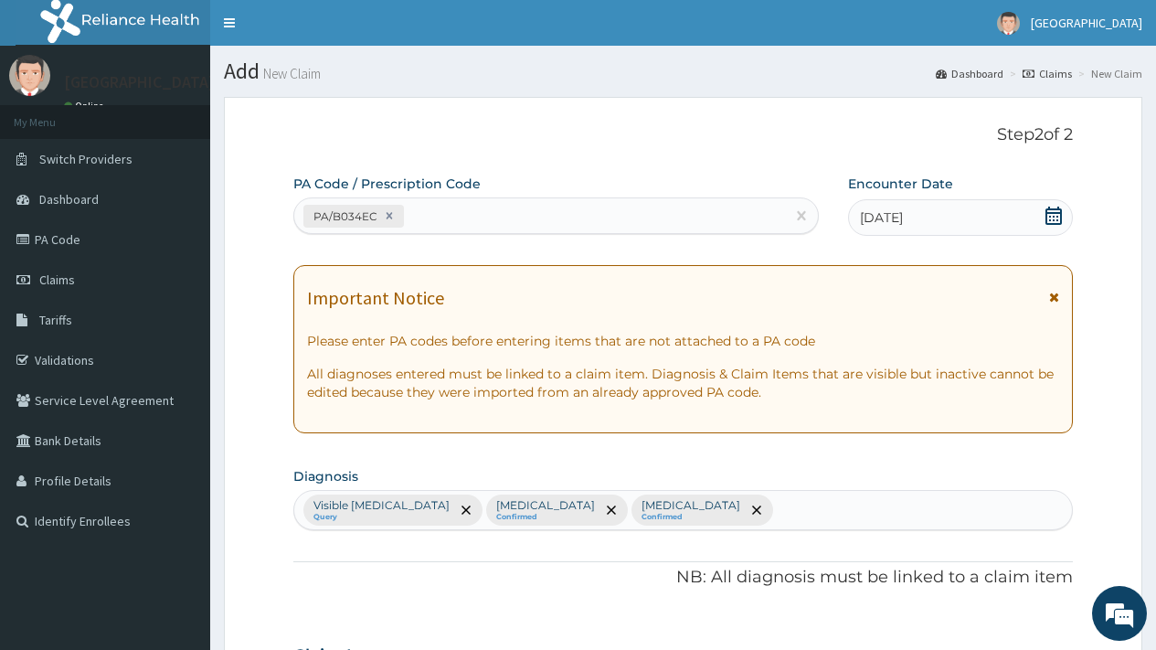
click at [917, 507] on div "Visible abdominal mass Query Upper respiratory infection Confirmed Acute gastro…" at bounding box center [683, 510] width 778 height 38
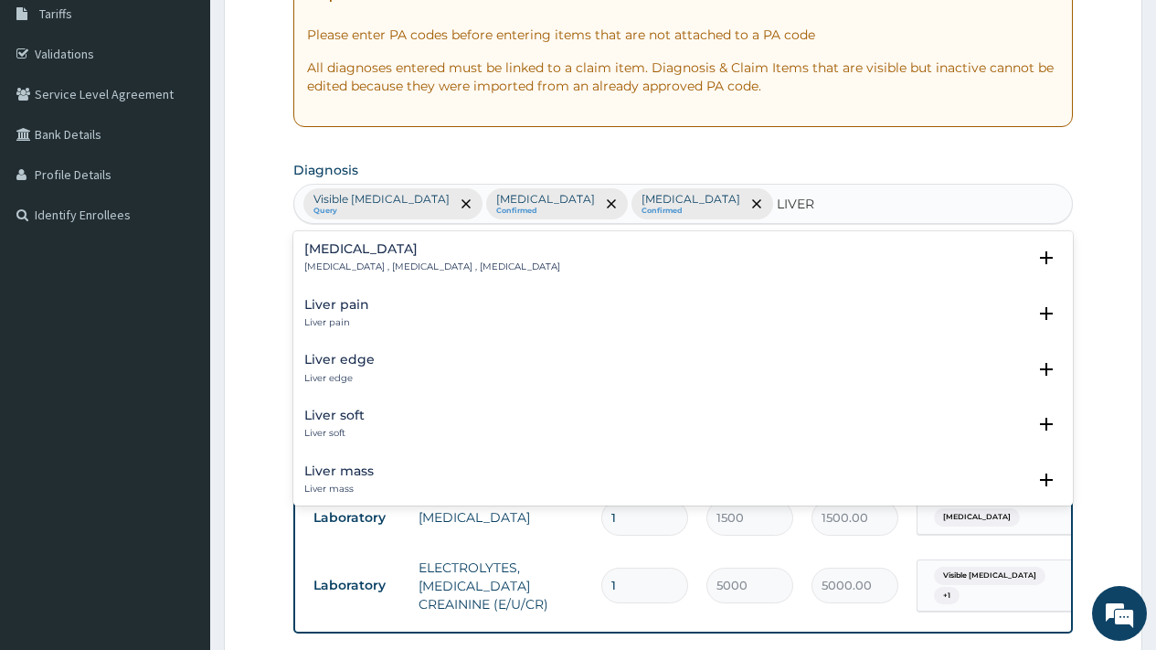
scroll to position [331, 0]
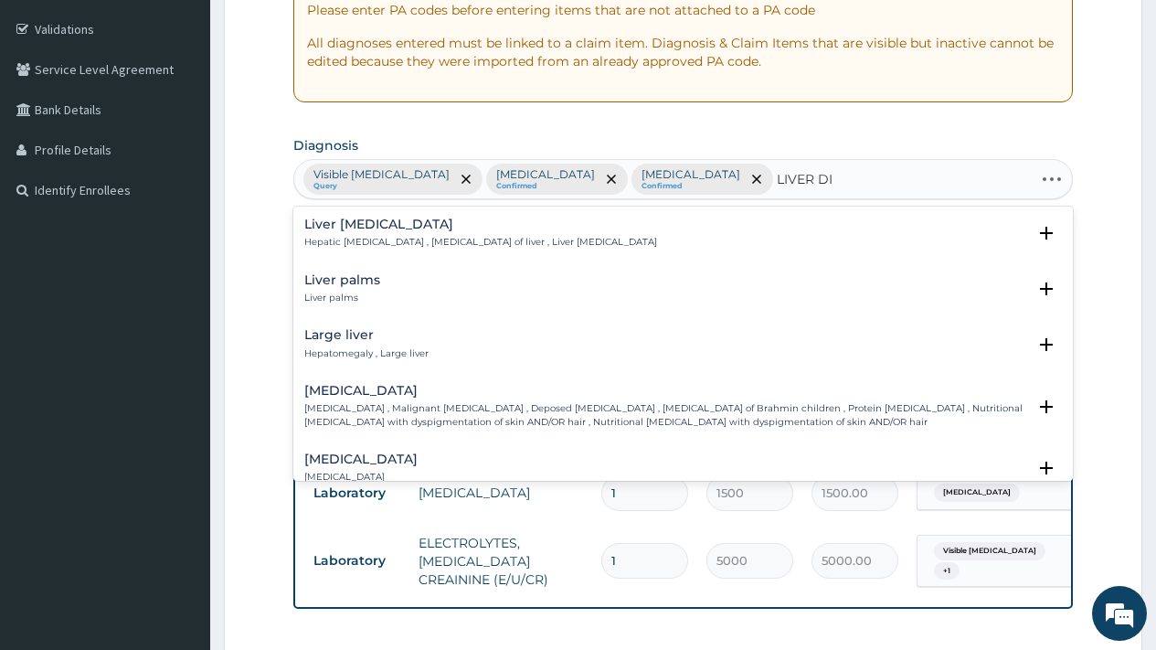
type input "LIVER DIS"
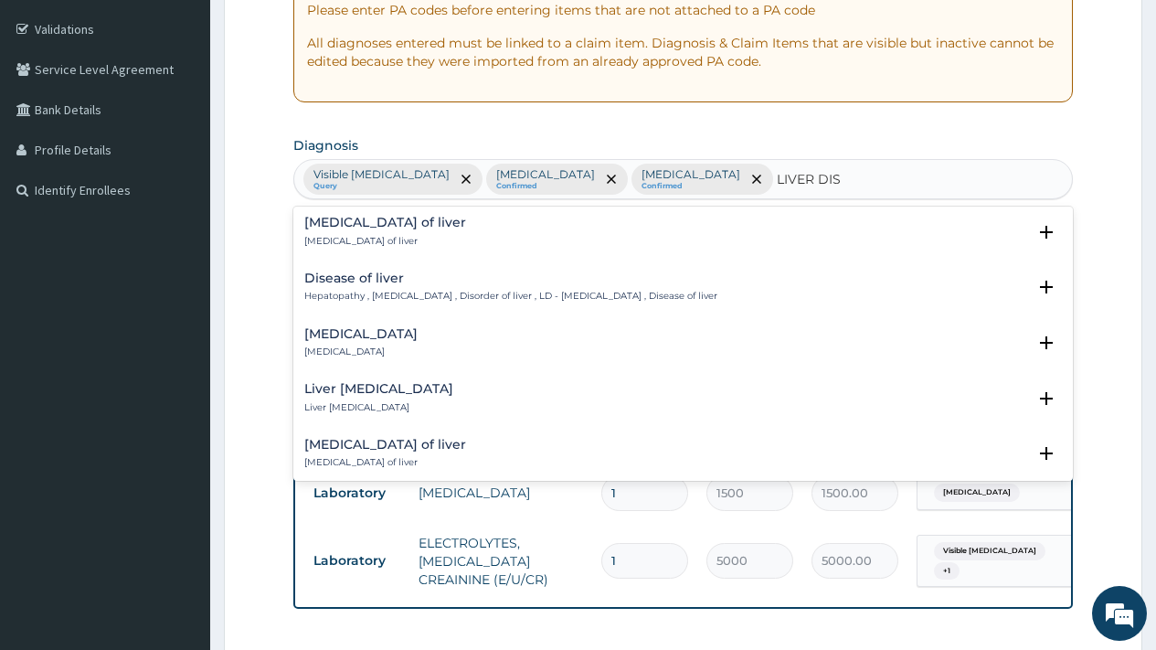
scroll to position [1660, 0]
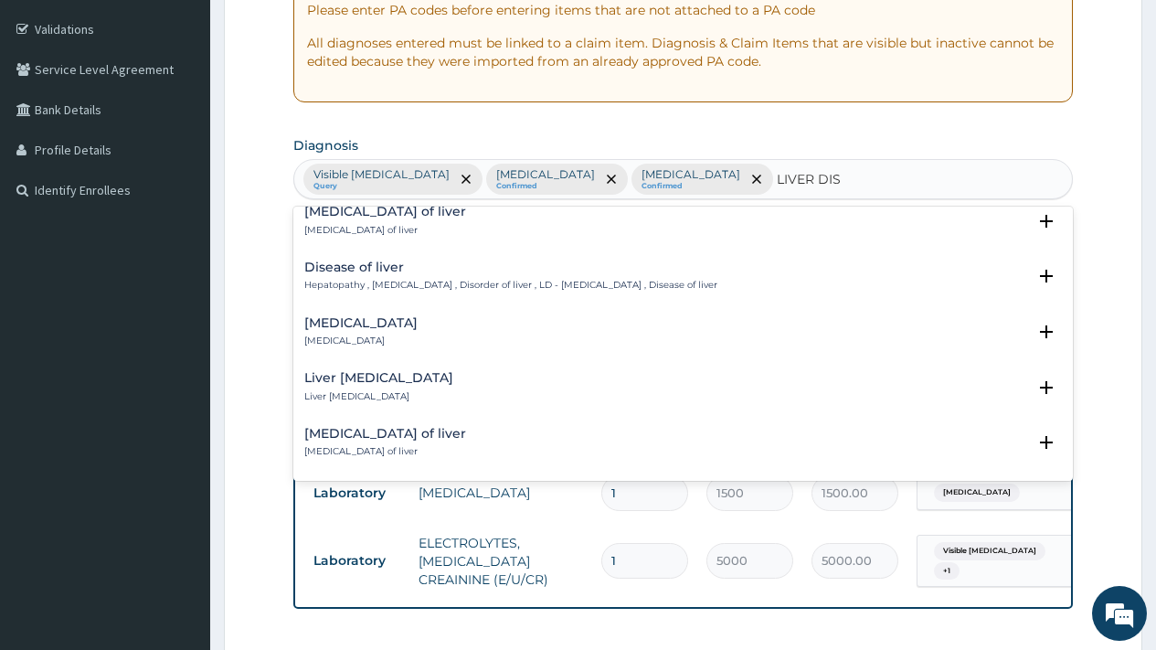
click at [411, 279] on p "Hepatopathy , Liver disease , Disorder of liver , LD - Liver disease , Disease …" at bounding box center [510, 285] width 413 height 13
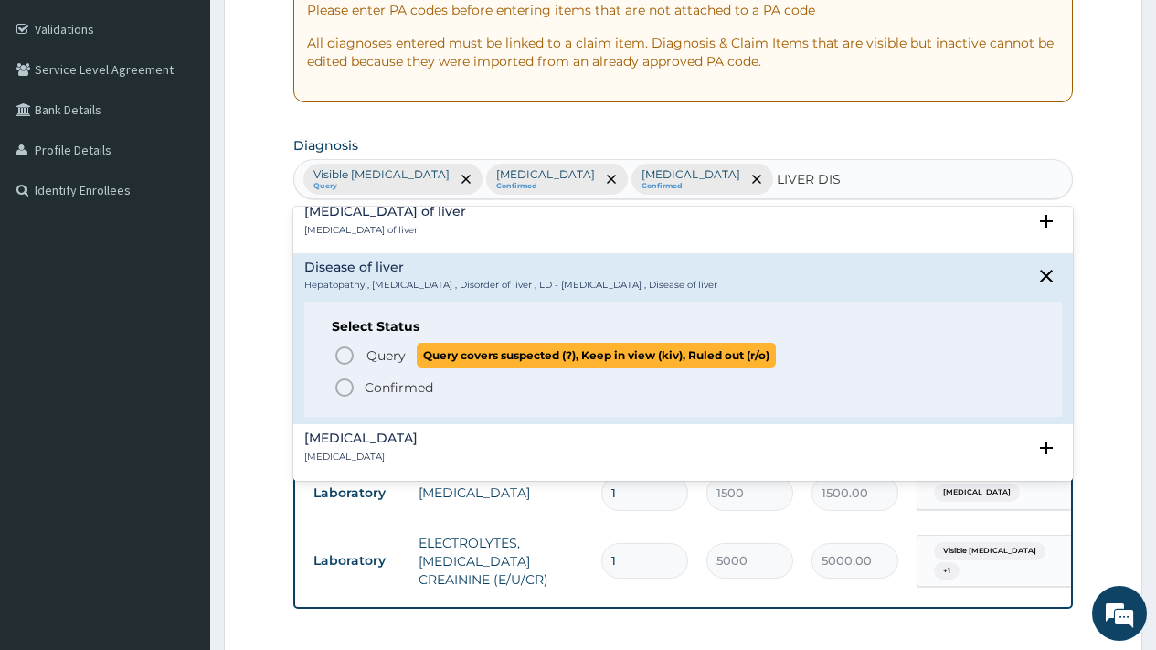
click at [388, 346] on span "Query" at bounding box center [386, 355] width 39 height 18
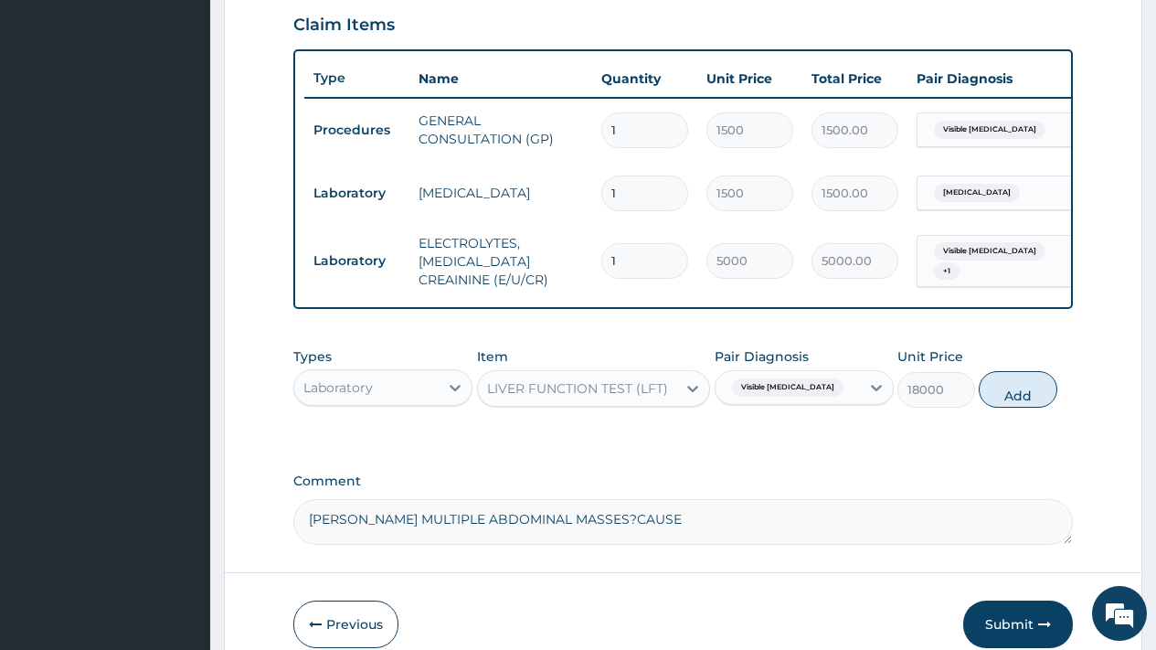
scroll to position [634, 0]
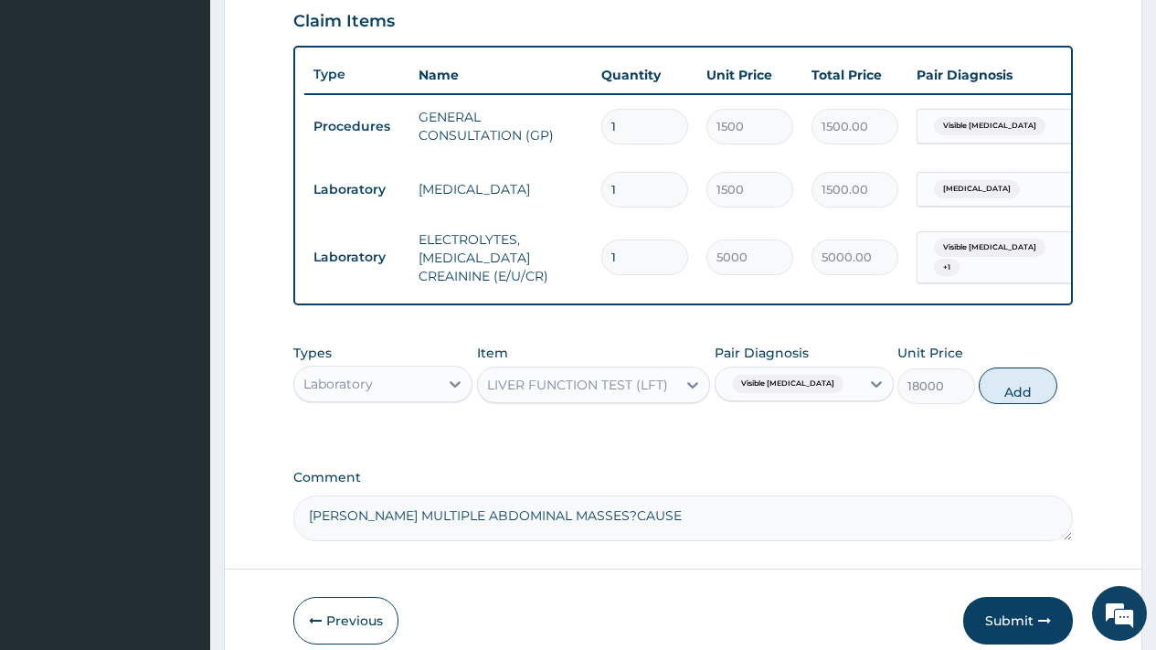
click at [849, 390] on input "text" at bounding box center [850, 384] width 2 height 18
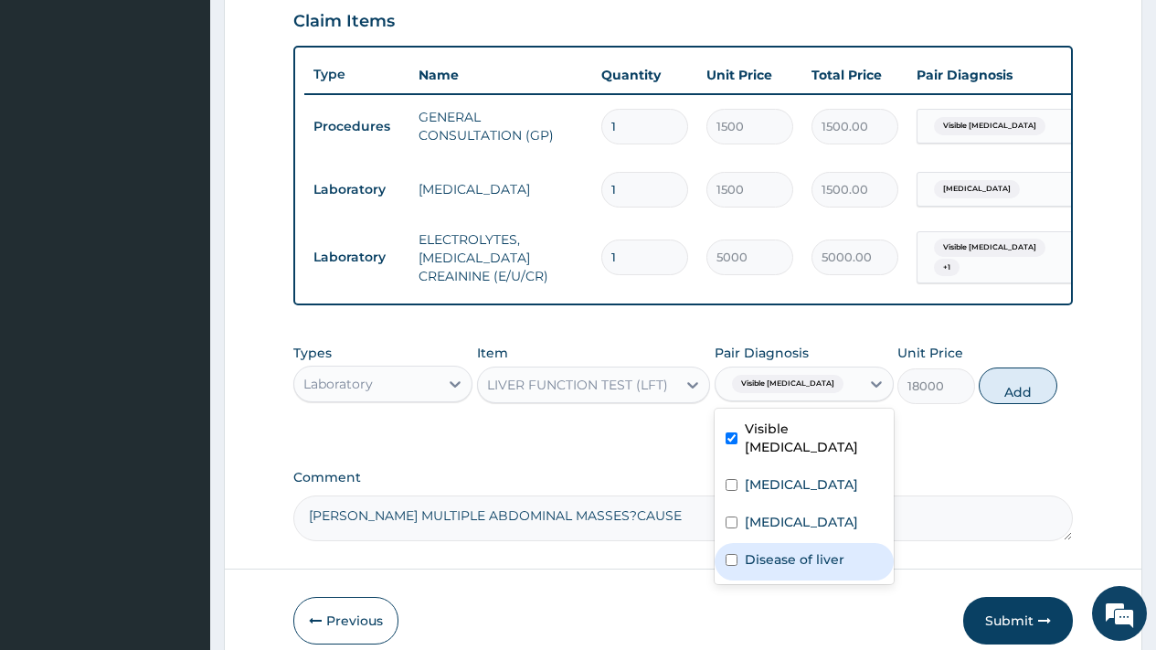
click at [803, 569] on label "Disease of liver" at bounding box center [795, 559] width 100 height 18
checkbox input "true"
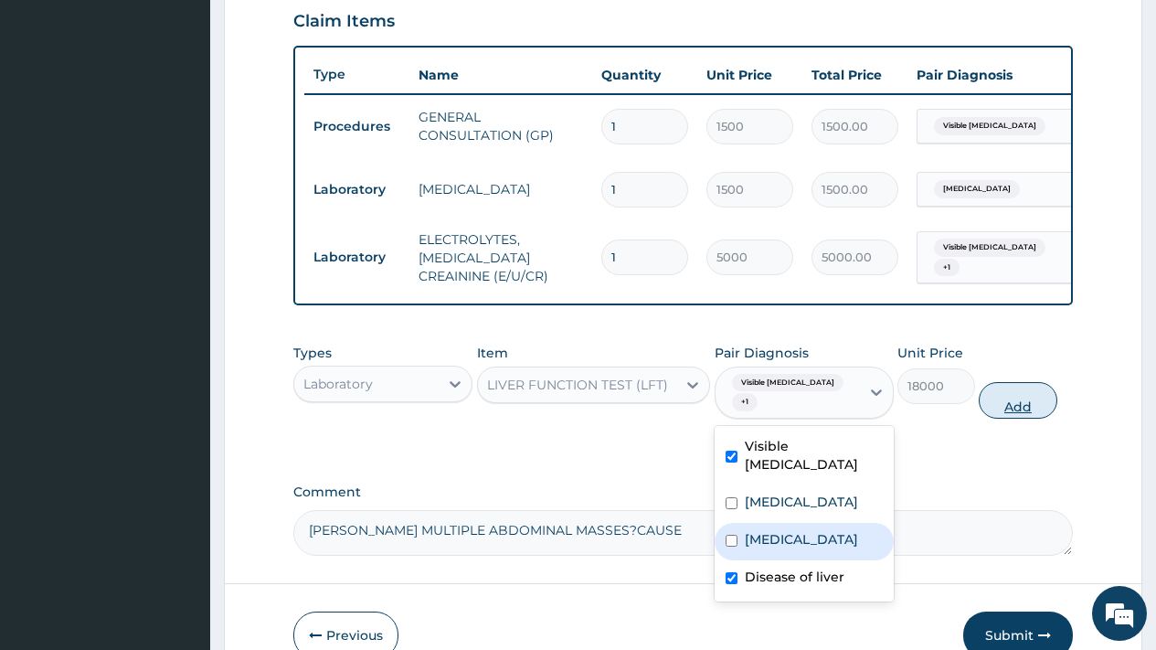
click at [1036, 400] on button "Add" at bounding box center [1018, 400] width 78 height 37
type input "0"
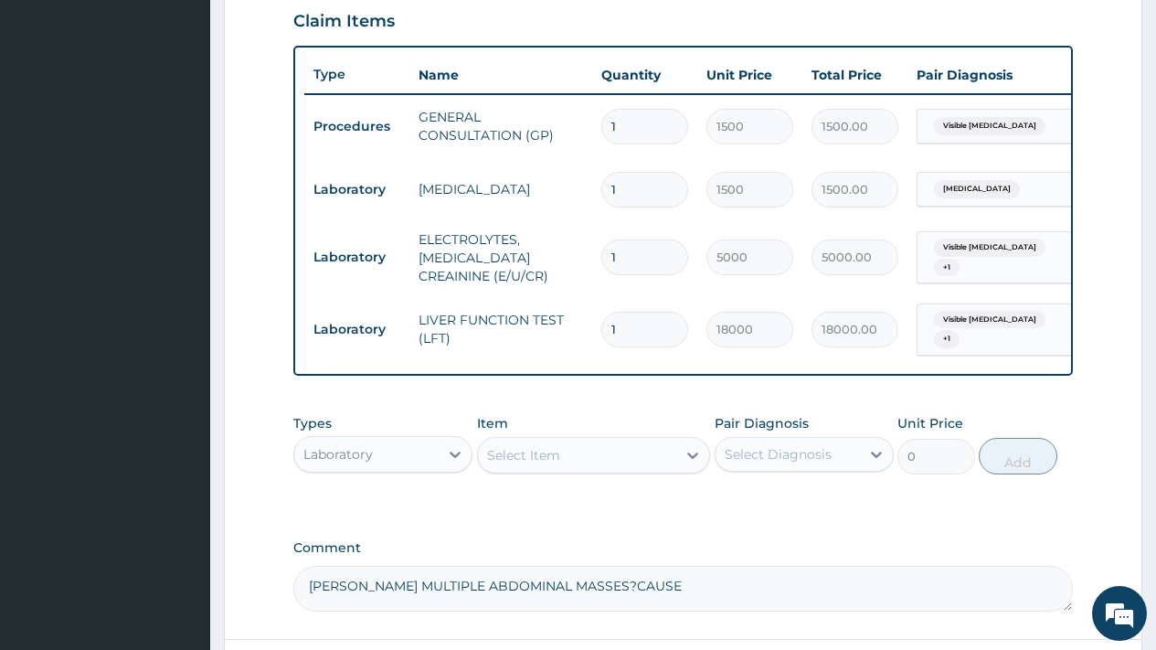
click at [1123, 210] on form "Step 2 of 2 PA Code / Prescription Code PA/B034EC Encounter Date 21-09-2024 Imp…" at bounding box center [683, 103] width 919 height 1281
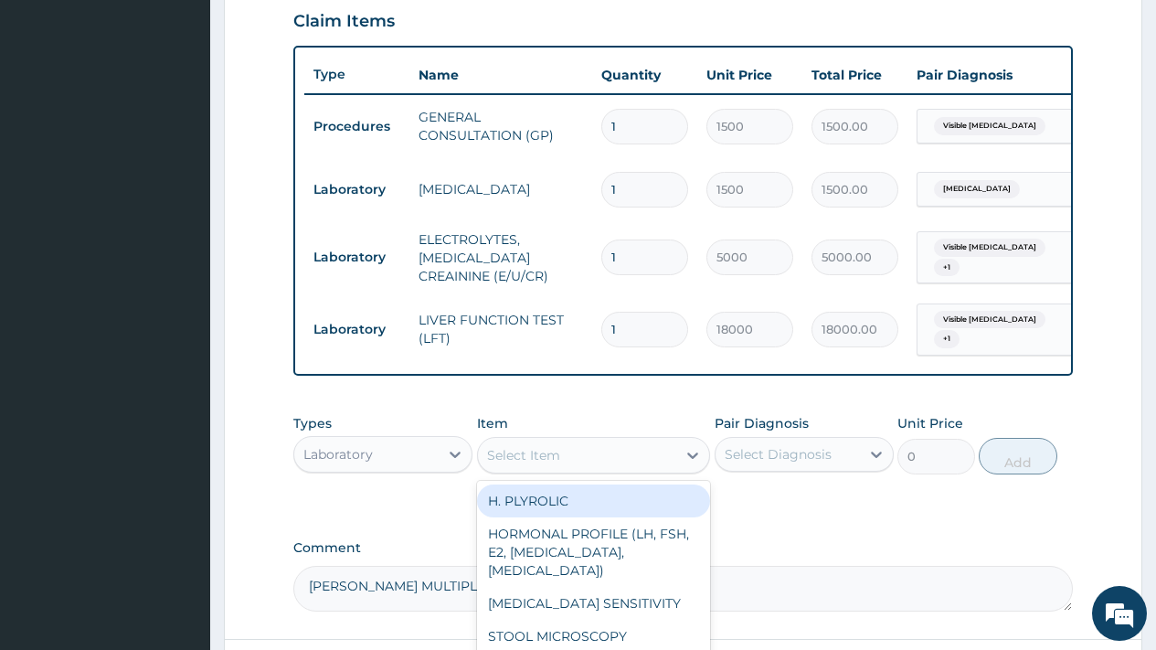
click at [501, 464] on div "Select Item" at bounding box center [523, 455] width 73 height 18
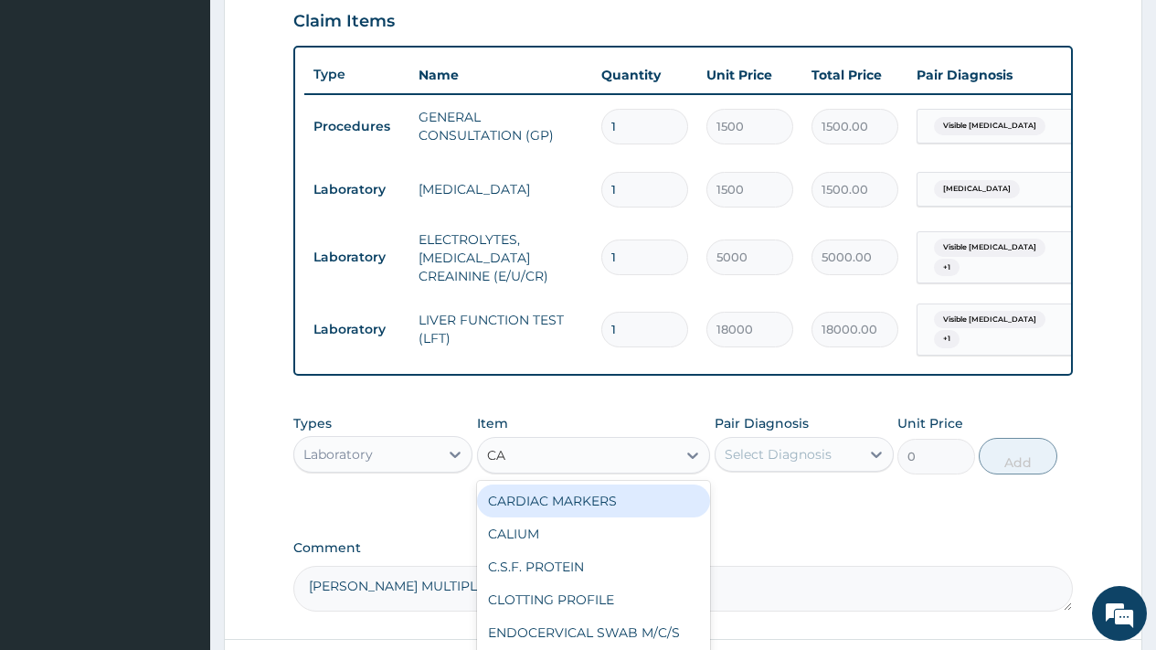
type input "CAR"
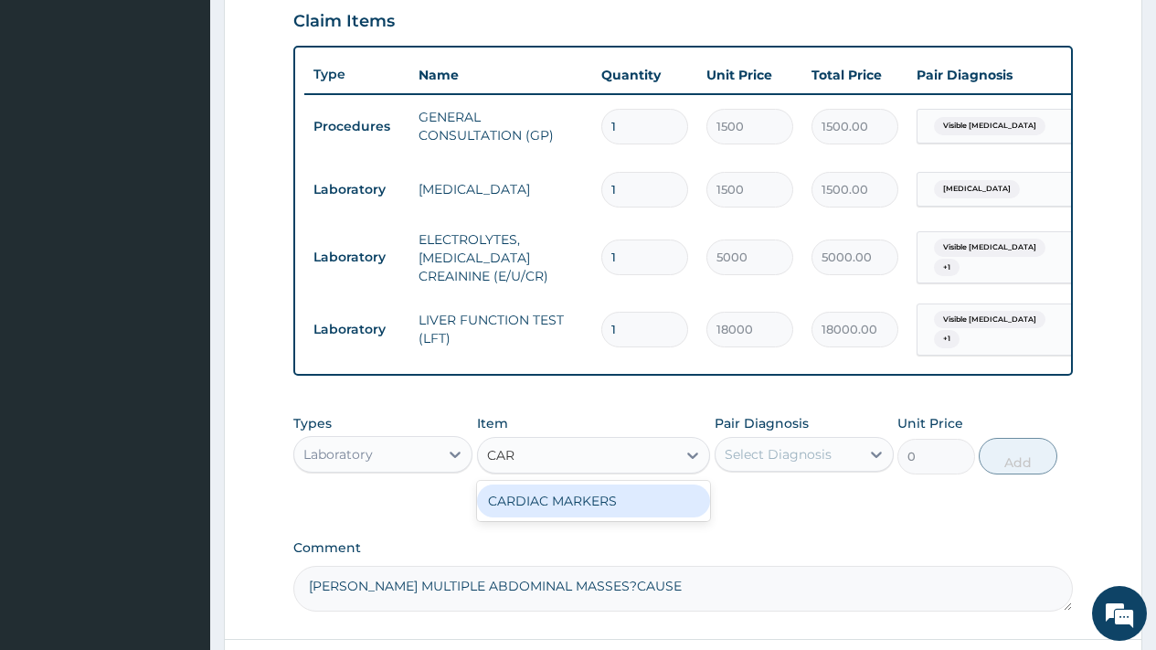
click at [563, 517] on div "CARDIAC MARKERS" at bounding box center [594, 500] width 234 height 33
type input "40000"
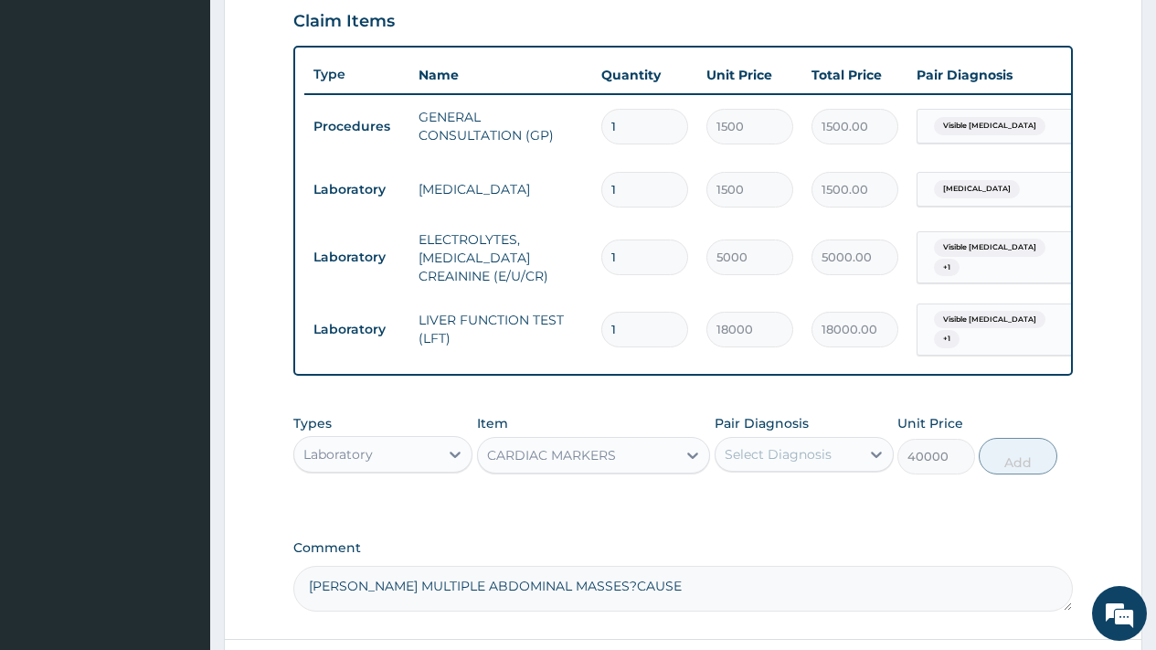
click at [623, 461] on div "CARDIAC MARKERS" at bounding box center [577, 455] width 199 height 29
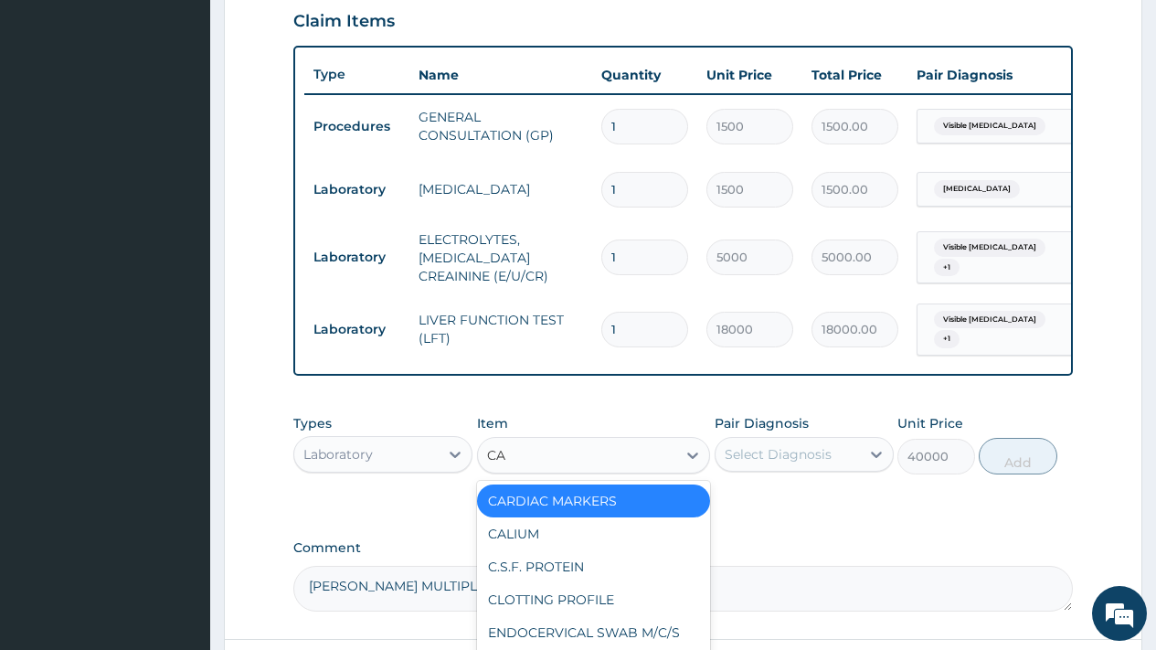
type input "C"
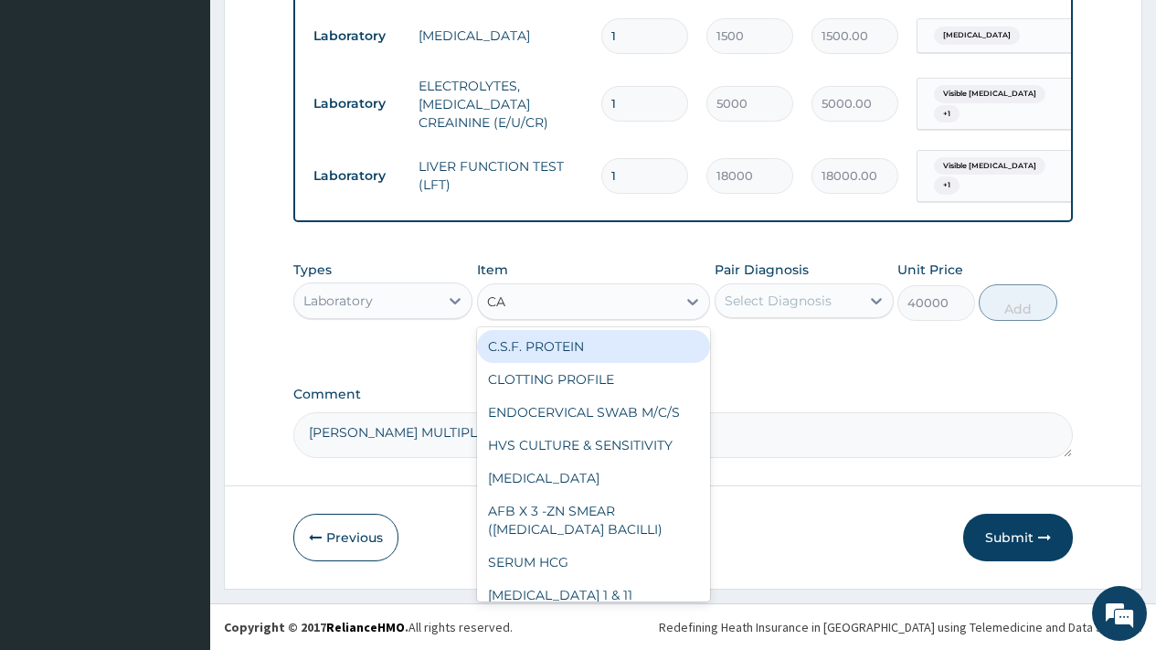
scroll to position [80, 0]
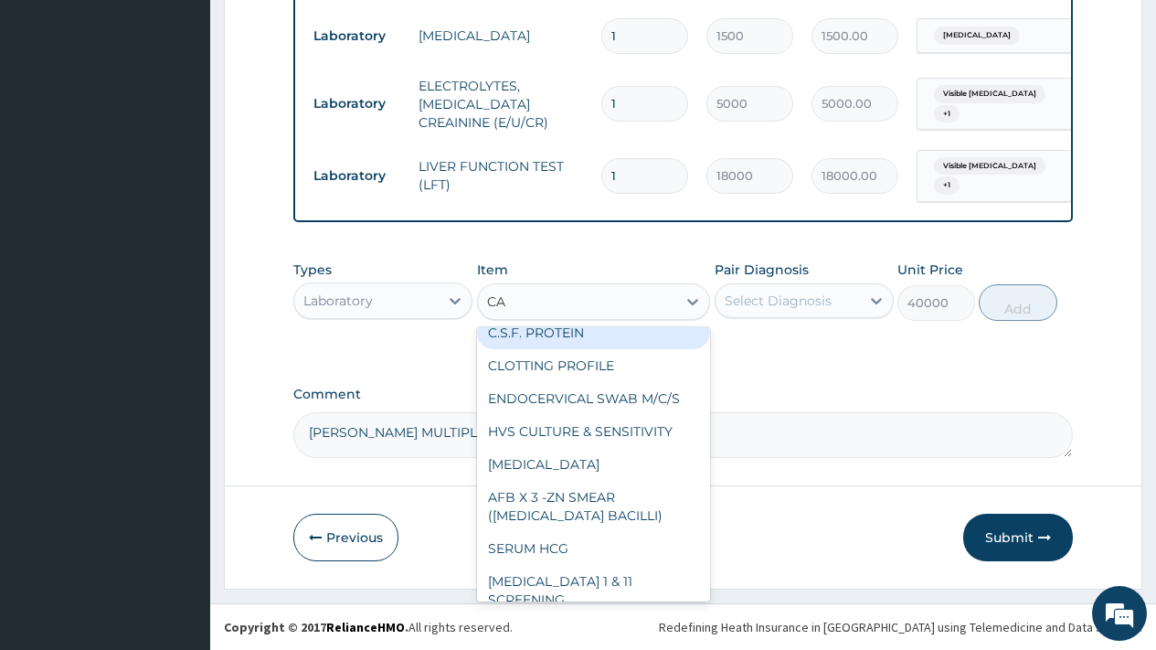
type input "CA"
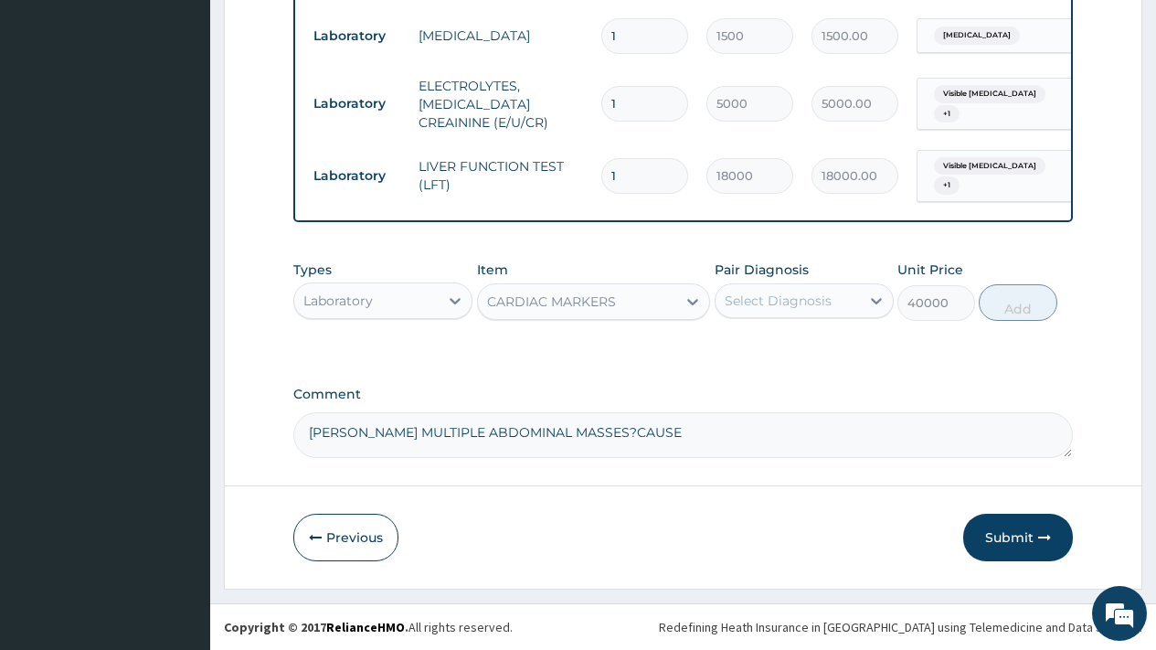
click at [650, 420] on textarea "HUGH MULTIPLE ABDOMINAL MASSES?CAUSE" at bounding box center [683, 435] width 780 height 46
paste textarea "CA 125: CANCER ANTIGEN - BIOMARKER FOR OVARIAN CANCER @ 30000 - BIOMARKER FOR P…"
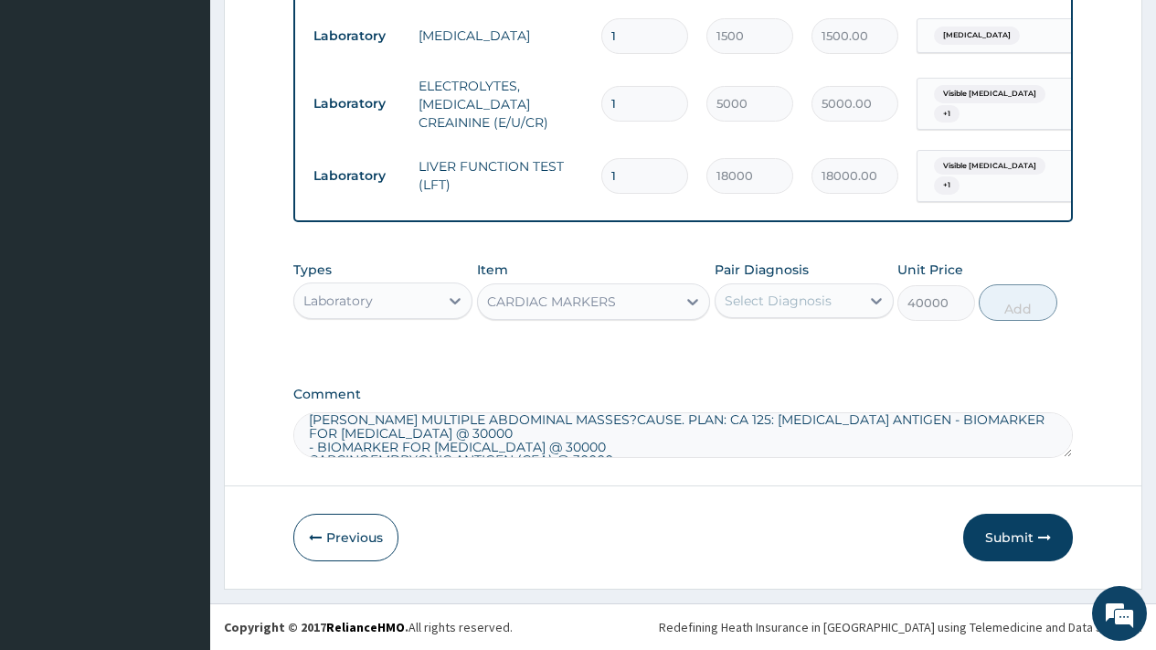
scroll to position [1, 0]
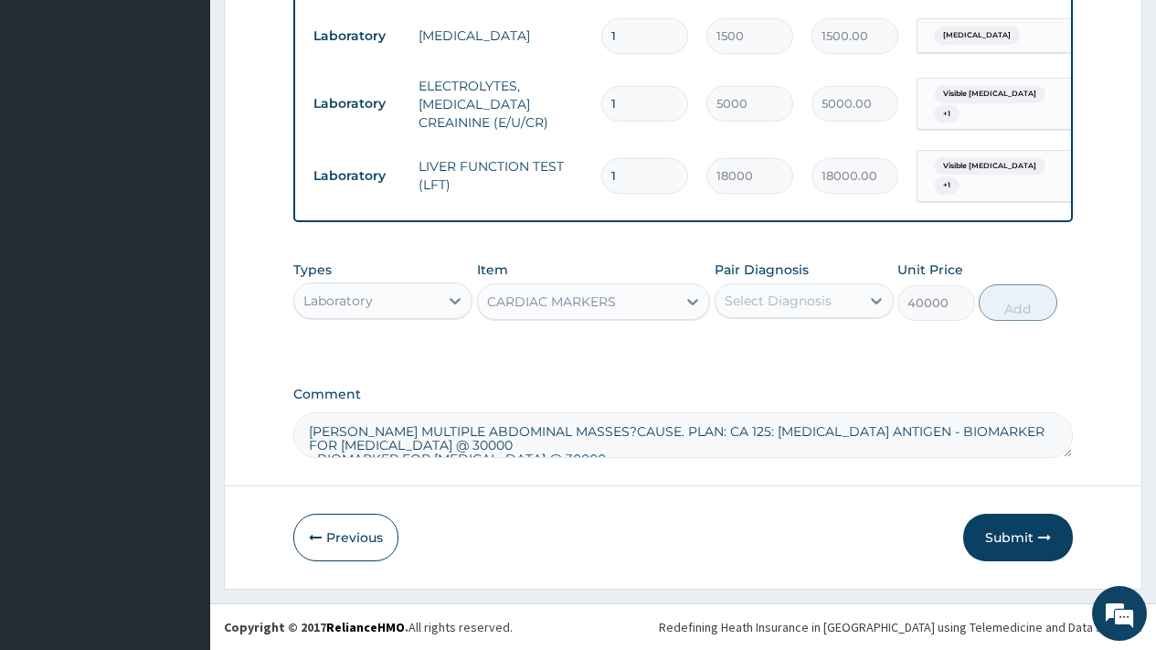
click at [623, 431] on textarea "HUGH MULTIPLE ABDOMINAL MASSES?CAUSE. PLAN: CA 125: CANCER ANTIGEN - BIOMARKER …" at bounding box center [683, 435] width 780 height 46
click at [309, 434] on textarea "HUGH MULTIPLE ABDOMINAL MASSES?CAUSE. PLAN: CA 125: CANCER ANTIGEN - BIOMARKER …" at bounding box center [683, 435] width 780 height 46
type textarea "ASS: HUGH MULTIPLE ABDOMINAL MASSES?CAUSE. PLAN: CA 125: CANCER ANTIGEN - BIOMA…"
click at [600, 299] on div "CARDIAC MARKERS" at bounding box center [551, 301] width 129 height 18
type input "ALP"
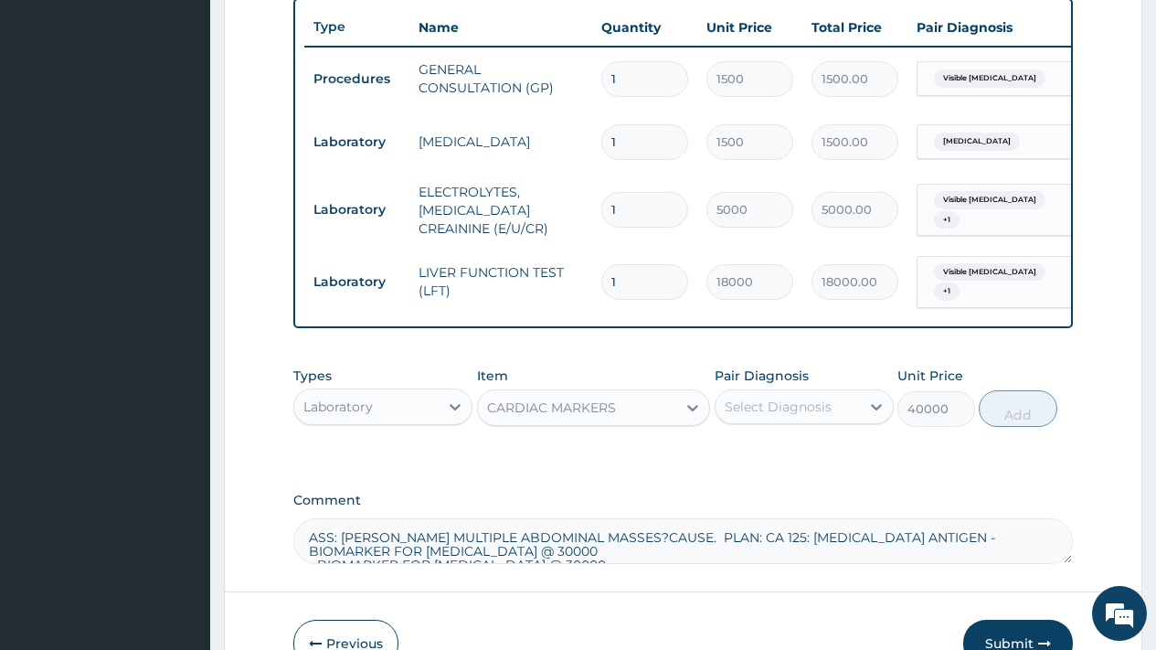
scroll to position [800, 0]
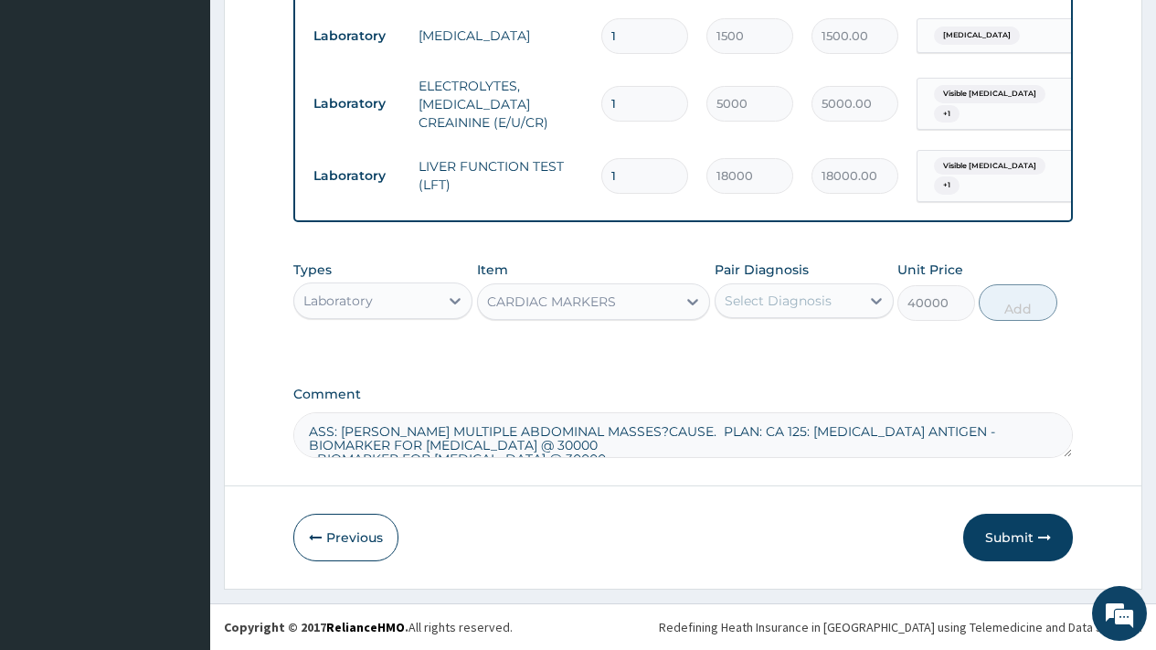
click at [671, 452] on textarea "ASS: HUGH MULTIPLE ABDOMINAL MASSES?CAUSE. PLAN: CA 125: CANCER ANTIGEN - BIOMA…" at bounding box center [683, 435] width 780 height 46
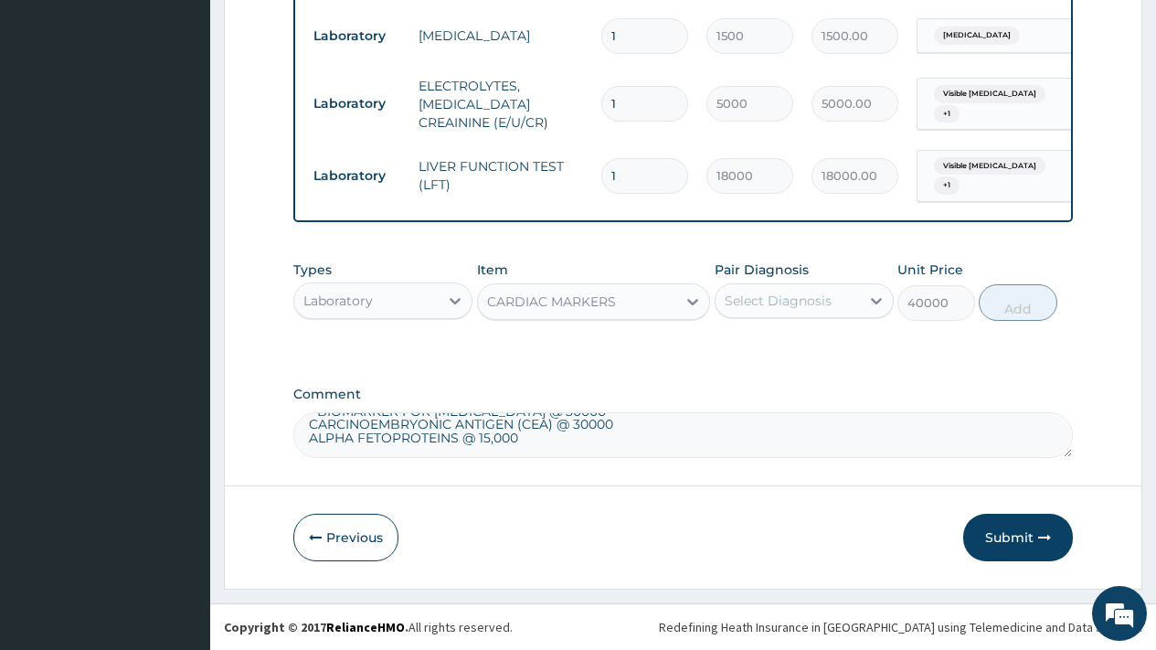
click at [612, 439] on textarea "ASS: HUGH MULTIPLE ABDOMINAL MASSES?CAUSE. PLAN: CA 125: CANCER ANTIGEN - BIOMA…" at bounding box center [683, 435] width 780 height 46
type textarea "ASS: HUGH MULTIPLE ABDOMINAL MASSES?CAUSE. PLAN: CA 125: CANCER ANTIGEN - BIOMA…"
click at [1008, 537] on button "Submit" at bounding box center [1018, 538] width 110 height 48
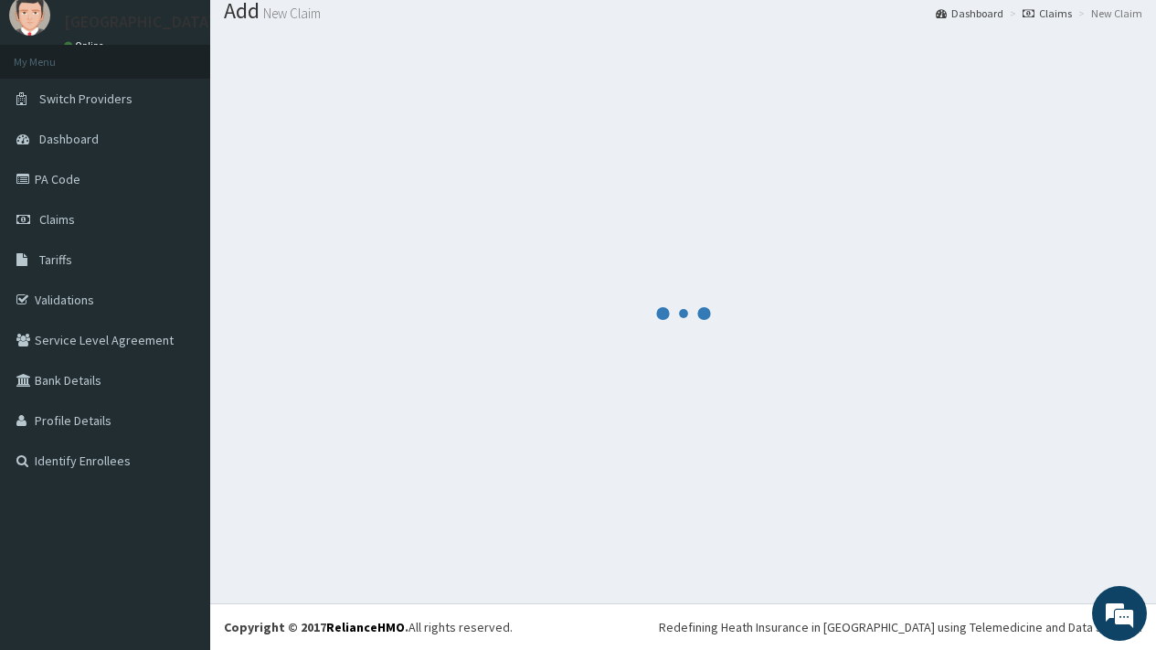
scroll to position [60, 0]
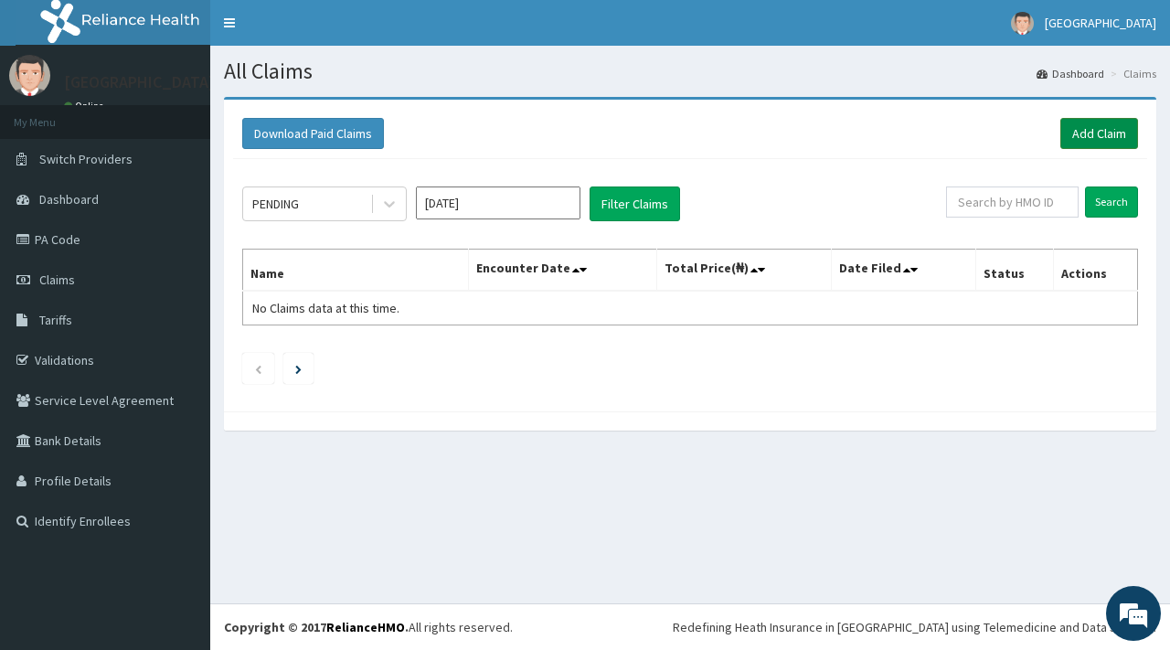
click at [1094, 138] on link "Add Claim" at bounding box center [1099, 133] width 78 height 31
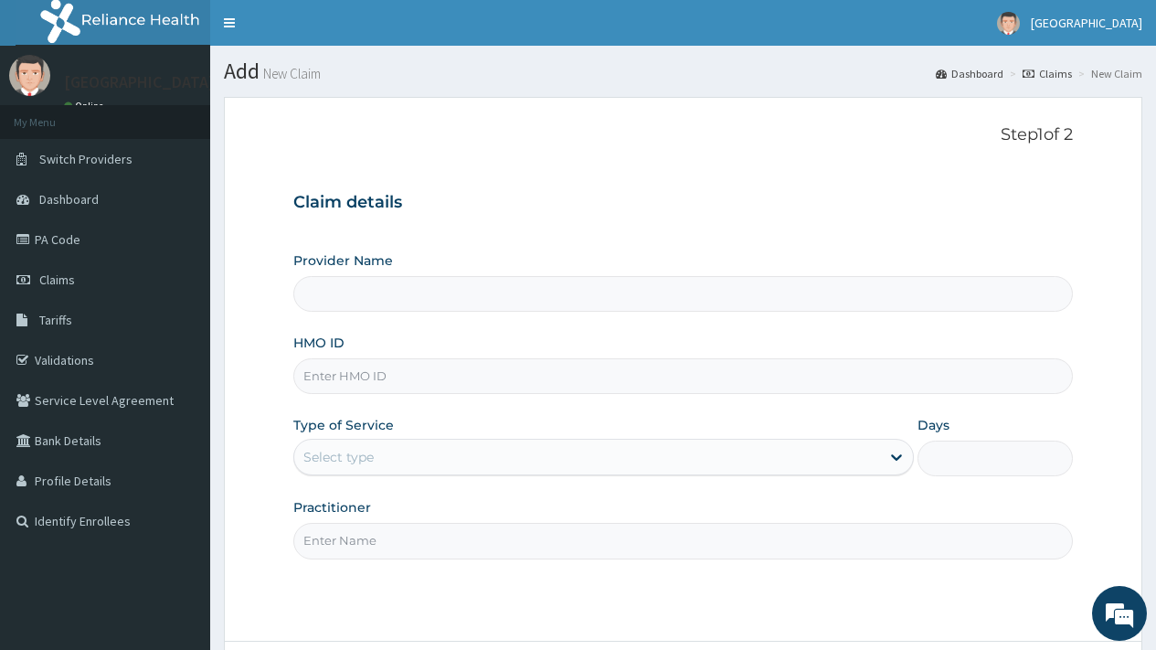
type input "[GEOGRAPHIC_DATA]"
click at [486, 376] on input "HMO ID" at bounding box center [683, 376] width 780 height 36
type input "M"
type input "NLM/10066/A"
click at [399, 455] on div "Select type" at bounding box center [587, 456] width 586 height 29
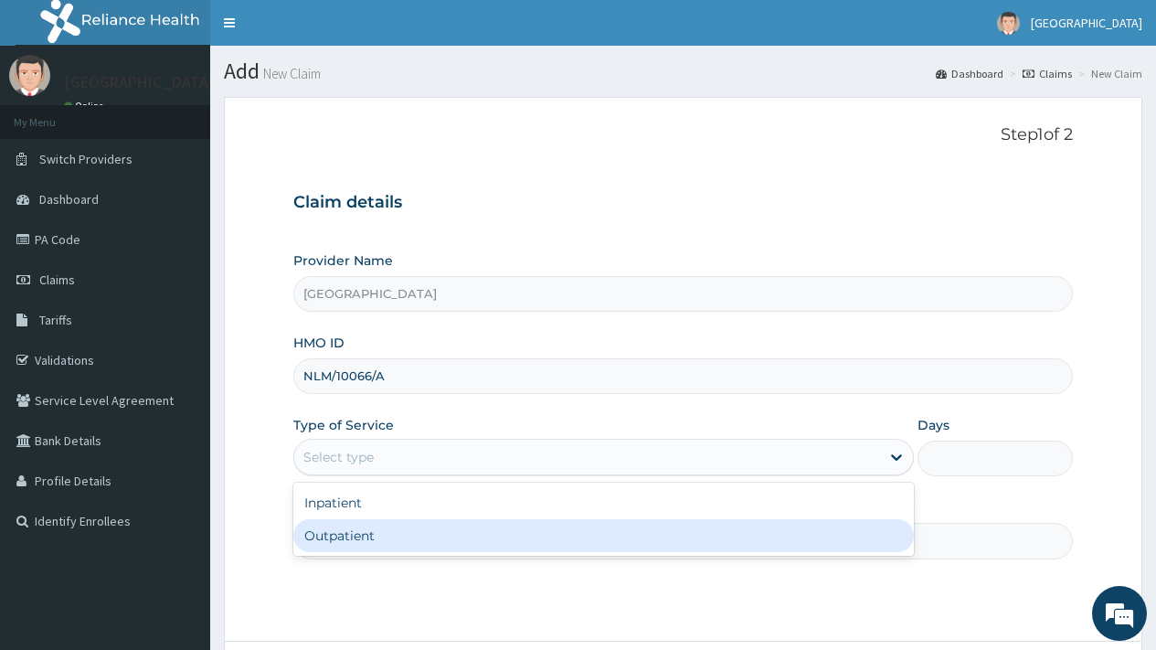
click at [360, 546] on div "Outpatient" at bounding box center [603, 535] width 621 height 33
type input "1"
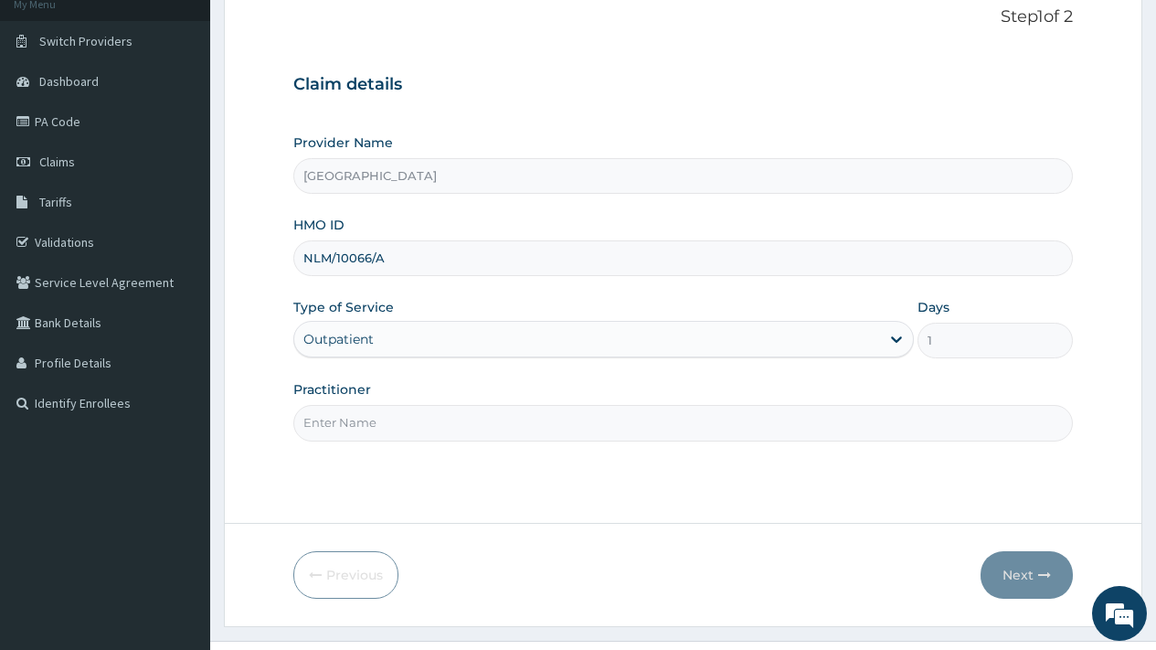
scroll to position [155, 0]
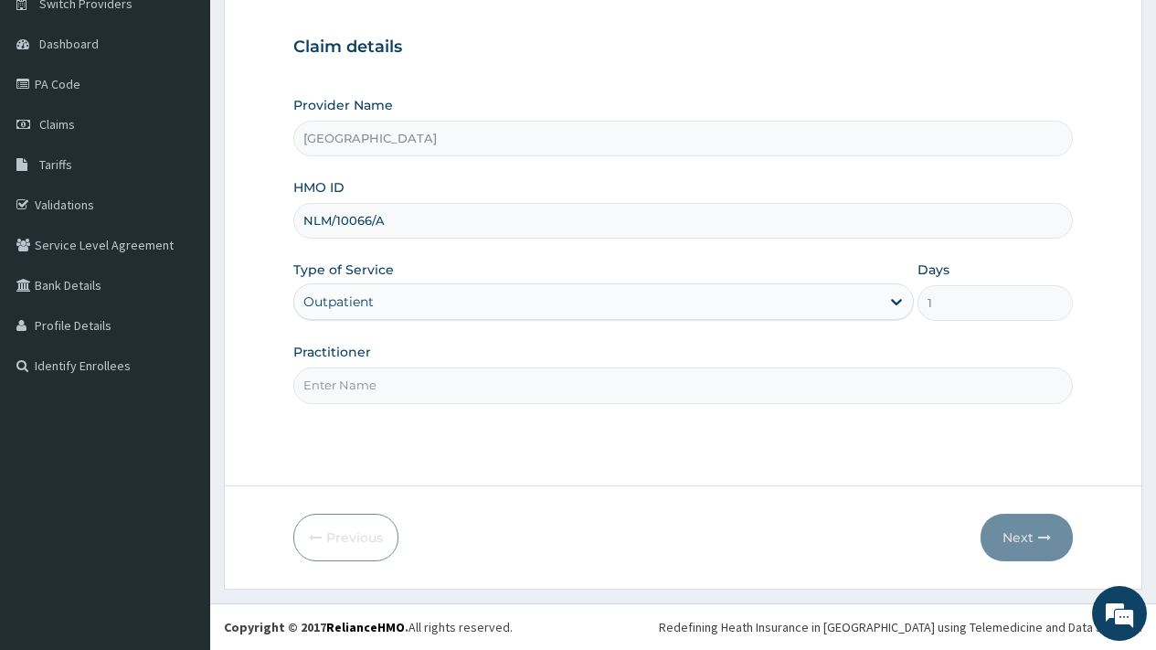
click at [381, 372] on input "Practitioner" at bounding box center [683, 385] width 780 height 36
type input "DR [PERSON_NAME]"
click at [1018, 537] on button "Next" at bounding box center [1027, 538] width 92 height 48
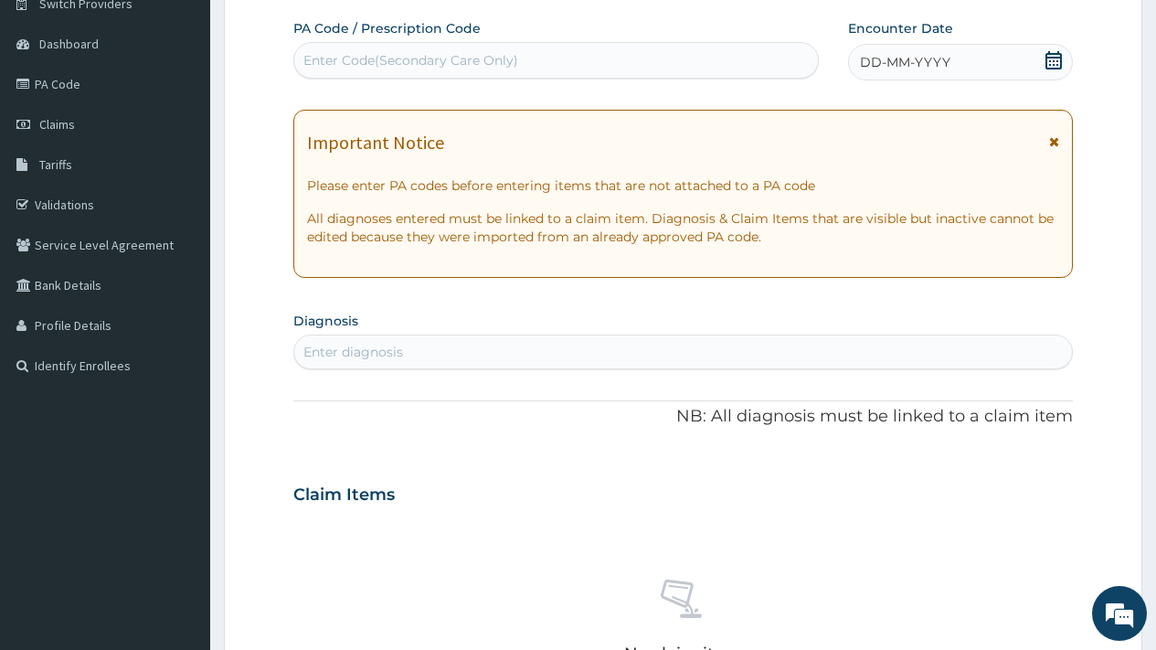
click at [1054, 58] on icon at bounding box center [1054, 60] width 16 height 18
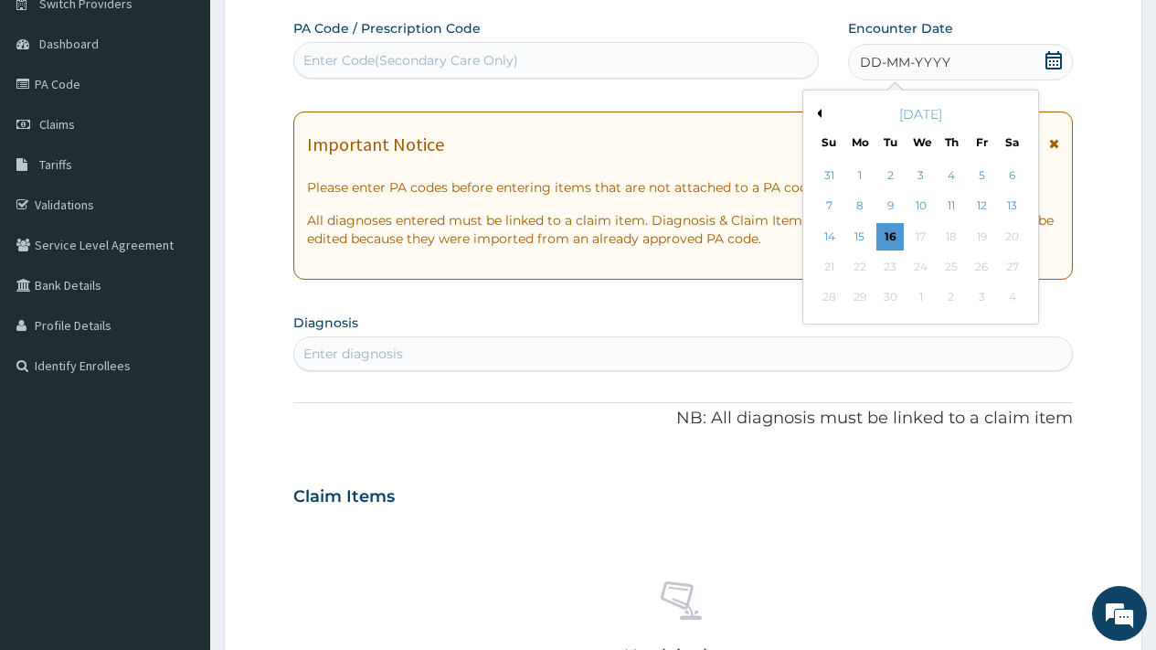
click at [821, 112] on button "Previous Month" at bounding box center [817, 113] width 9 height 9
click at [820, 112] on button "Previous Month" at bounding box center [817, 113] width 9 height 9
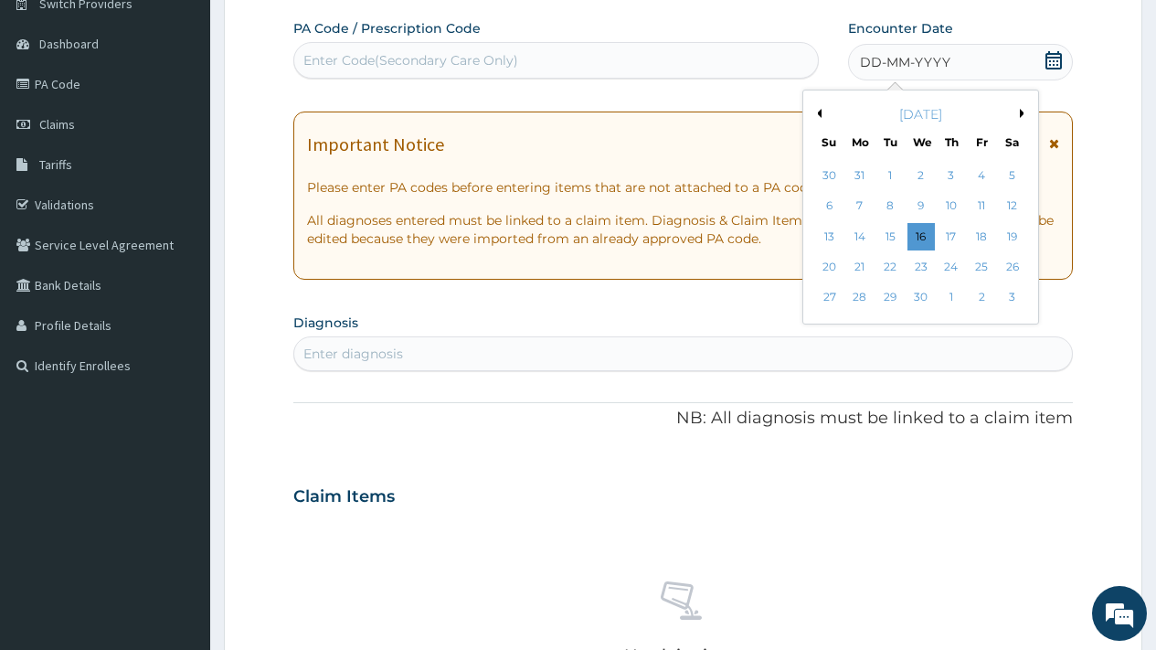
click at [820, 112] on button "Previous Month" at bounding box center [817, 113] width 9 height 9
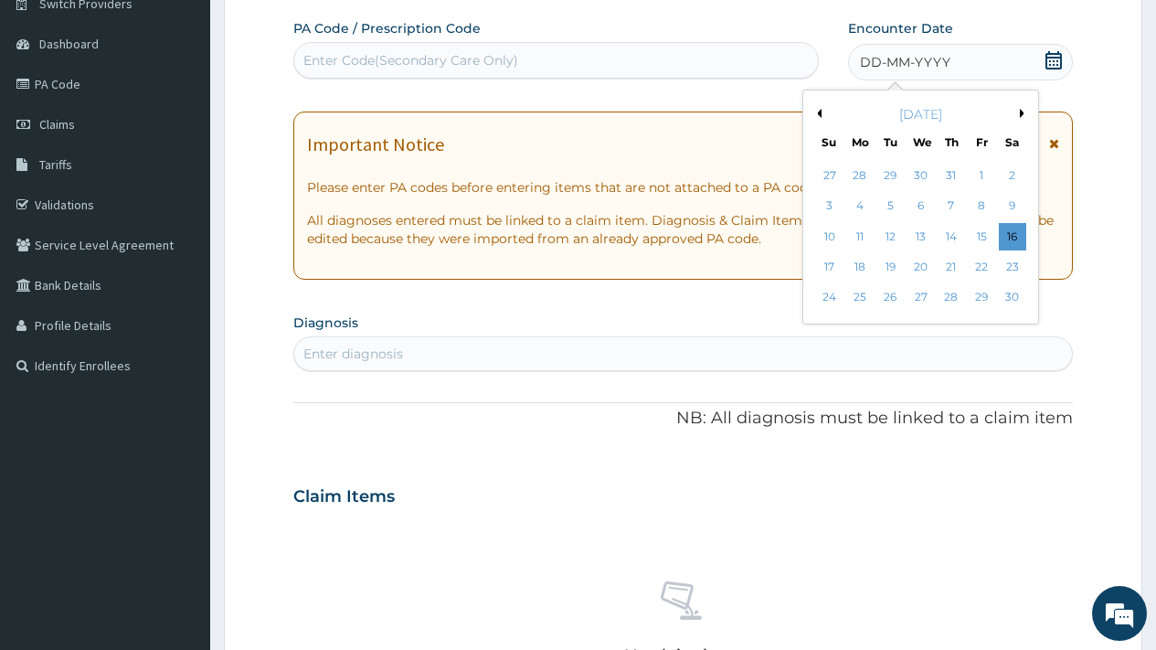
click at [820, 112] on button "Previous Month" at bounding box center [817, 113] width 9 height 9
click at [1008, 237] on div "21" at bounding box center [1011, 236] width 27 height 27
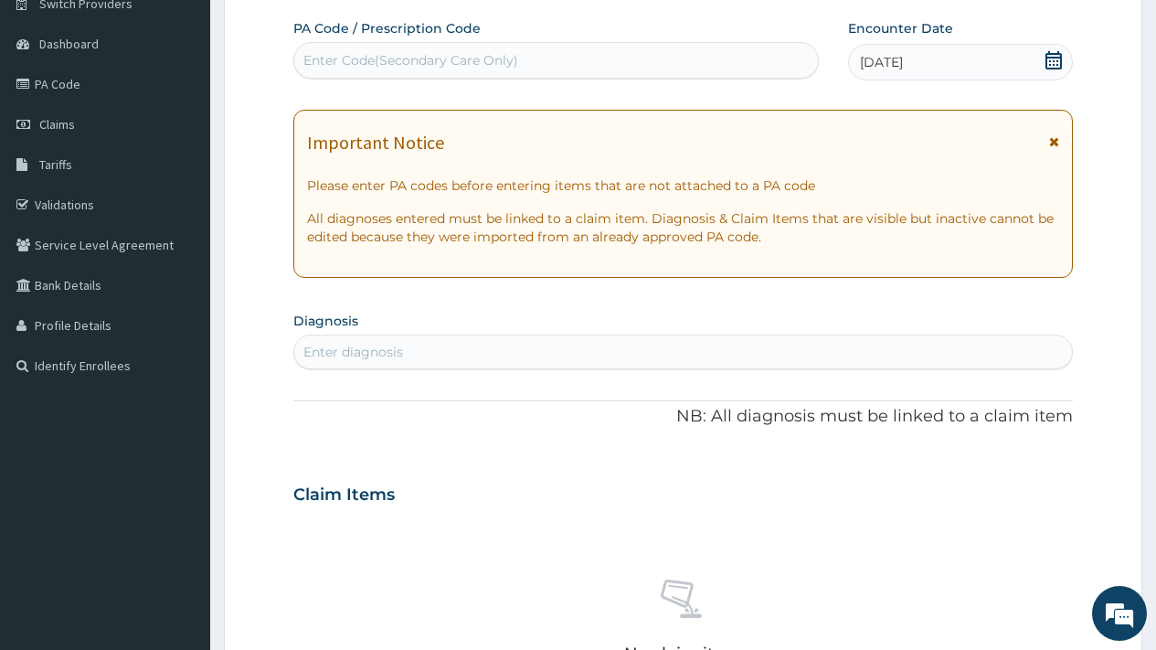
click at [484, 65] on div "Enter Code(Secondary Care Only)" at bounding box center [410, 60] width 215 height 18
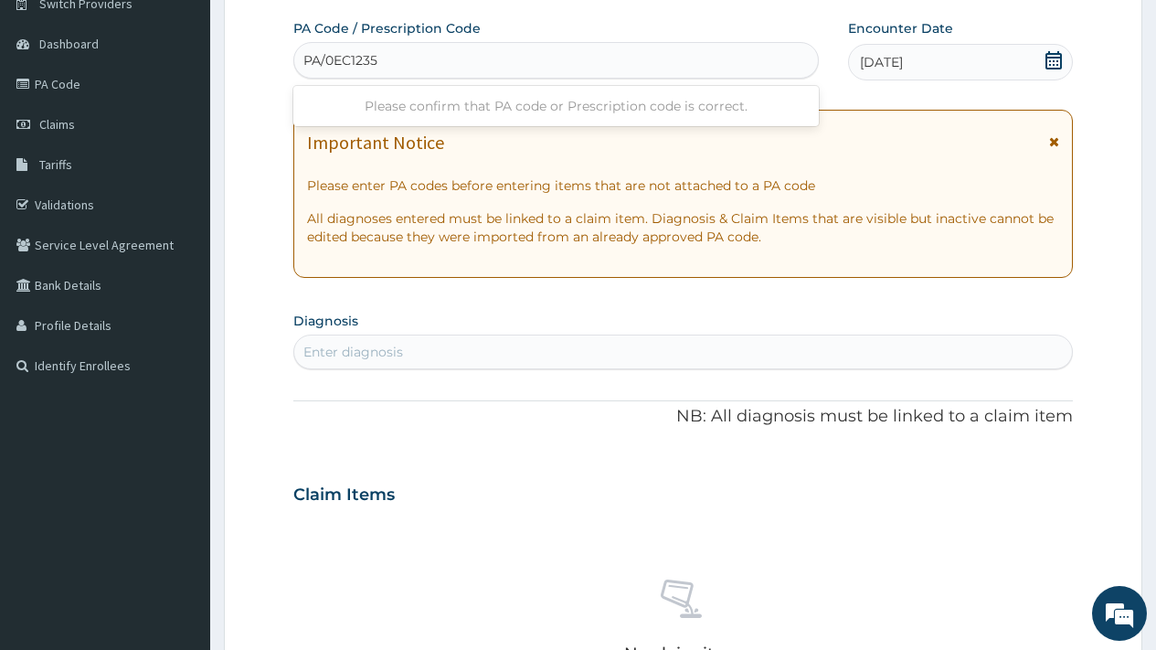
click at [332, 61] on input "PA/0EC1235" at bounding box center [341, 60] width 77 height 18
type input "PA/EC1235"
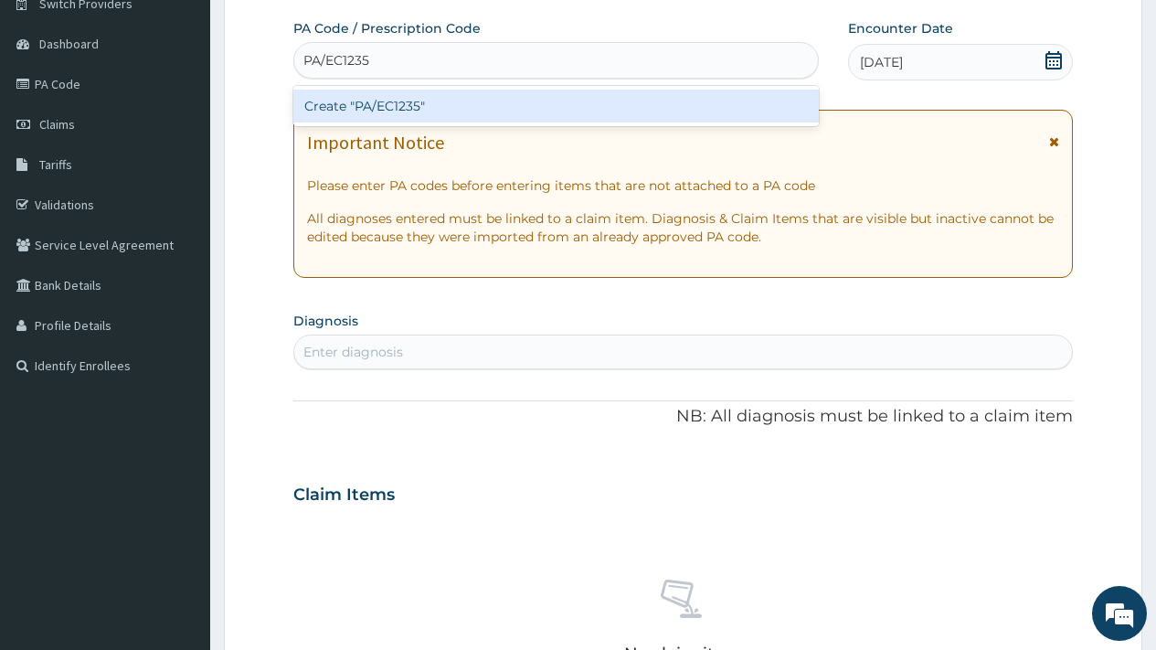
click at [400, 112] on div "Create "PA/EC1235"" at bounding box center [555, 106] width 525 height 33
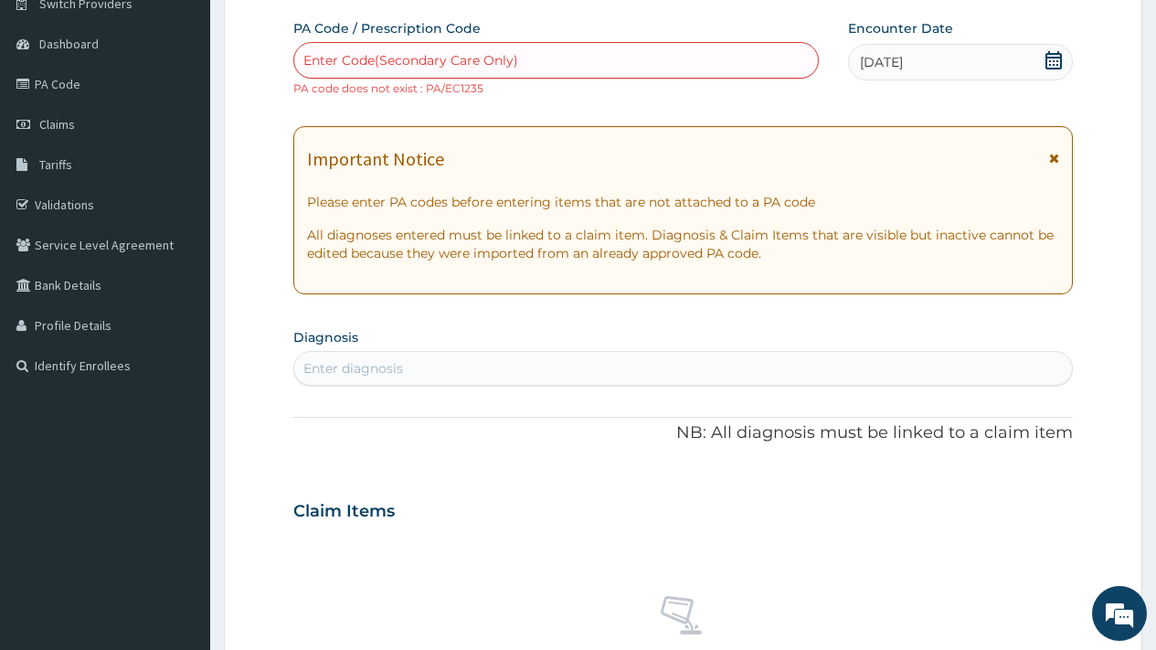
paste input "PA/0EC235"
type input "PA/0EC235"
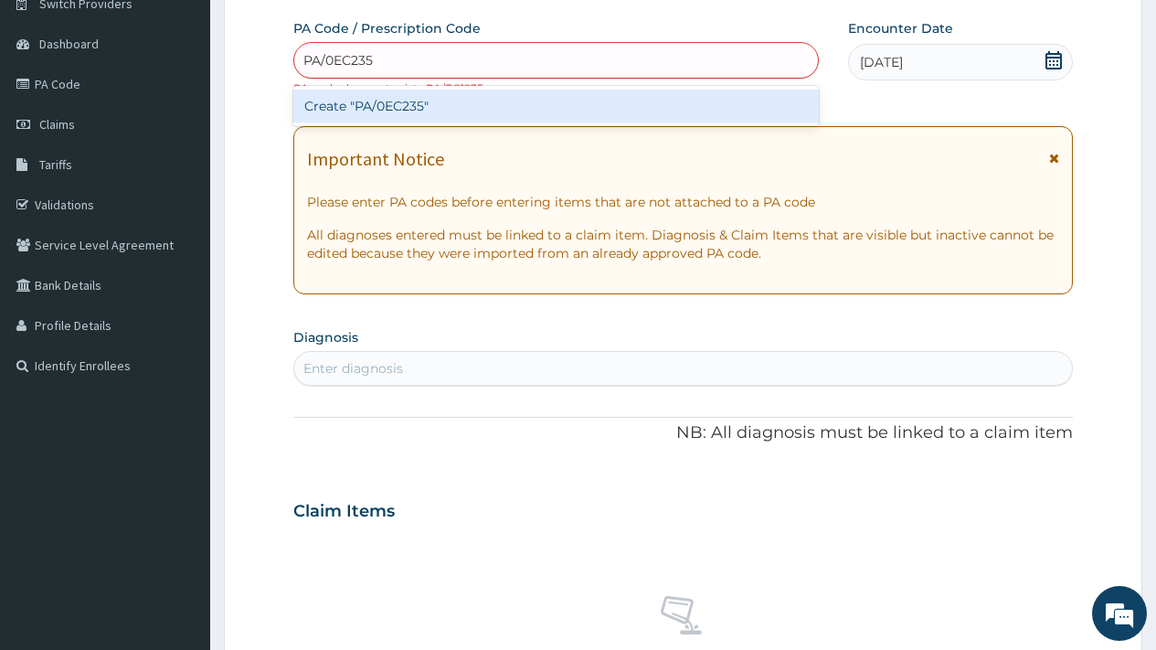
click at [403, 103] on div "Create "PA/0EC235"" at bounding box center [555, 106] width 525 height 33
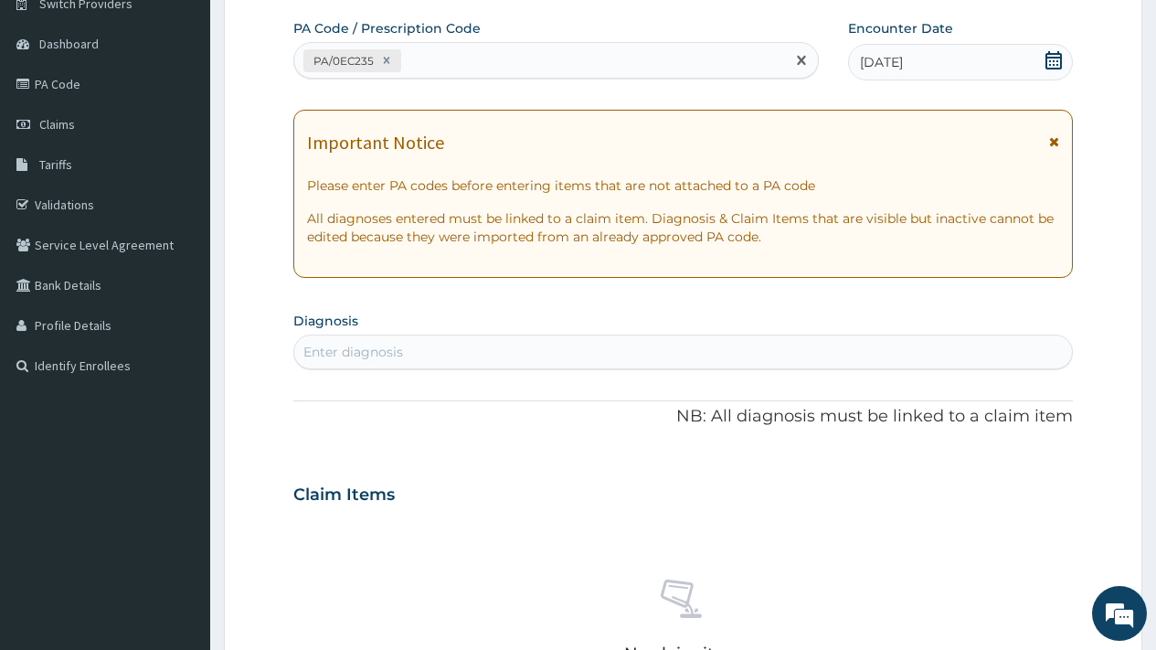
click at [367, 356] on div "Enter diagnosis" at bounding box center [353, 352] width 100 height 18
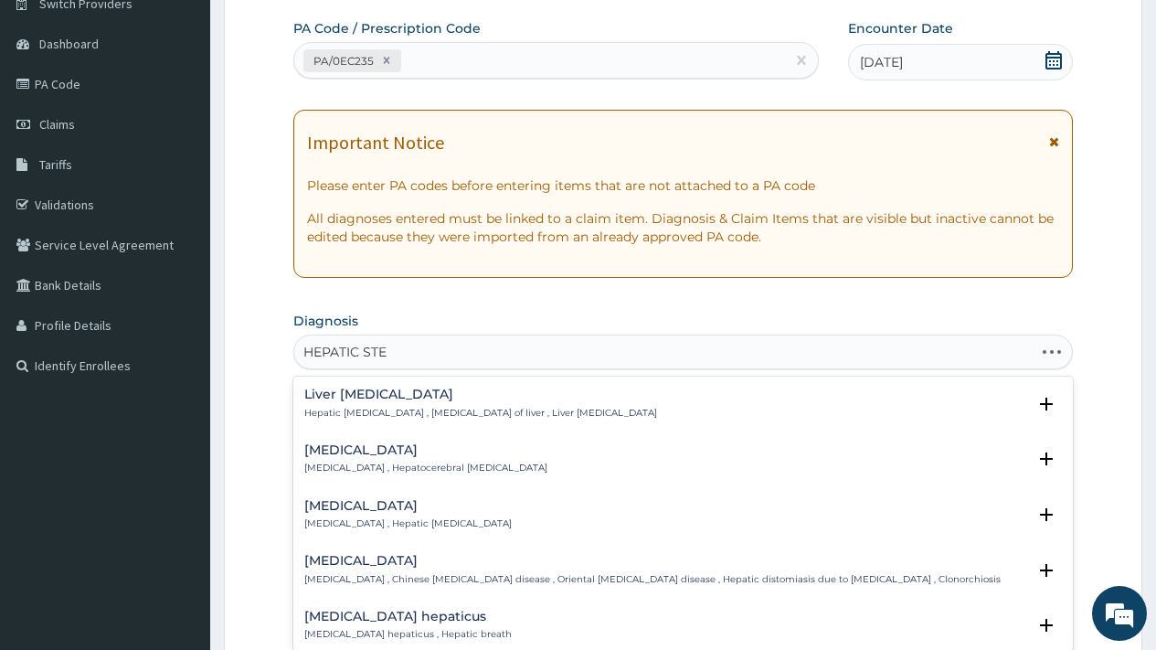
type input "HEPATIC STEA"
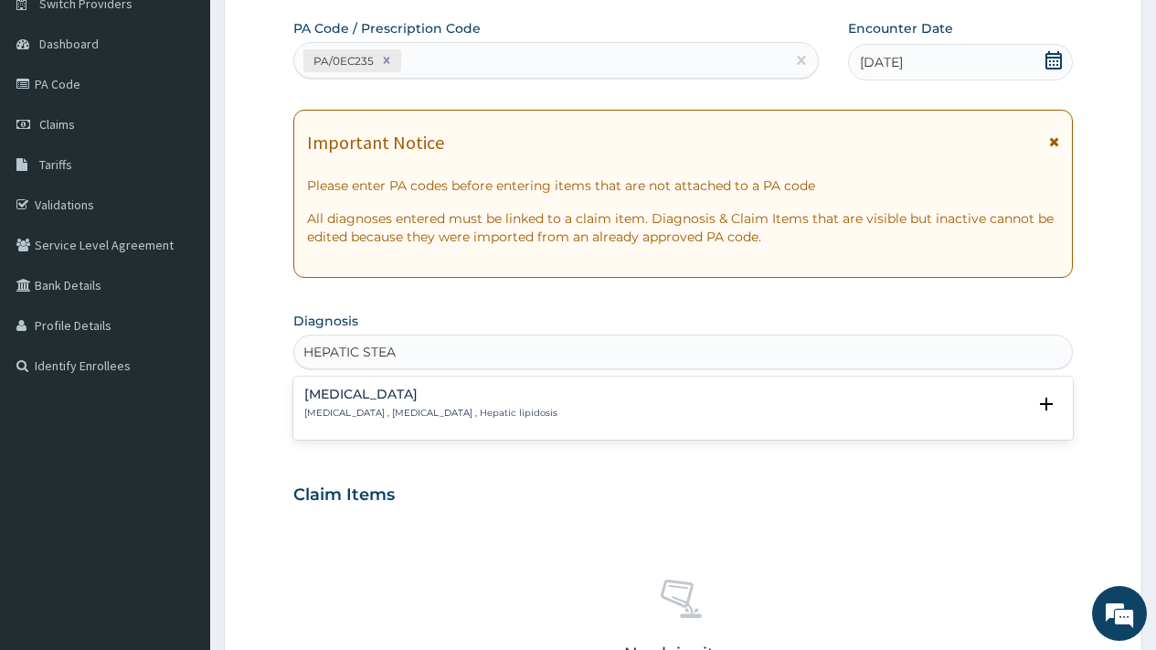
click at [435, 412] on p "[MEDICAL_DATA] , [MEDICAL_DATA] , Hepatic lipidosis" at bounding box center [430, 413] width 253 height 13
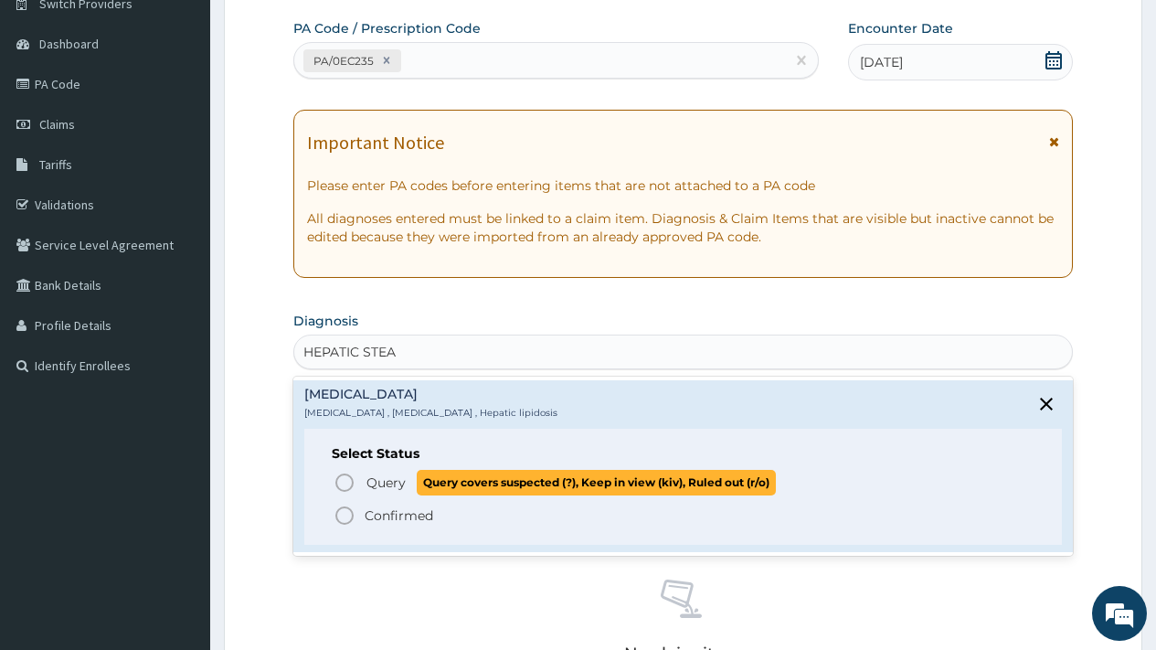
click at [393, 478] on span "Query" at bounding box center [386, 482] width 39 height 18
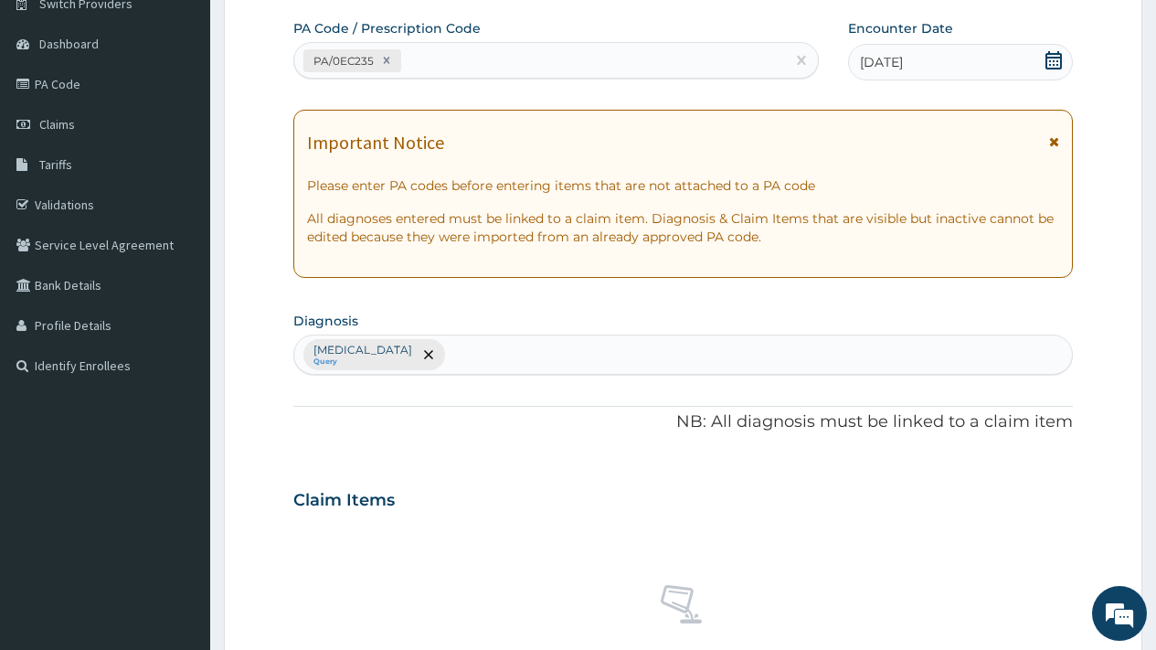
drag, startPoint x: 1098, startPoint y: 214, endPoint x: 1075, endPoint y: 175, distance: 45.5
click at [1098, 215] on form "Step 2 of 2 PA Code / Prescription Code PA/0EC235 Encounter Date [DATE] Importa…" at bounding box center [683, 522] width 919 height 1160
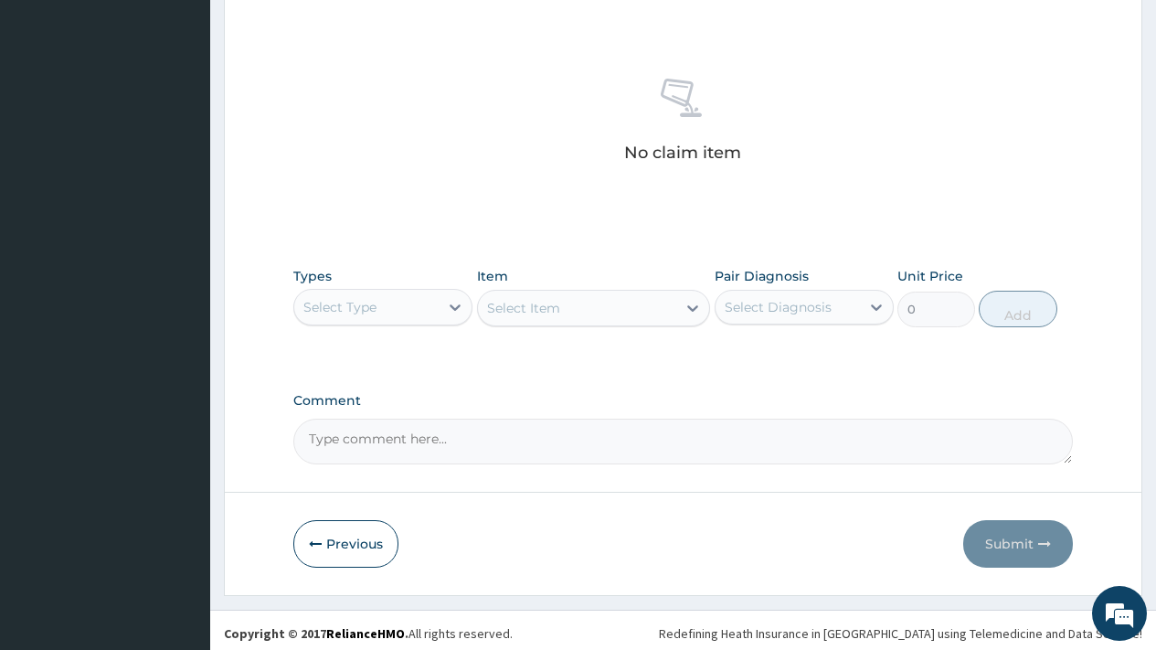
scroll to position [668, 0]
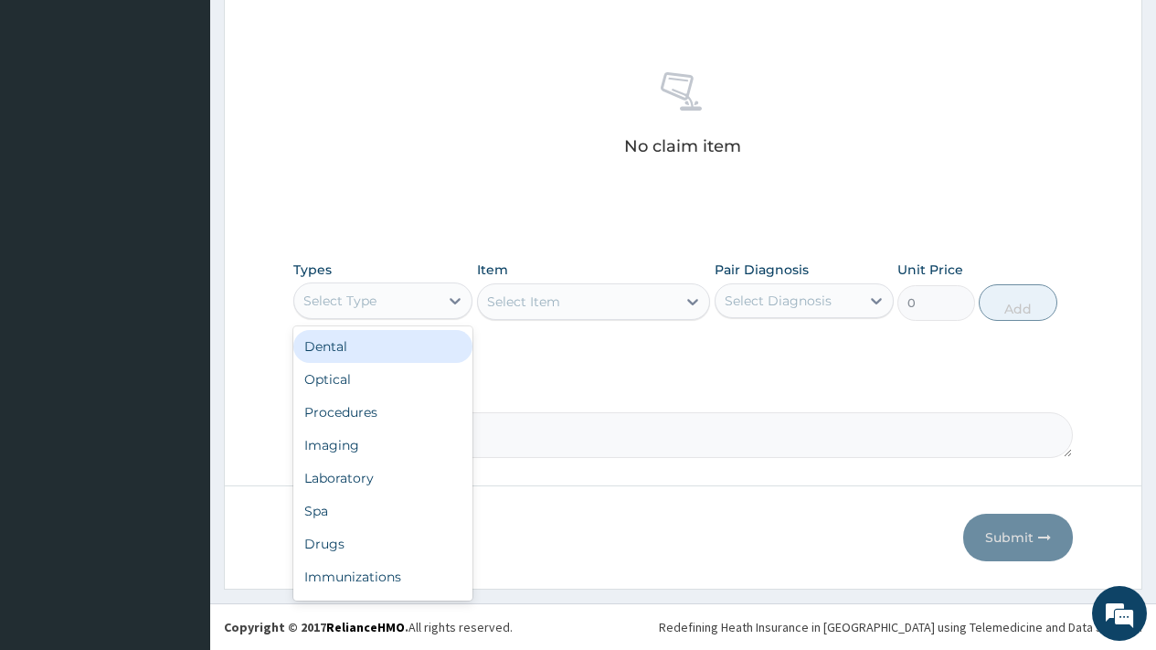
click at [381, 297] on div "Select Type" at bounding box center [366, 300] width 144 height 29
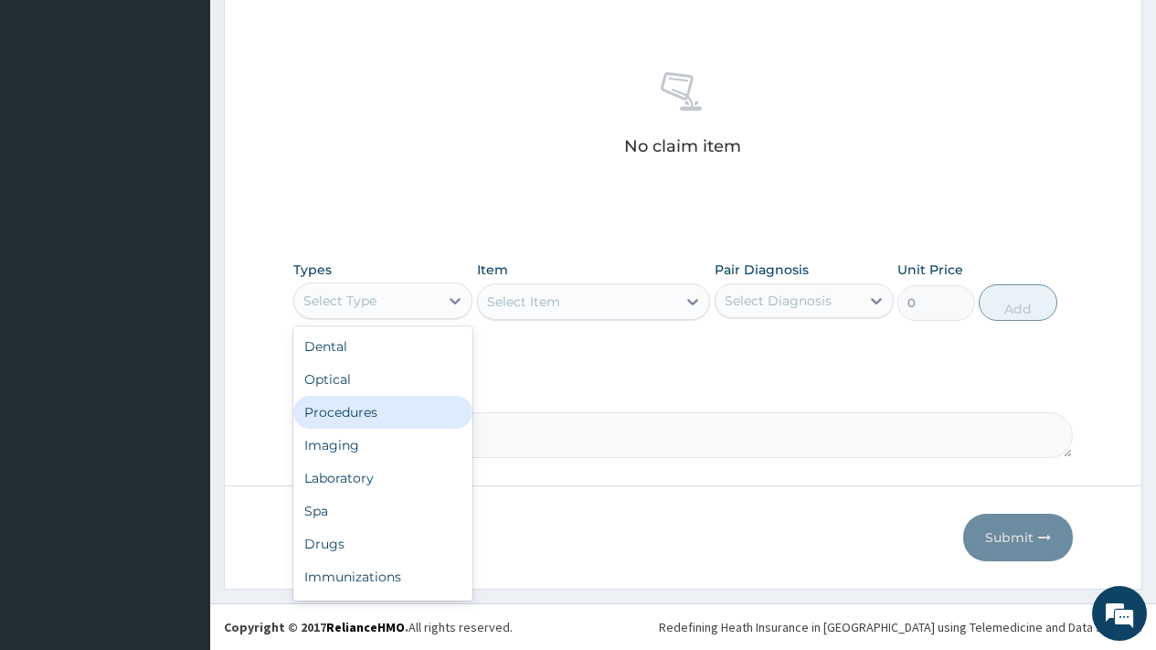
click at [346, 412] on div "Procedures" at bounding box center [382, 412] width 179 height 33
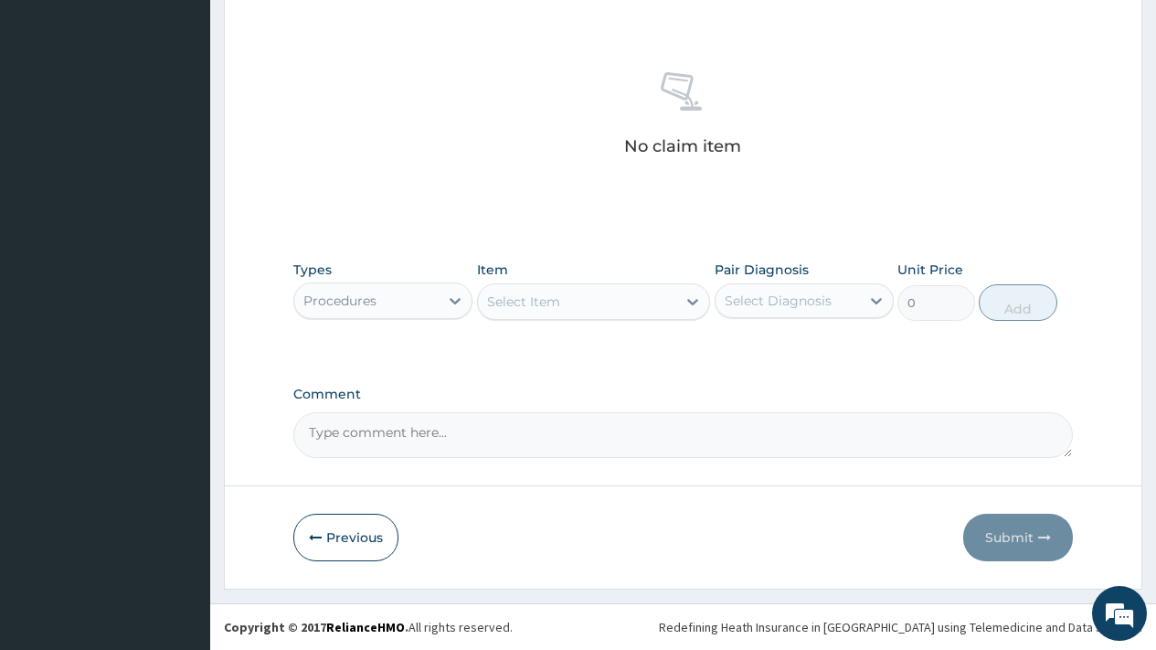
click at [566, 292] on div "Select Item" at bounding box center [577, 301] width 199 height 29
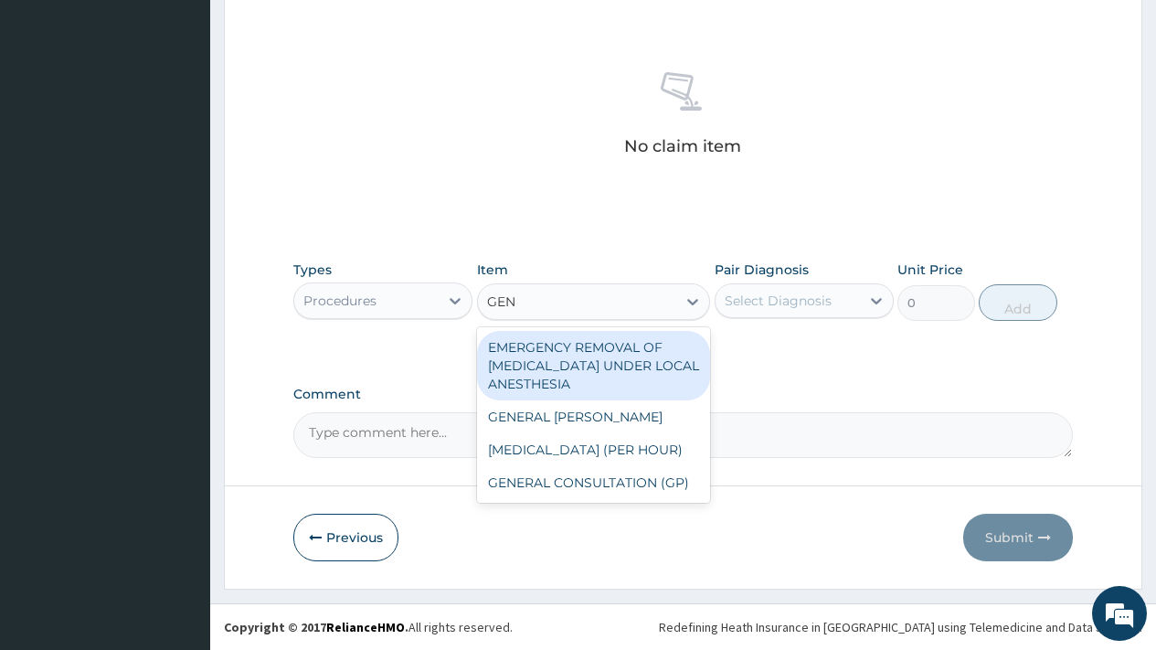
type input "GENE"
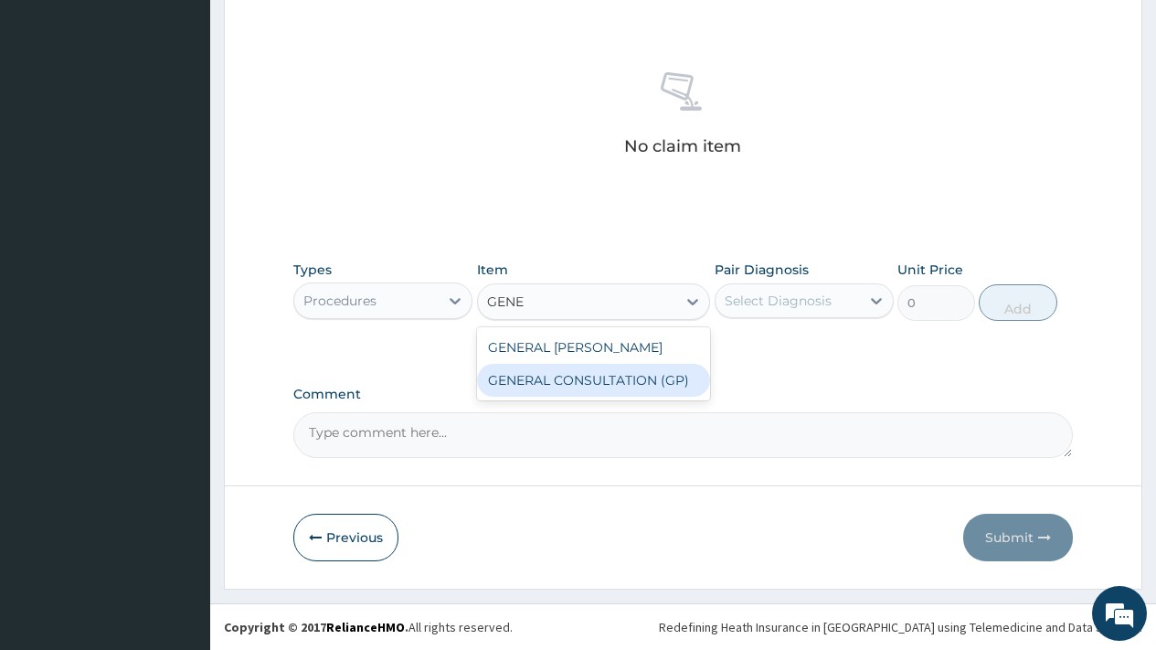
click at [597, 377] on div "GENERAL CONSULTATION (GP)" at bounding box center [594, 380] width 234 height 33
type input "1500"
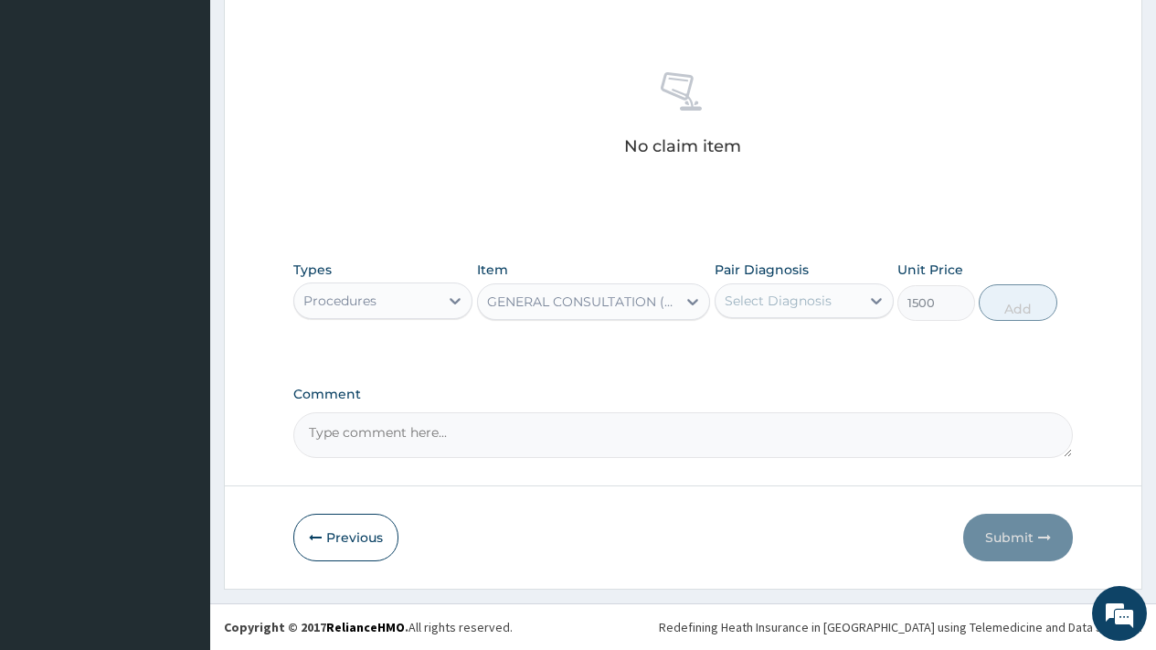
click at [829, 300] on div "Select Diagnosis" at bounding box center [778, 301] width 107 height 18
click at [808, 346] on label "Steatosis of liver" at bounding box center [801, 345] width 113 height 18
checkbox input "true"
click at [1029, 310] on button "Add" at bounding box center [1018, 302] width 78 height 37
type input "0"
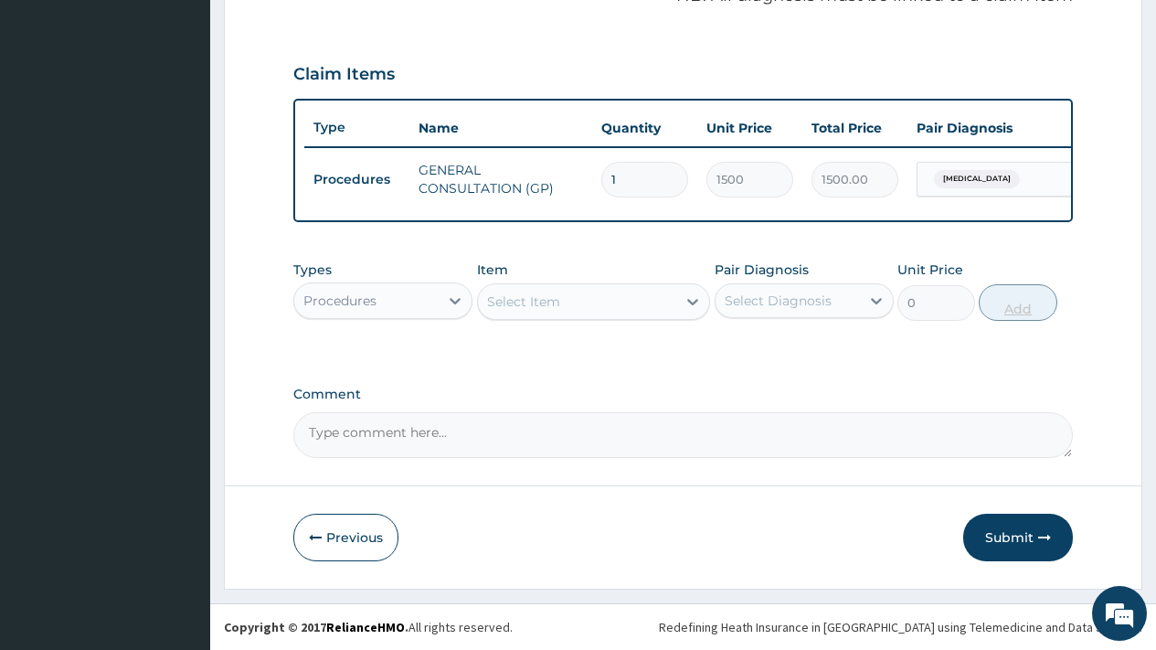
scroll to position [595, 0]
click at [325, 298] on div "Procedures" at bounding box center [339, 301] width 73 height 18
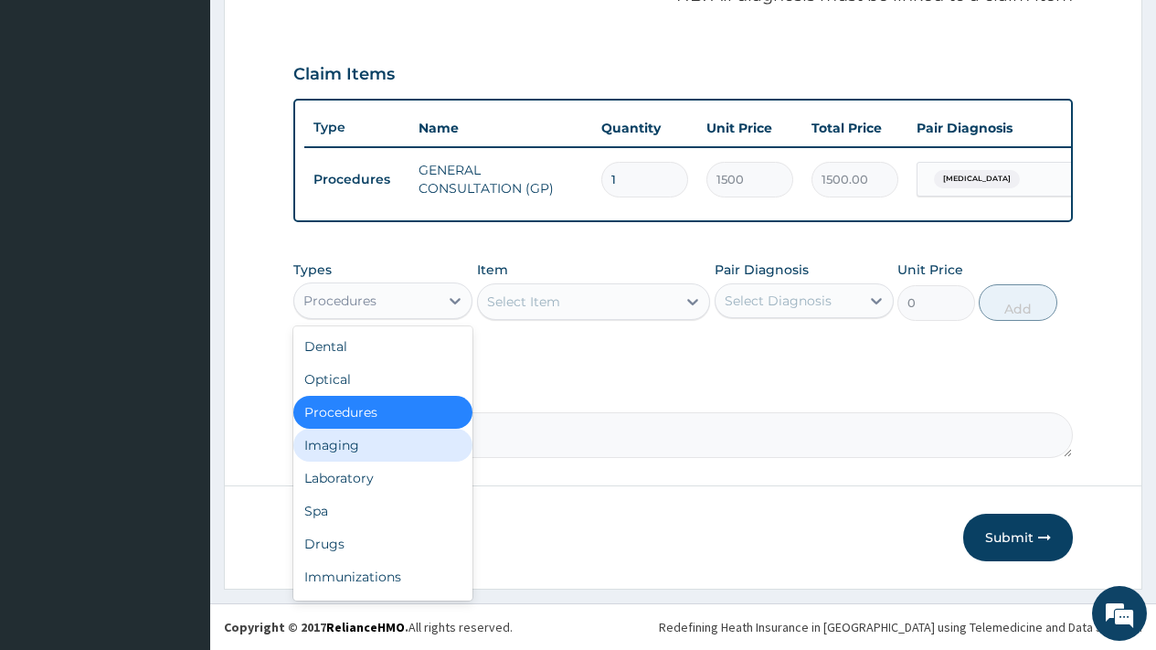
click at [339, 445] on div "Imaging" at bounding box center [382, 445] width 179 height 33
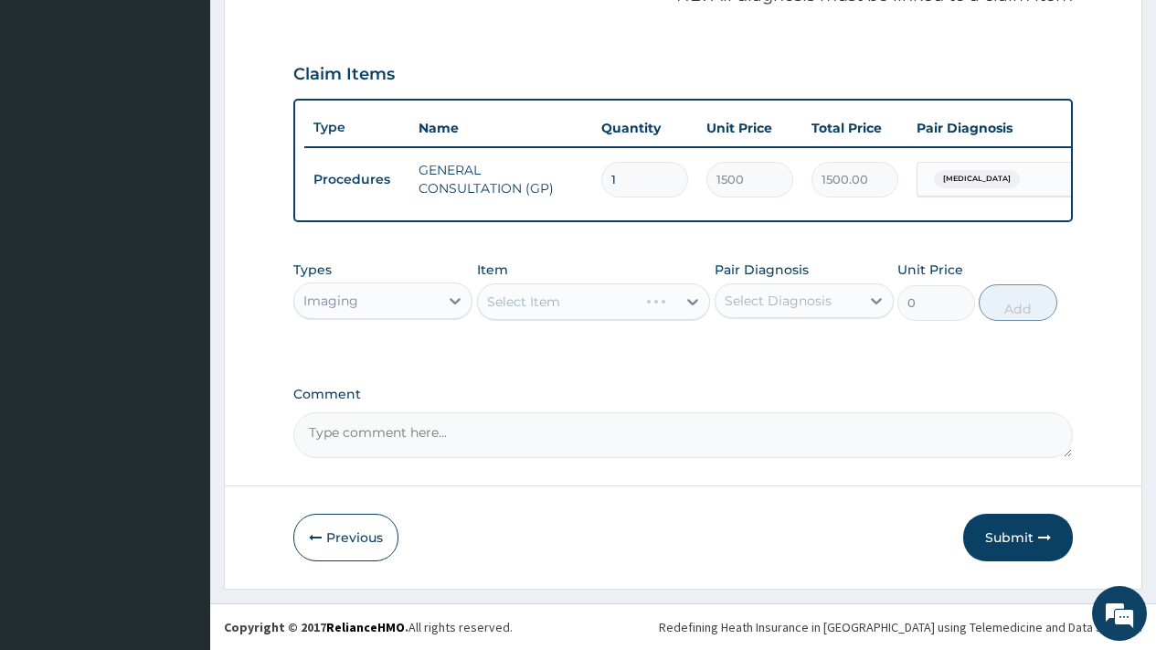
click at [791, 292] on div "Select Diagnosis" at bounding box center [778, 301] width 107 height 18
click at [793, 353] on label "Steatosis of liver" at bounding box center [801, 345] width 113 height 18
checkbox input "true"
click at [563, 299] on div "Select Item" at bounding box center [577, 301] width 199 height 29
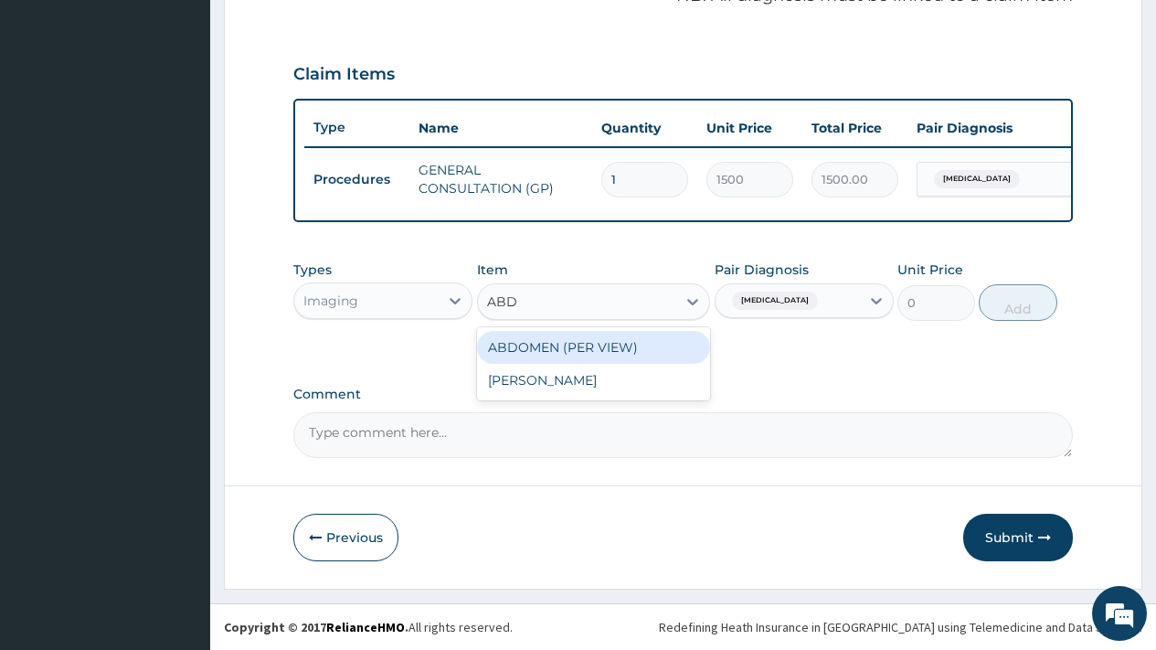
type input "ABDO"
click at [568, 351] on div "ABDOMEN (PER VIEW)" at bounding box center [594, 347] width 234 height 33
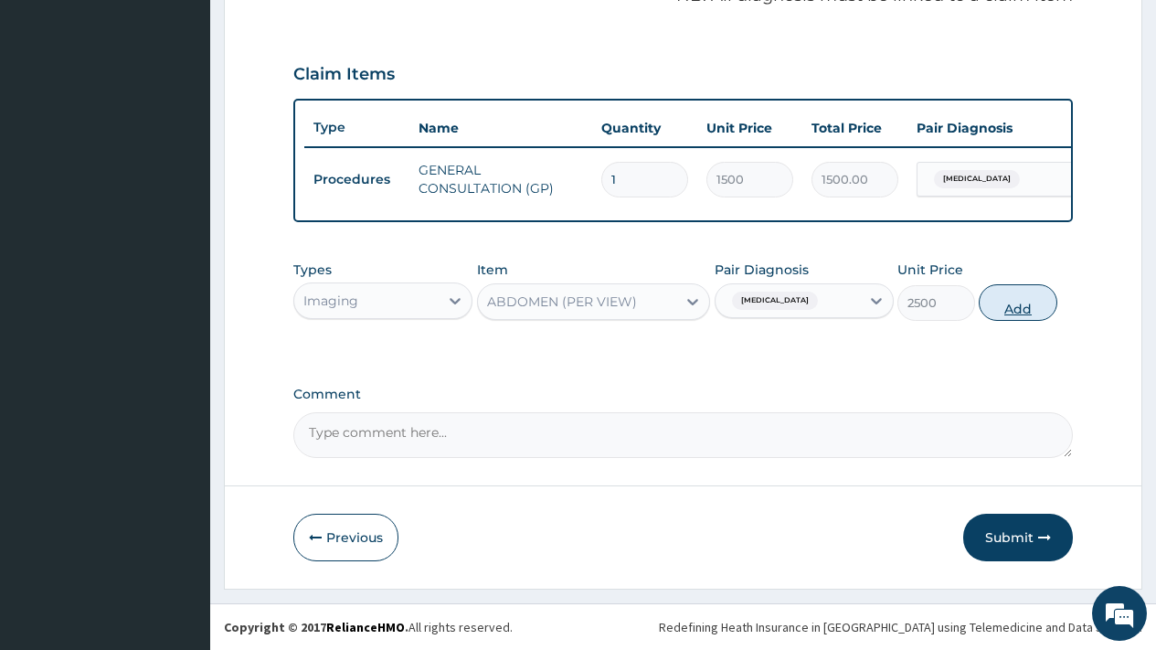
click at [1032, 305] on button "Add" at bounding box center [1018, 302] width 78 height 37
type input "0"
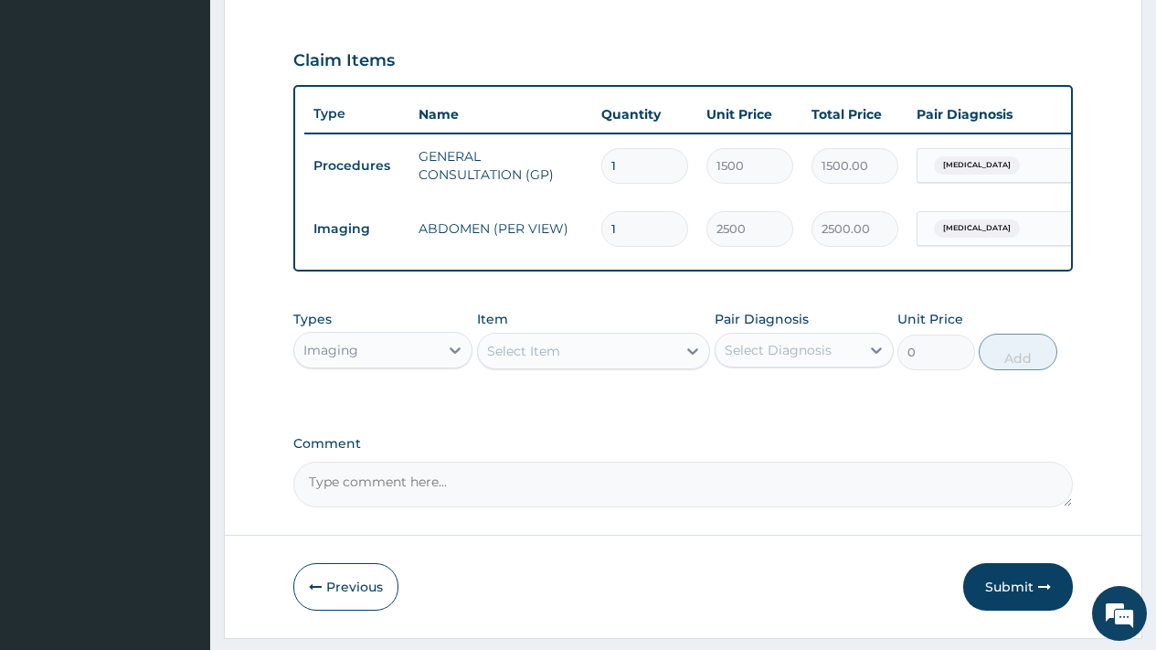
click at [400, 362] on div "Imaging" at bounding box center [366, 349] width 144 height 29
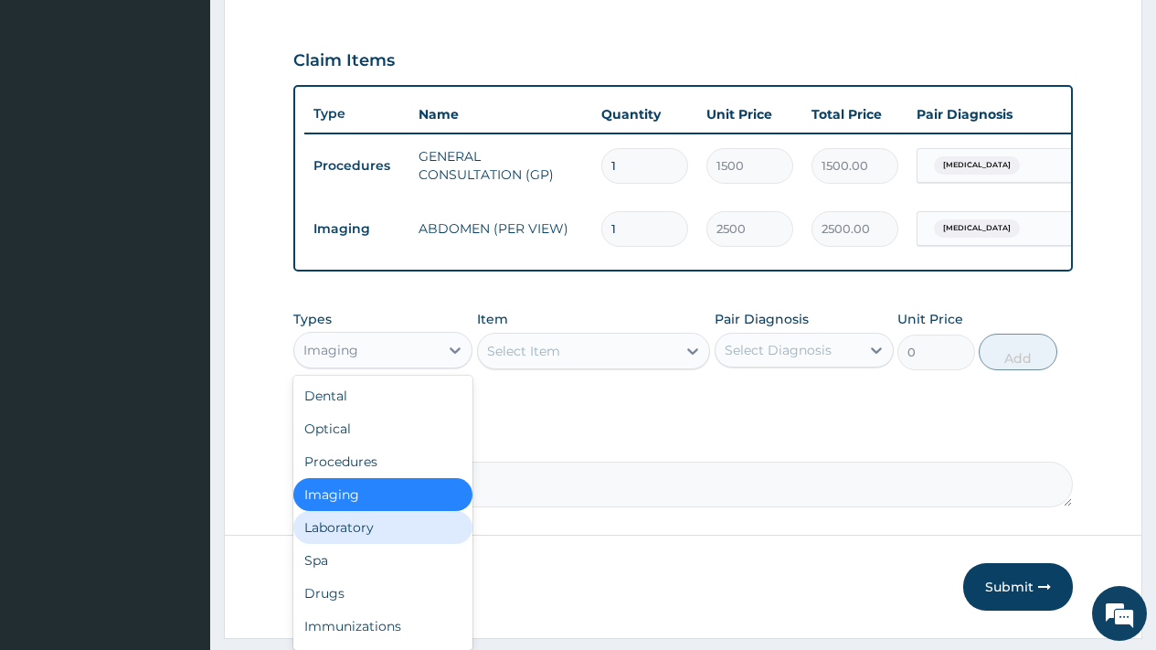
click at [359, 543] on div "Laboratory" at bounding box center [382, 527] width 179 height 33
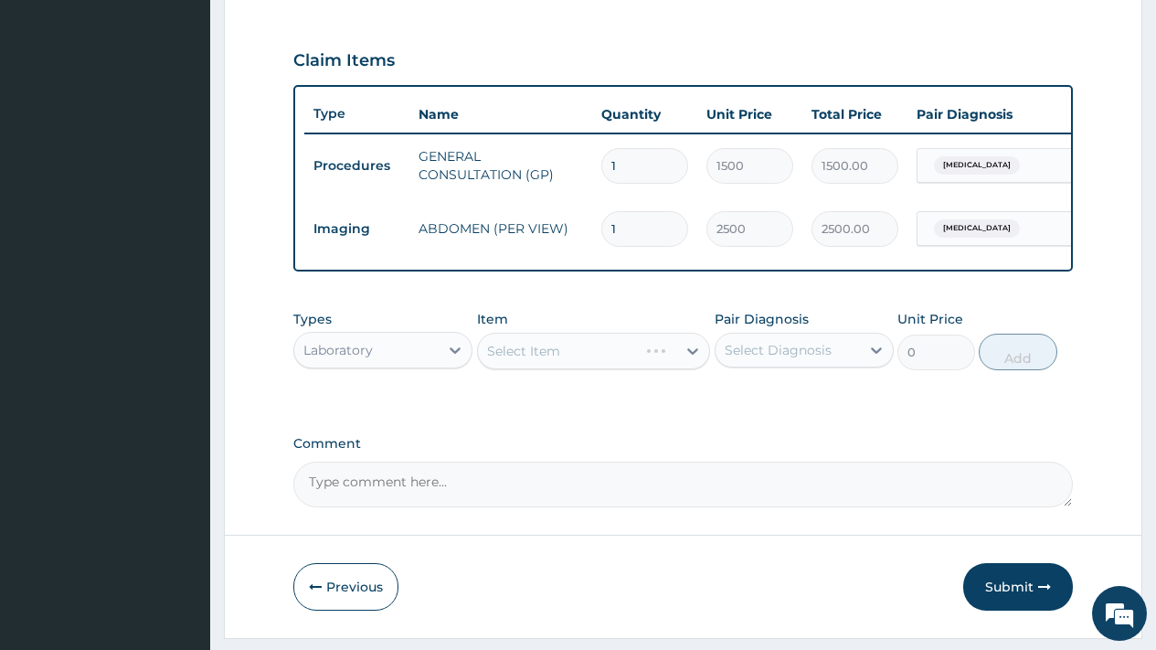
click at [785, 359] on div "Select Diagnosis" at bounding box center [778, 350] width 107 height 18
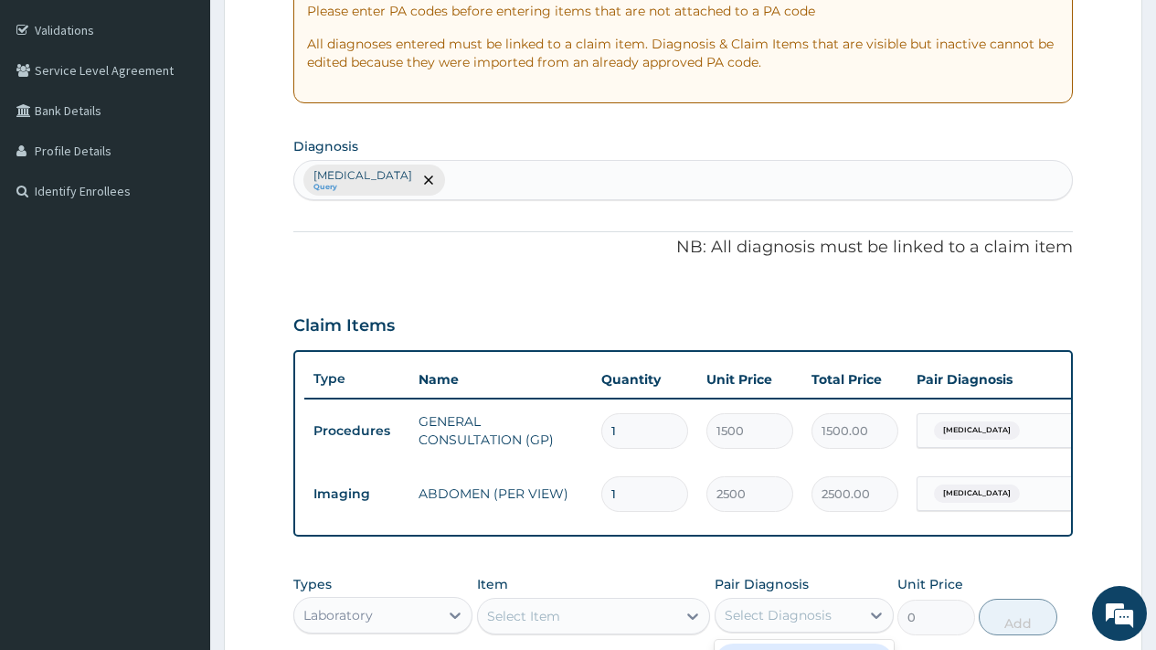
scroll to position [311, 0]
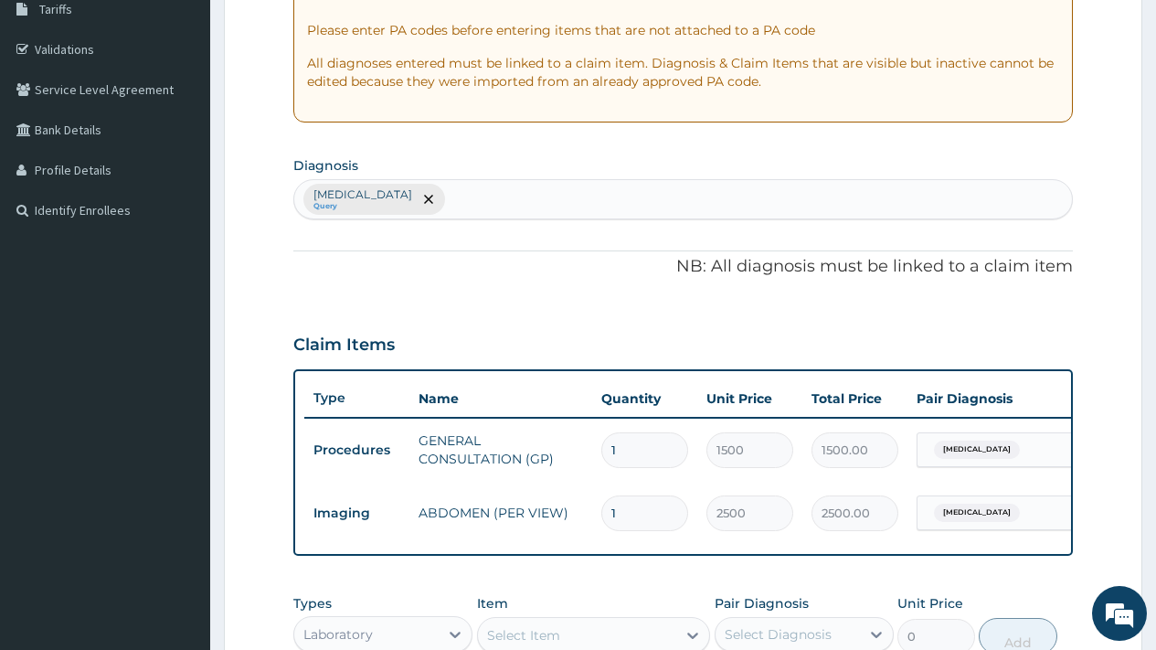
click at [510, 197] on div "Steatosis of liver Query" at bounding box center [683, 199] width 778 height 38
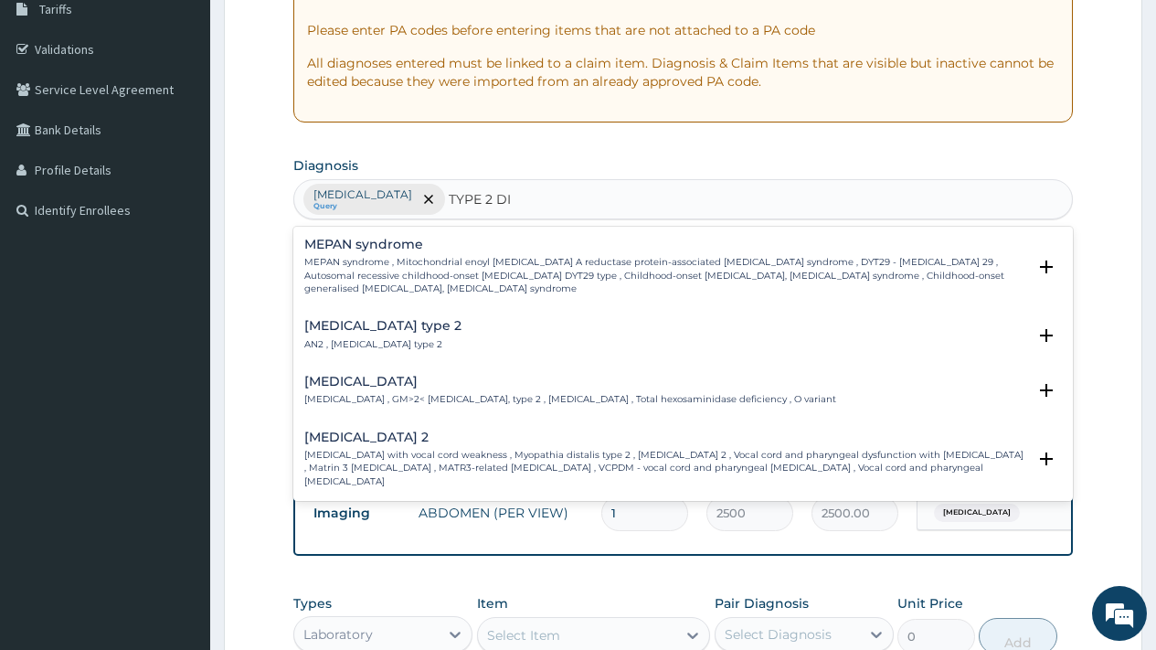
type input "TYPE 2 DIA"
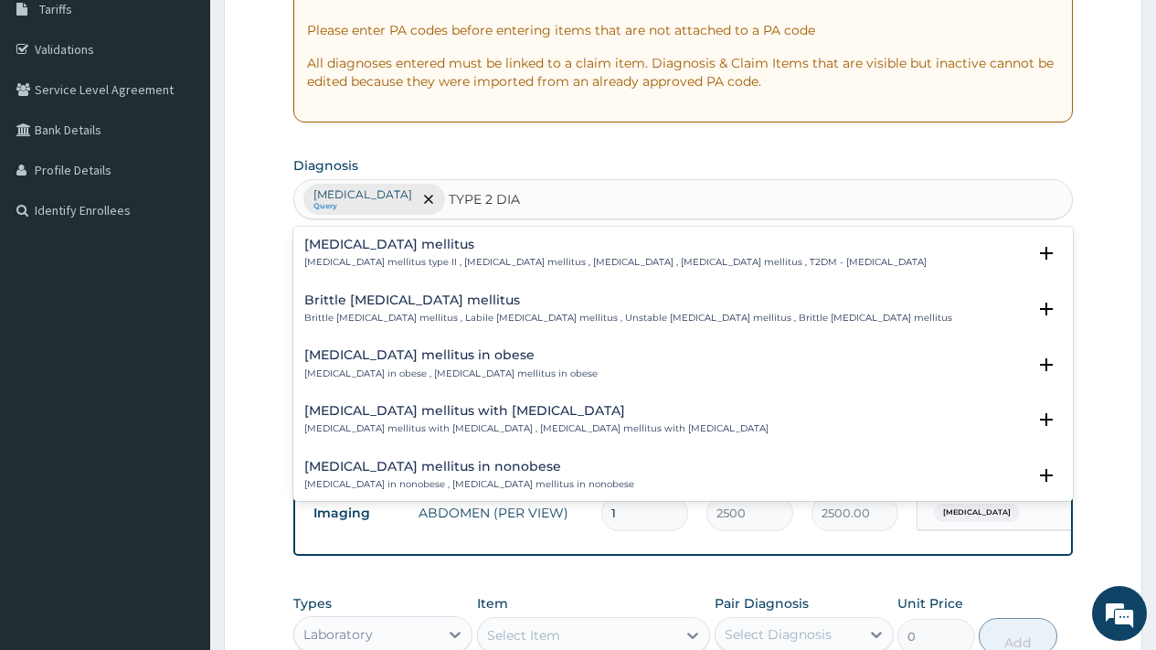
click at [440, 249] on h4 "Type 2 diabetes mellitus" at bounding box center [615, 245] width 622 height 14
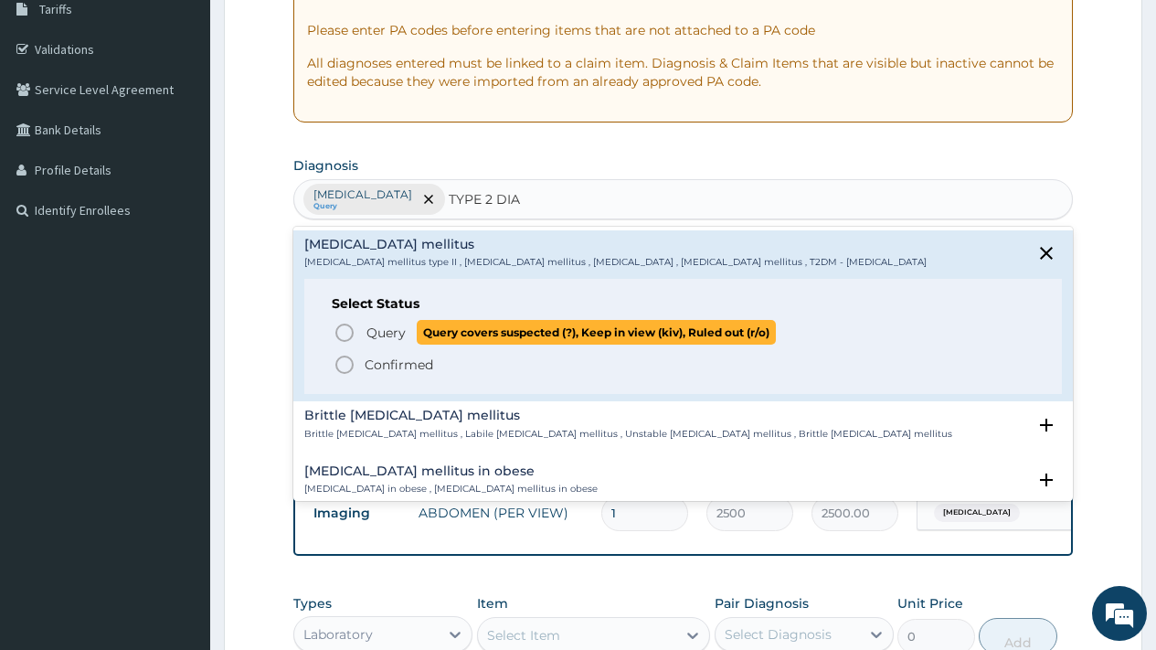
click at [384, 335] on span "Query" at bounding box center [386, 333] width 39 height 18
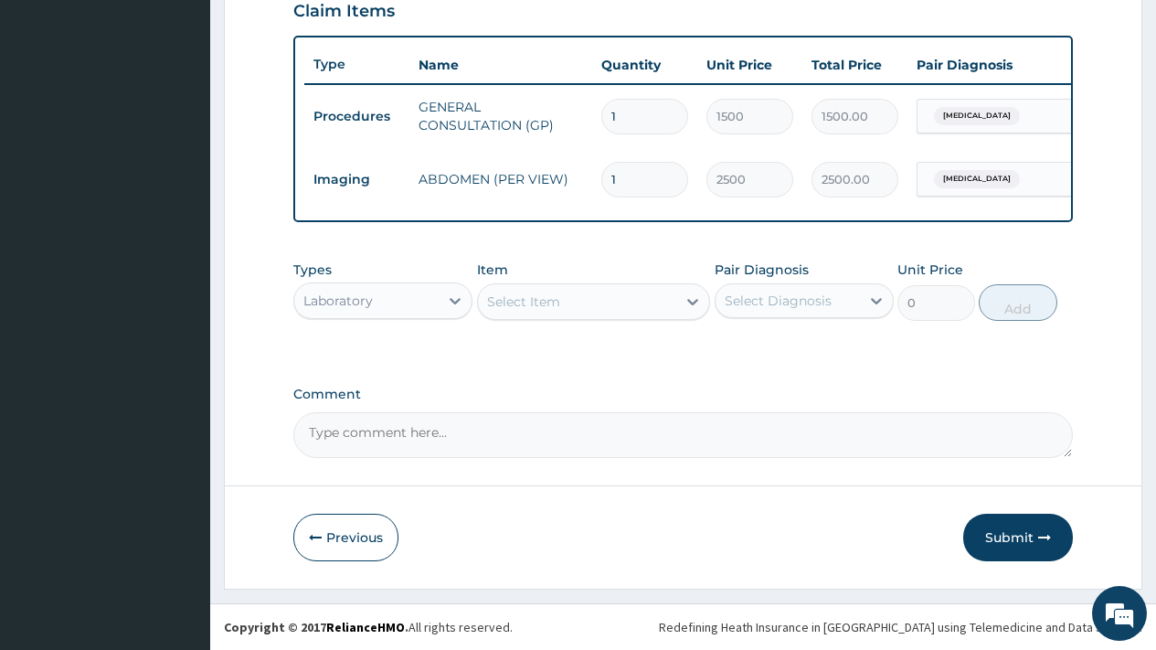
scroll to position [658, 0]
click at [558, 303] on div "Select Item" at bounding box center [523, 301] width 73 height 18
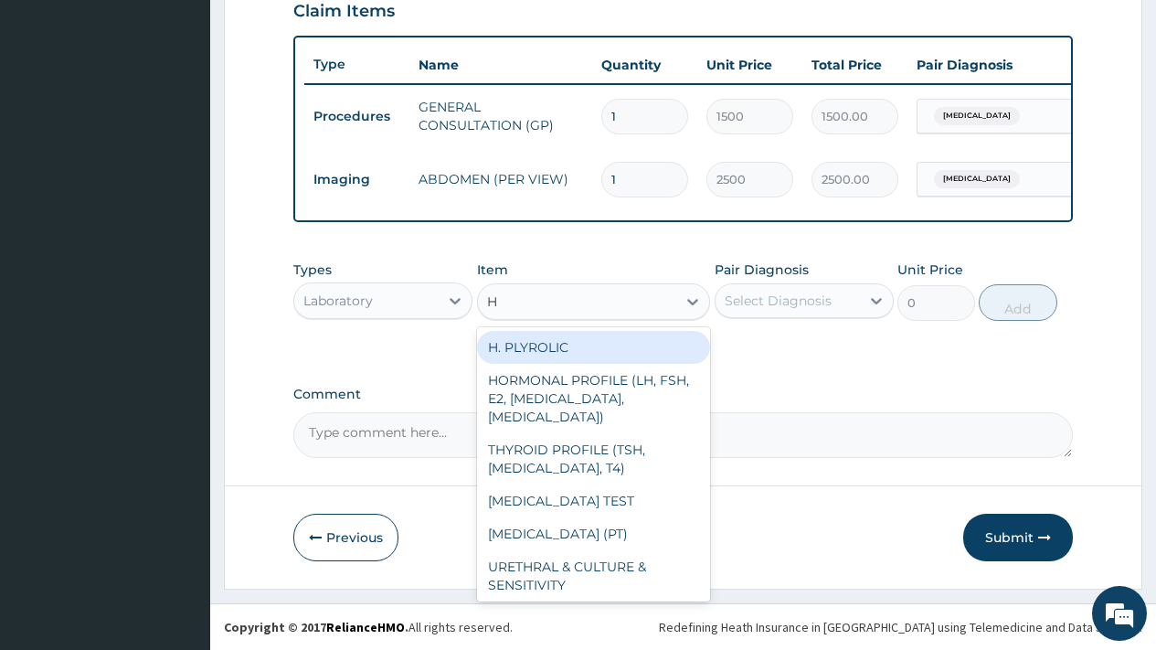
type input "HB"
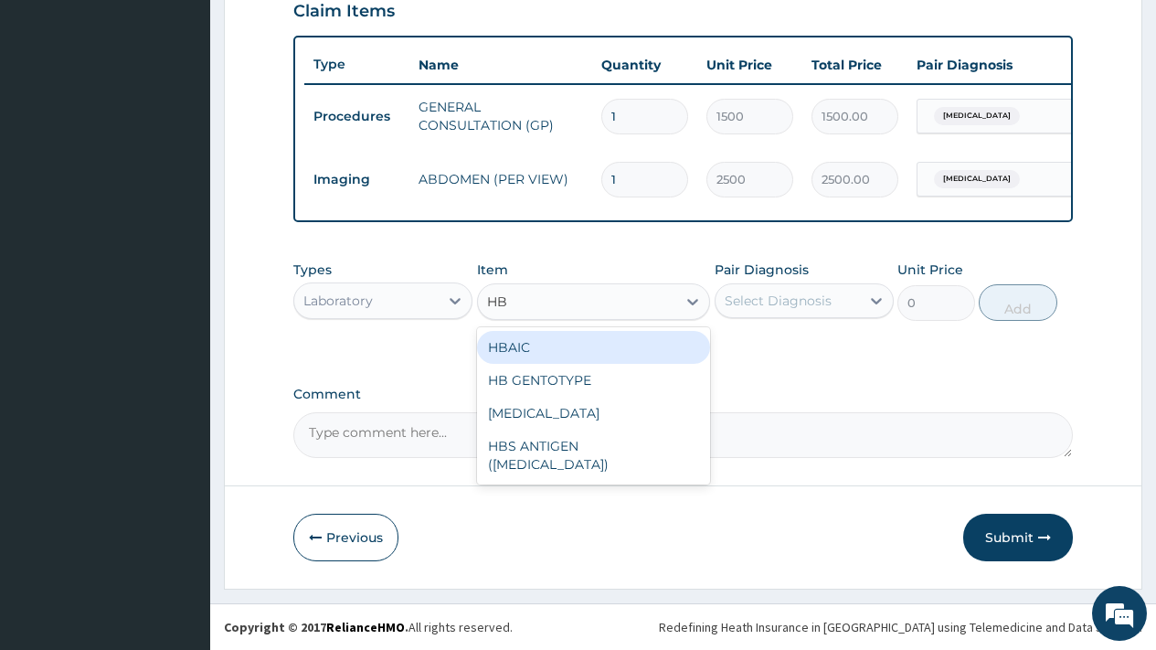
click at [537, 358] on div "HBAIC" at bounding box center [594, 347] width 234 height 33
type input "10000"
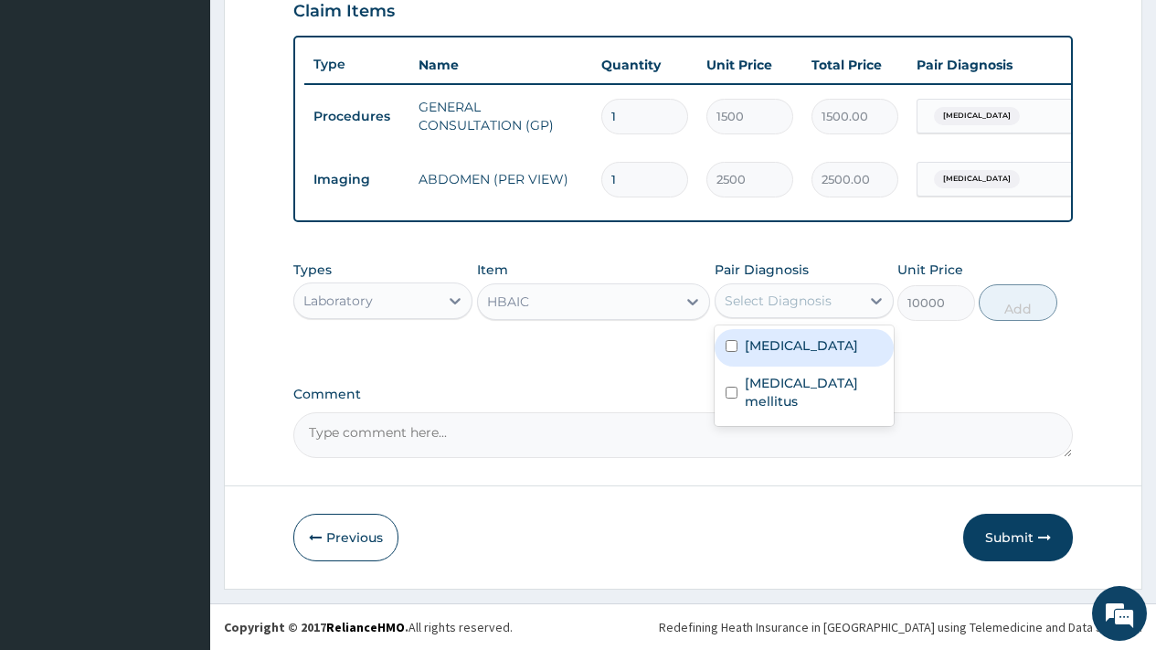
click at [823, 302] on div "Select Diagnosis" at bounding box center [778, 301] width 107 height 18
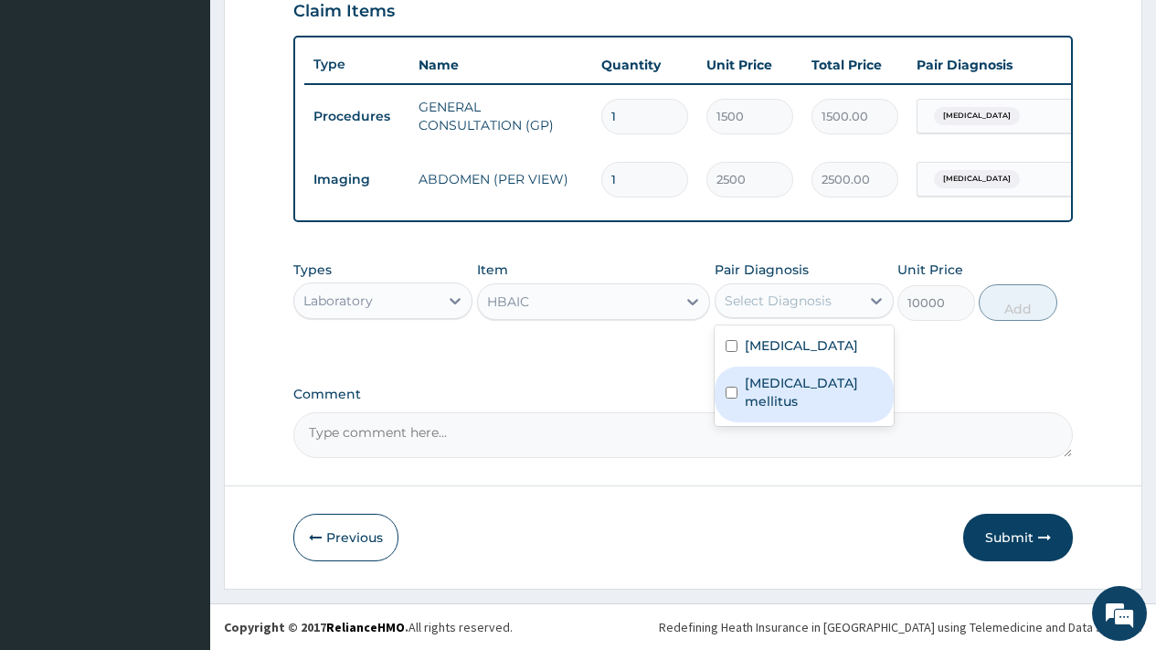
click at [796, 397] on label "Type 2 diabetes mellitus" at bounding box center [814, 392] width 138 height 37
checkbox input "true"
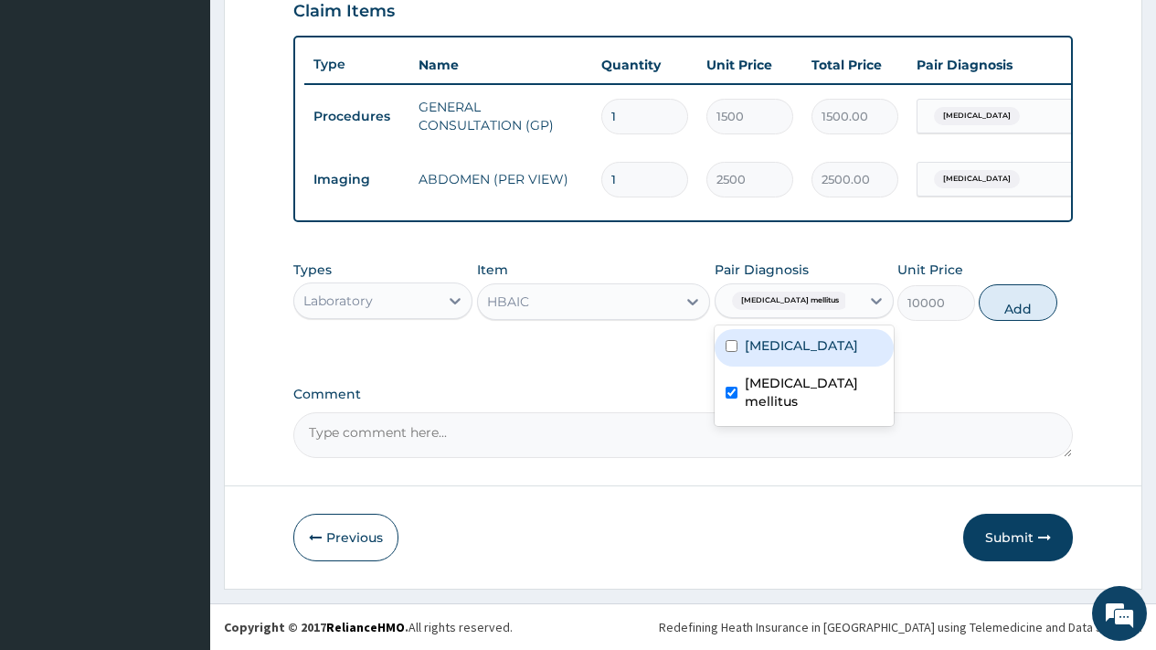
click at [856, 346] on div "Steatosis of liver" at bounding box center [804, 347] width 179 height 37
checkbox input "true"
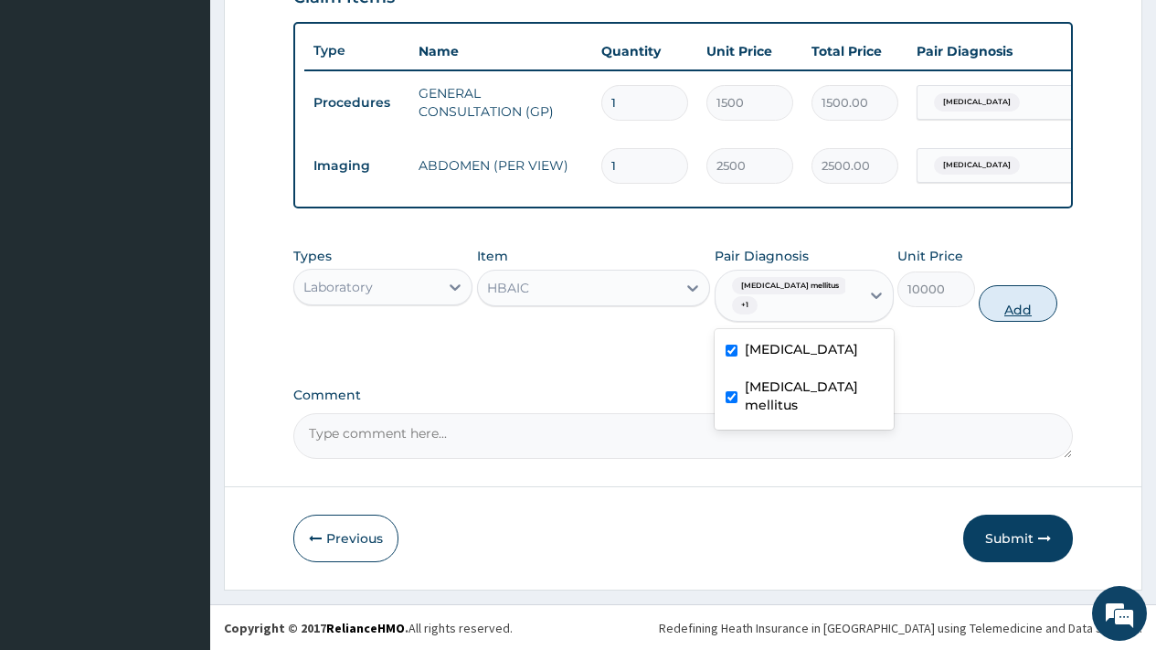
click at [1019, 319] on button "Add" at bounding box center [1018, 303] width 78 height 37
type input "0"
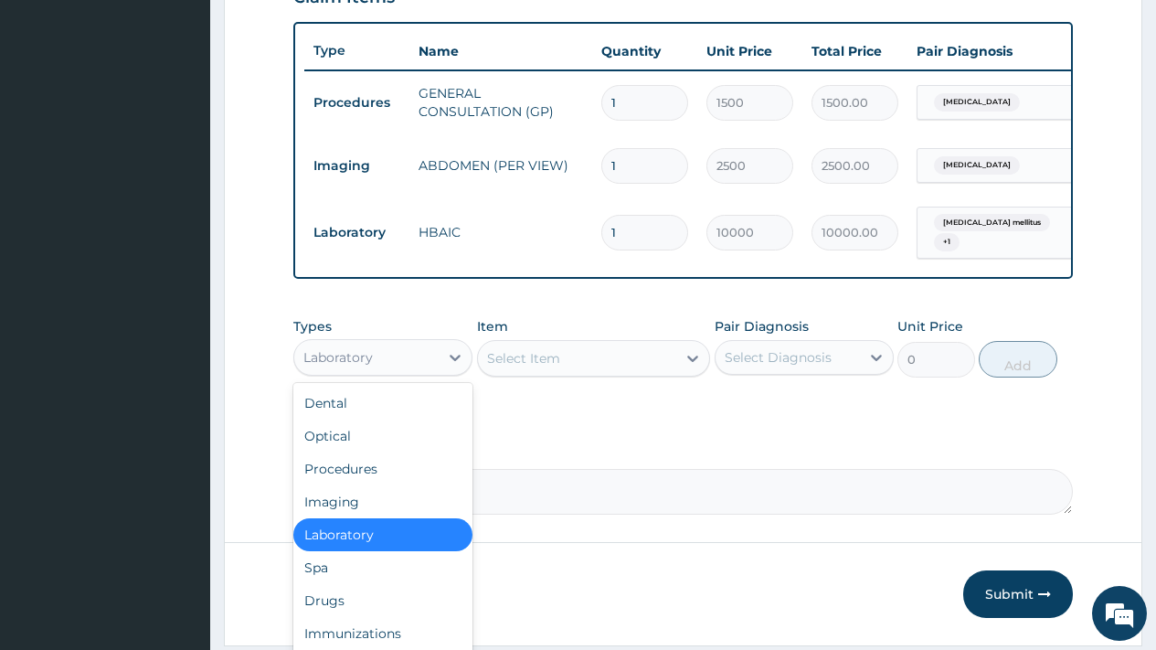
click at [394, 372] on div "Laboratory" at bounding box center [366, 357] width 144 height 29
click at [332, 617] on div "Drugs" at bounding box center [382, 600] width 179 height 33
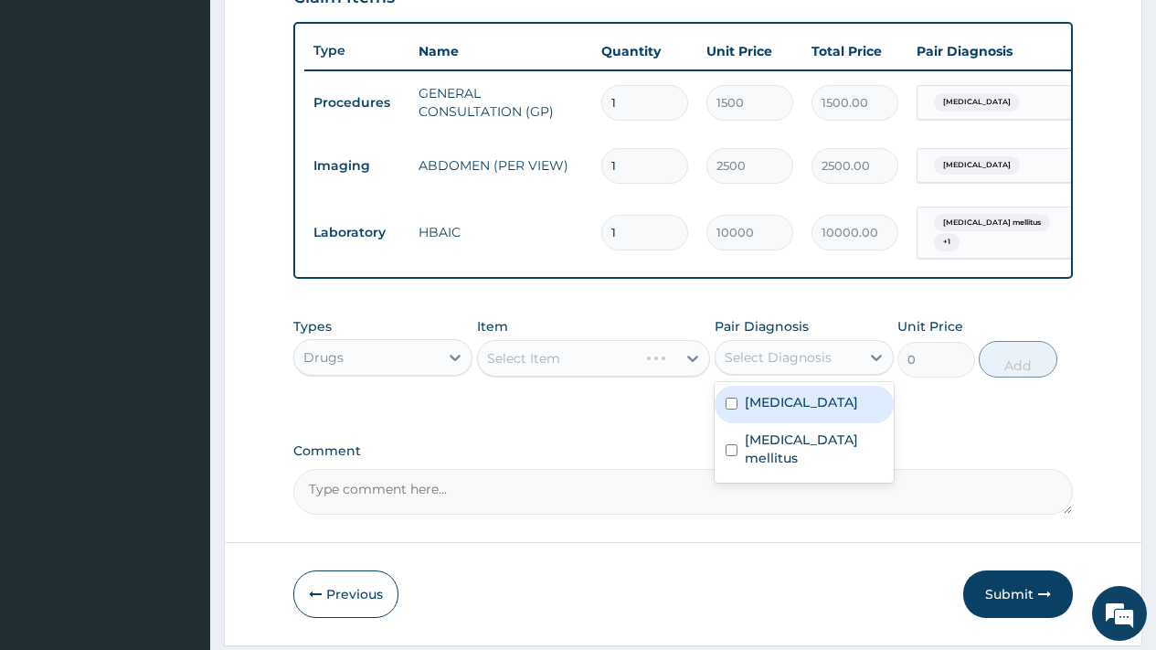
click at [803, 365] on div "Select Diagnosis" at bounding box center [778, 357] width 107 height 18
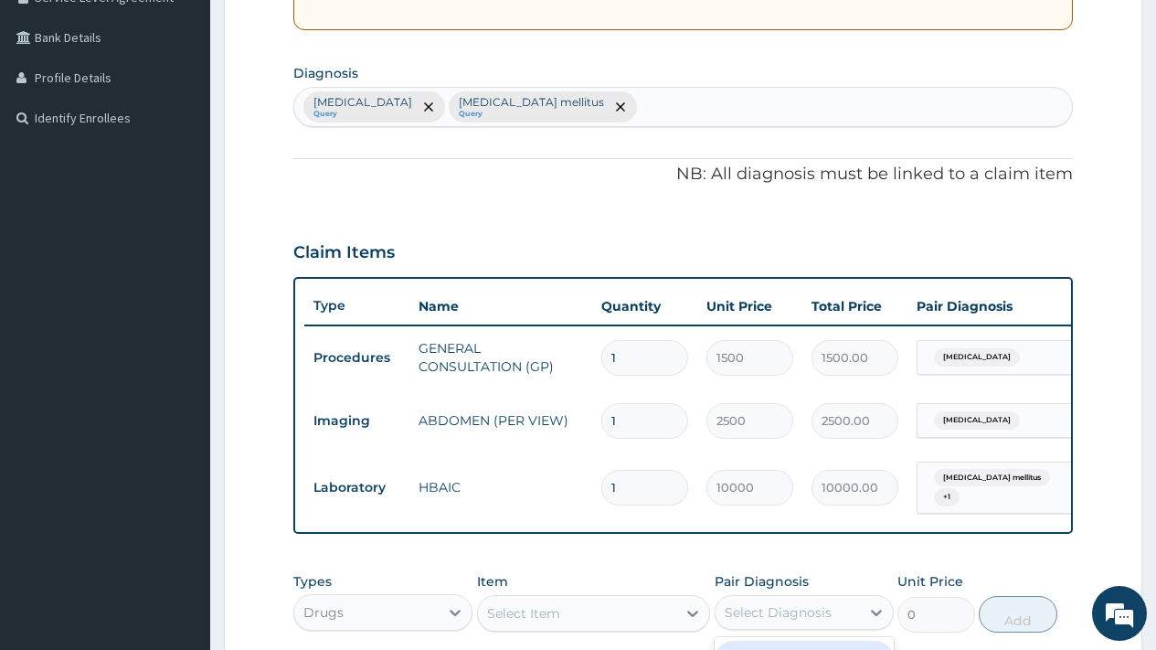
scroll to position [401, 0]
click at [827, 110] on div "Steatosis of liver Query Type 2 diabetes mellitus Query" at bounding box center [683, 109] width 778 height 38
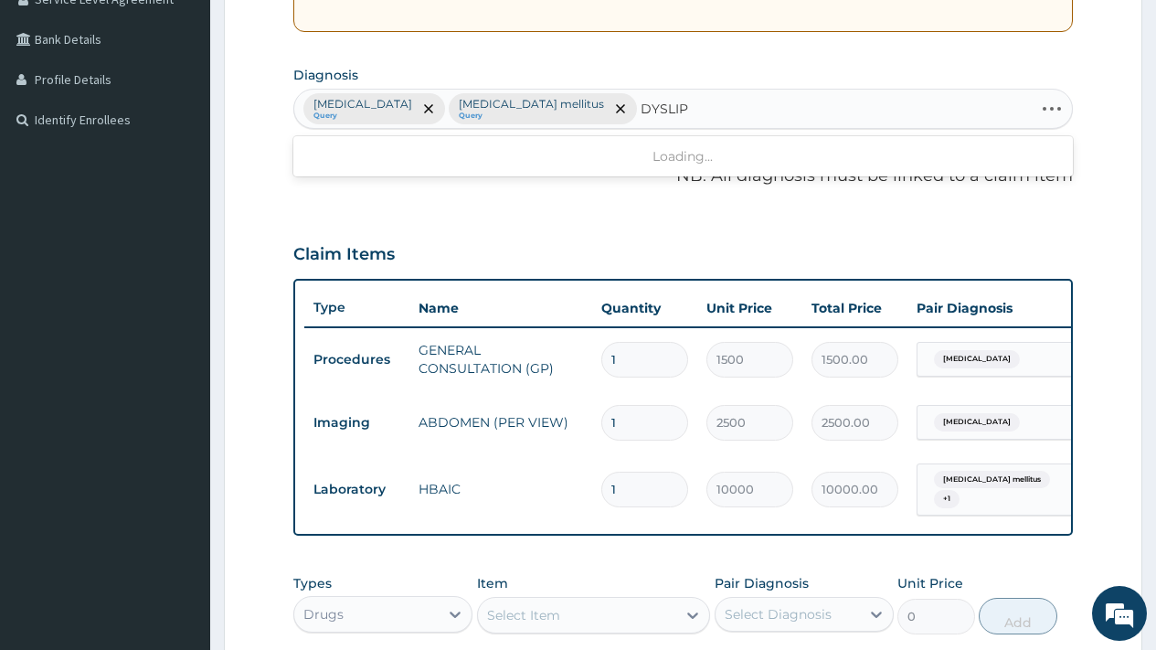
type input "DYSLIPI"
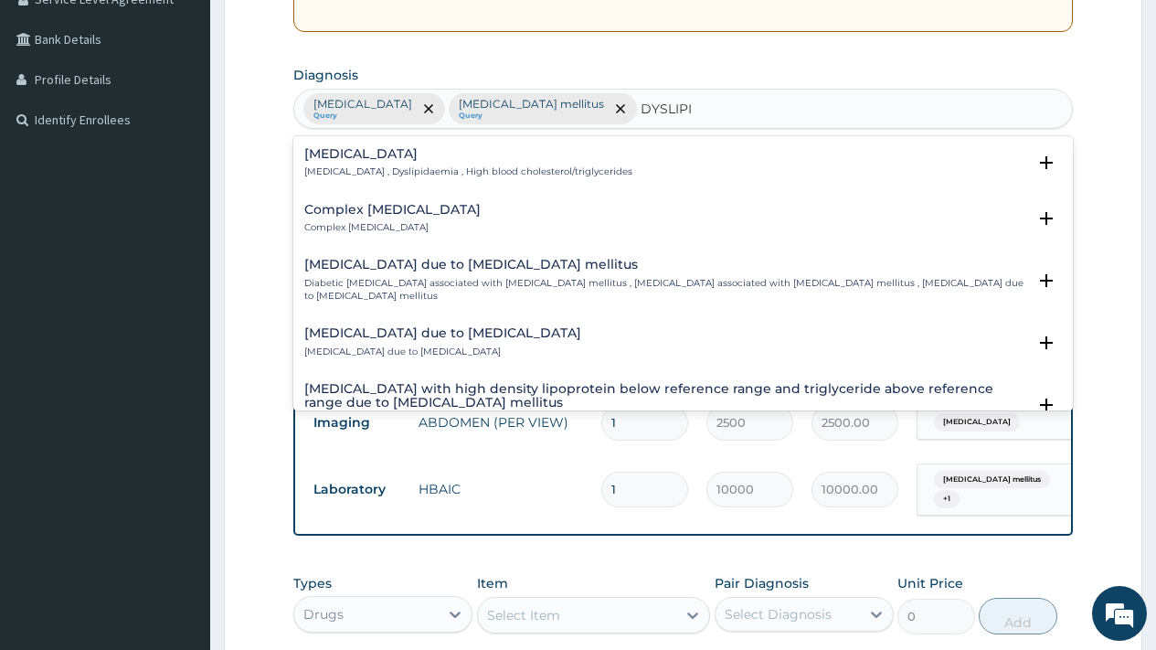
click at [367, 157] on h4 "Dyslipidemia" at bounding box center [468, 154] width 328 height 14
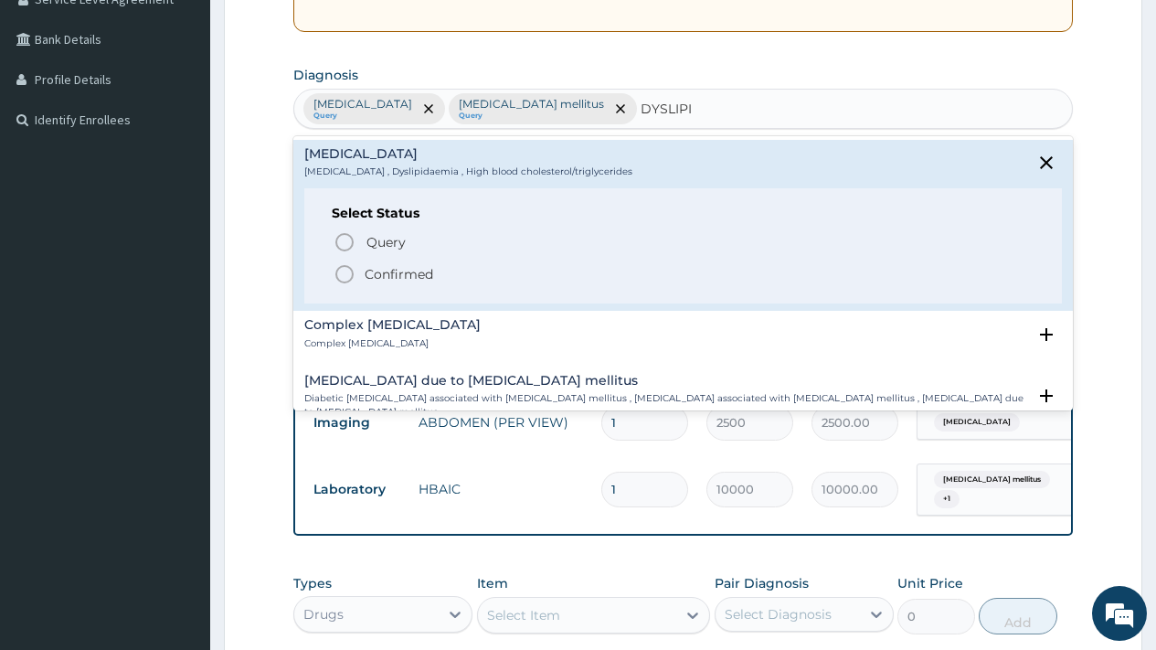
click at [383, 271] on p "Confirmed" at bounding box center [399, 274] width 69 height 18
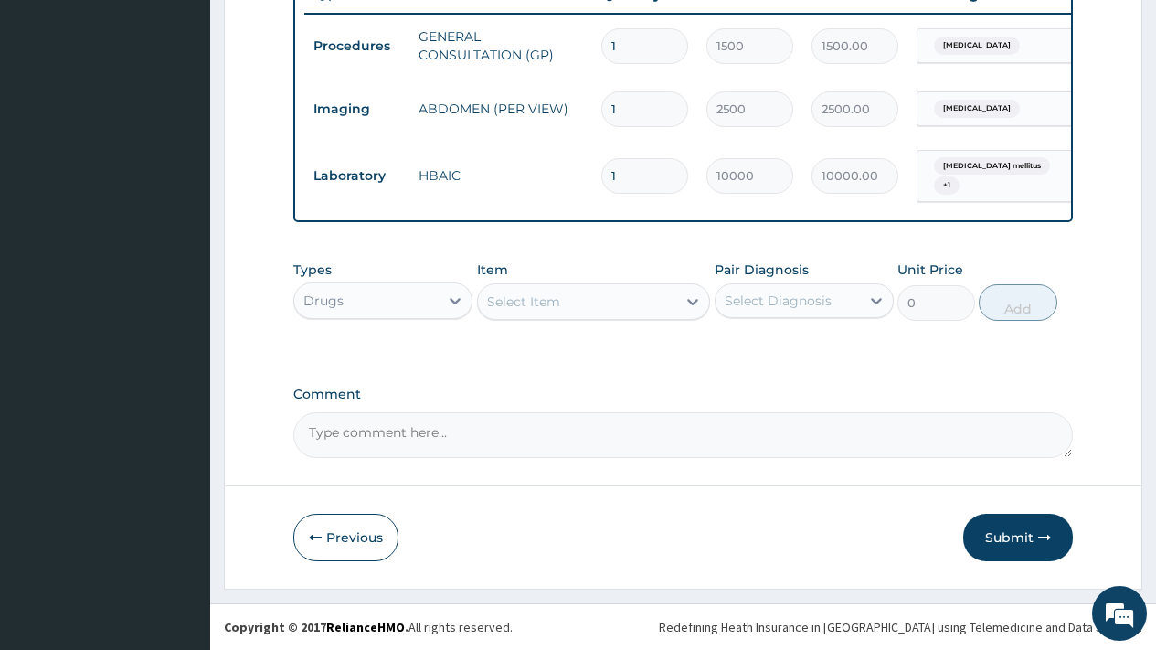
scroll to position [728, 0]
click at [539, 295] on div "Select Item" at bounding box center [523, 301] width 73 height 18
type input "ATOR"
click at [547, 295] on div "ATOR" at bounding box center [577, 301] width 199 height 29
type input "I"
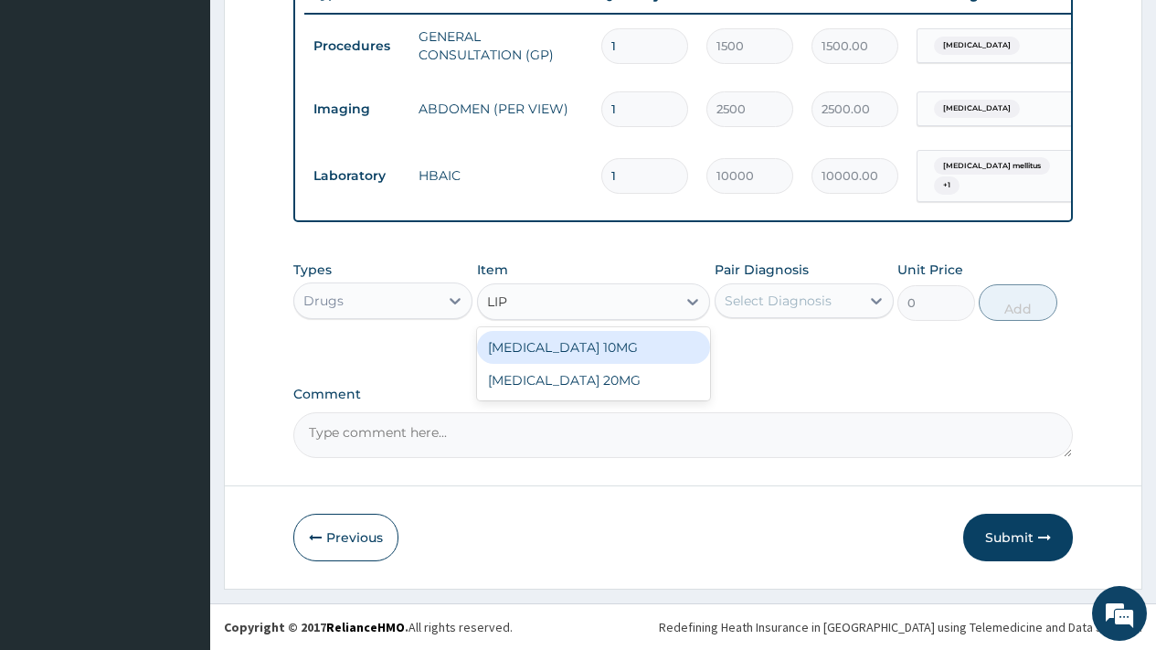
type input "LIPI"
click at [556, 341] on div "LIPITOR 10MG" at bounding box center [594, 347] width 234 height 33
type input "125"
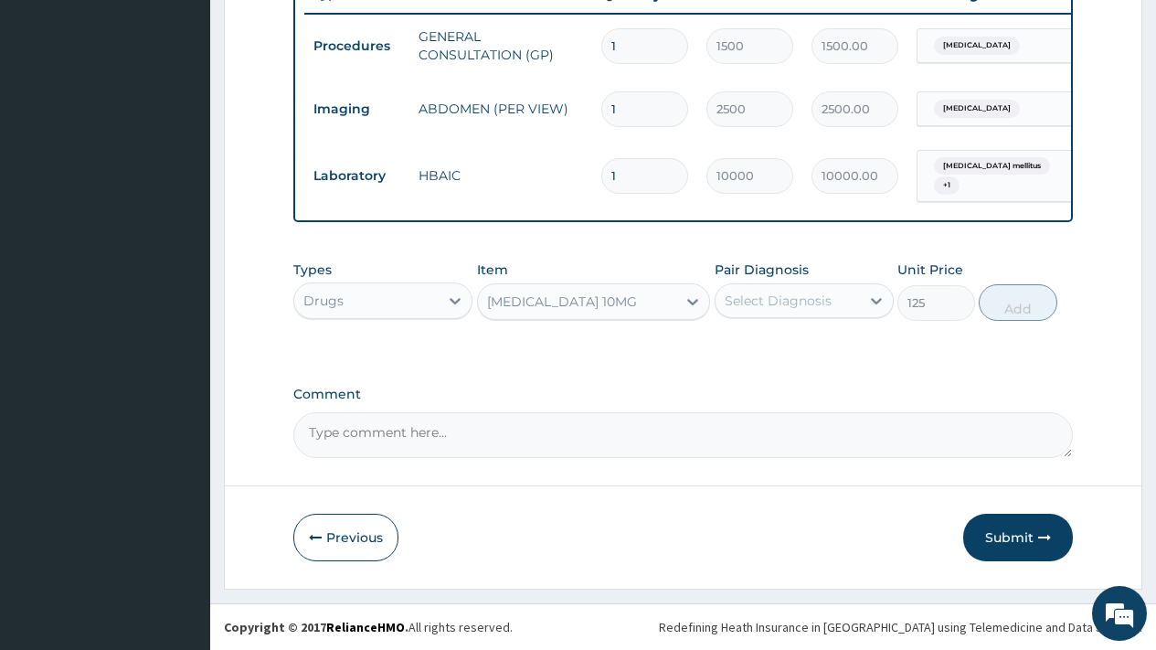
click at [789, 291] on div "Select Diagnosis" at bounding box center [788, 300] width 144 height 29
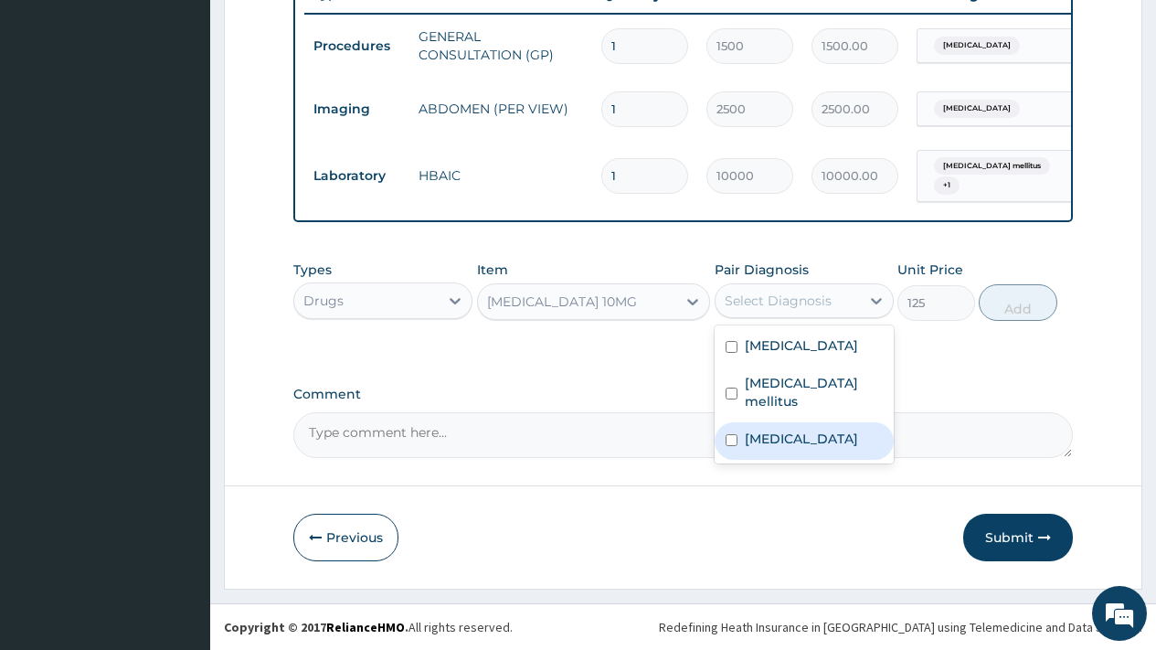
click at [780, 441] on label "Dyslipidemia" at bounding box center [801, 439] width 113 height 18
checkbox input "true"
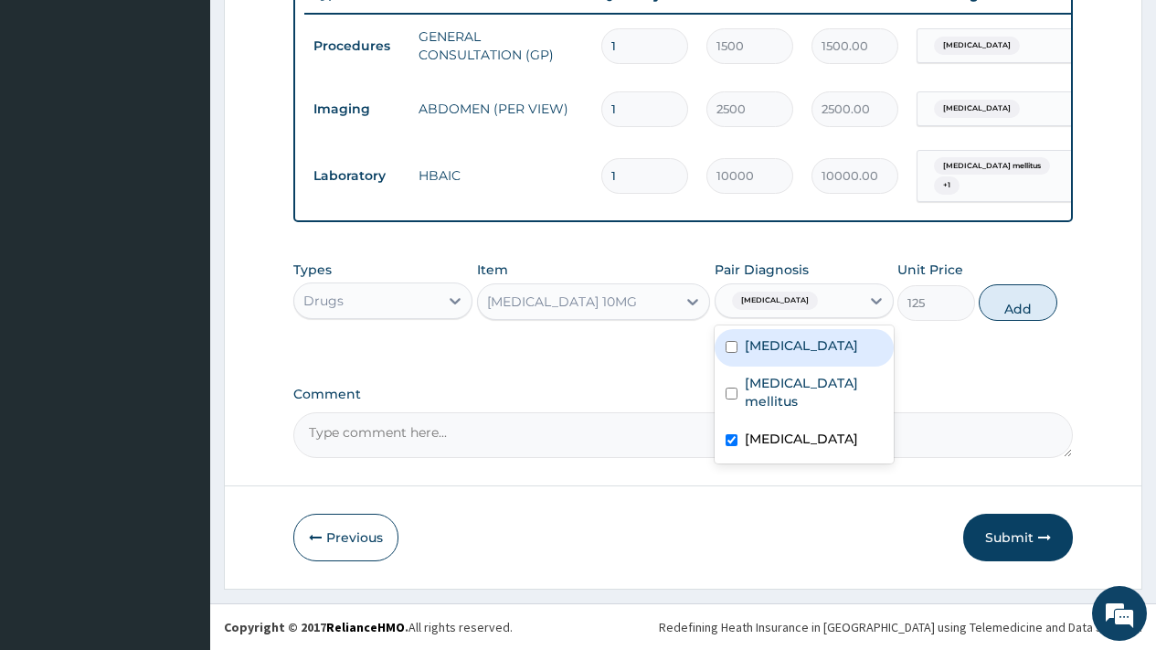
click at [799, 352] on label "Steatosis of liver" at bounding box center [801, 345] width 113 height 18
checkbox input "true"
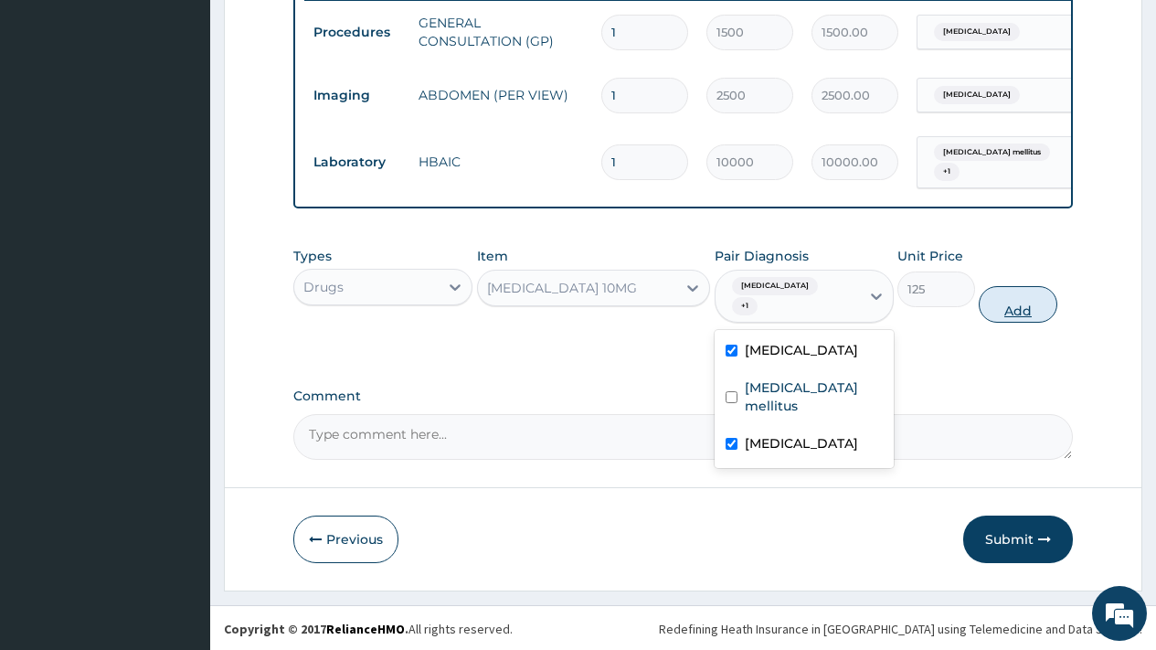
click at [1018, 313] on button "Add" at bounding box center [1018, 304] width 78 height 37
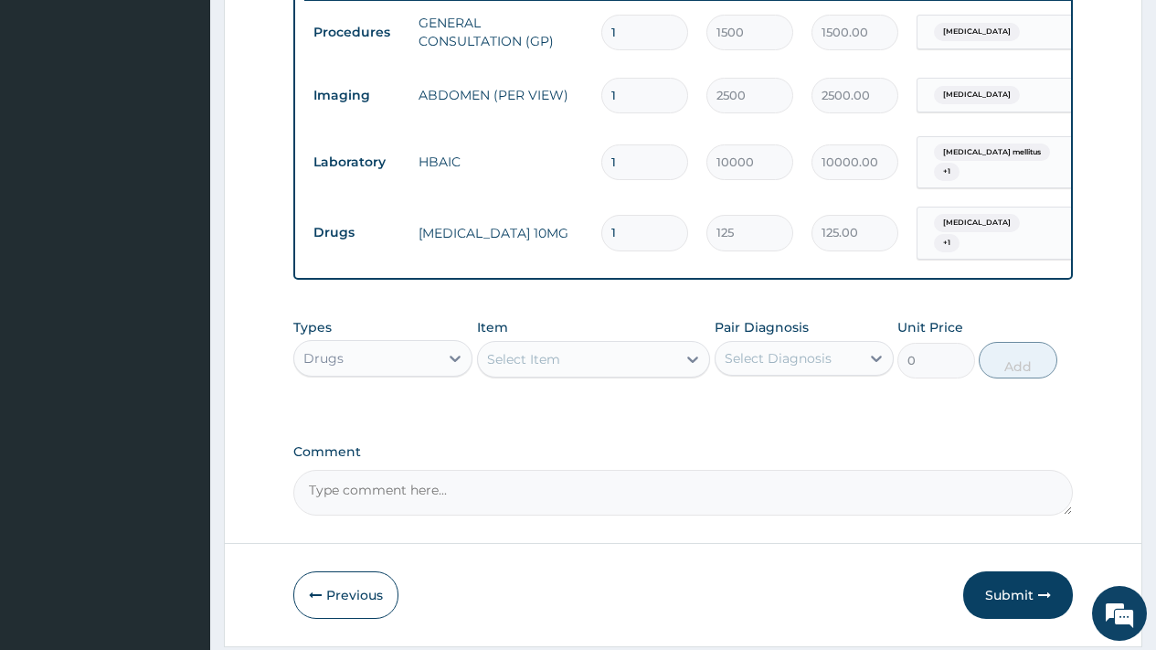
click at [566, 360] on div "Select Item" at bounding box center [577, 359] width 199 height 29
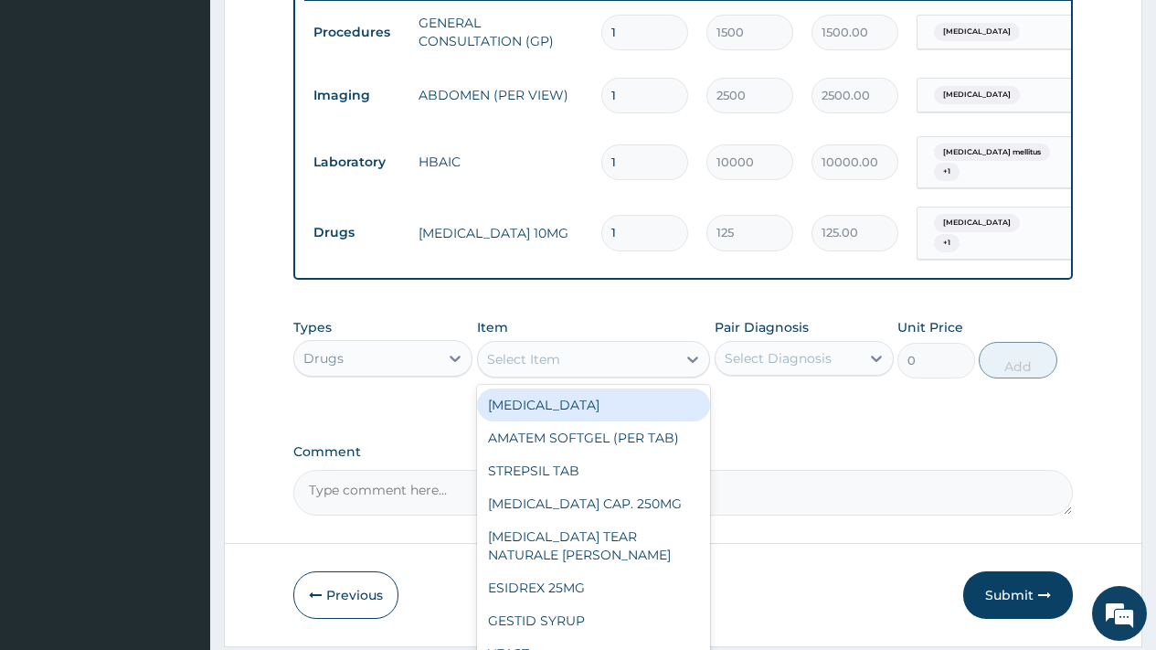
click at [564, 411] on div "FLAGENTYL" at bounding box center [594, 404] width 234 height 33
type input "200"
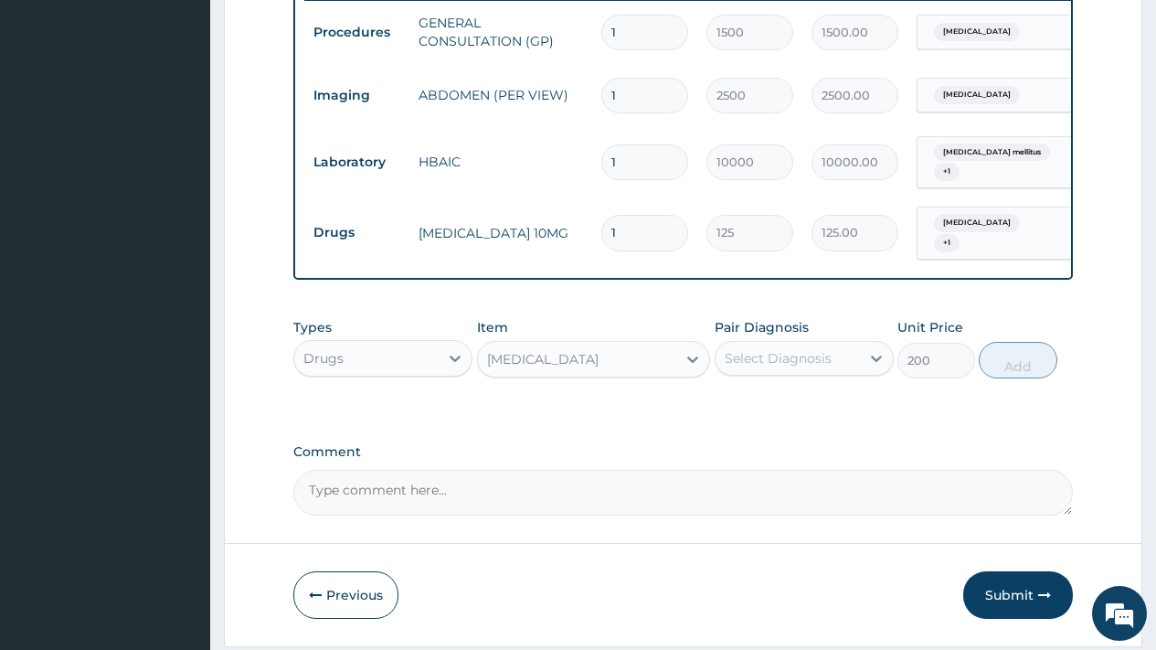
click at [610, 229] on input "1" at bounding box center [644, 233] width 87 height 36
click at [544, 368] on div "FLAGENTYL" at bounding box center [543, 359] width 112 height 18
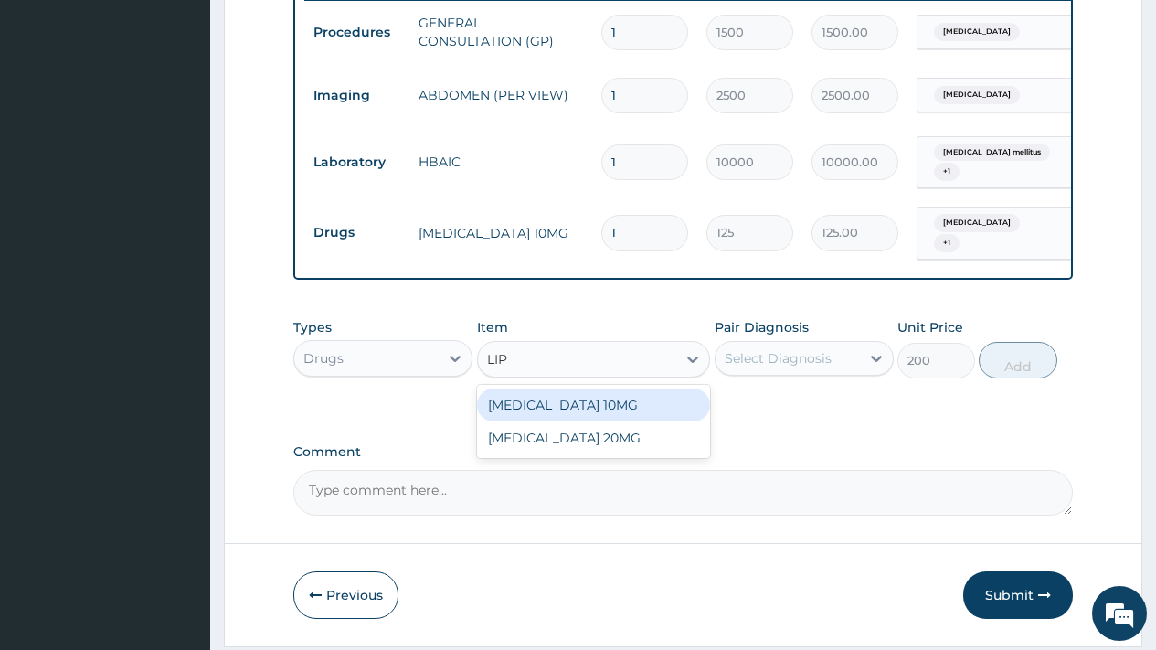
type input "LIPI"
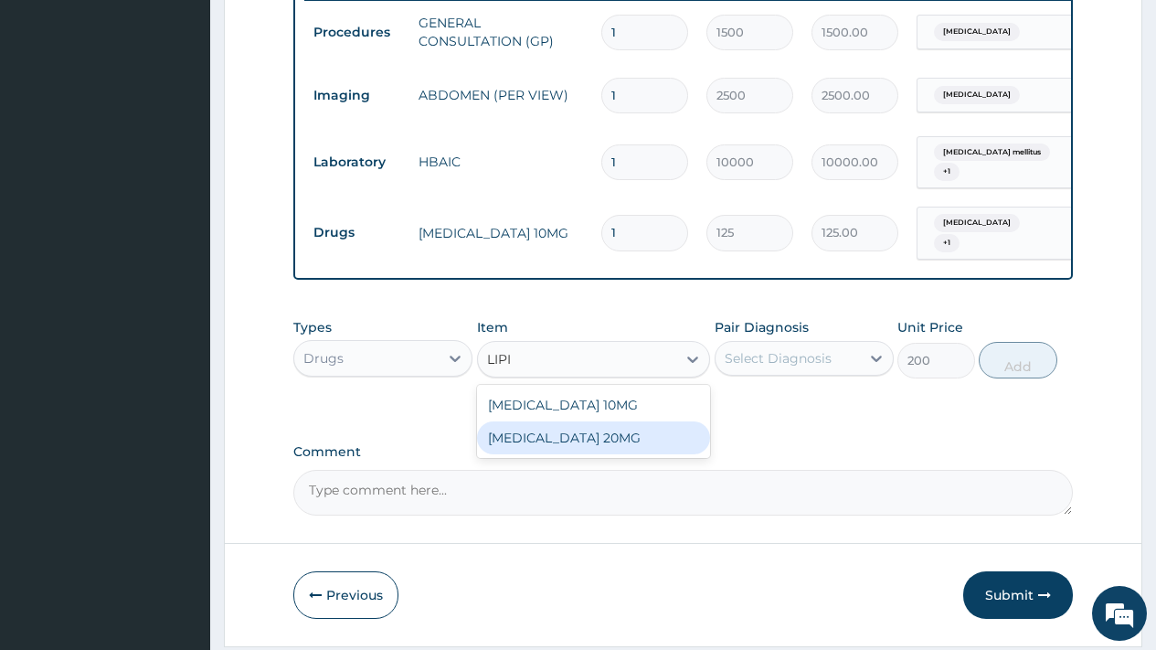
click at [561, 445] on div "LIPITOR 20MG" at bounding box center [594, 437] width 234 height 33
type input "152"
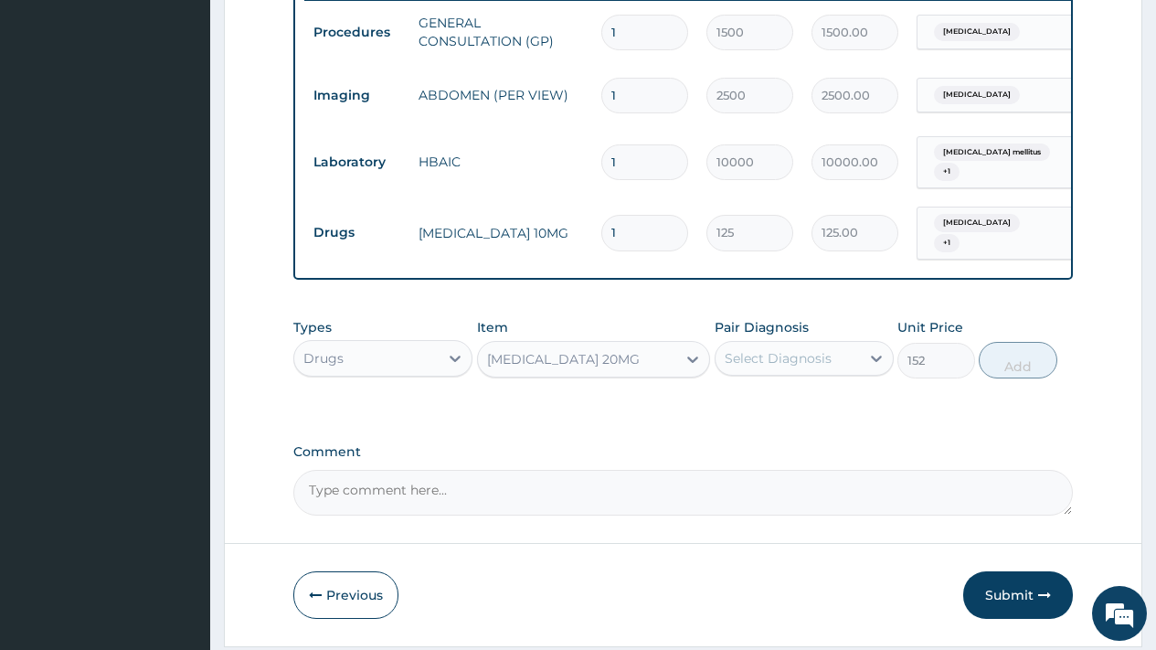
click at [716, 368] on div "Select Diagnosis" at bounding box center [788, 358] width 144 height 29
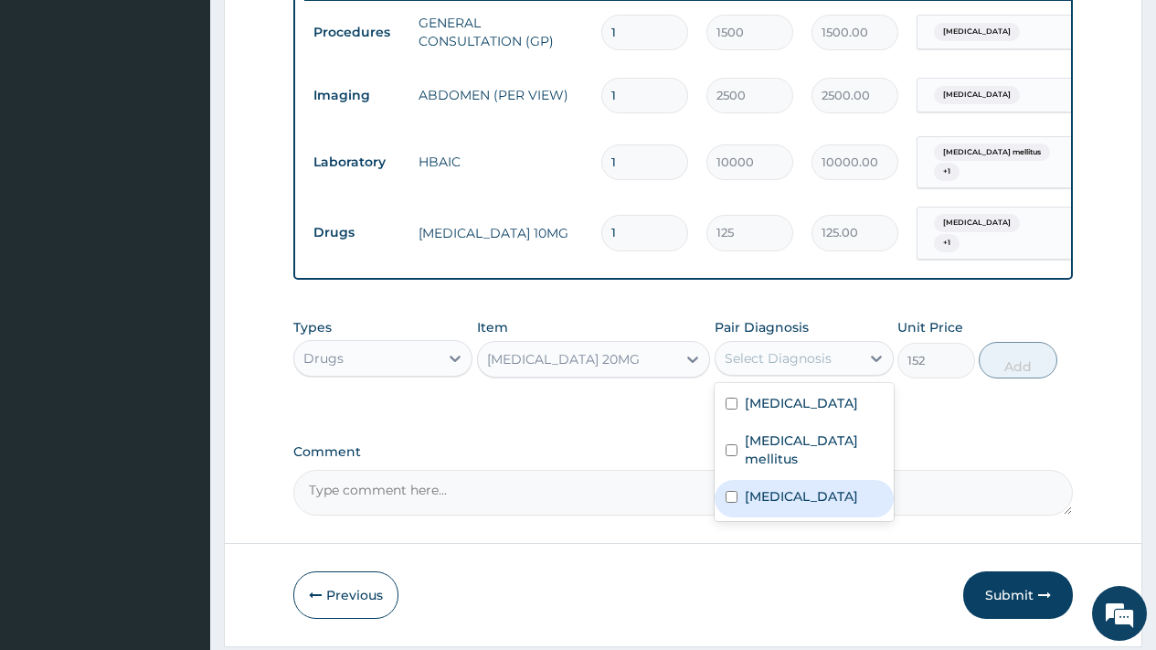
click at [775, 504] on label "Dyslipidemia" at bounding box center [801, 496] width 113 height 18
checkbox input "true"
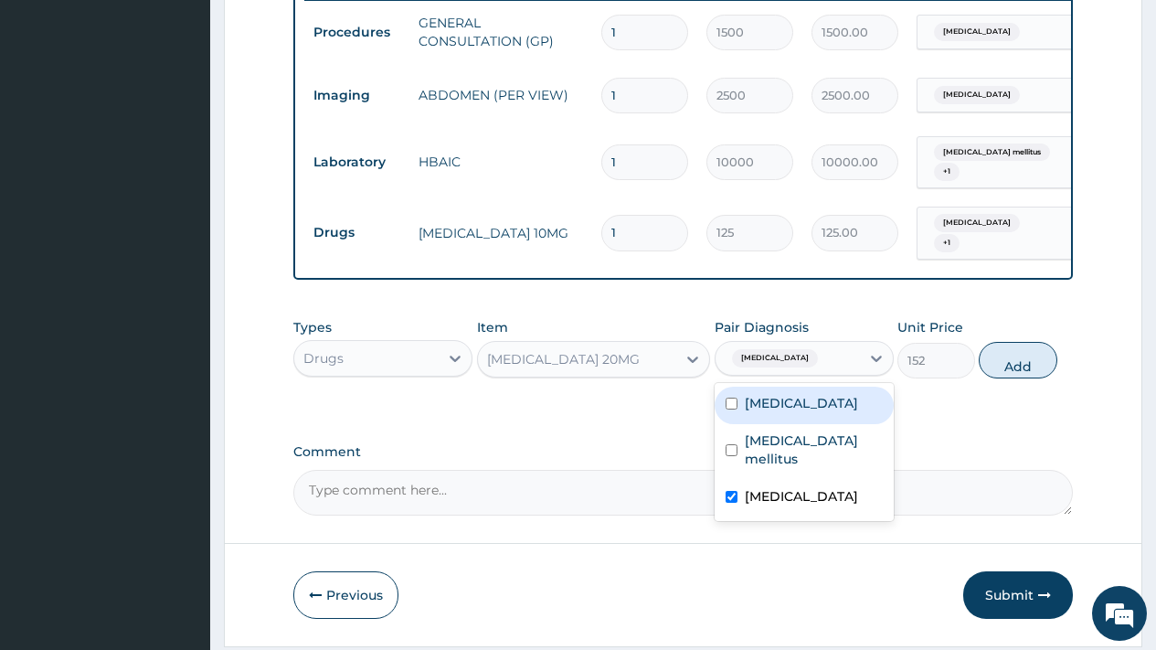
click at [808, 410] on label "Steatosis of liver" at bounding box center [801, 403] width 113 height 18
checkbox input "true"
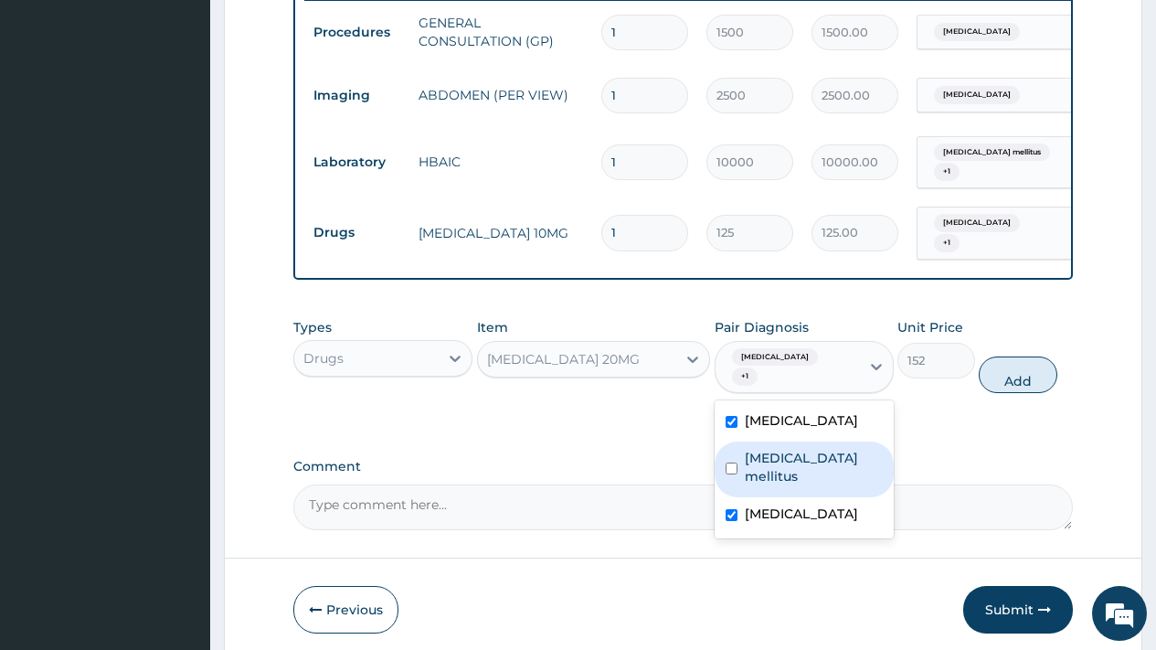
click at [791, 451] on label "Type 2 diabetes mellitus" at bounding box center [814, 467] width 138 height 37
checkbox input "true"
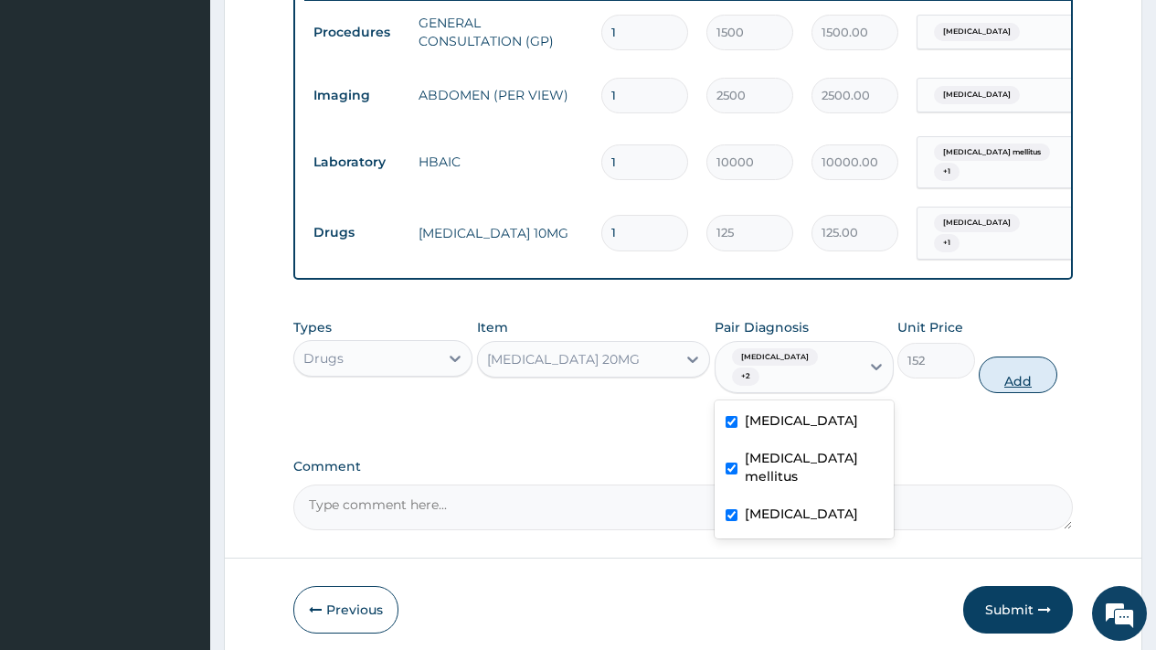
click at [1028, 363] on button "Add" at bounding box center [1018, 374] width 78 height 37
type input "0"
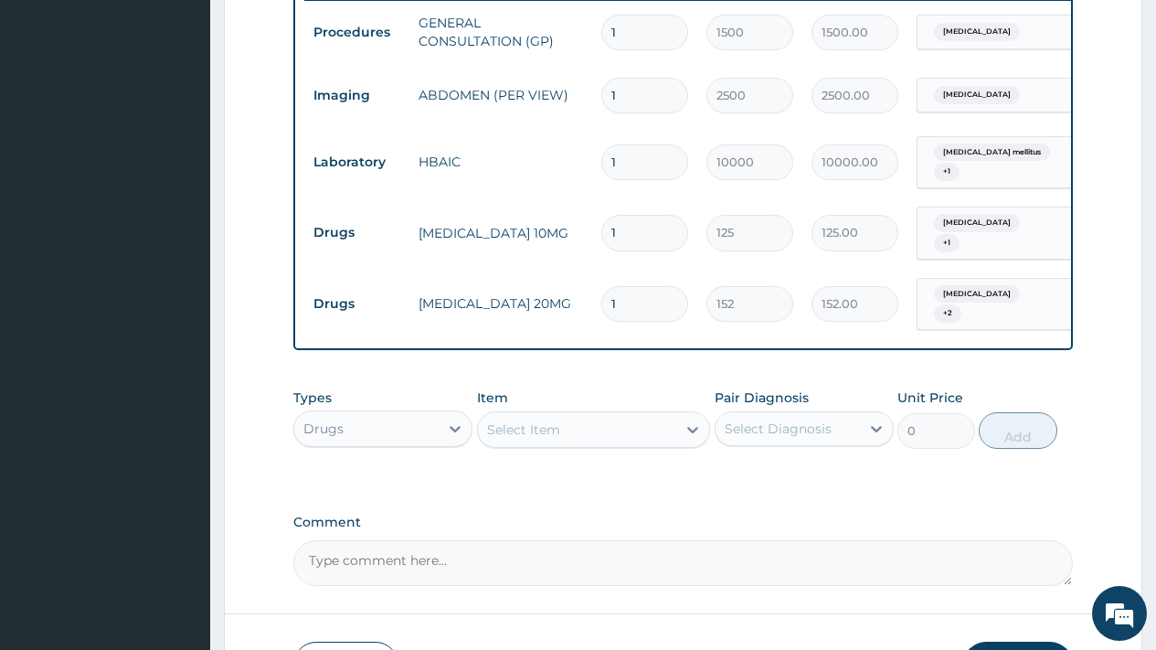
drag, startPoint x: 635, startPoint y: 295, endPoint x: 598, endPoint y: 296, distance: 37.5
click at [598, 296] on td "1" at bounding box center [644, 304] width 105 height 54
type input "3"
type input "456.00"
type input "30"
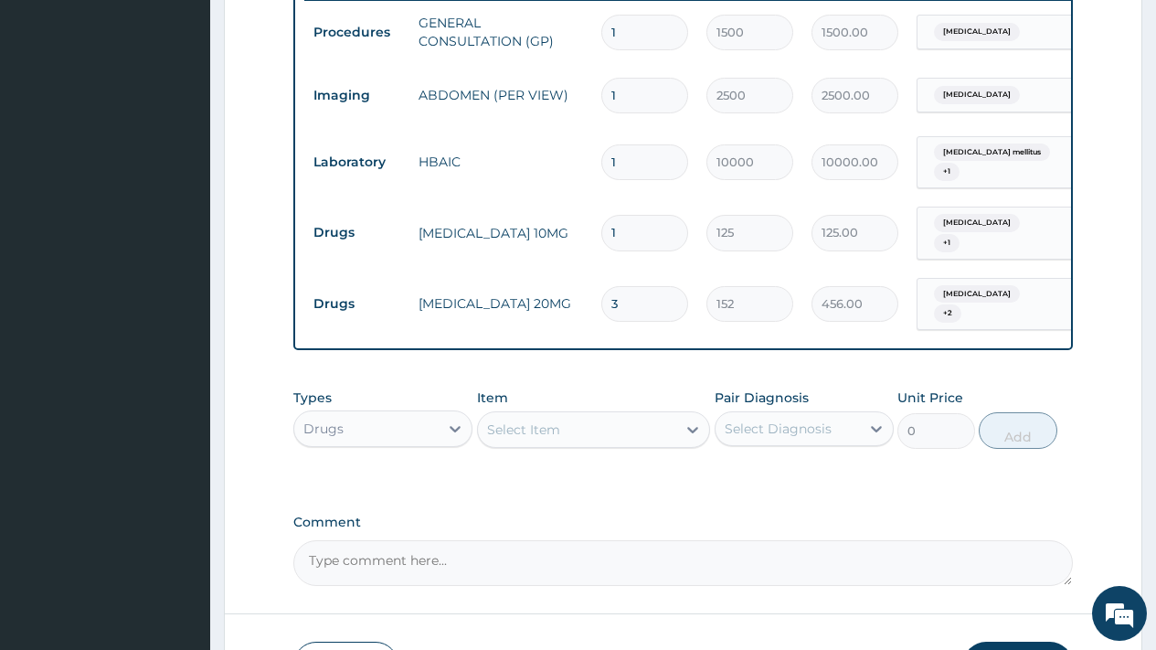
type input "4560.00"
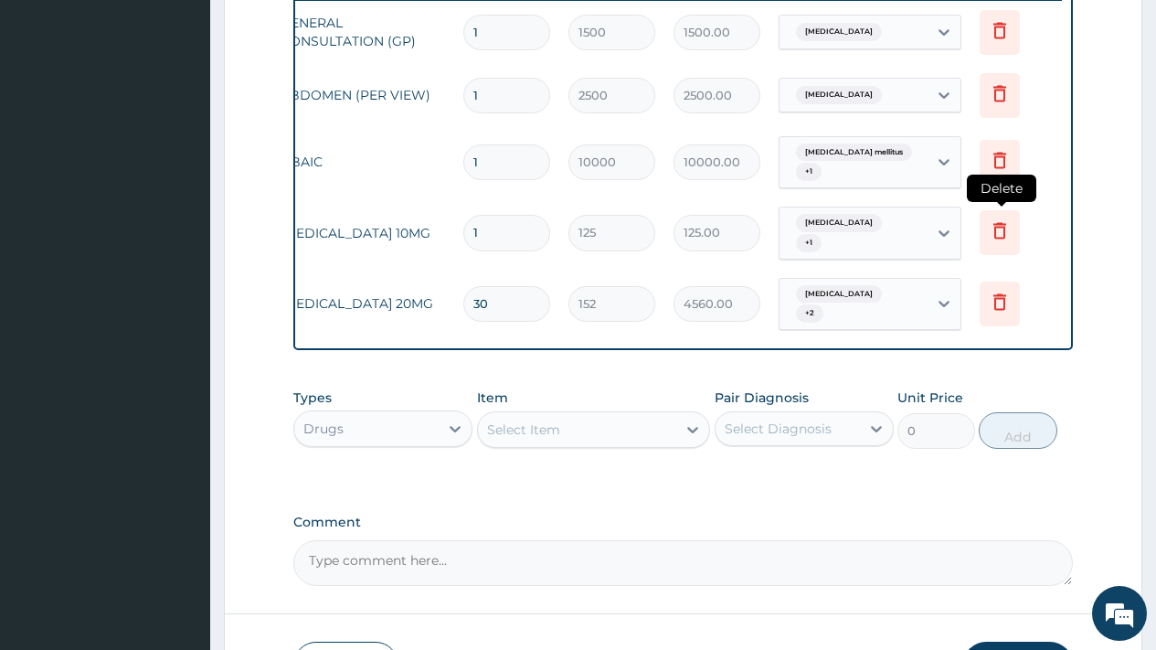
type input "30"
click at [1004, 228] on icon at bounding box center [1000, 230] width 22 height 22
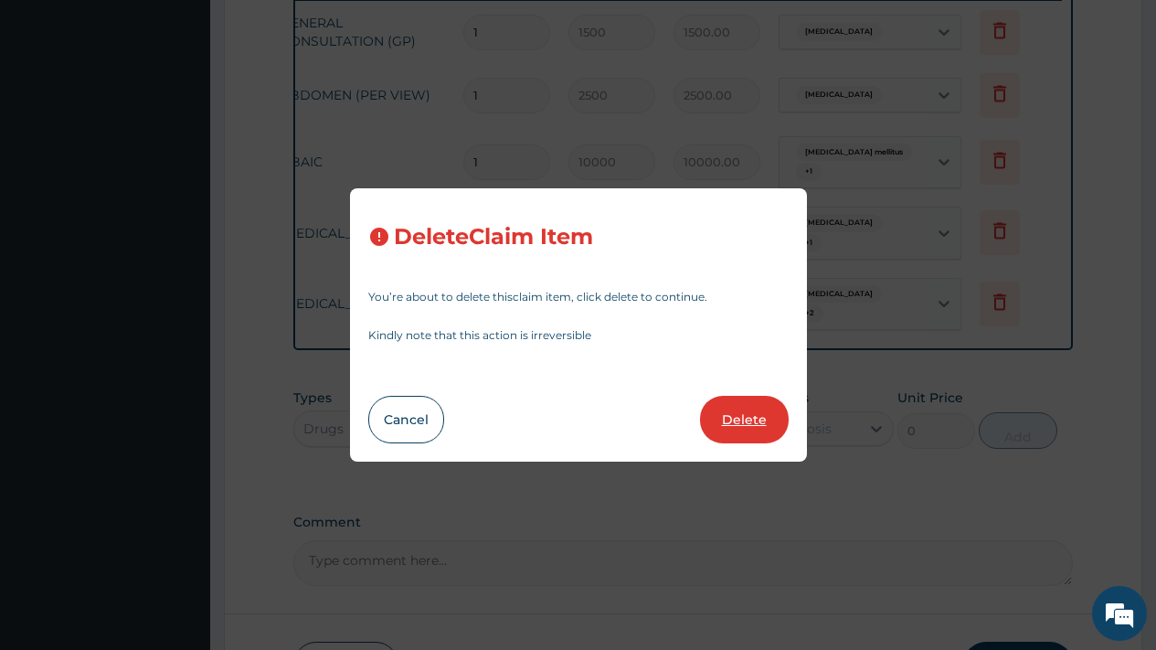
click at [752, 417] on button "Delete" at bounding box center [744, 420] width 89 height 48
type input "30"
type input "152"
type input "4560.00"
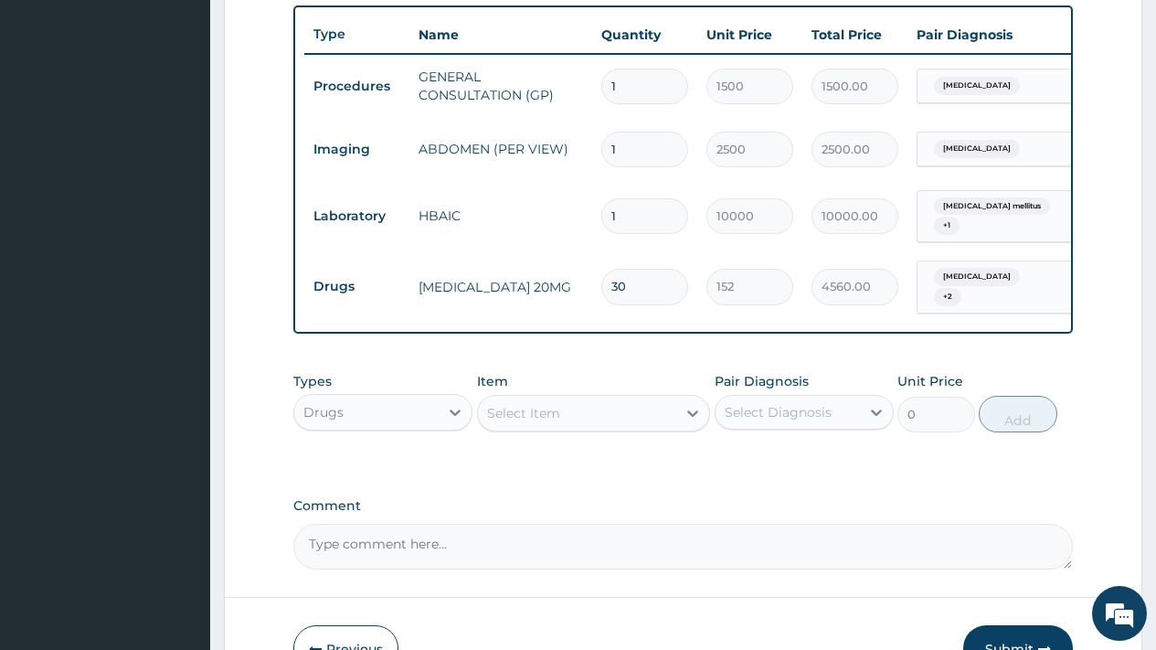
scroll to position [792, 0]
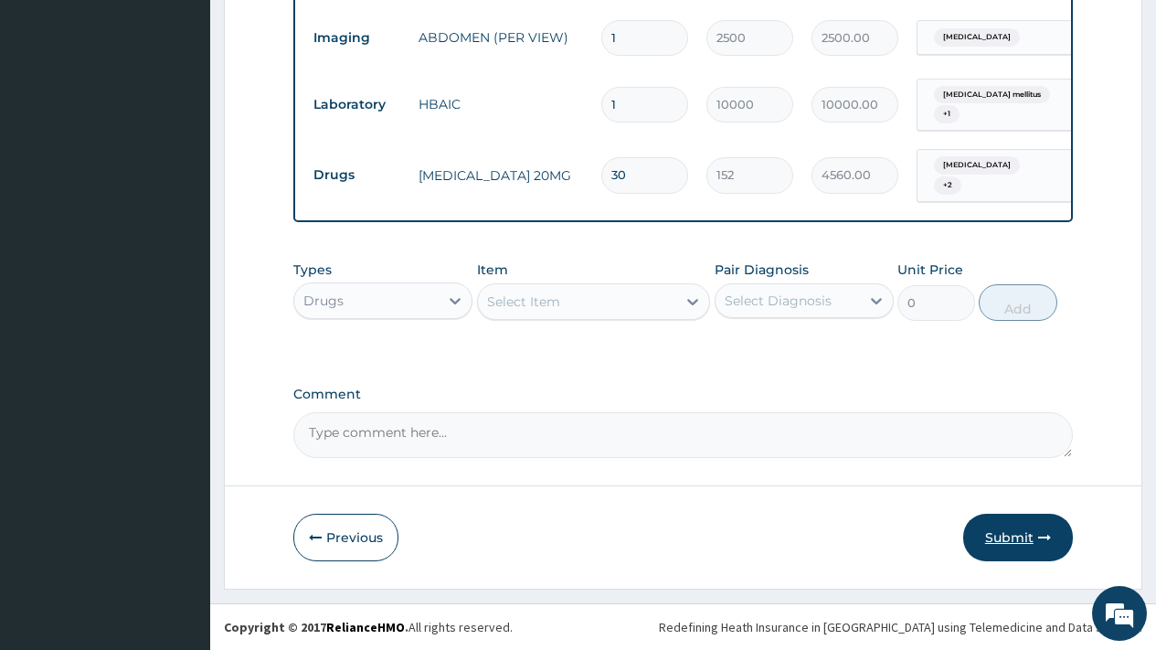
click at [996, 540] on button "Submit" at bounding box center [1018, 538] width 110 height 48
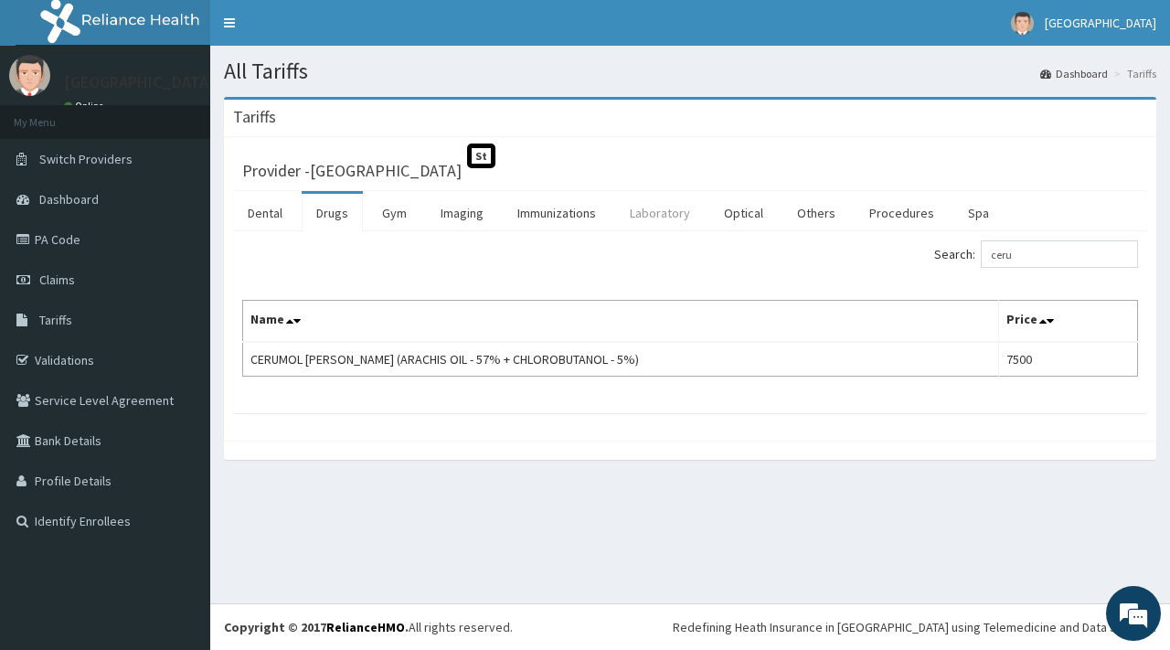
click at [663, 210] on link "Laboratory" at bounding box center [660, 213] width 90 height 38
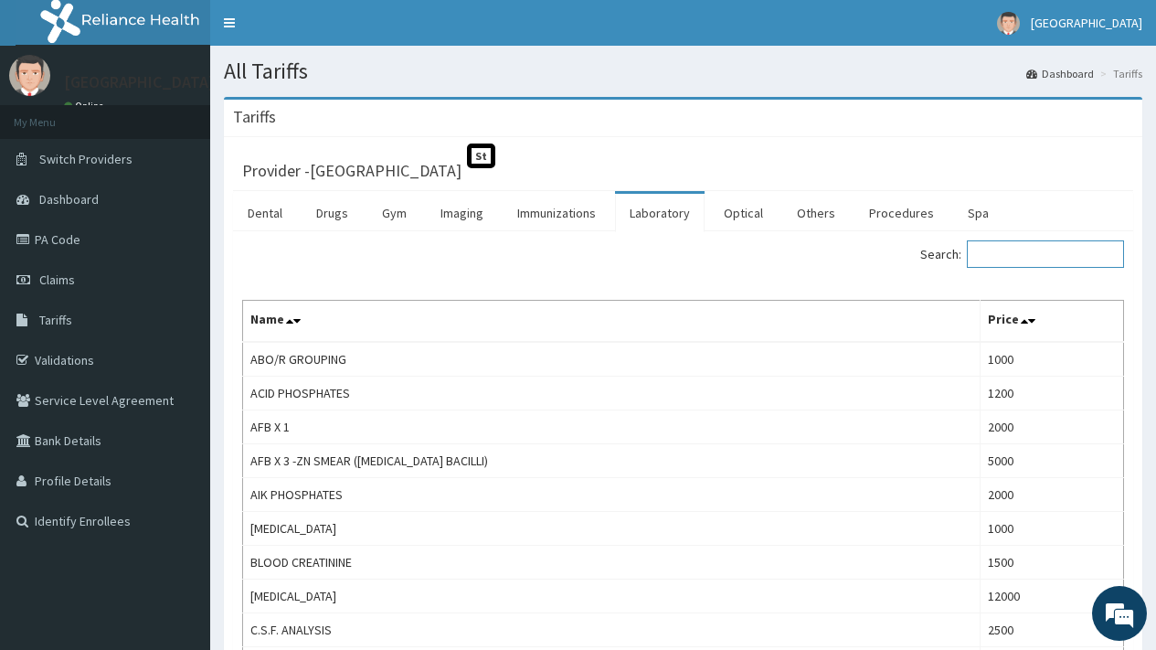
click at [1044, 256] on input "Search:" at bounding box center [1045, 253] width 157 height 27
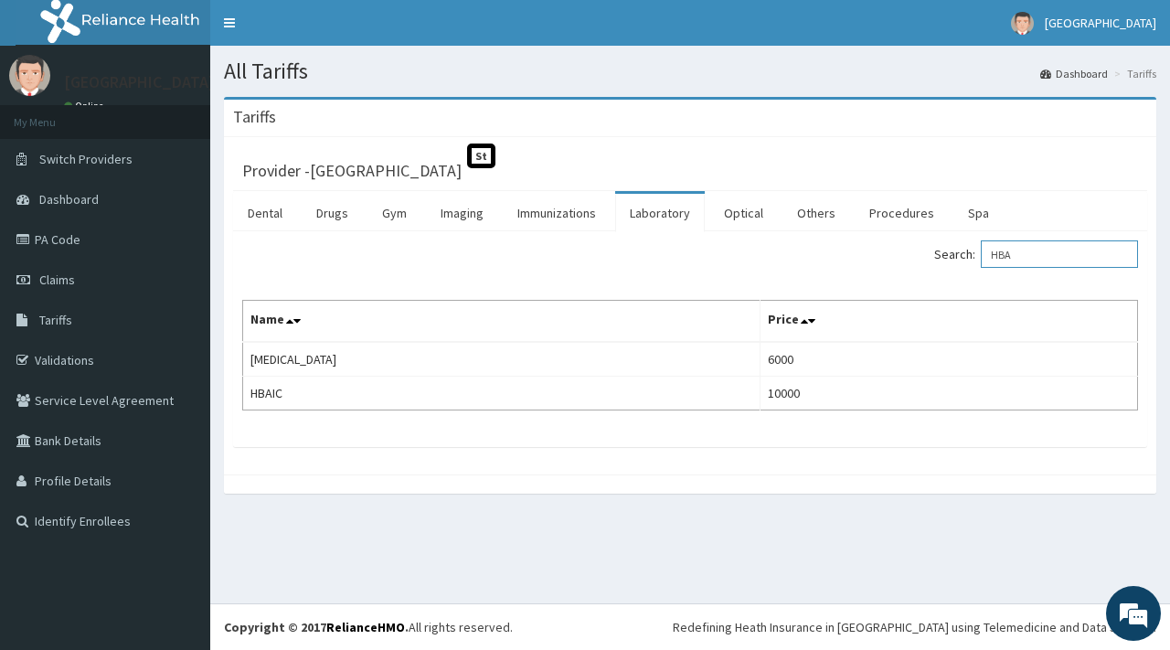
type input "HBA"
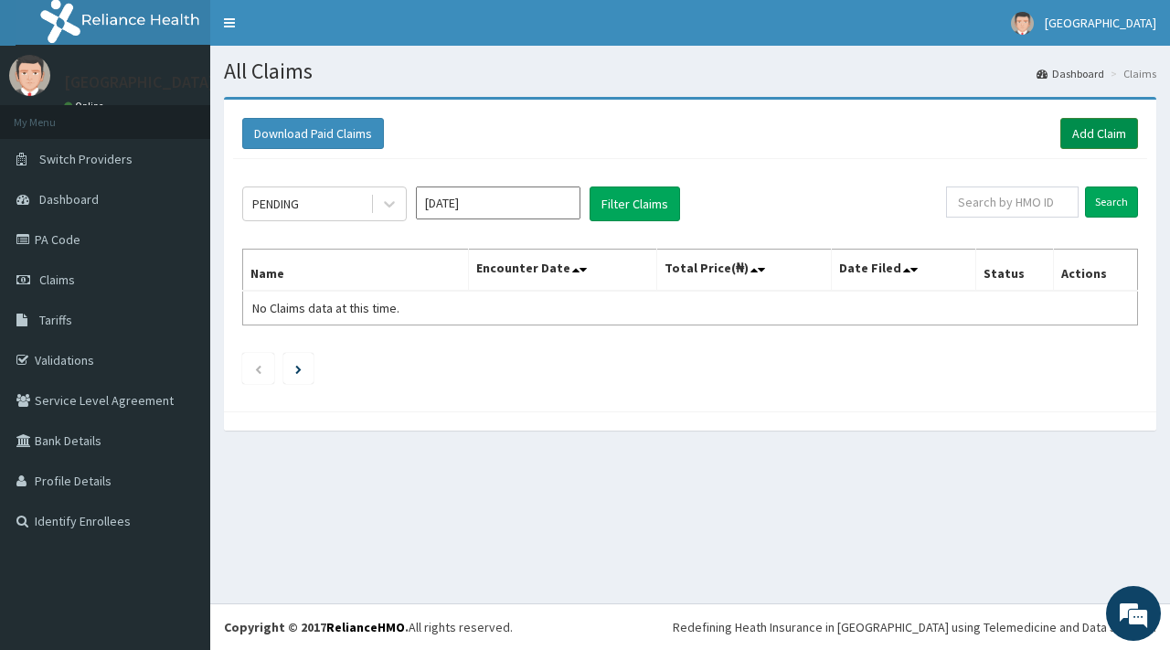
click at [1092, 134] on link "Add Claim" at bounding box center [1099, 133] width 78 height 31
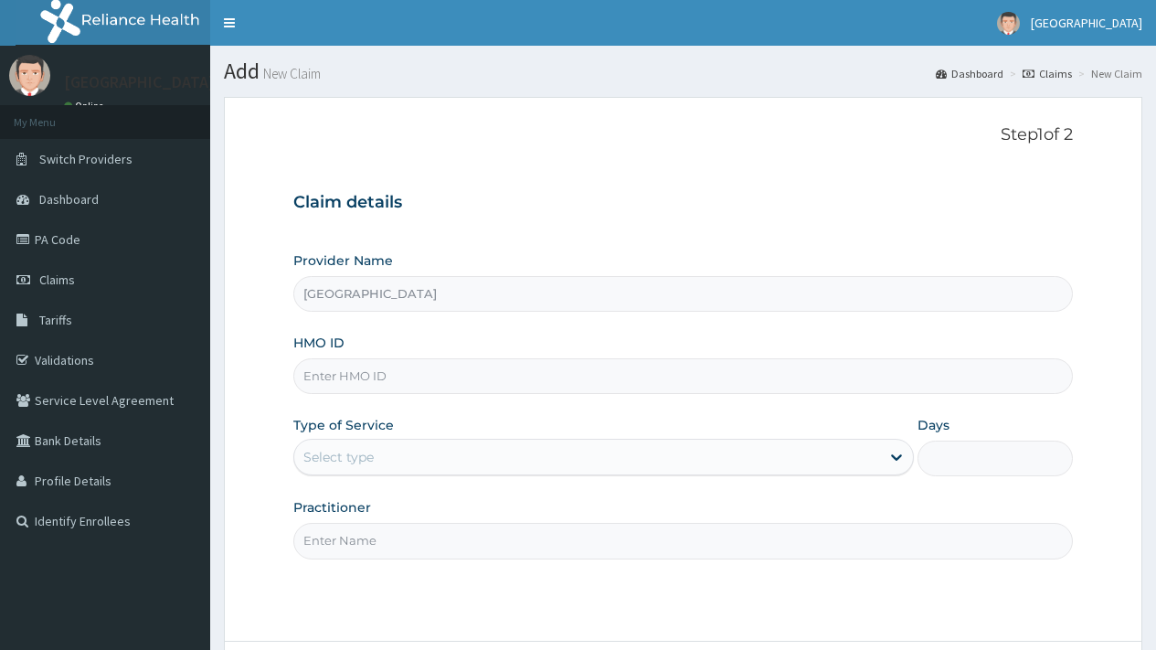
type input "[GEOGRAPHIC_DATA]"
